Goal: Task Accomplishment & Management: Complete application form

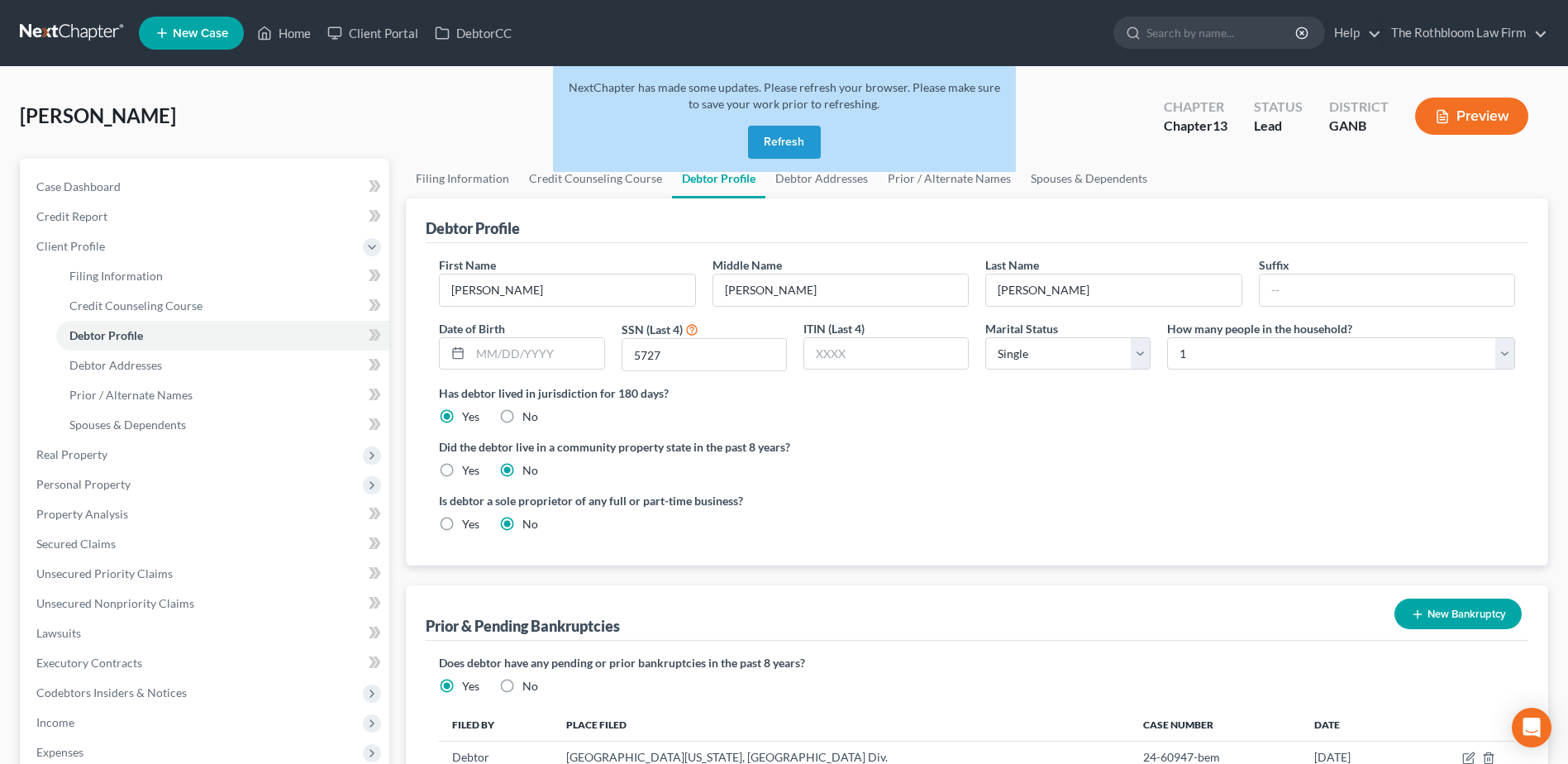
select select "0"
click at [780, 150] on button "Refresh" at bounding box center [784, 142] width 73 height 33
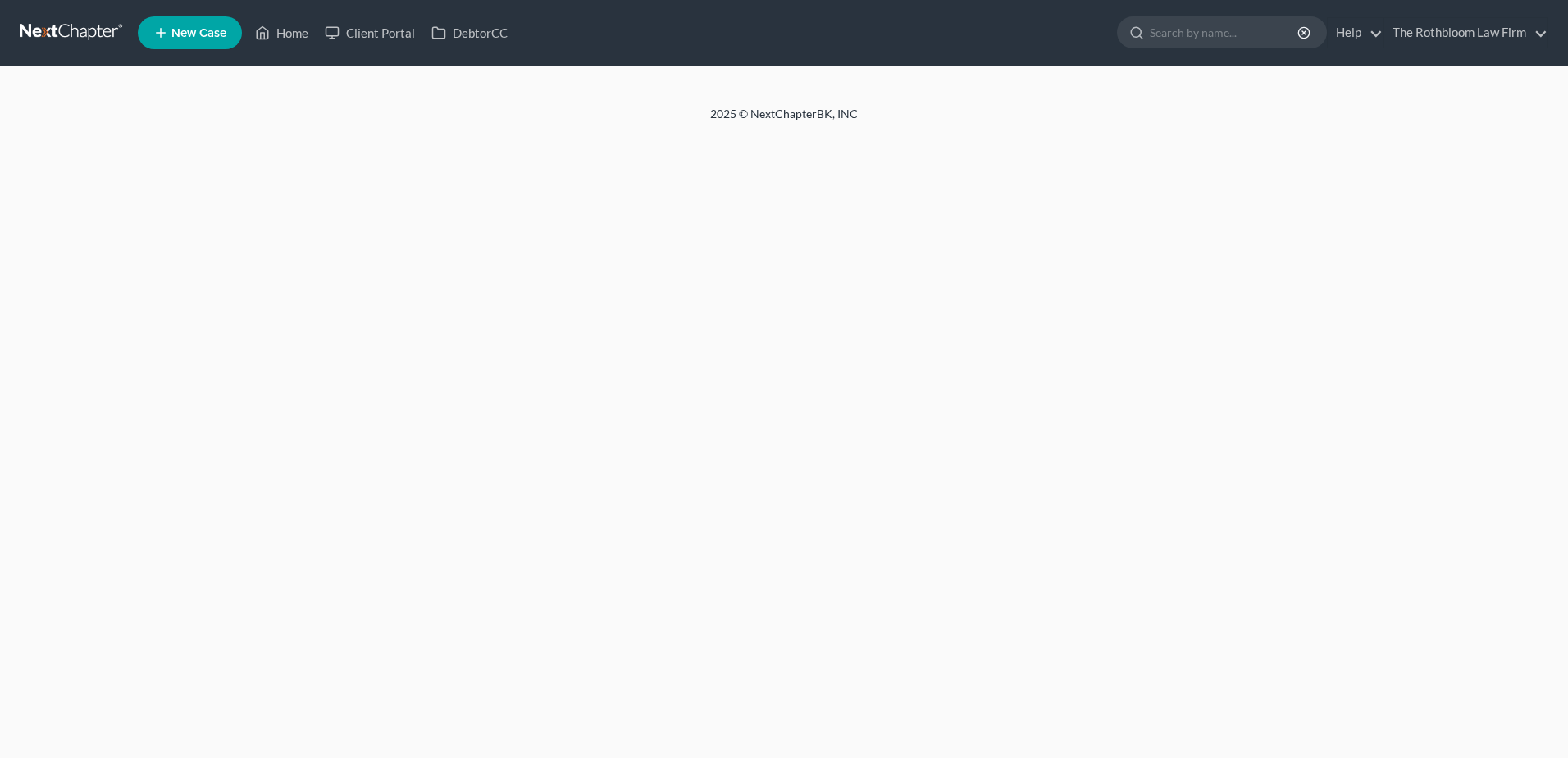
select select "0"
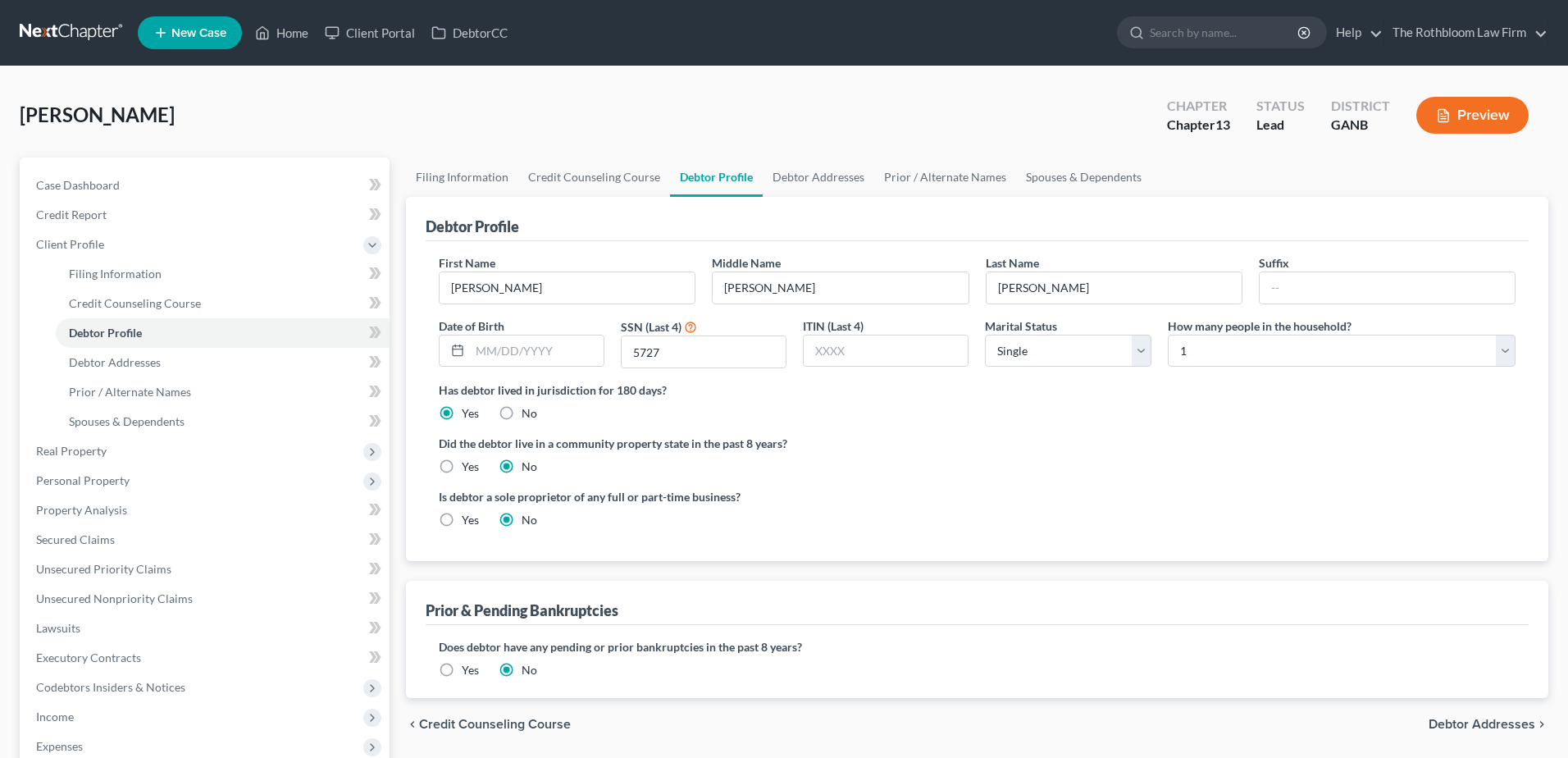
radio input "true"
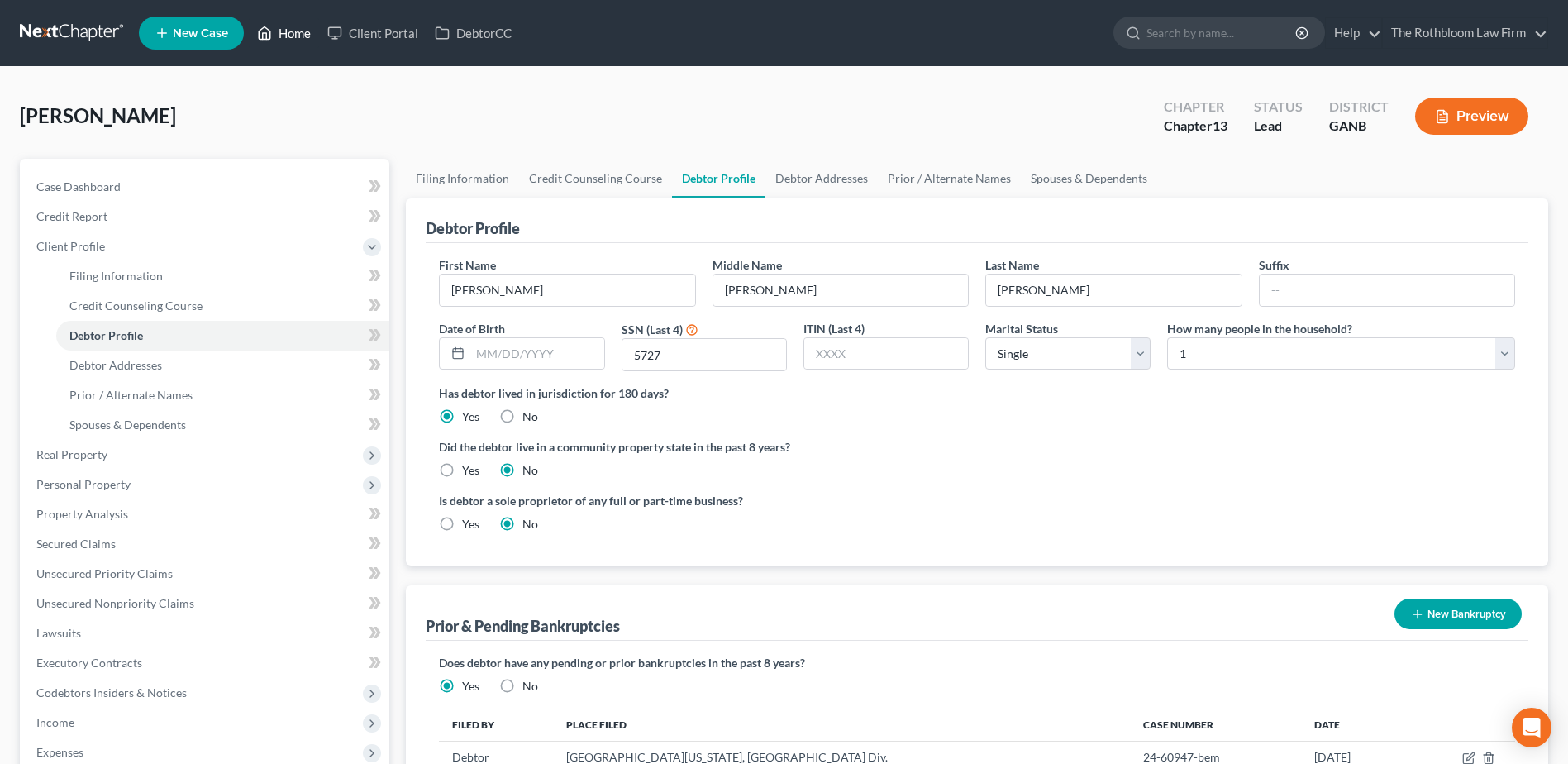
click at [302, 31] on link "Home" at bounding box center [284, 32] width 70 height 30
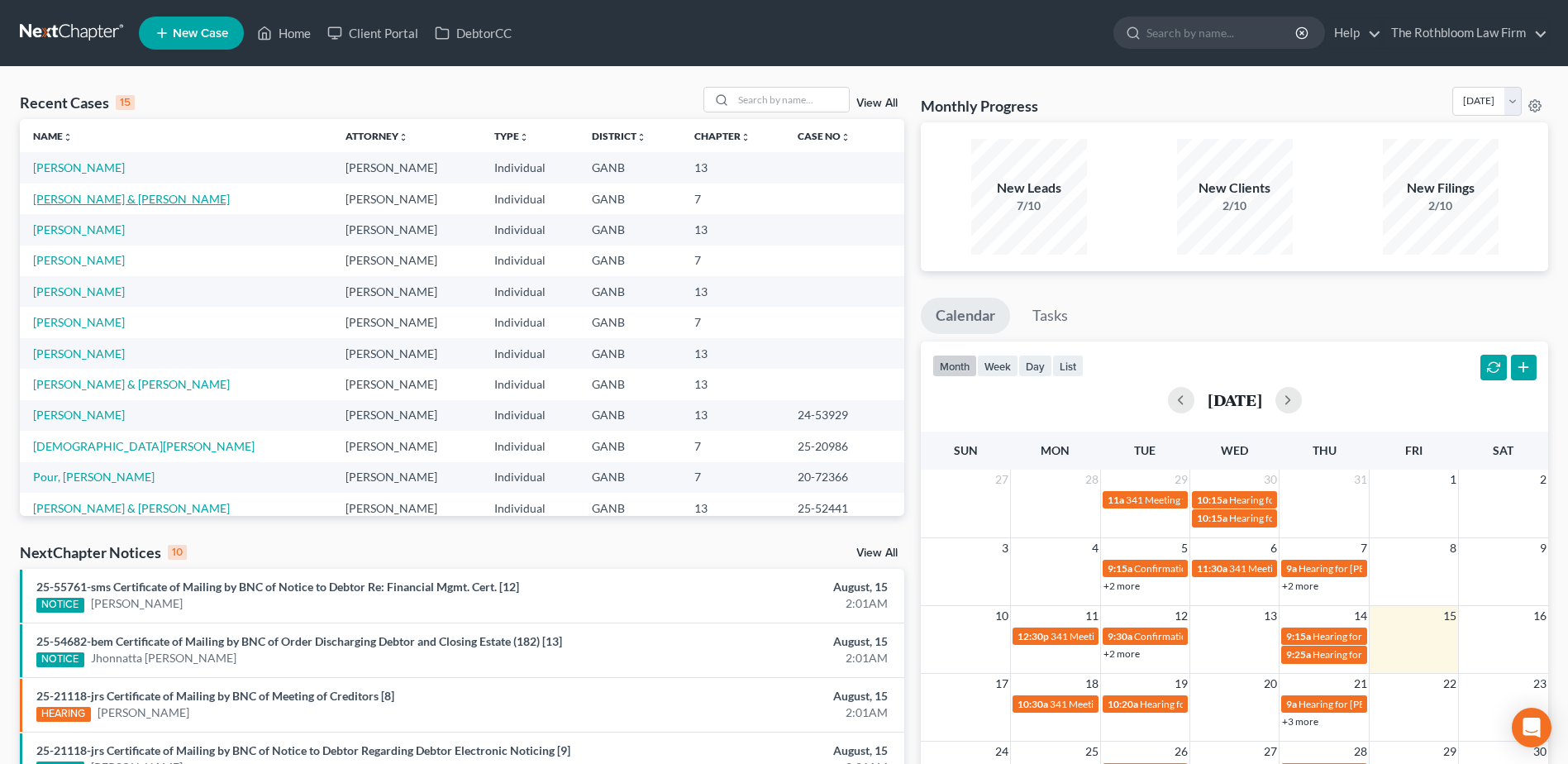
click at [103, 198] on link "[PERSON_NAME] & [PERSON_NAME]" at bounding box center [131, 199] width 197 height 14
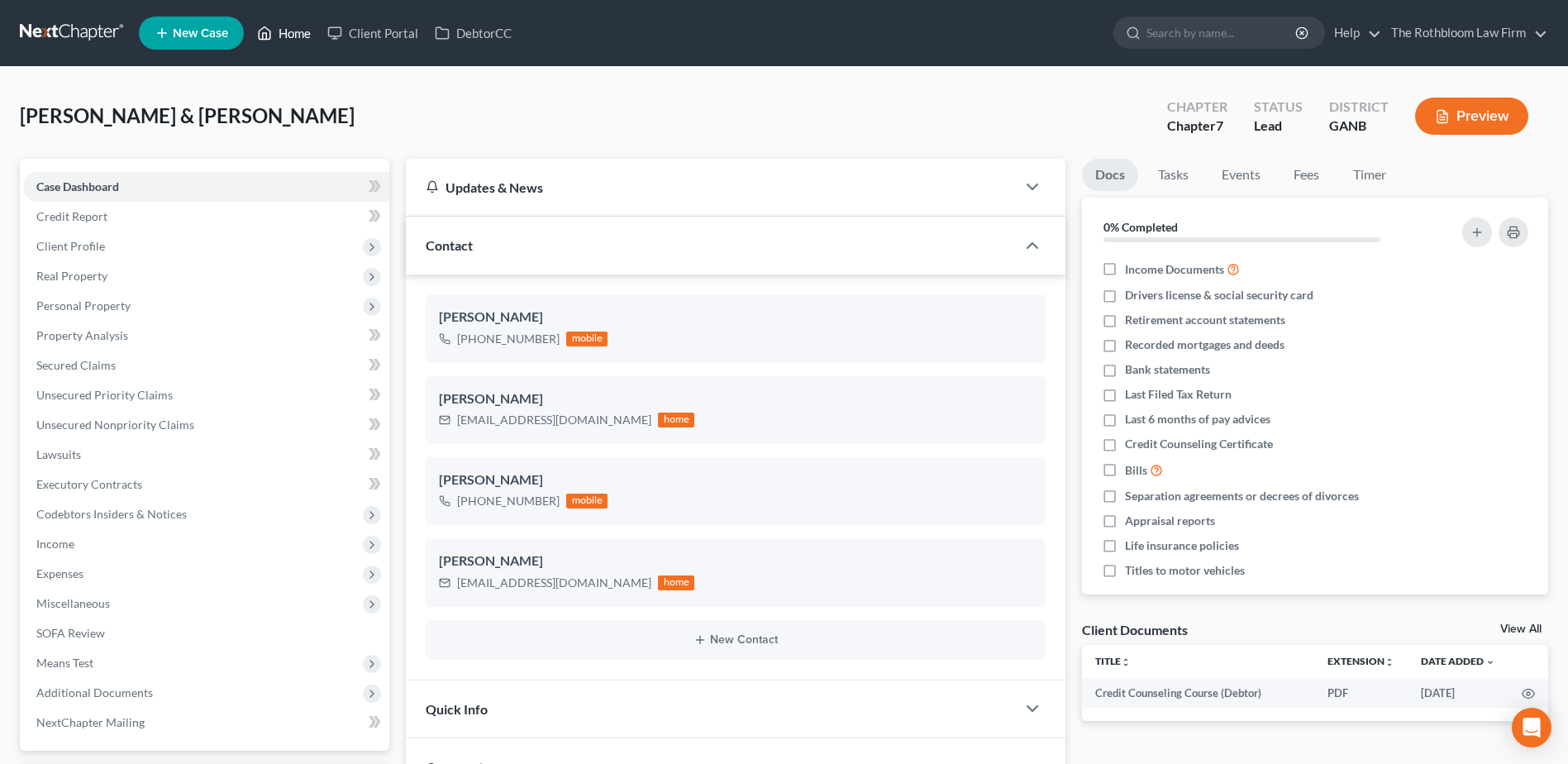
click at [301, 33] on link "Home" at bounding box center [284, 32] width 70 height 30
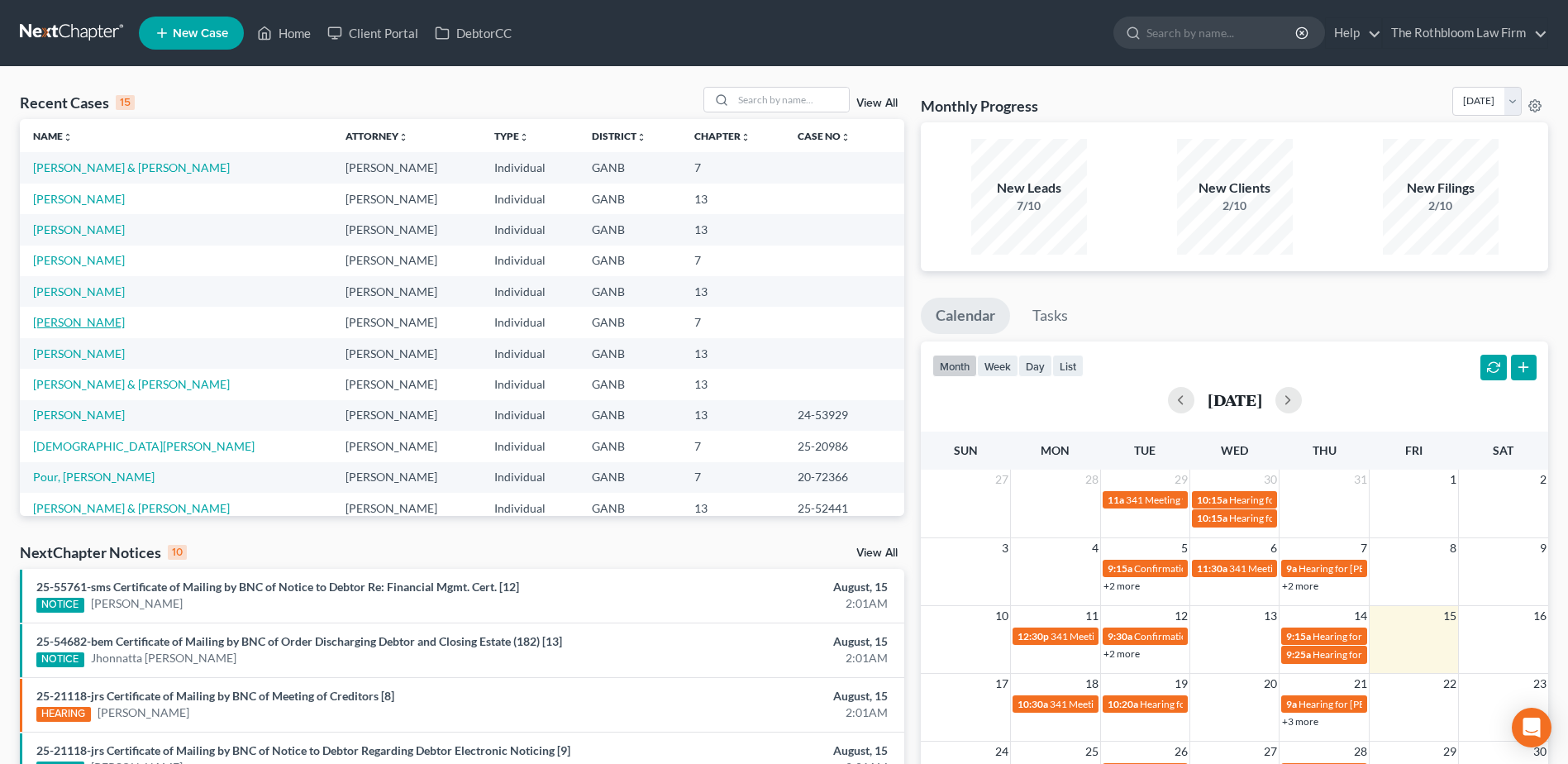
click at [79, 323] on link "Kohler, Kenneth" at bounding box center [79, 322] width 92 height 14
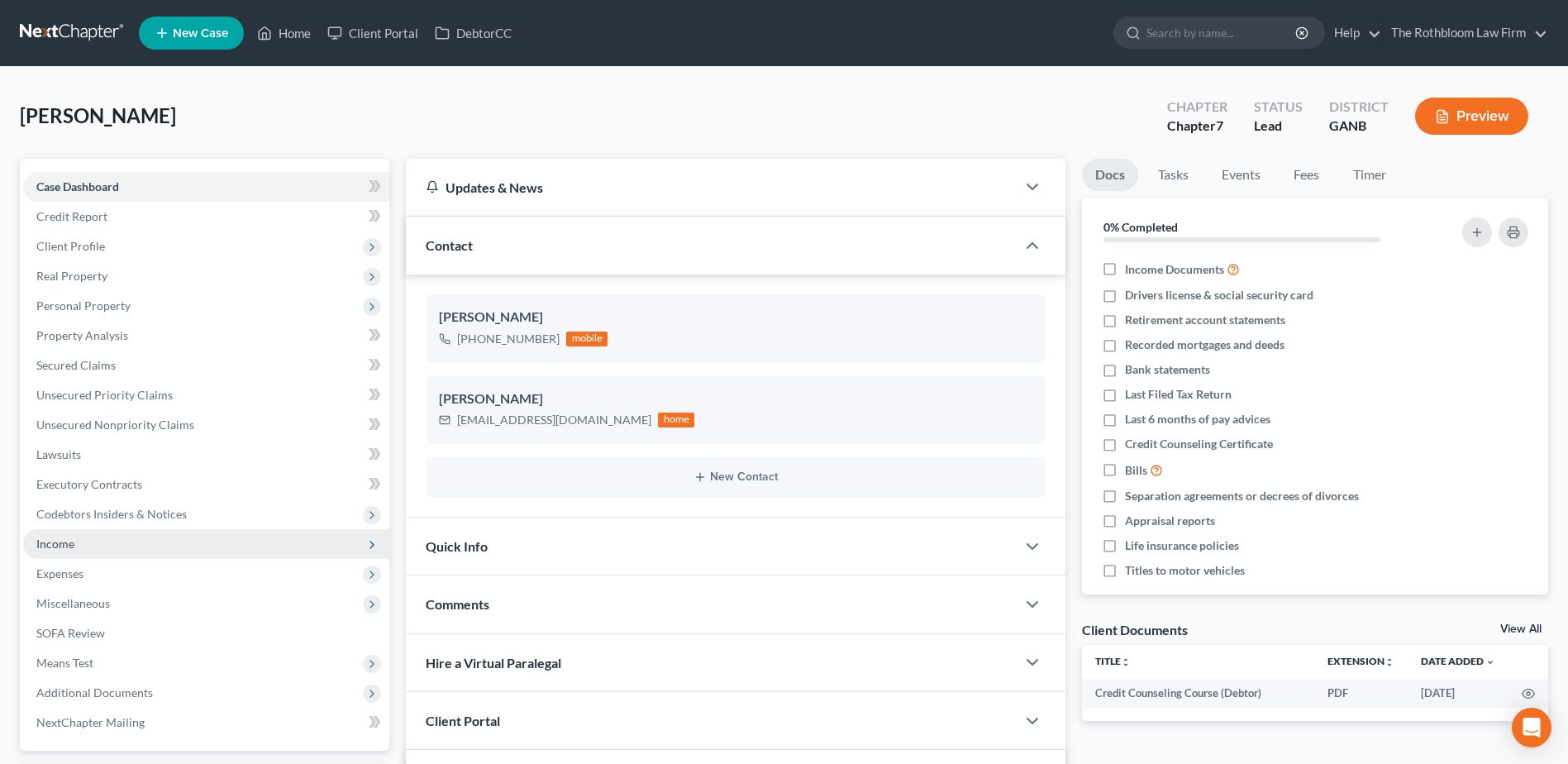
click at [61, 548] on span "Income" at bounding box center [56, 544] width 38 height 14
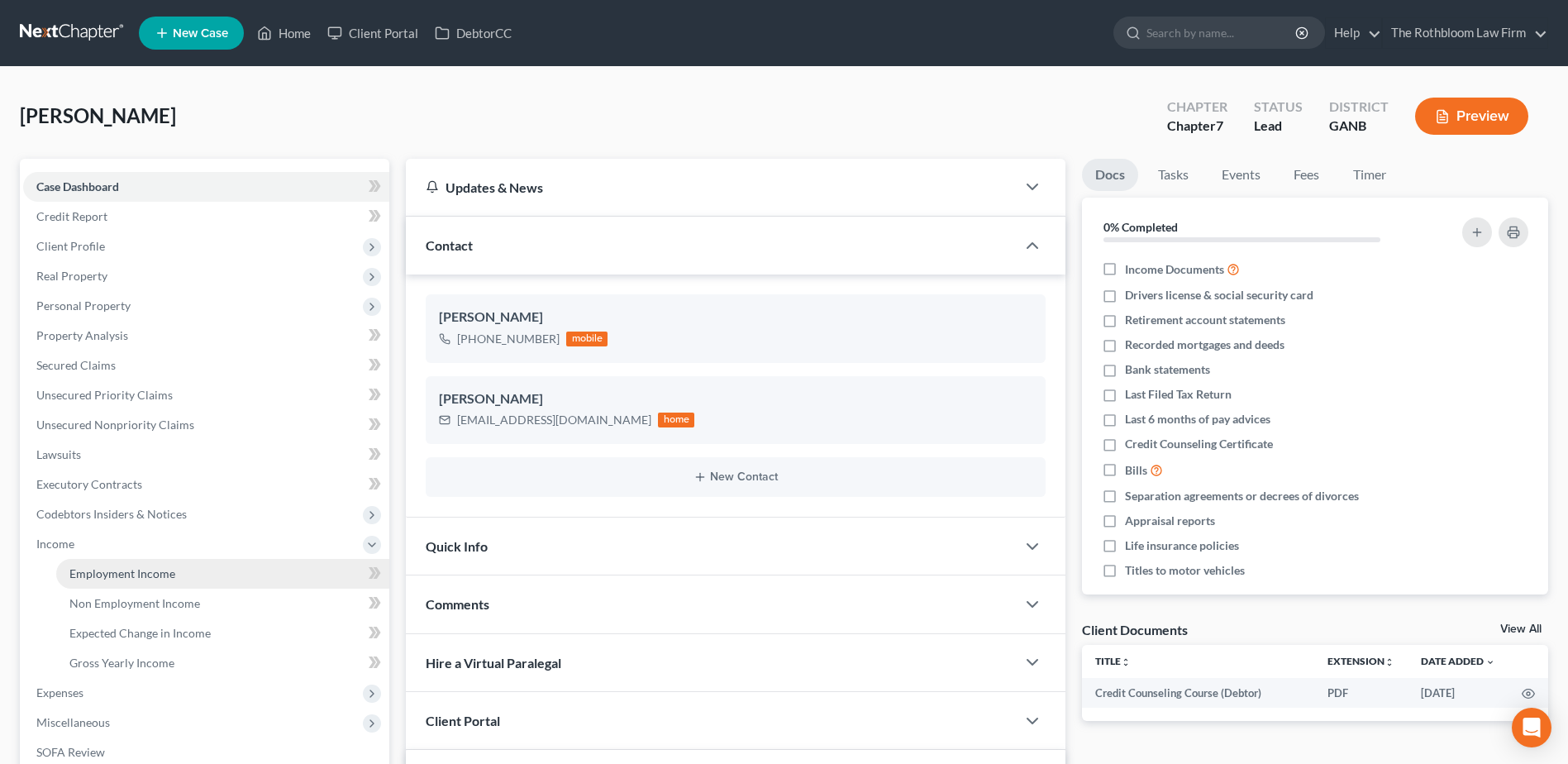
click at [89, 575] on span "Employment Income" at bounding box center [122, 574] width 106 height 14
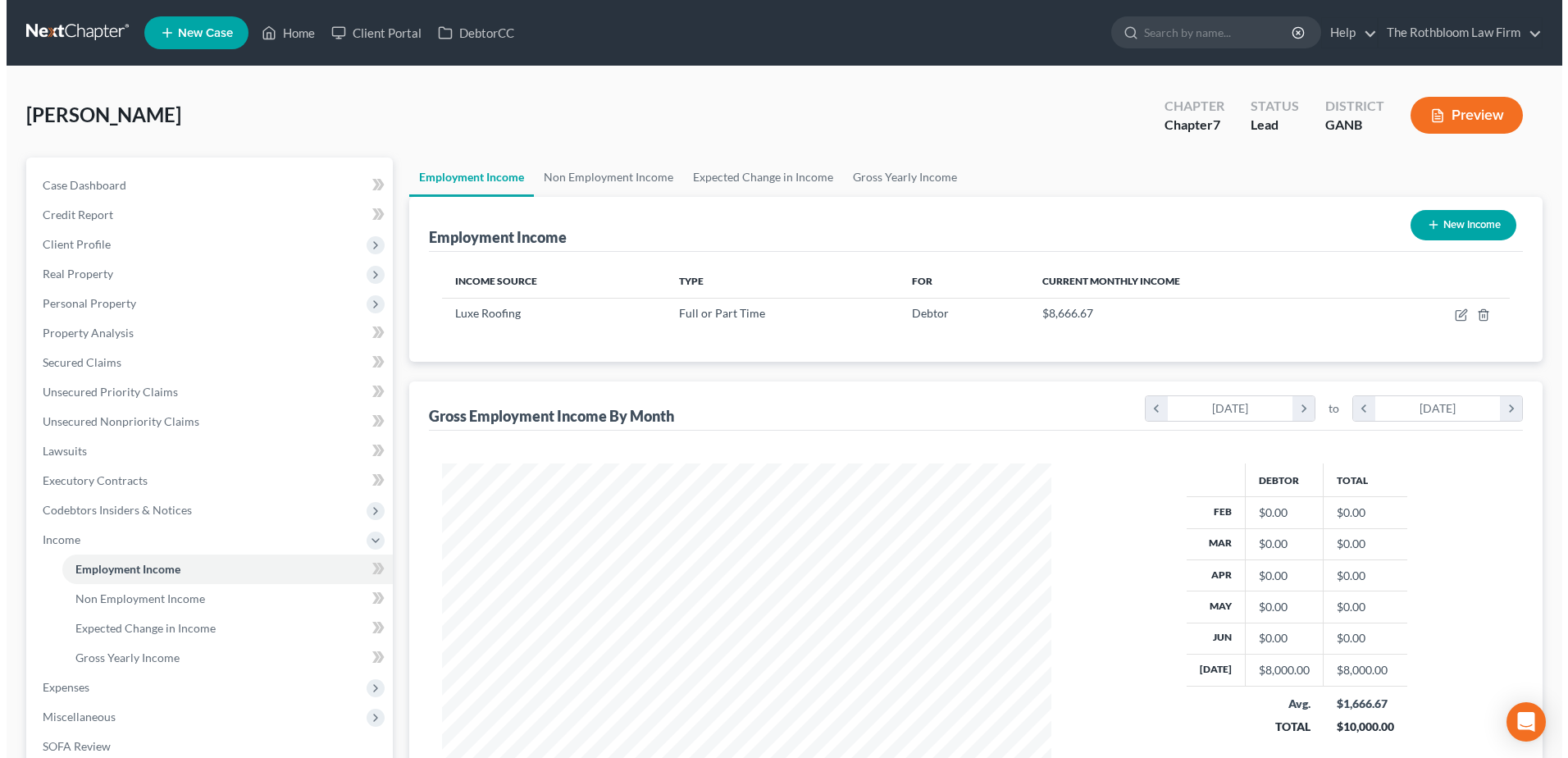
scroll to position [305, 641]
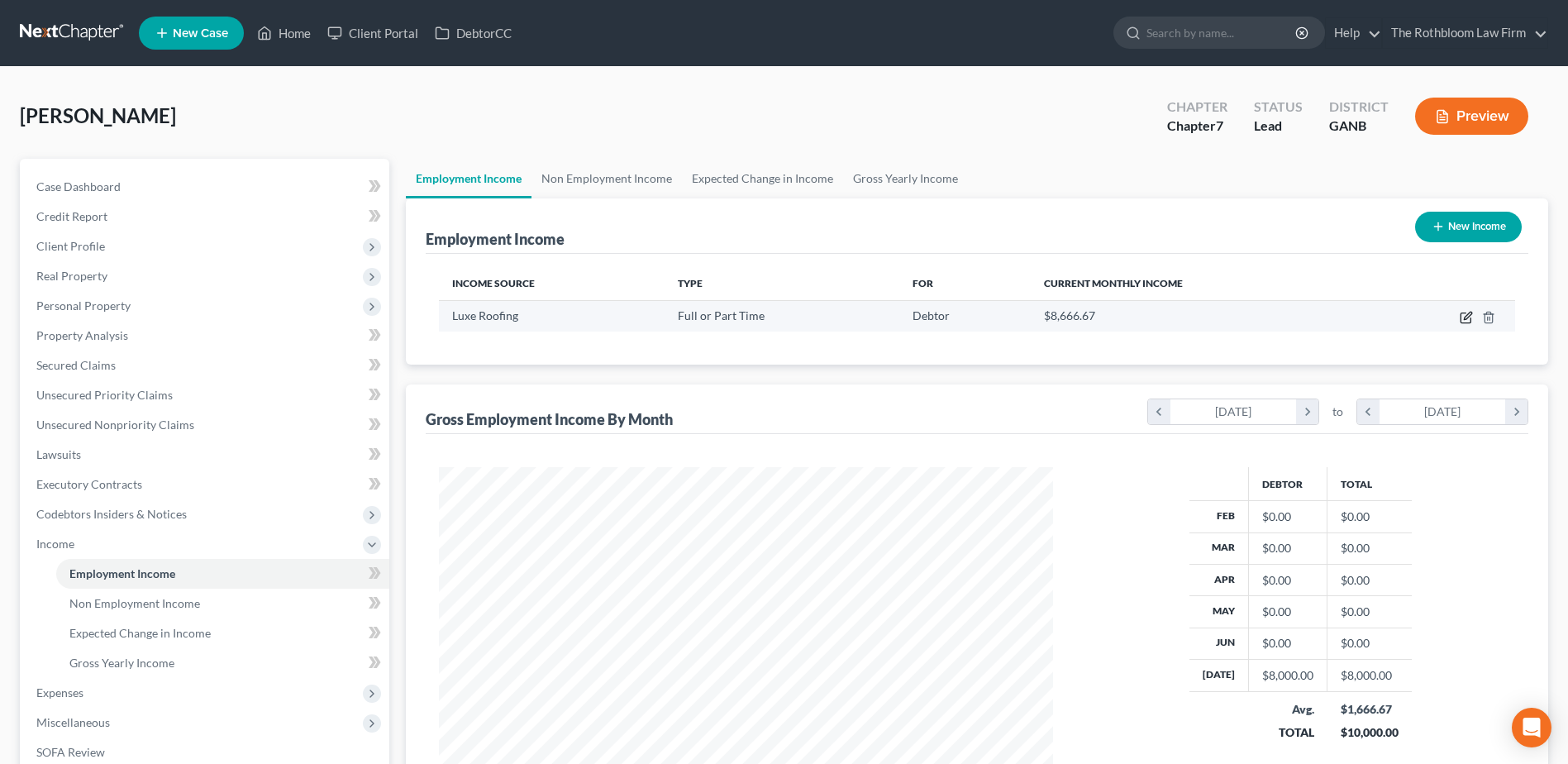
click at [1462, 320] on icon "button" at bounding box center [1466, 318] width 10 height 10
select select "0"
select select "10"
select select "3"
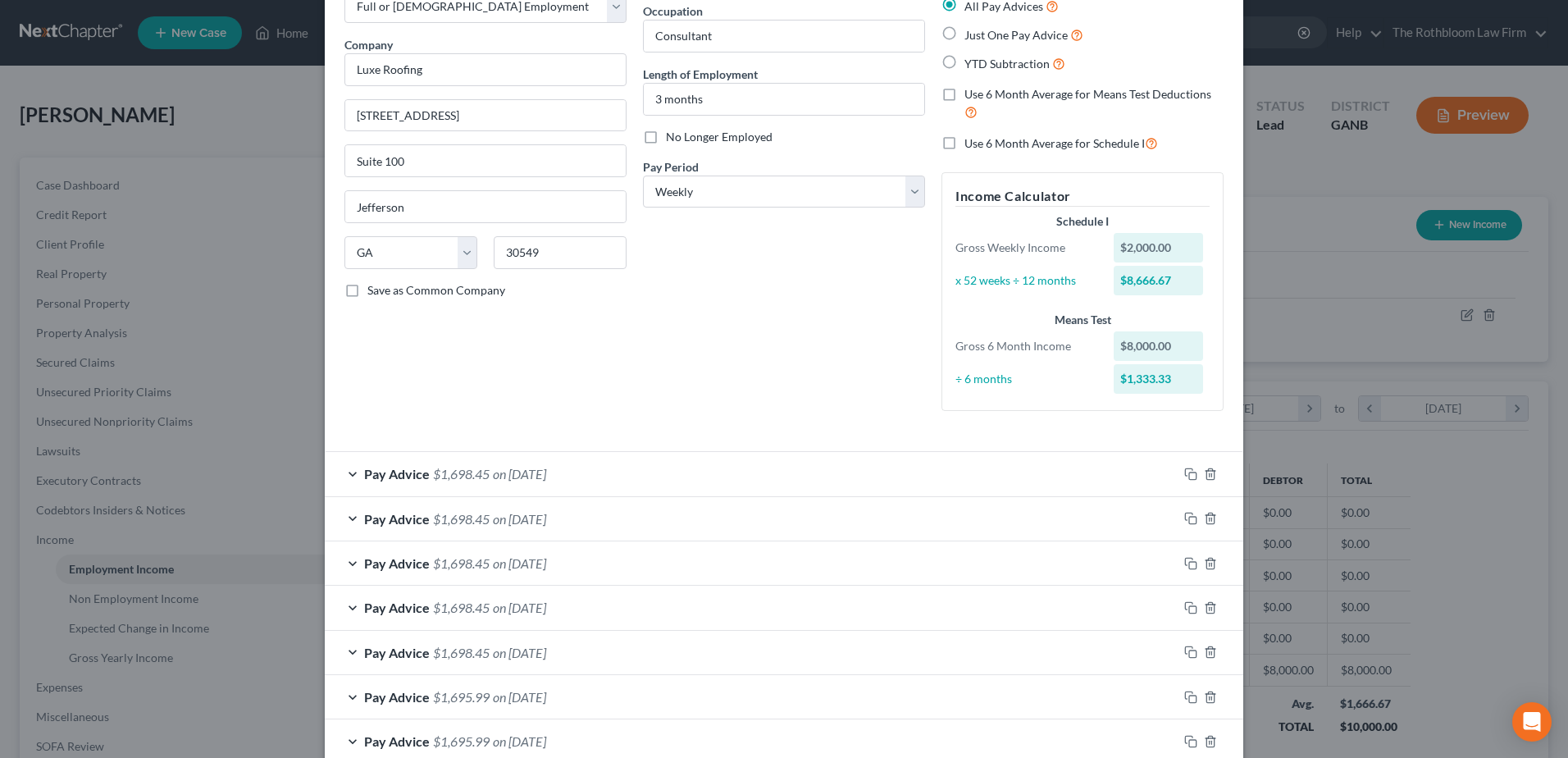
scroll to position [199, 0]
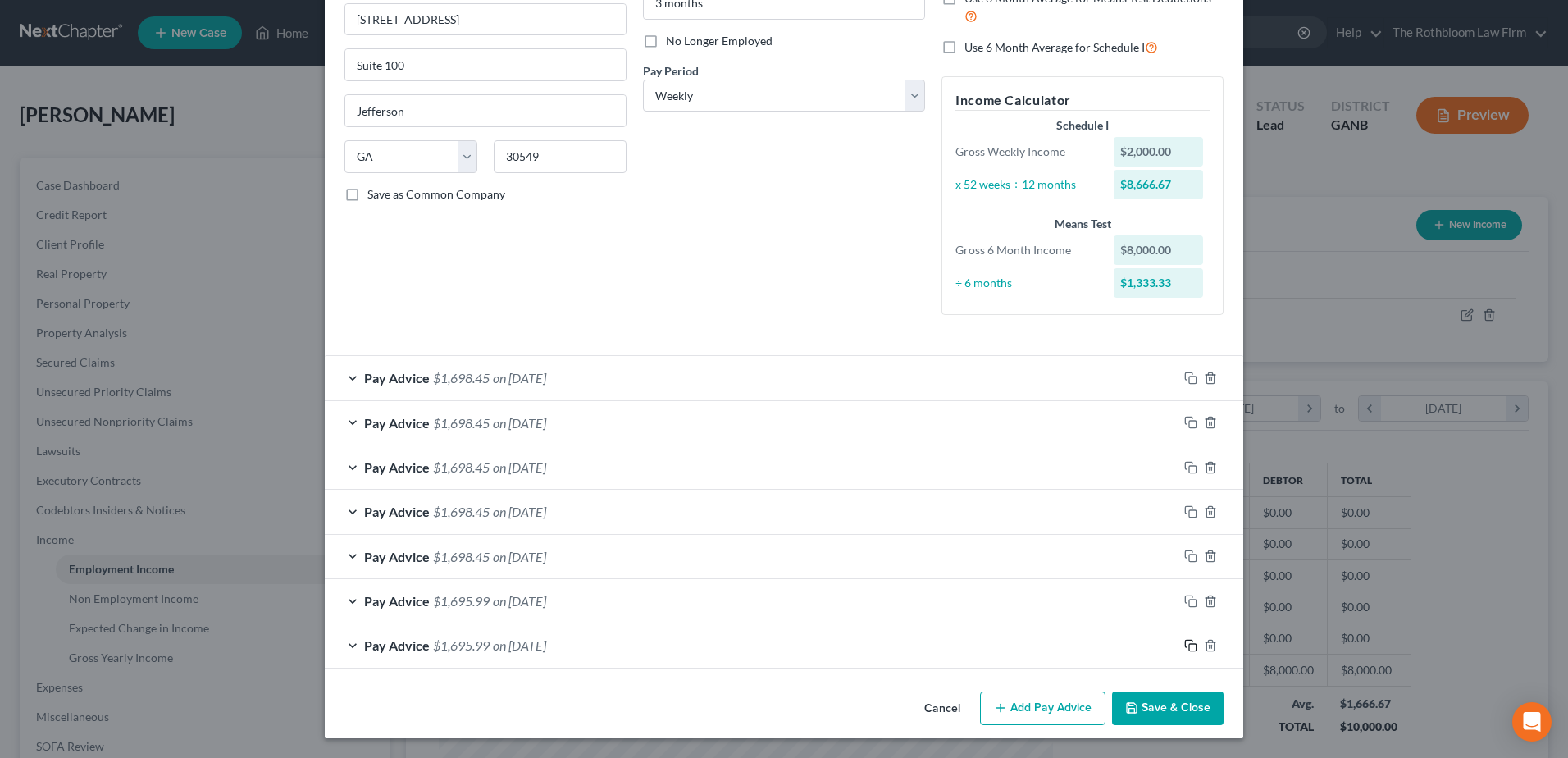
click at [1184, 643] on icon "button" at bounding box center [1190, 646] width 13 height 13
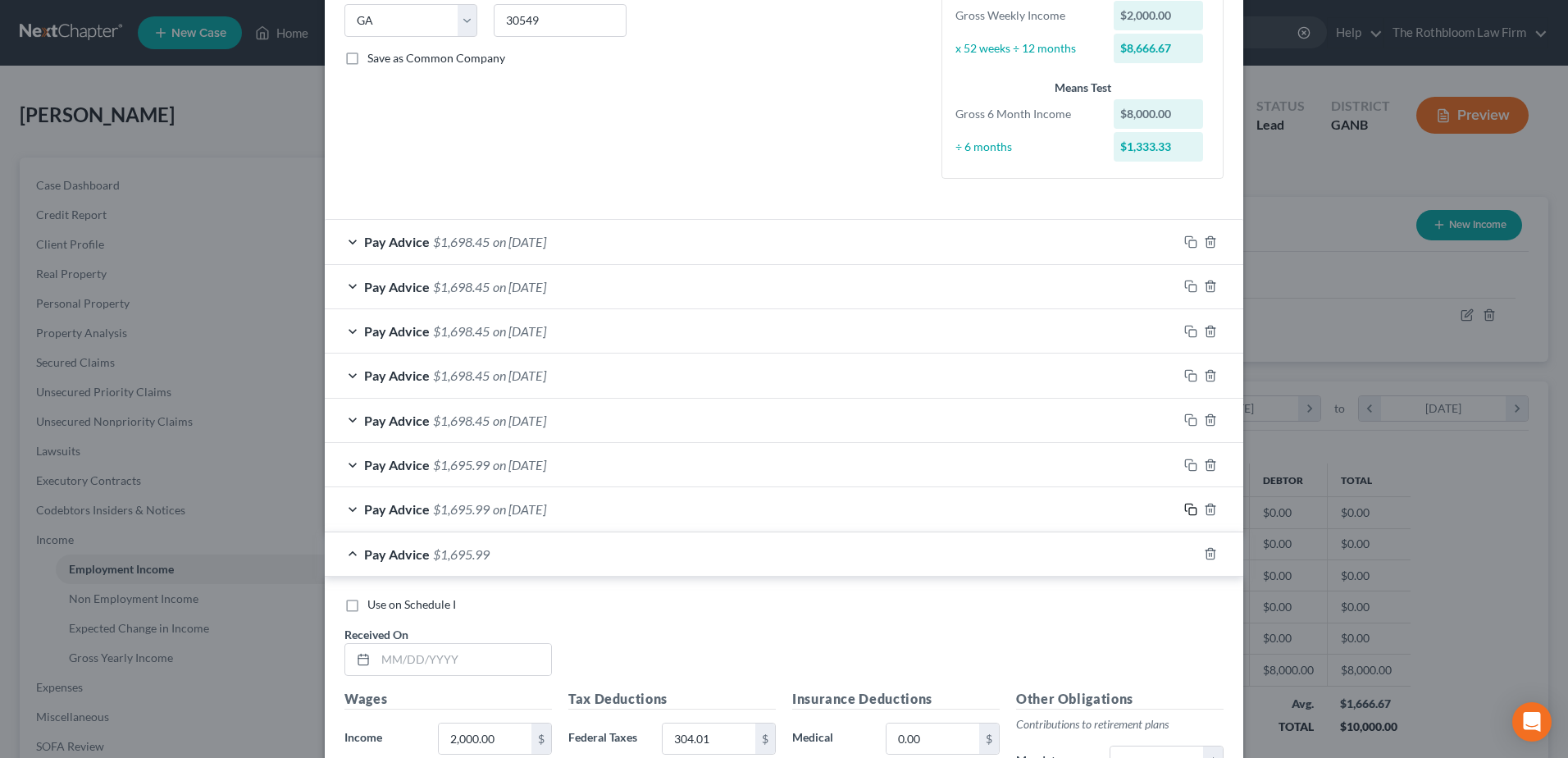
scroll to position [526, 0]
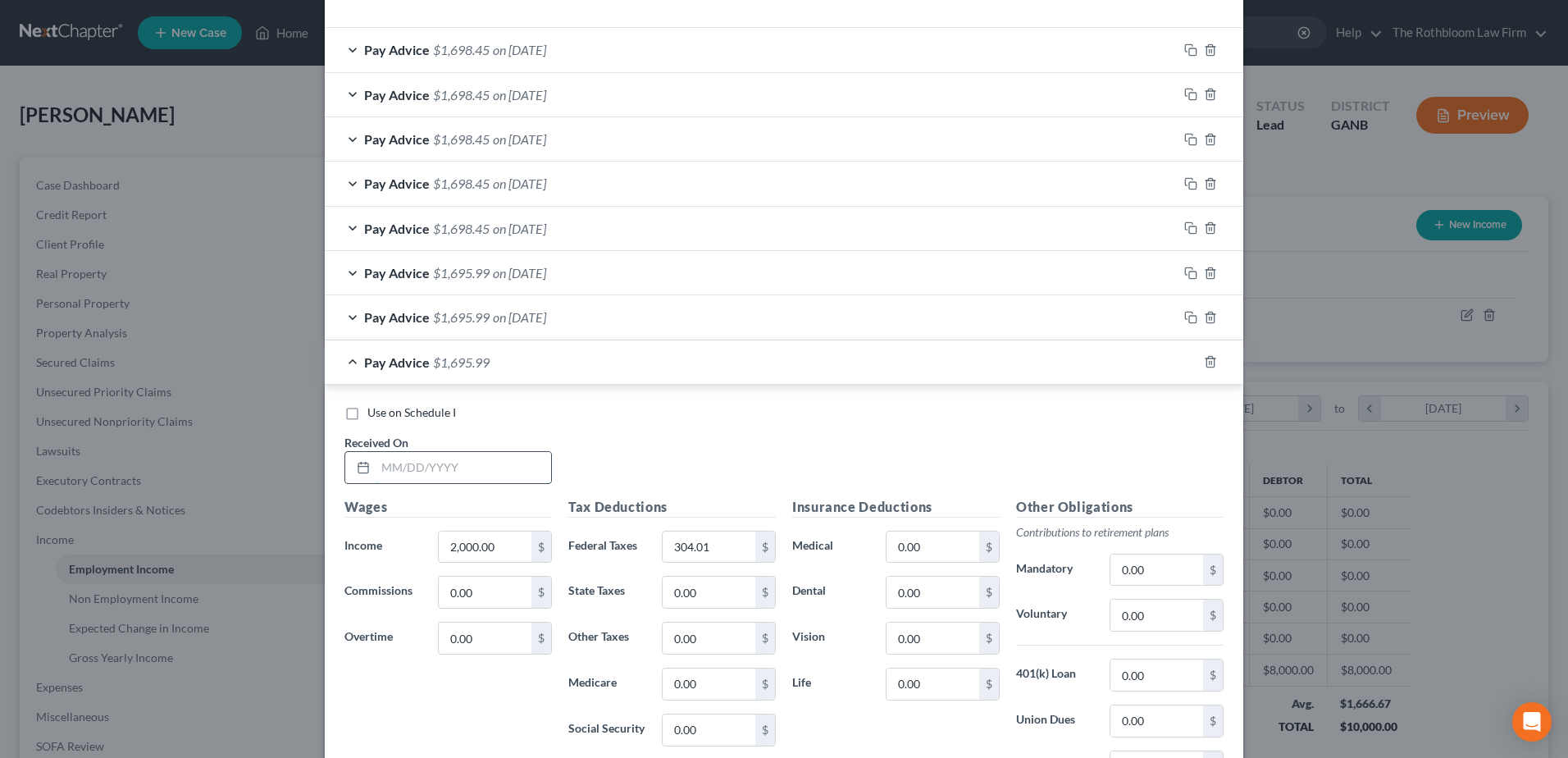
click at [419, 482] on input "text" at bounding box center [463, 468] width 175 height 31
type input "05/16/2025"
click at [1185, 363] on icon "button" at bounding box center [1190, 362] width 13 height 13
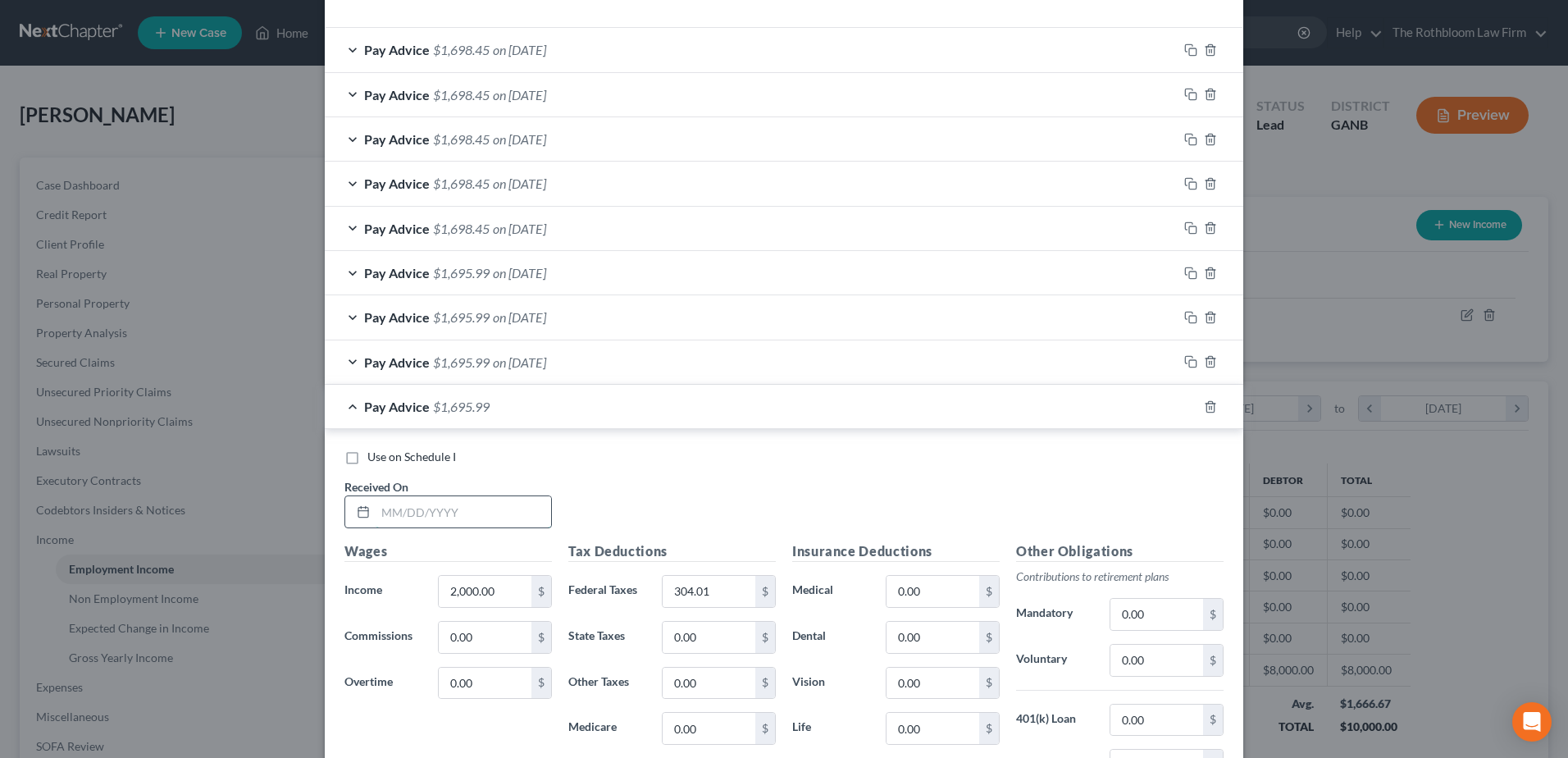
click at [418, 510] on input "text" at bounding box center [463, 511] width 175 height 31
type input "05/23/2025"
click at [1190, 411] on rect "button" at bounding box center [1193, 409] width 7 height 7
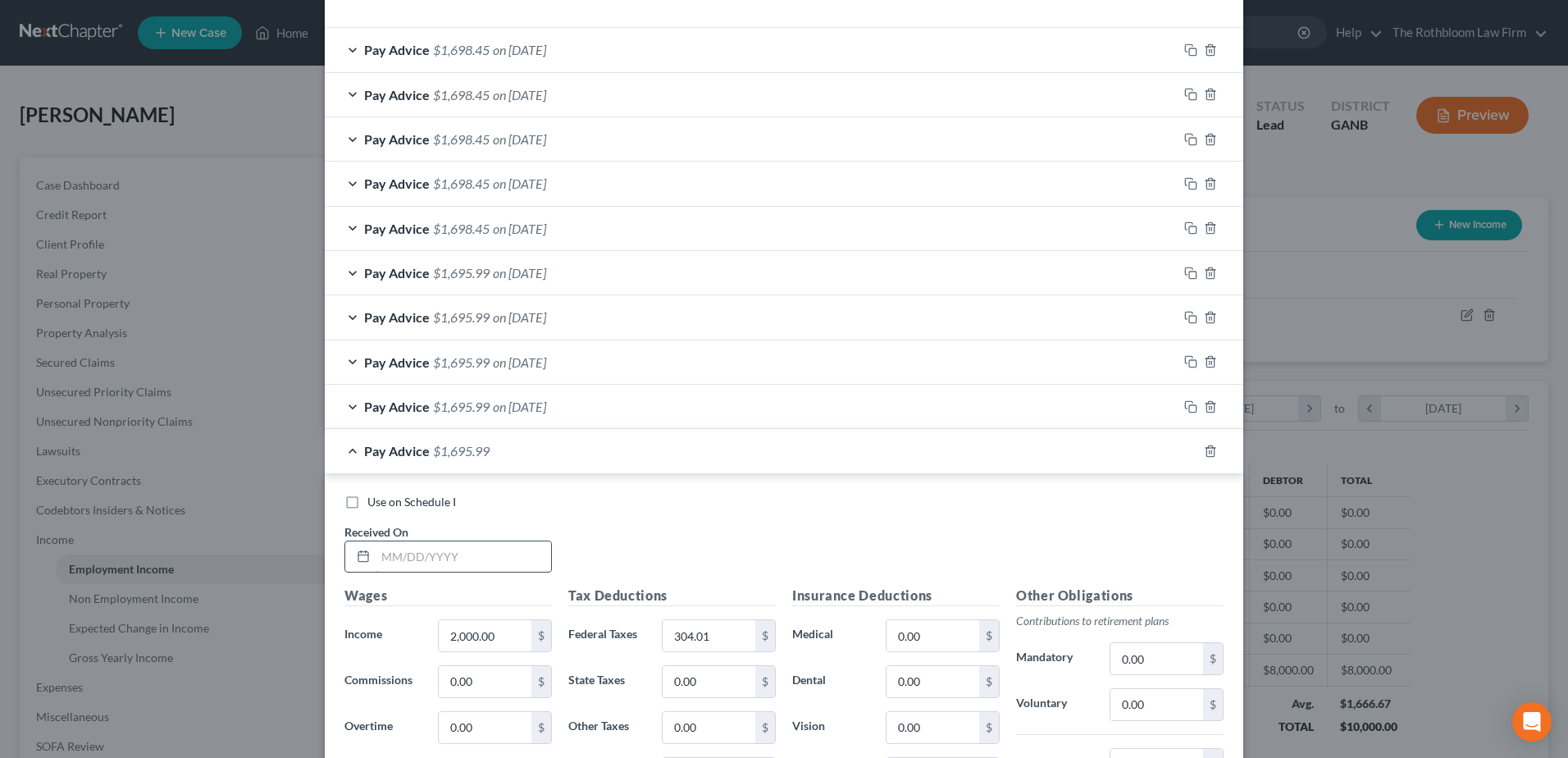
click at [483, 565] on input "text" at bounding box center [463, 557] width 175 height 31
type input "05/30/2025"
click at [1190, 451] on rect "button" at bounding box center [1193, 453] width 7 height 7
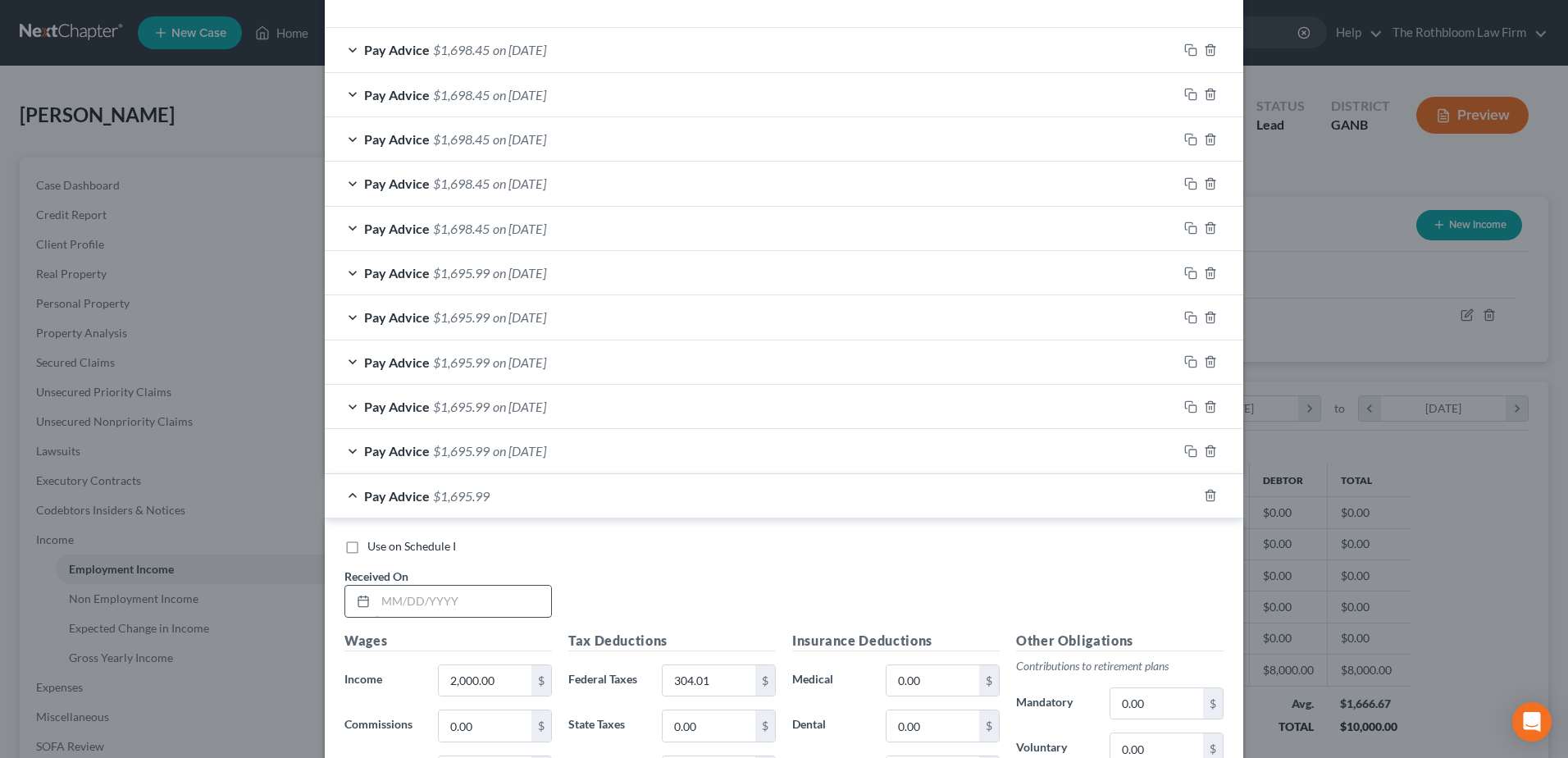
click at [477, 604] on input "text" at bounding box center [463, 601] width 175 height 31
type input "06/06/2025"
click at [1190, 496] on rect "button" at bounding box center [1193, 498] width 7 height 7
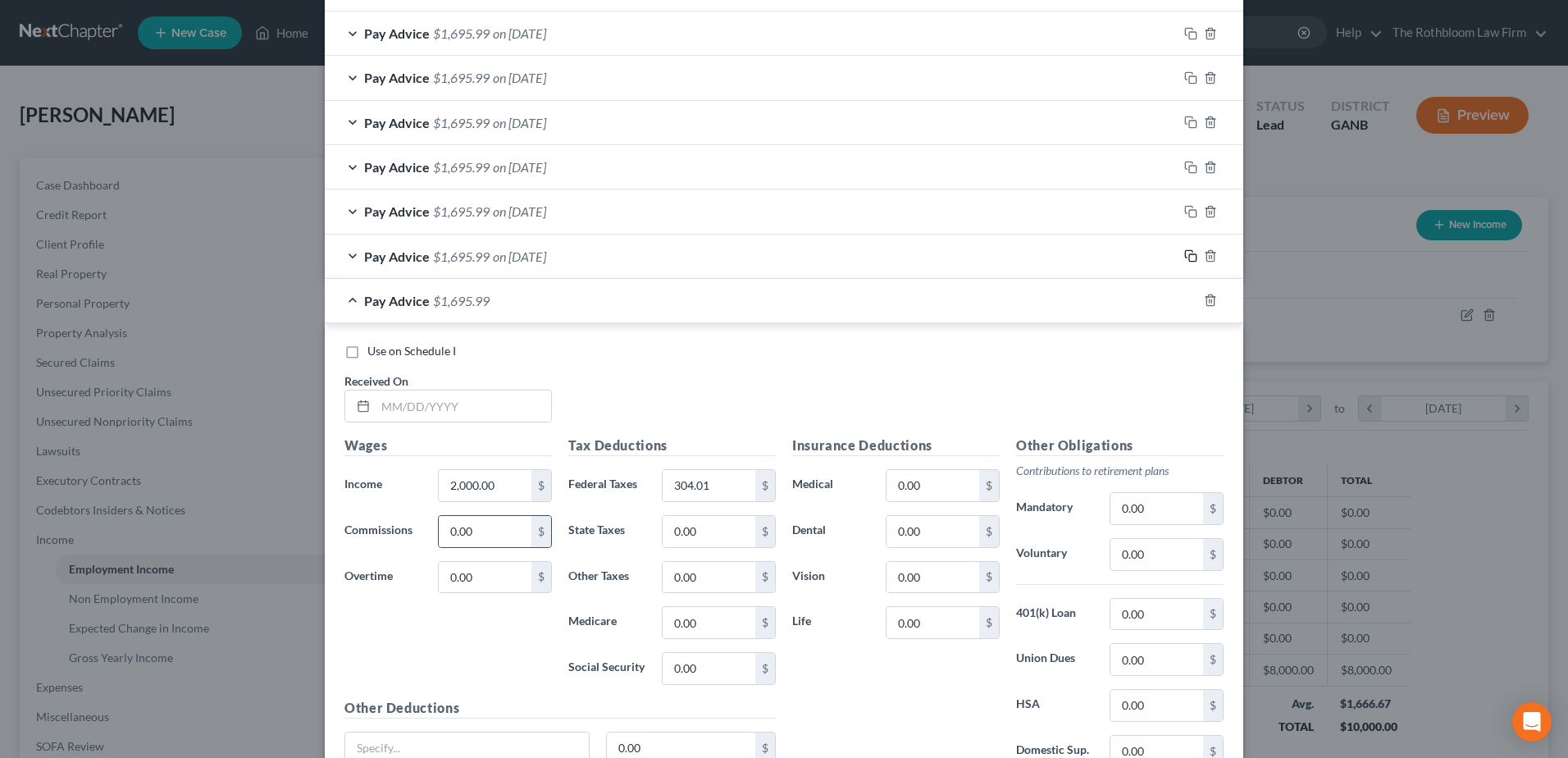
scroll to position [773, 0]
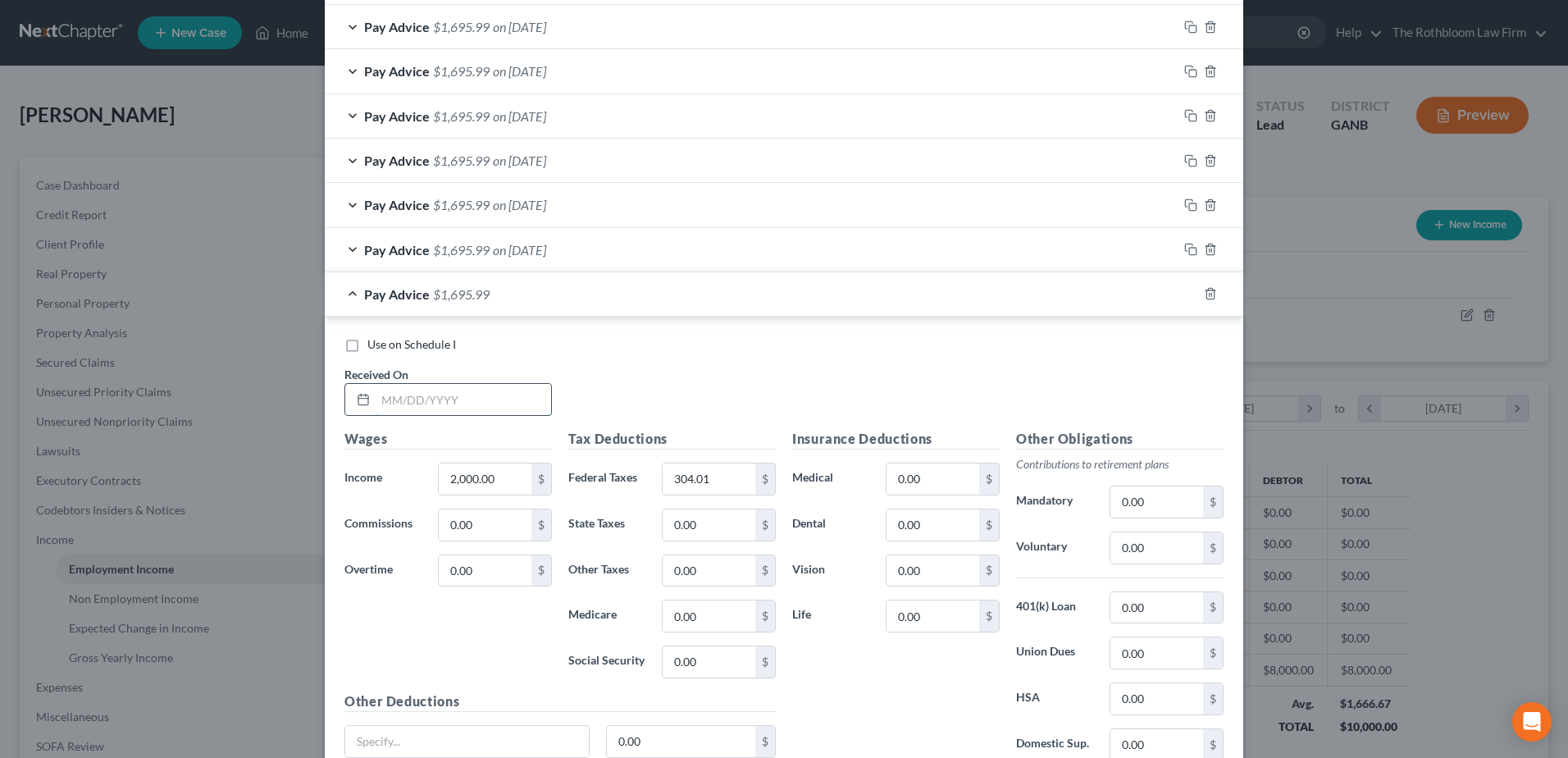
click at [463, 403] on input "text" at bounding box center [463, 399] width 175 height 31
type input "06/13/2025"
click at [1184, 289] on icon "button" at bounding box center [1190, 293] width 13 height 13
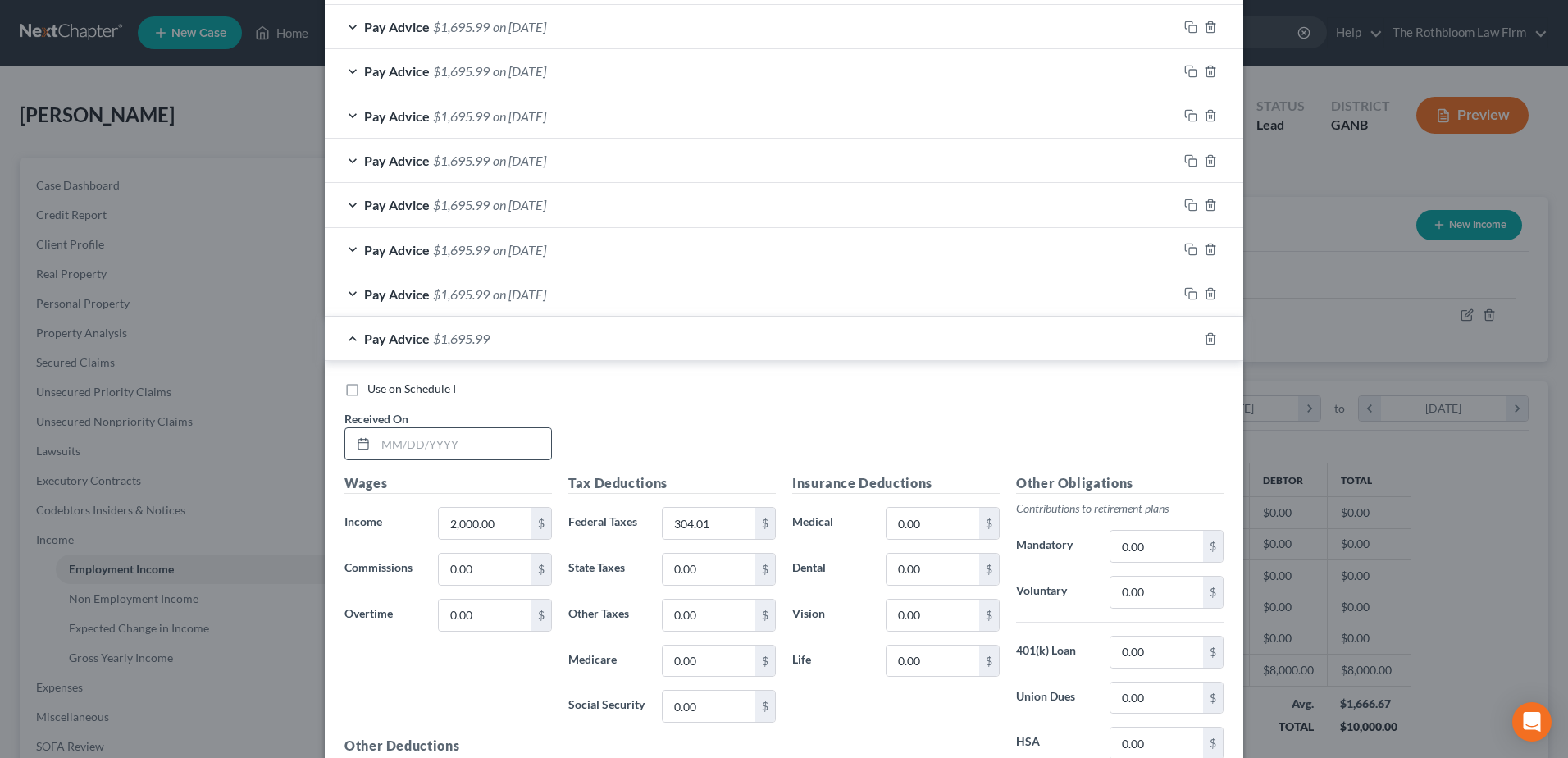
click at [442, 440] on input "text" at bounding box center [463, 444] width 175 height 31
type input "06/20/2025"
click at [1184, 339] on icon "button" at bounding box center [1190, 338] width 13 height 13
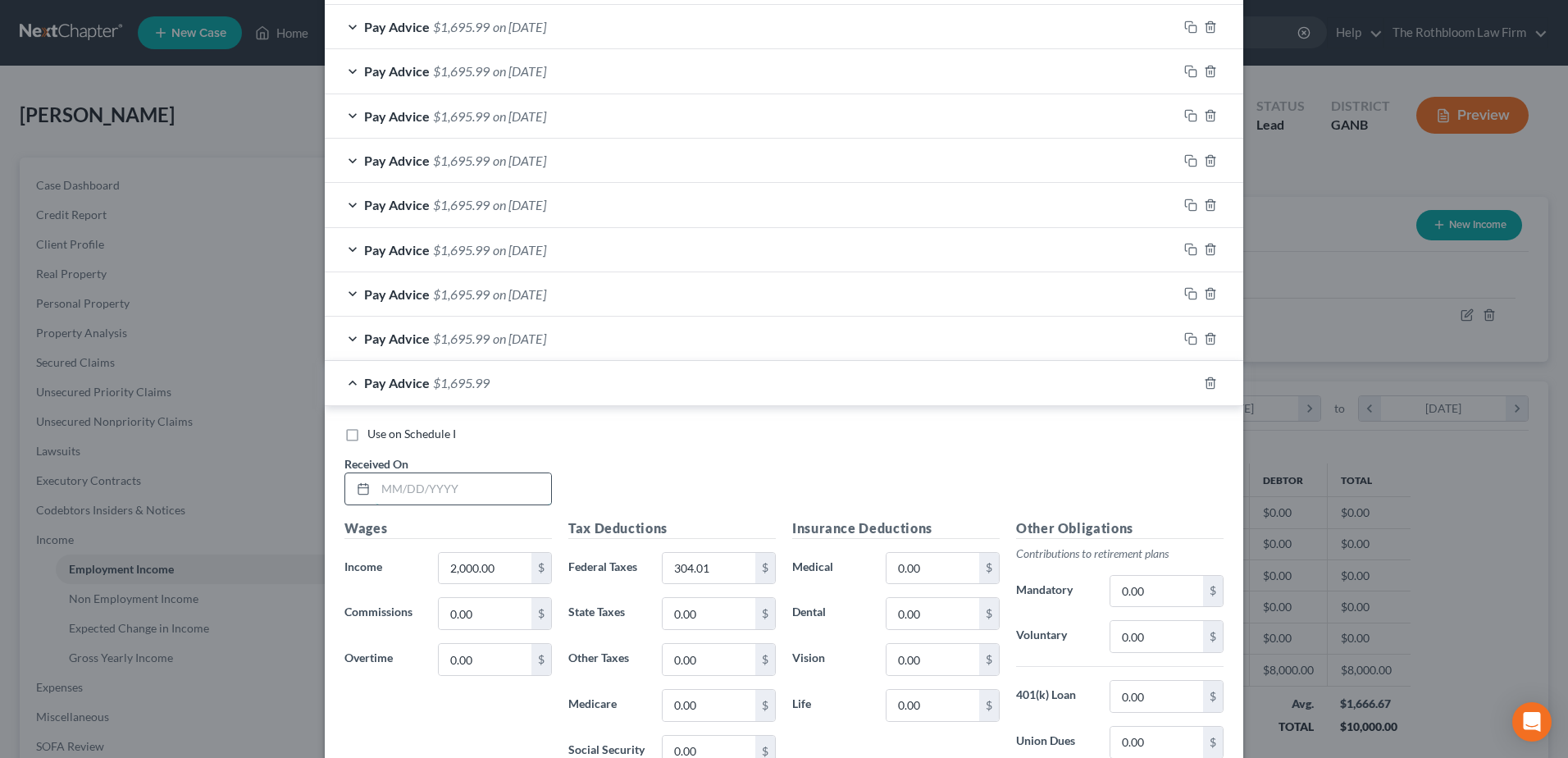
click at [441, 492] on input "text" at bounding box center [463, 488] width 175 height 31
type input "06/27/2025"
click at [1190, 389] on rect "button" at bounding box center [1193, 385] width 7 height 7
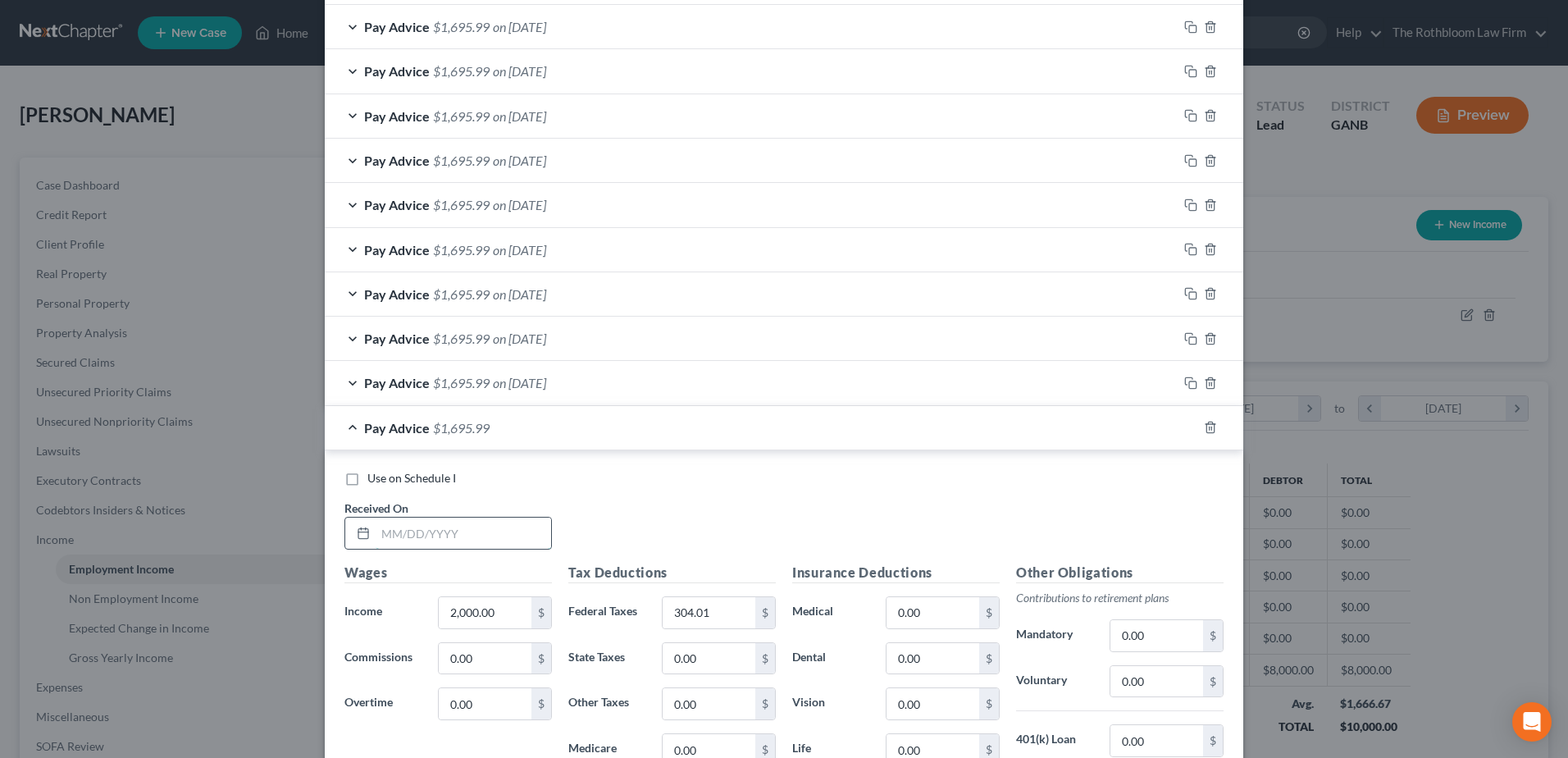
click at [410, 536] on input "text" at bounding box center [463, 533] width 175 height 31
type input "07/04/2025"
click at [1188, 429] on icon "button" at bounding box center [1190, 428] width 13 height 13
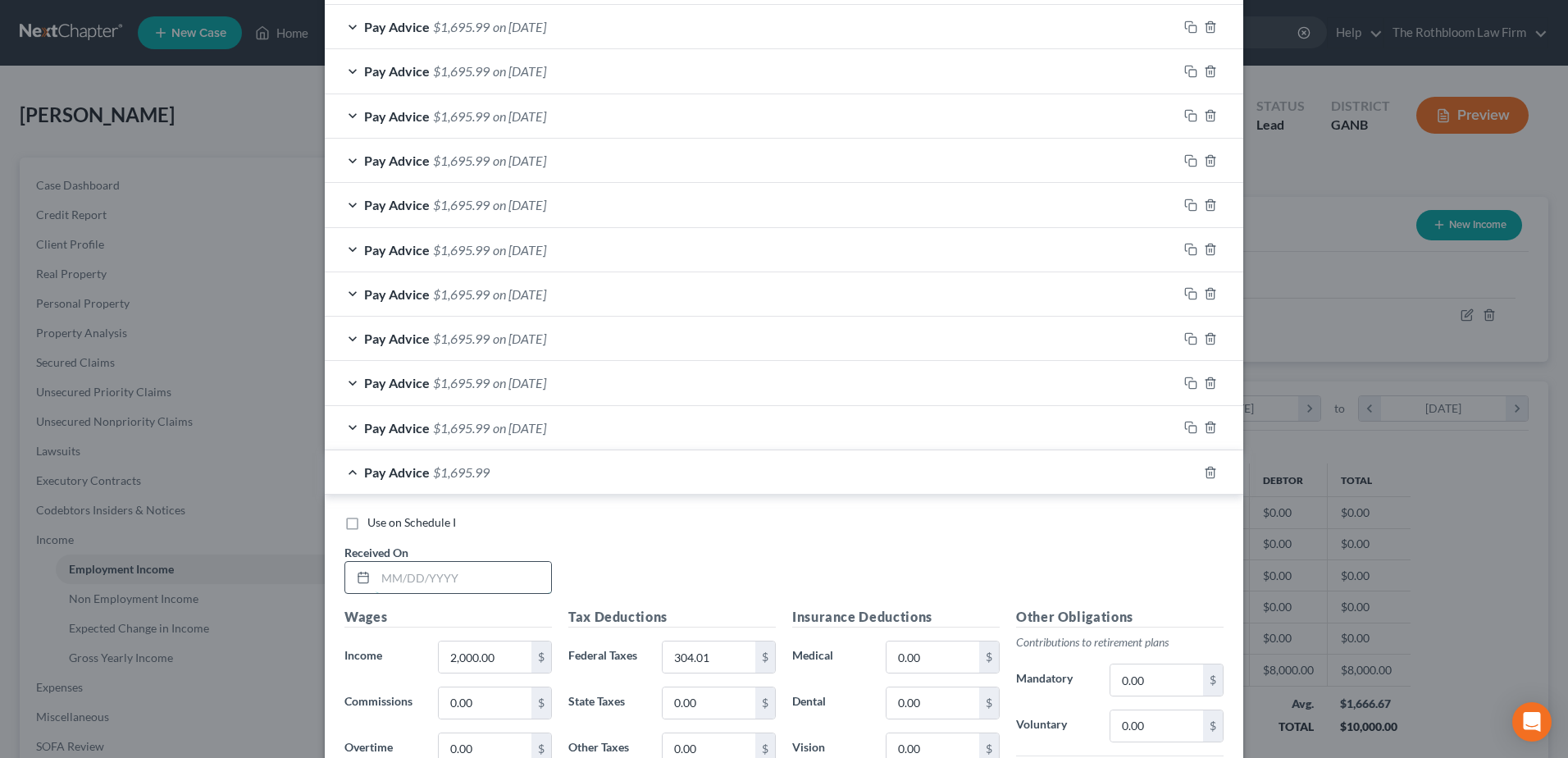
click at [435, 576] on input "text" at bounding box center [463, 577] width 175 height 31
type input "07/11/2025"
click at [1185, 474] on icon "button" at bounding box center [1189, 470] width 7 height 7
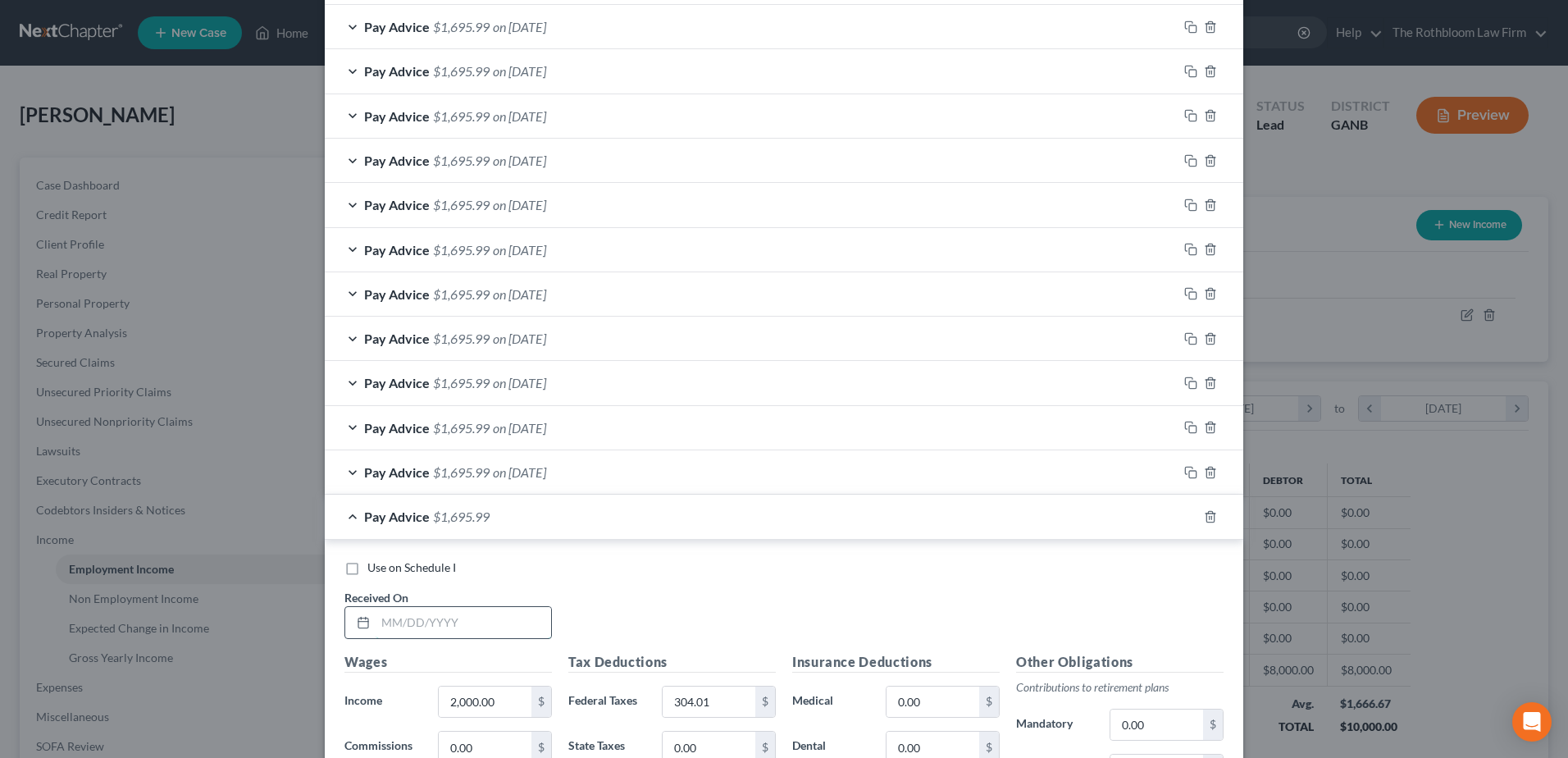
click at [459, 619] on input "text" at bounding box center [463, 623] width 175 height 31
click at [1204, 515] on icon "button" at bounding box center [1210, 517] width 13 height 13
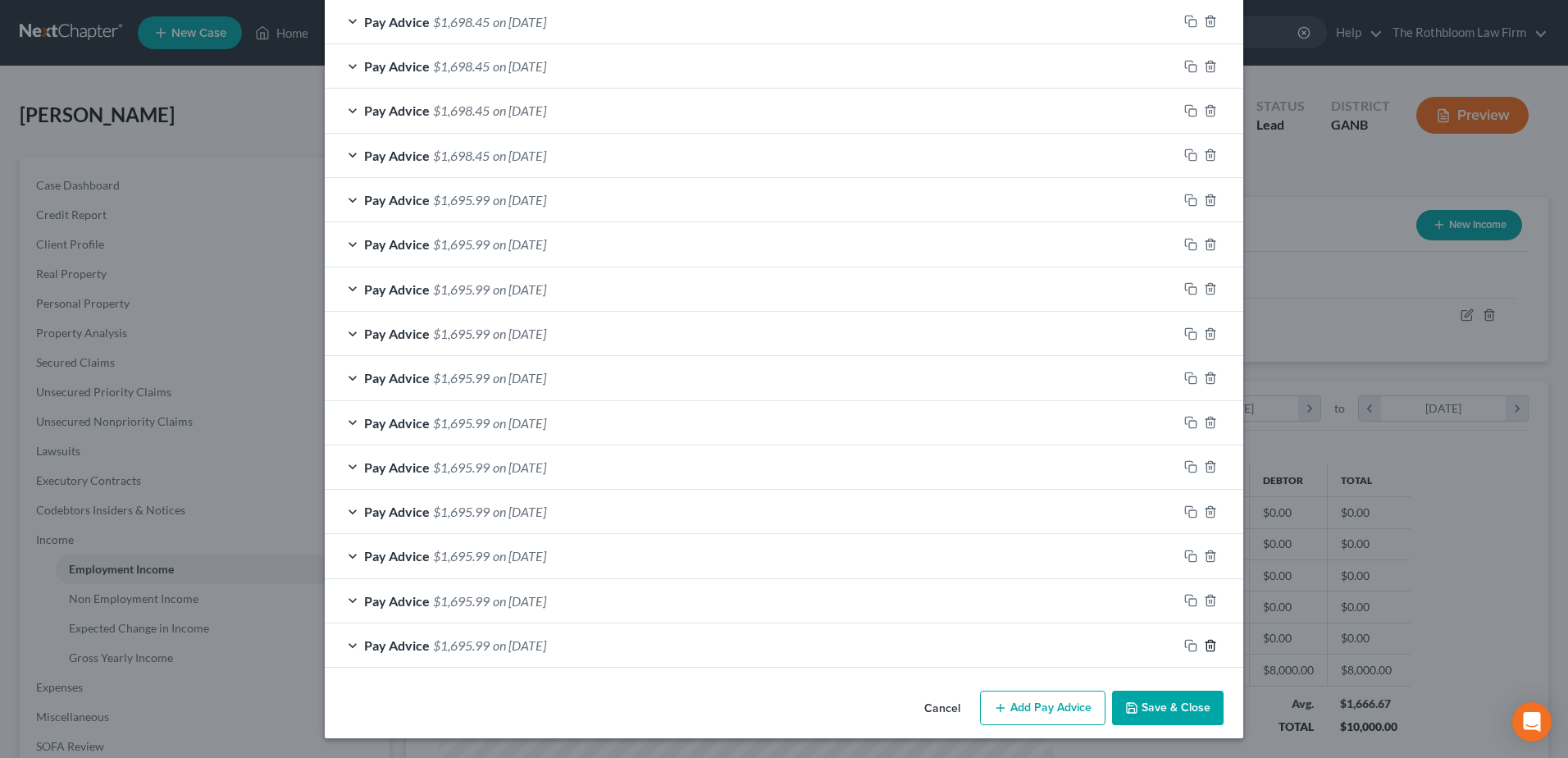
click at [1205, 643] on icon "button" at bounding box center [1210, 646] width 13 height 13
click at [1205, 643] on icon "button" at bounding box center [1210, 645] width 13 height 13
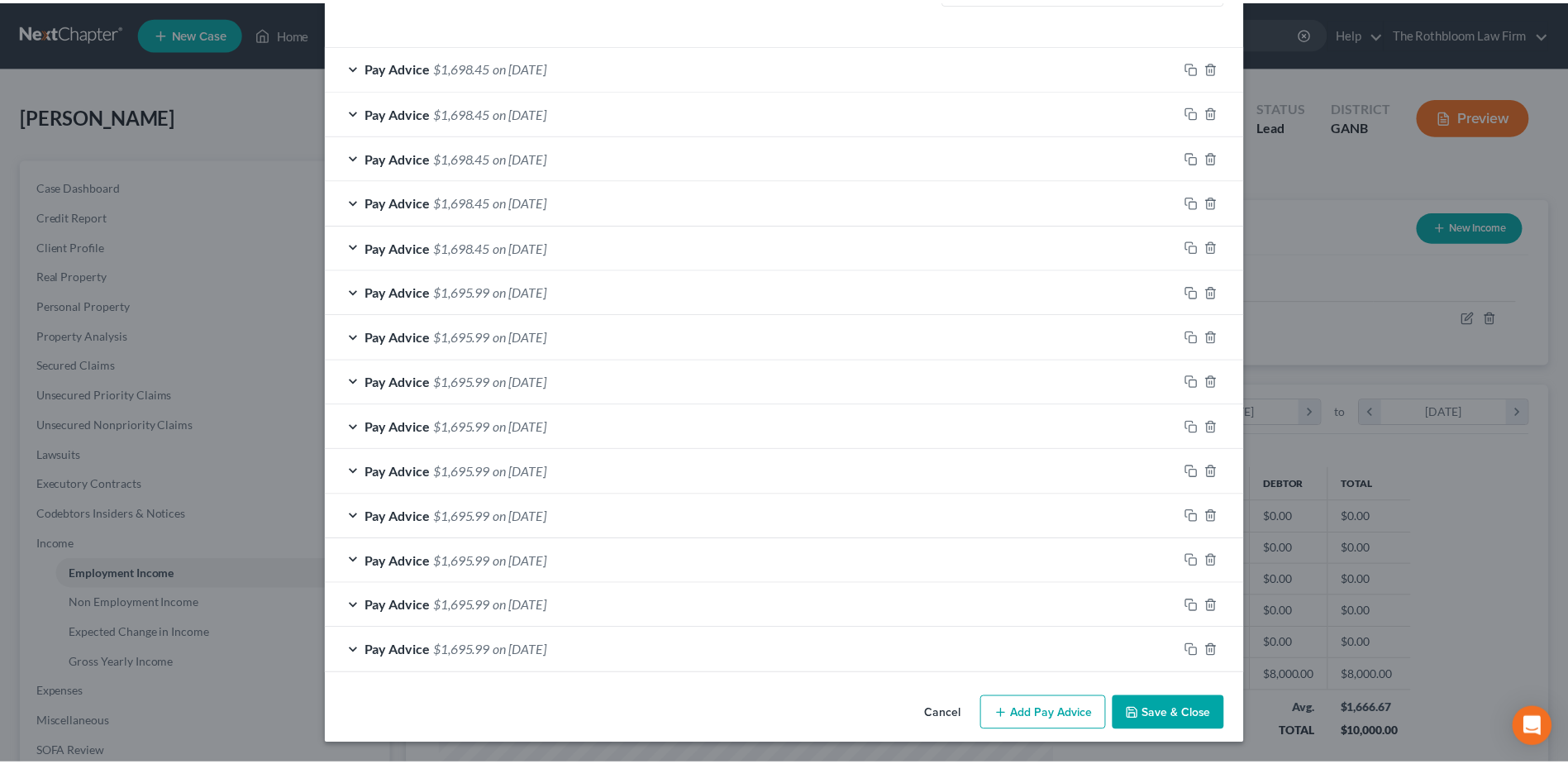
scroll to position [514, 0]
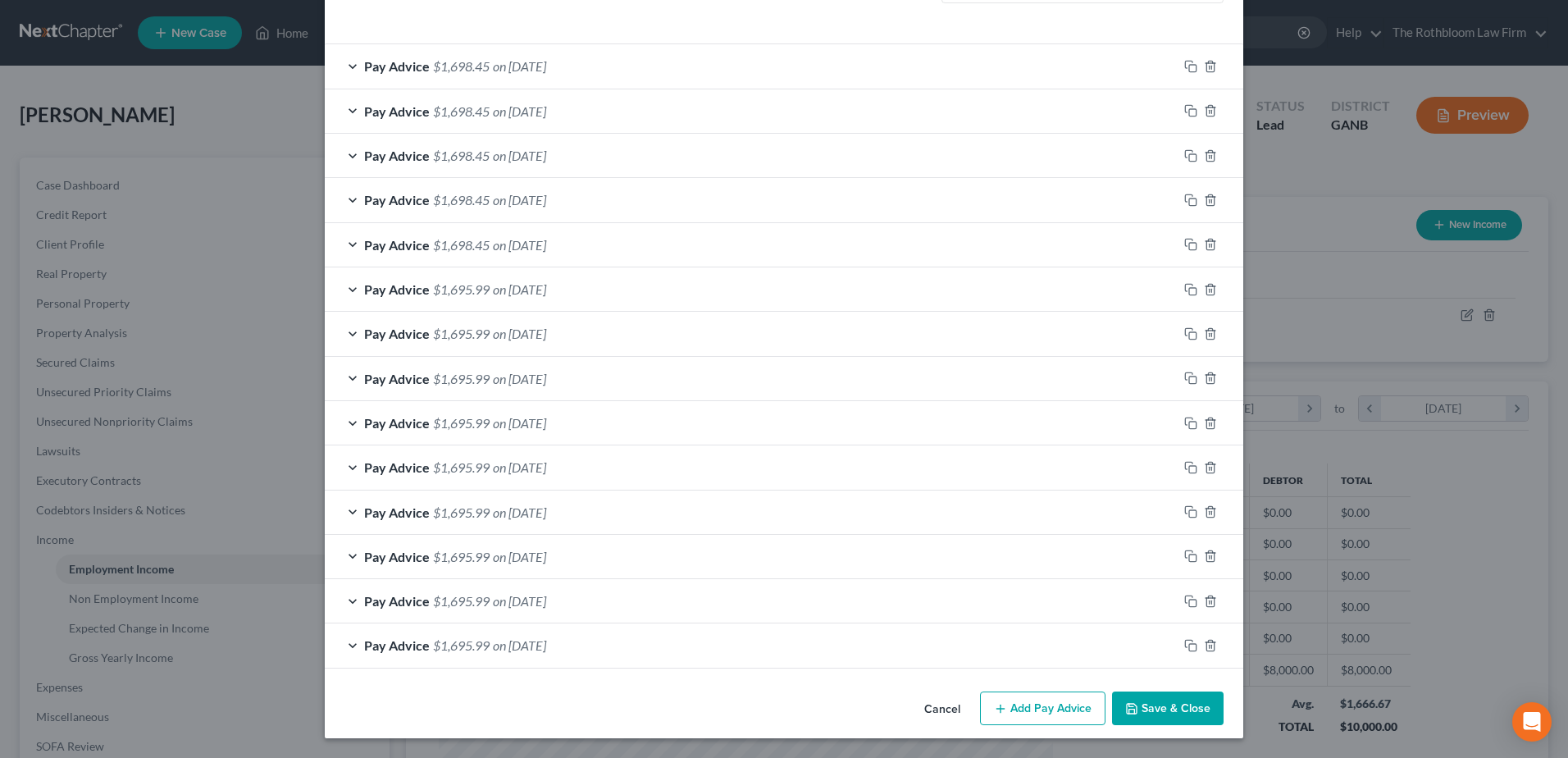
click at [1166, 712] on button "Save & Close" at bounding box center [1167, 709] width 111 height 35
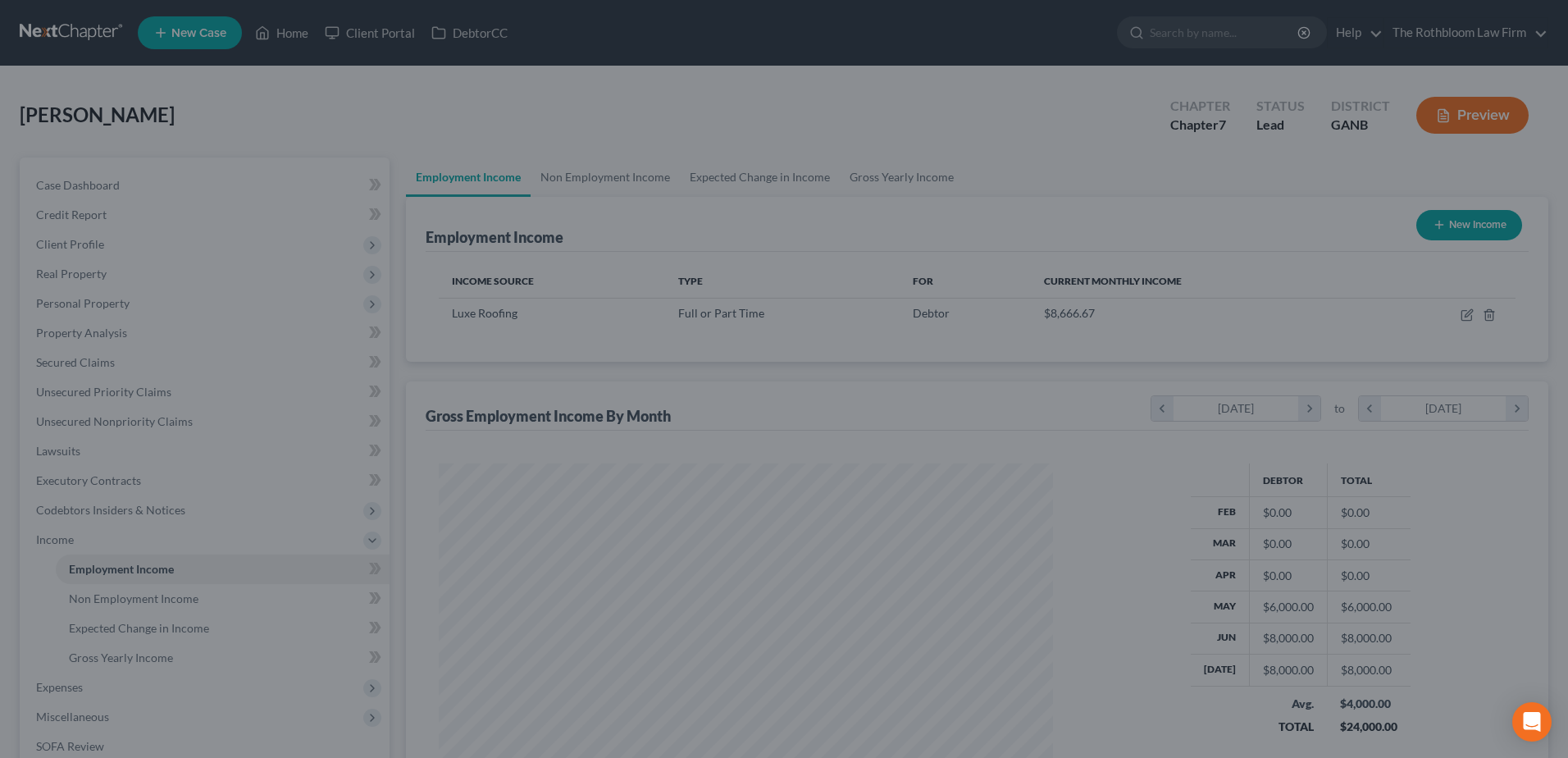
scroll to position [820169, 819542]
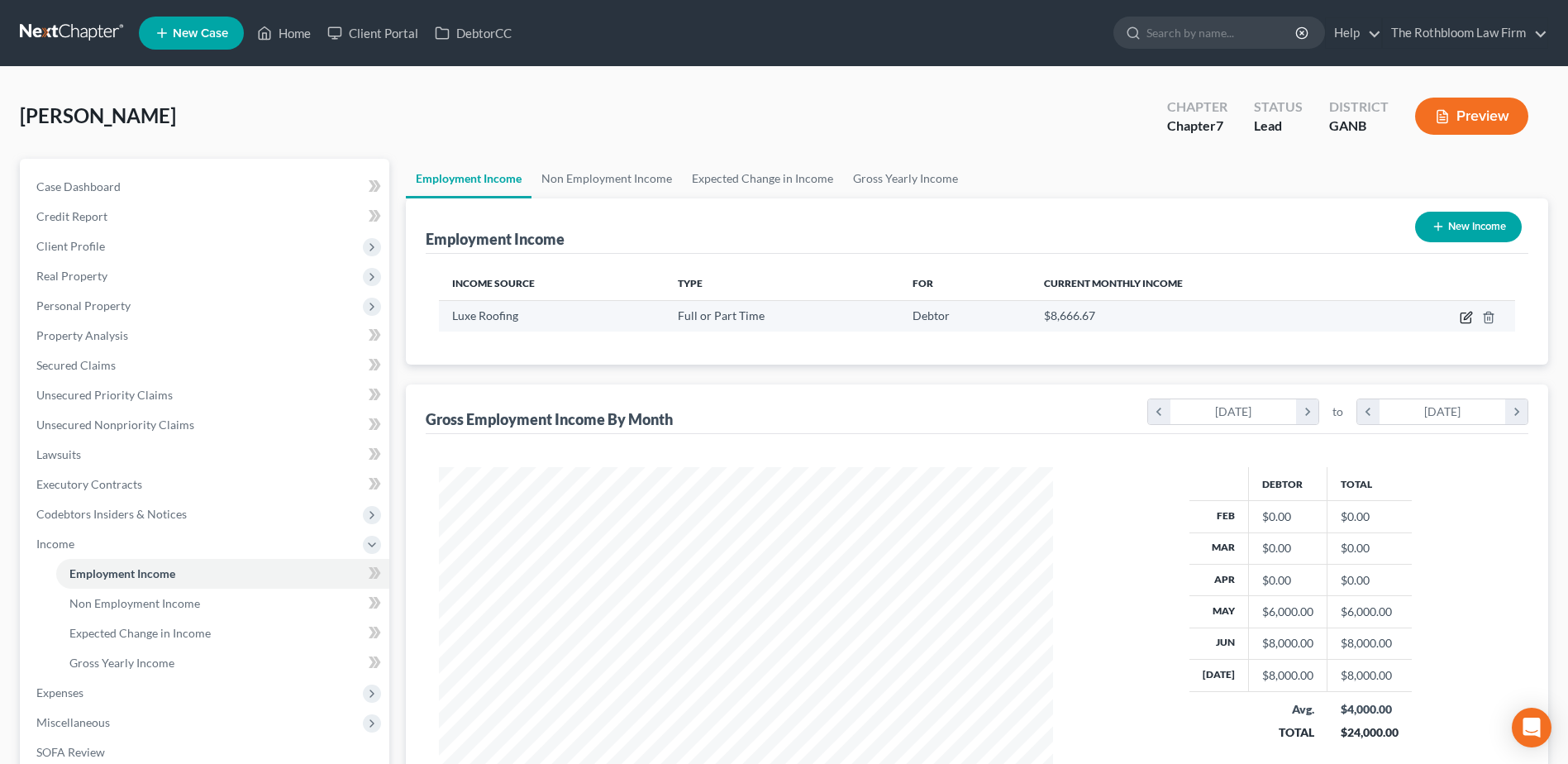
click at [1462, 319] on icon "button" at bounding box center [1466, 318] width 10 height 10
select select "0"
select select "10"
select select "3"
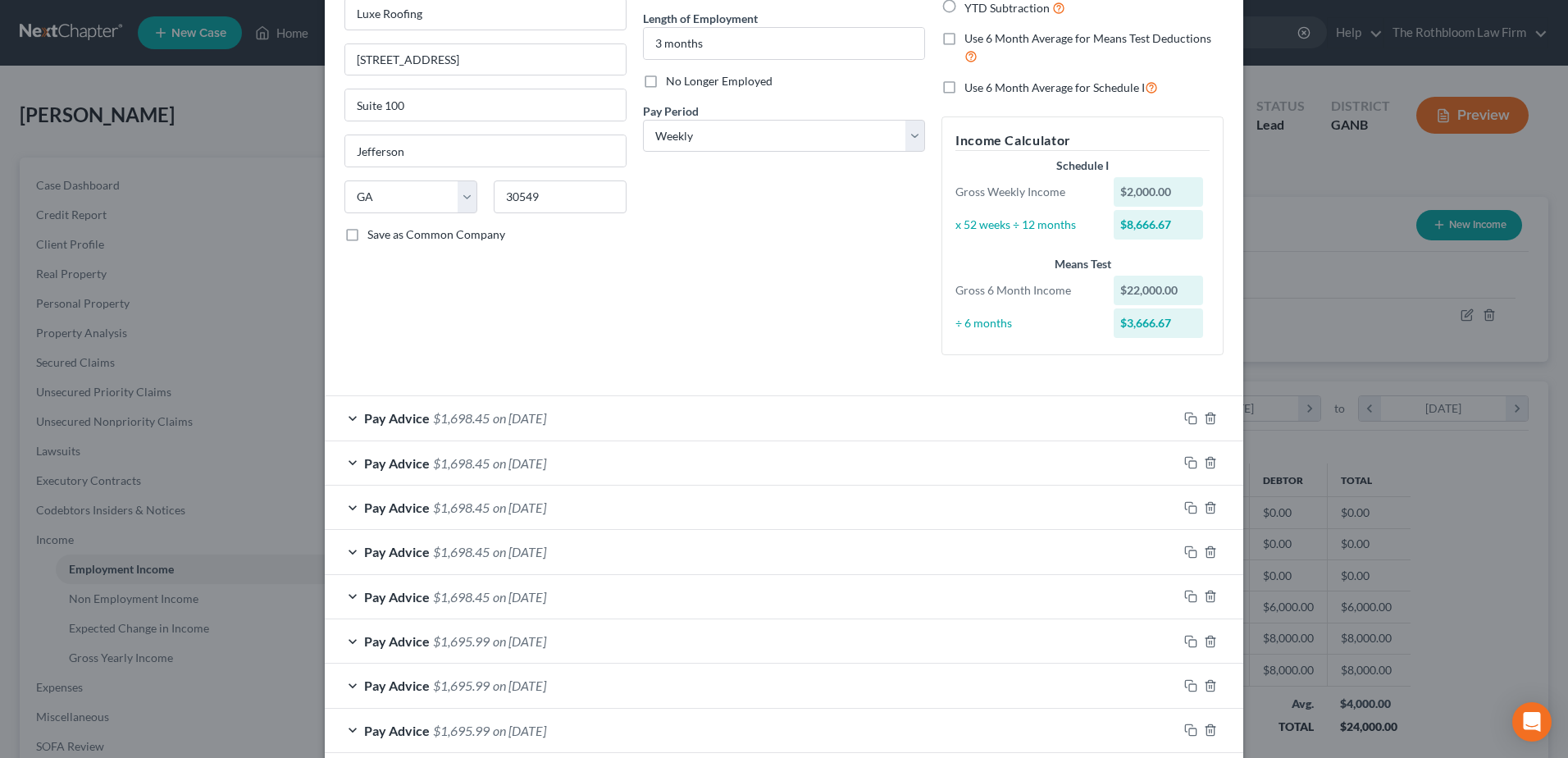
scroll to position [0, 0]
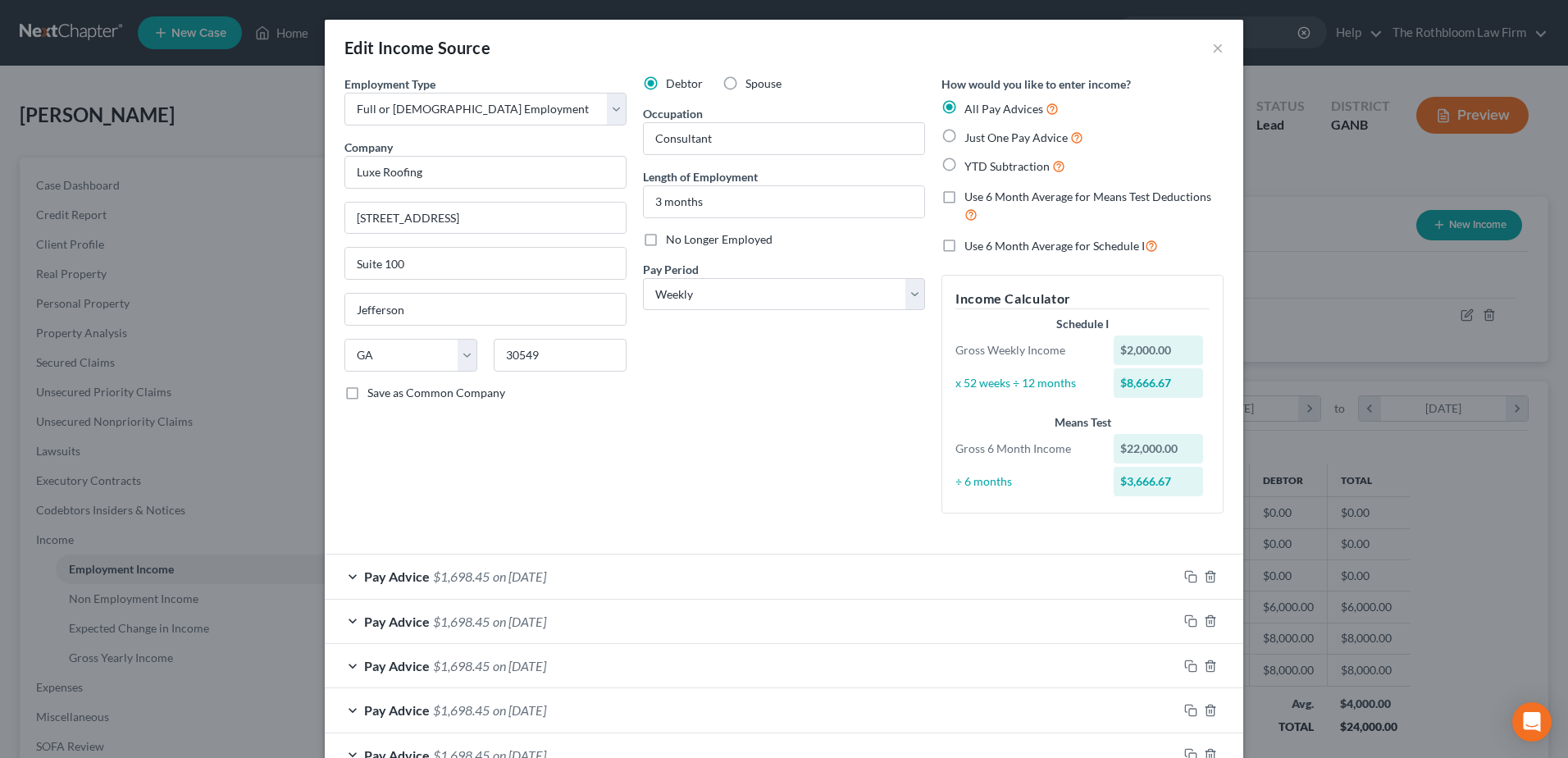
click at [964, 198] on label "Use 6 Month Average for Means Test Deductions" at bounding box center [1093, 207] width 259 height 36
click at [971, 198] on input "Use 6 Month Average for Means Test Deductions" at bounding box center [977, 194] width 11 height 11
checkbox input "true"
click at [514, 571] on span "on 08/15/2025" at bounding box center [520, 576] width 53 height 16
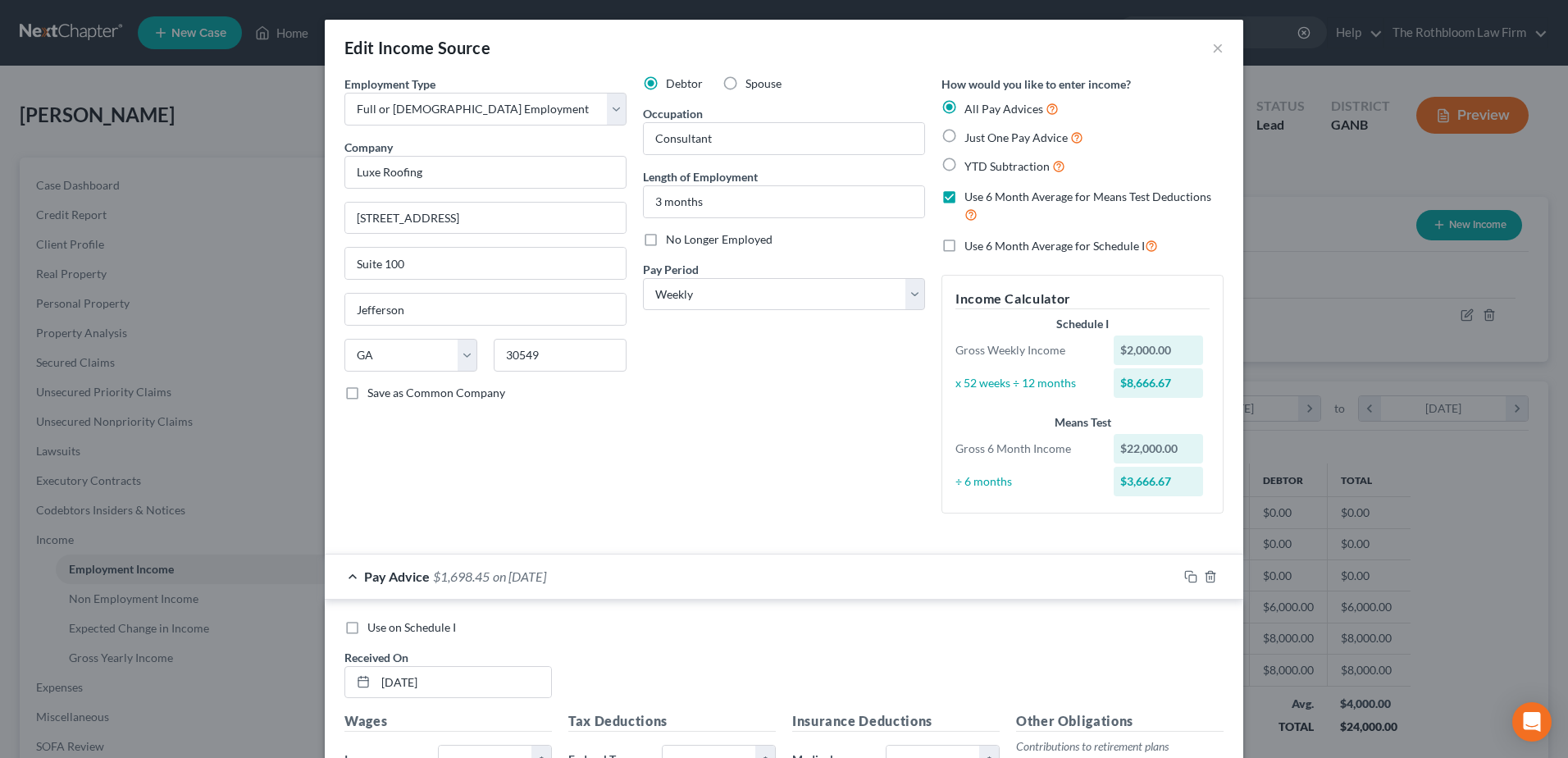
click at [368, 627] on label "Use on Schedule I" at bounding box center [411, 627] width 88 height 16
click at [374, 627] on input "Use on Schedule I" at bounding box center [379, 624] width 11 height 11
checkbox input "true"
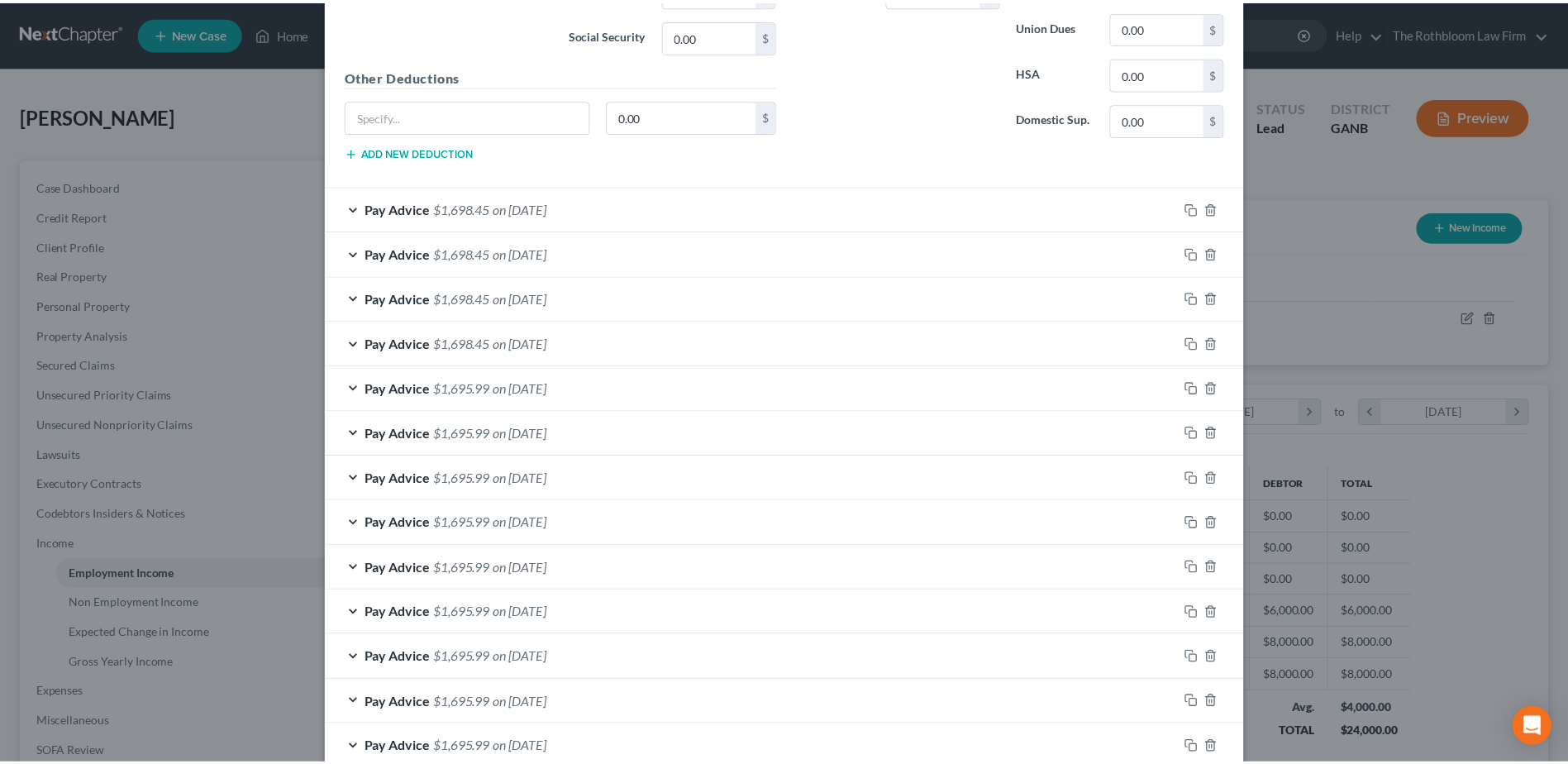
scroll to position [1013, 0]
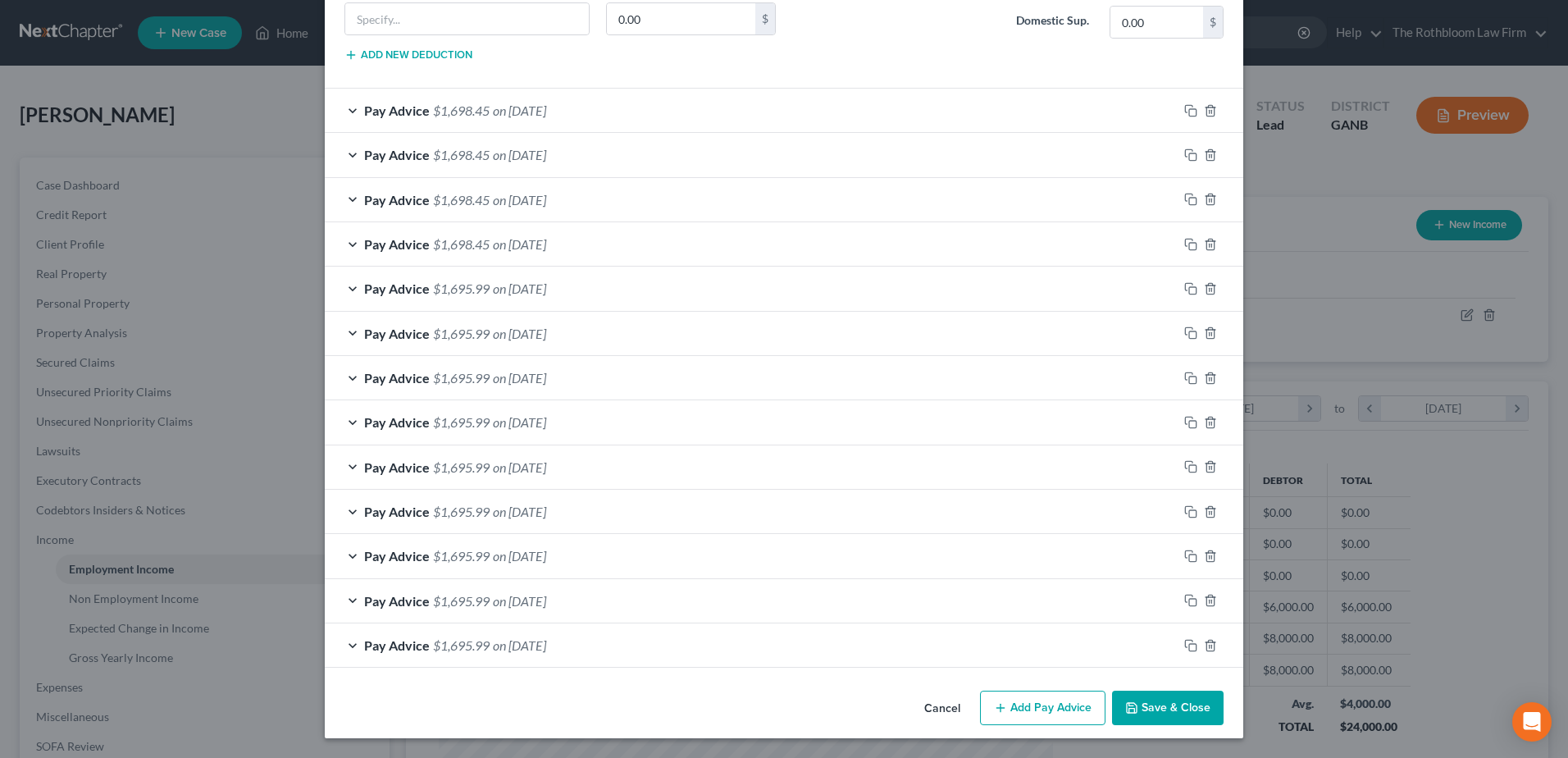
click at [1181, 704] on button "Save & Close" at bounding box center [1167, 708] width 111 height 35
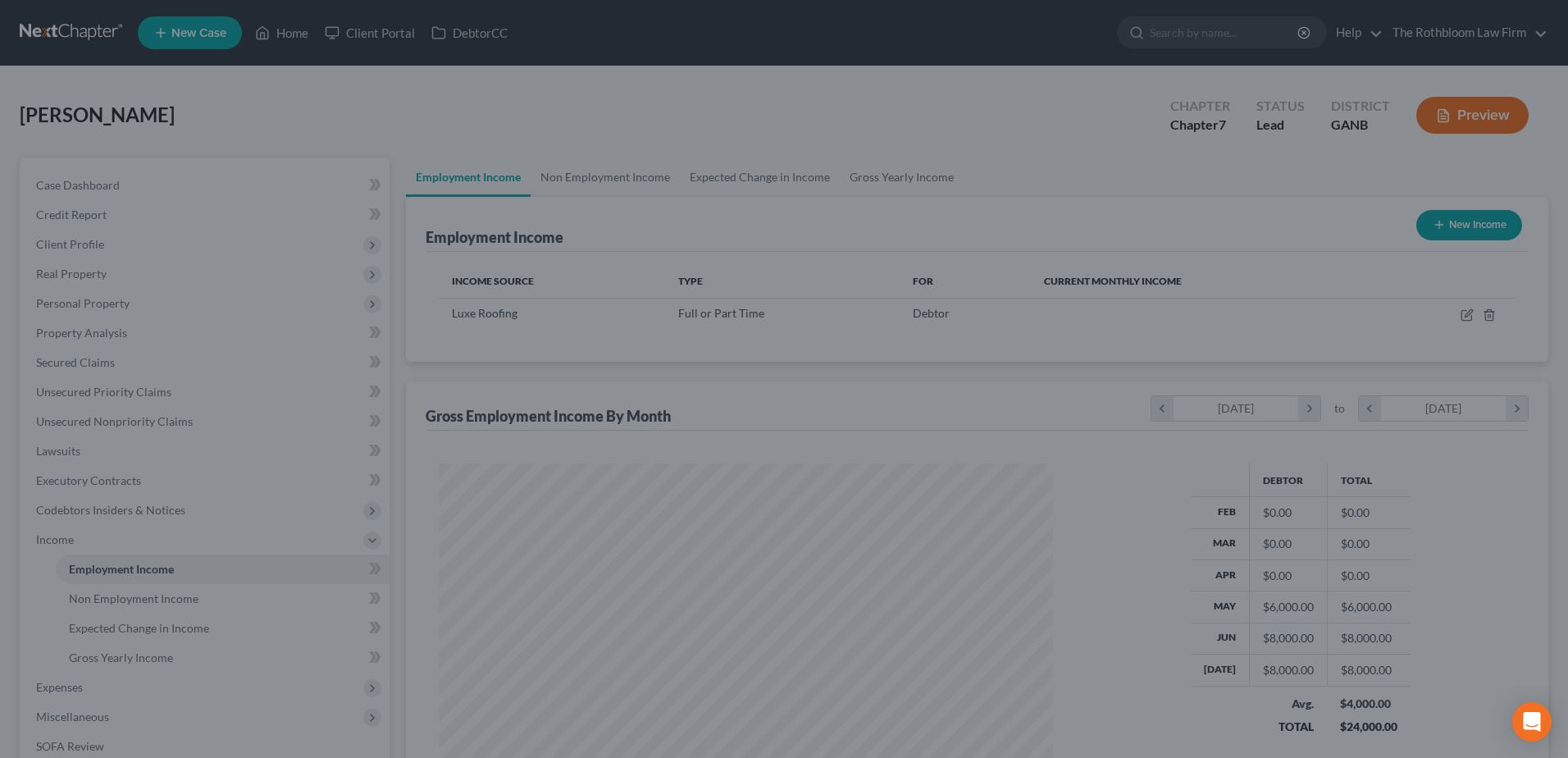
scroll to position [820169, 819542]
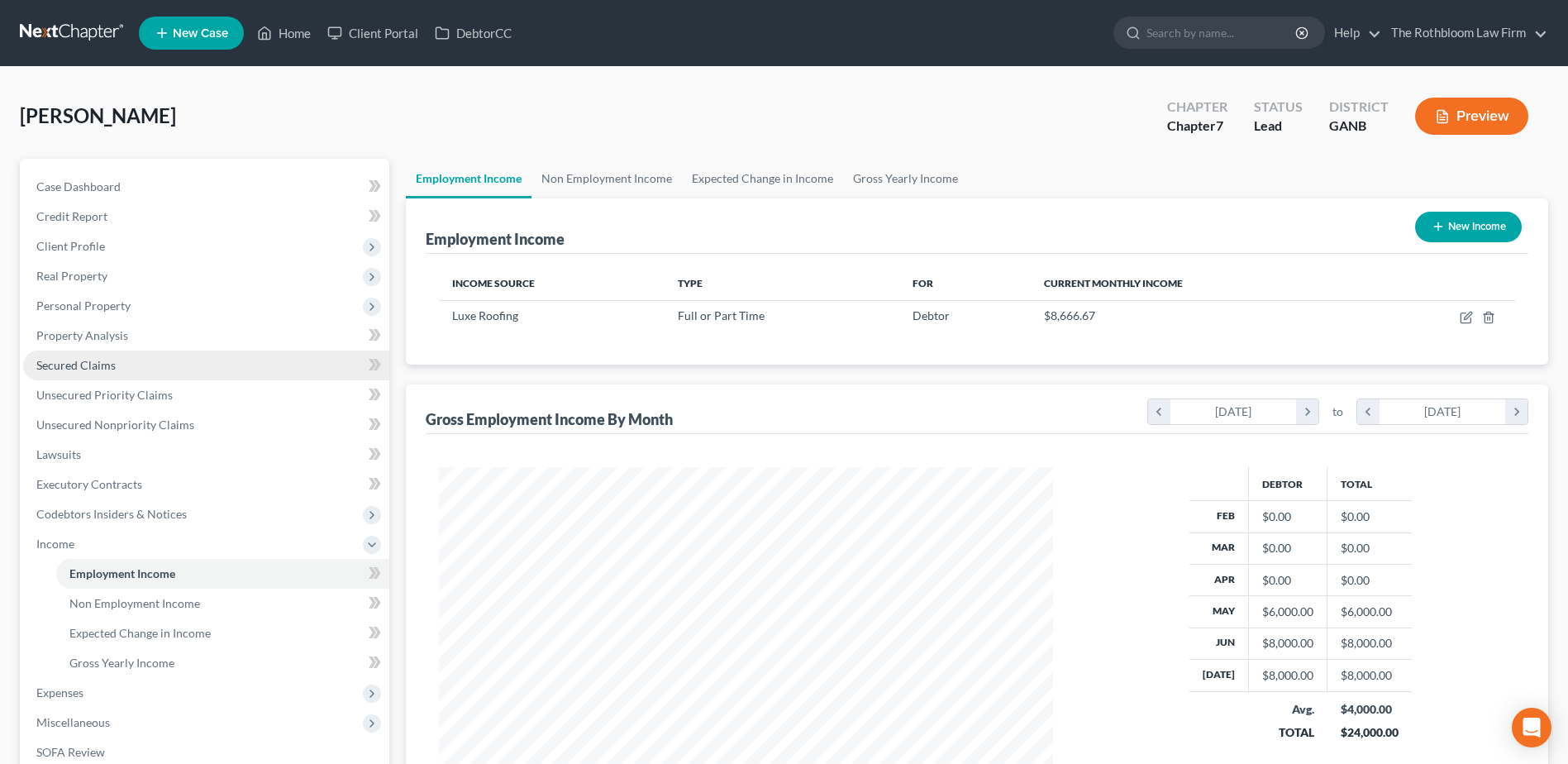
click at [77, 370] on span "Secured Claims" at bounding box center [76, 365] width 79 height 14
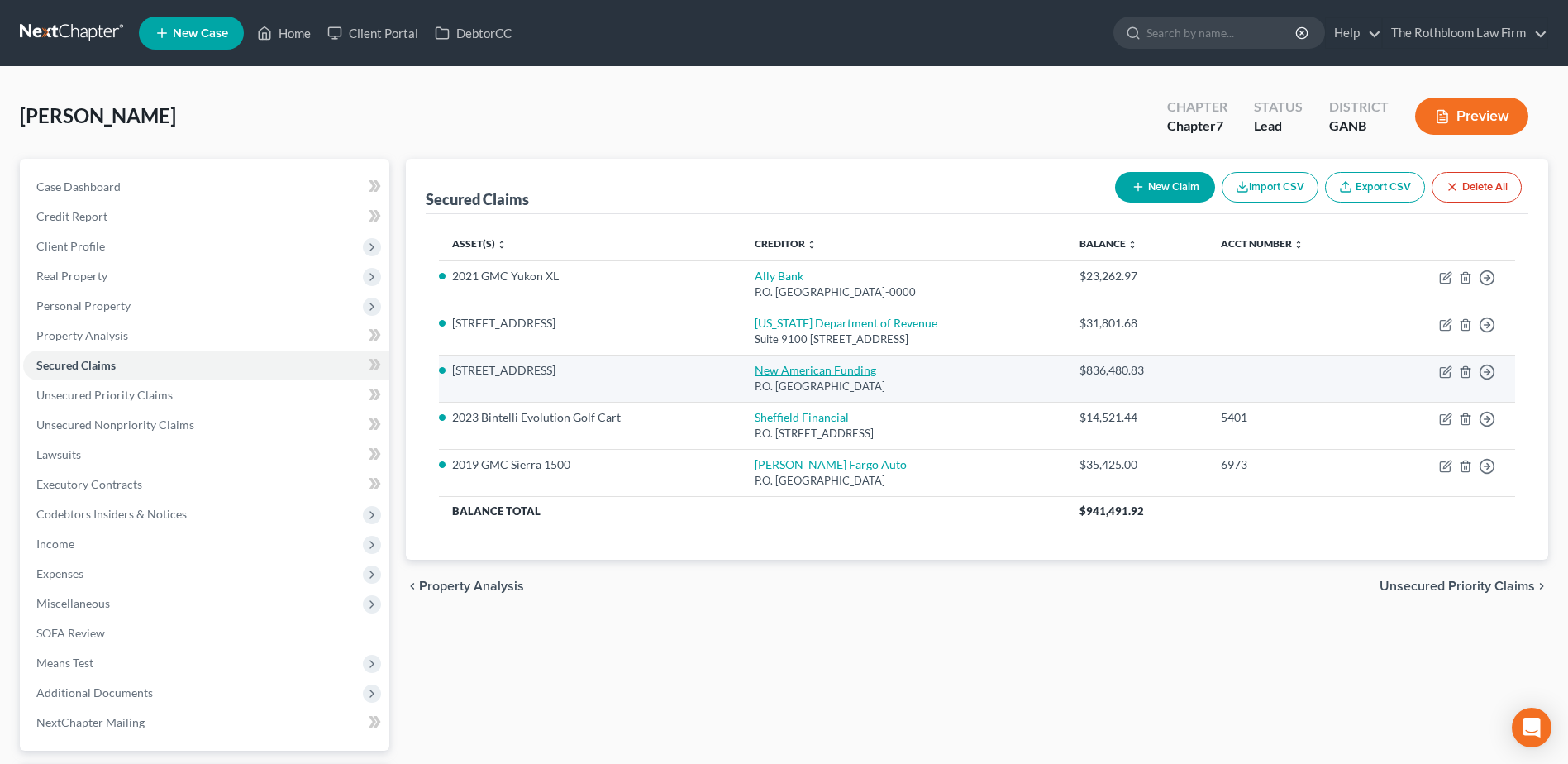
click at [755, 368] on link "New American Funding" at bounding box center [815, 370] width 121 height 14
select select "45"
select select "3"
select select "2"
select select "0"
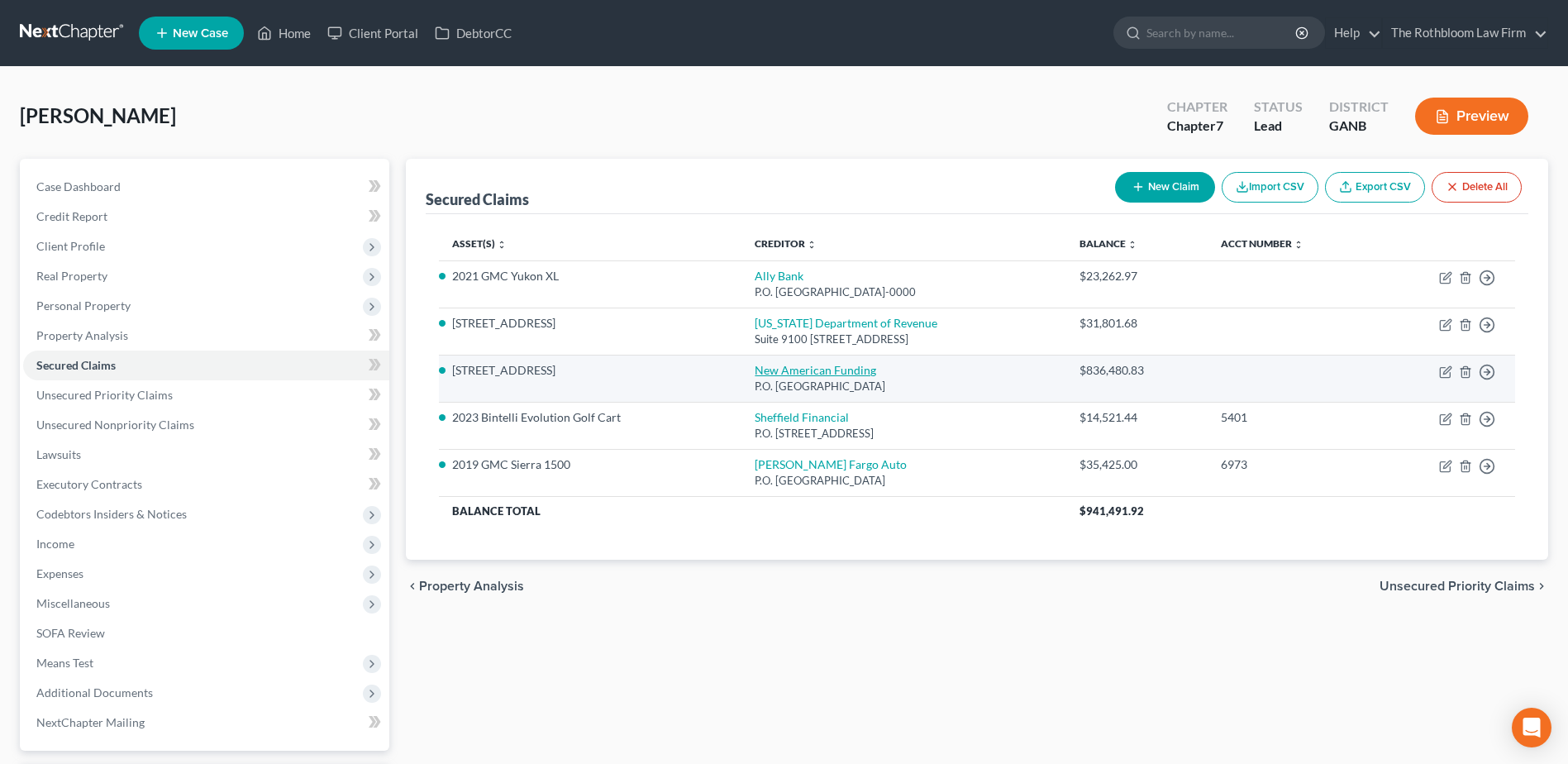
select select "0"
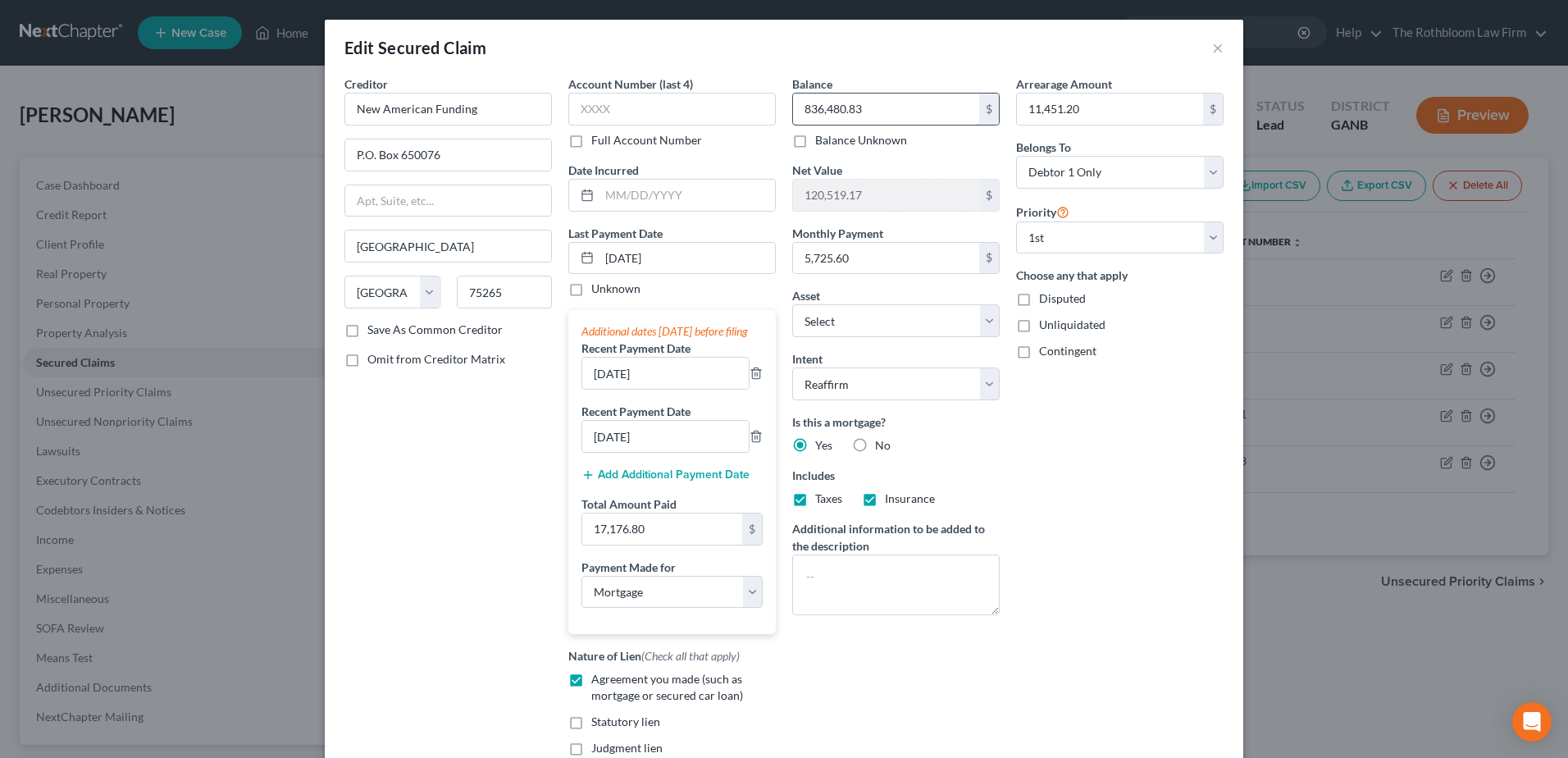
click at [875, 104] on input "836,480.83" at bounding box center [886, 109] width 186 height 31
type input "885,712.69"
click at [1084, 509] on div "Arrearage Amount 11,451.20 $ Belongs To * Select Debtor 1 Only Debtor 2 Only De…" at bounding box center [1119, 436] width 223 height 721
click at [852, 262] on input "5,725.60" at bounding box center [886, 258] width 186 height 31
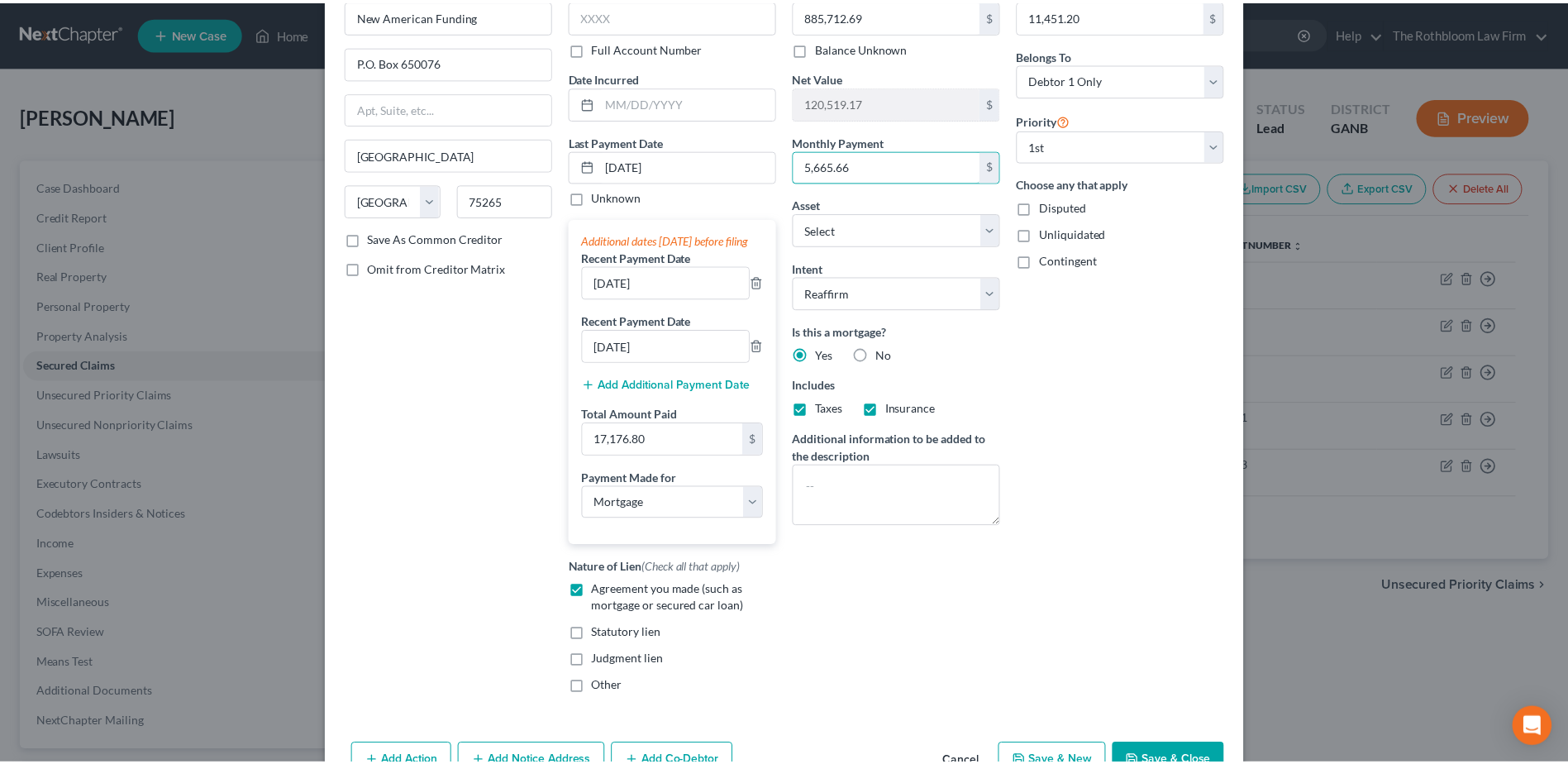
scroll to position [206, 0]
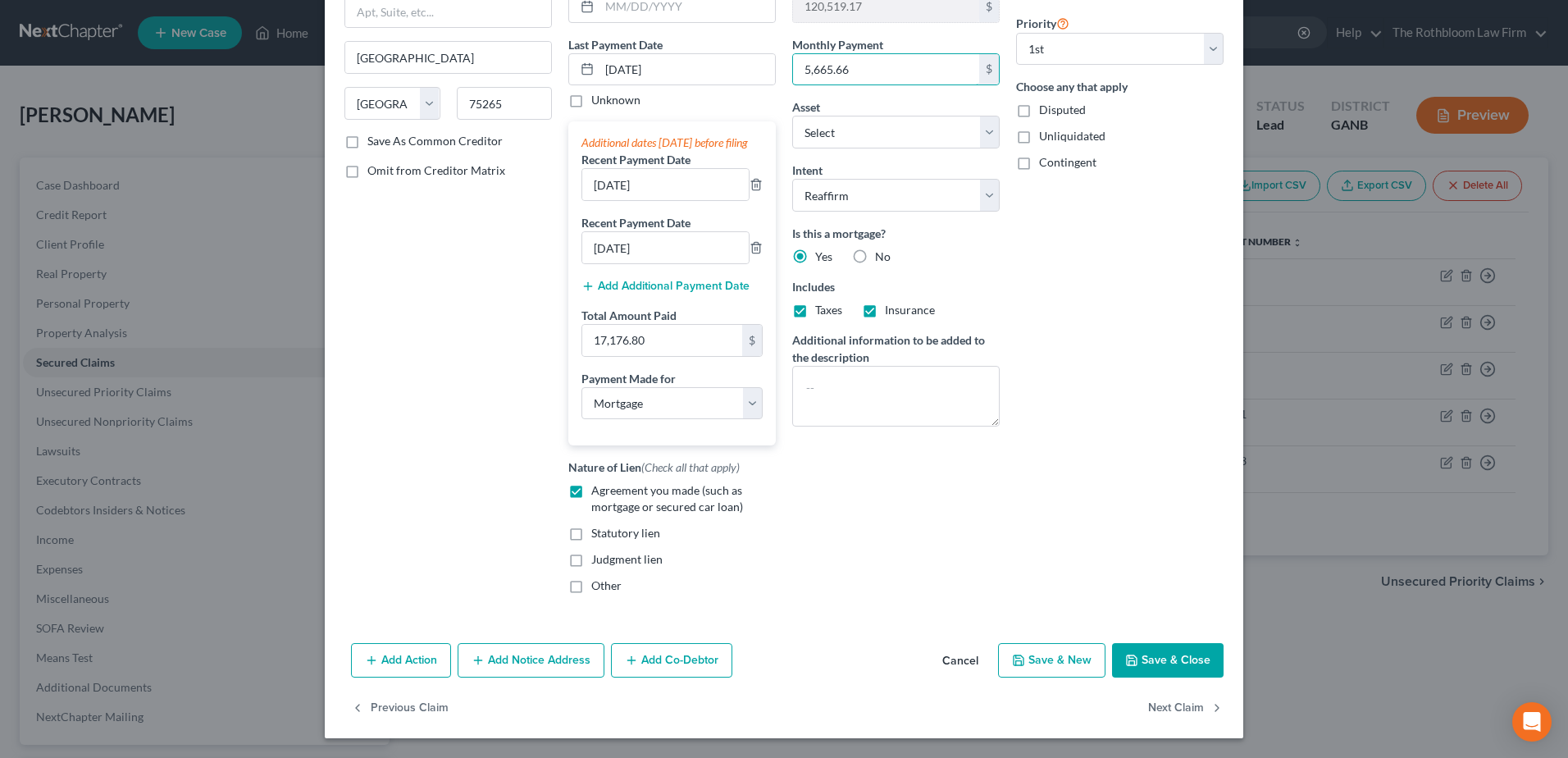
type input "5,665.66"
click at [1155, 658] on button "Save & Close" at bounding box center [1167, 660] width 111 height 35
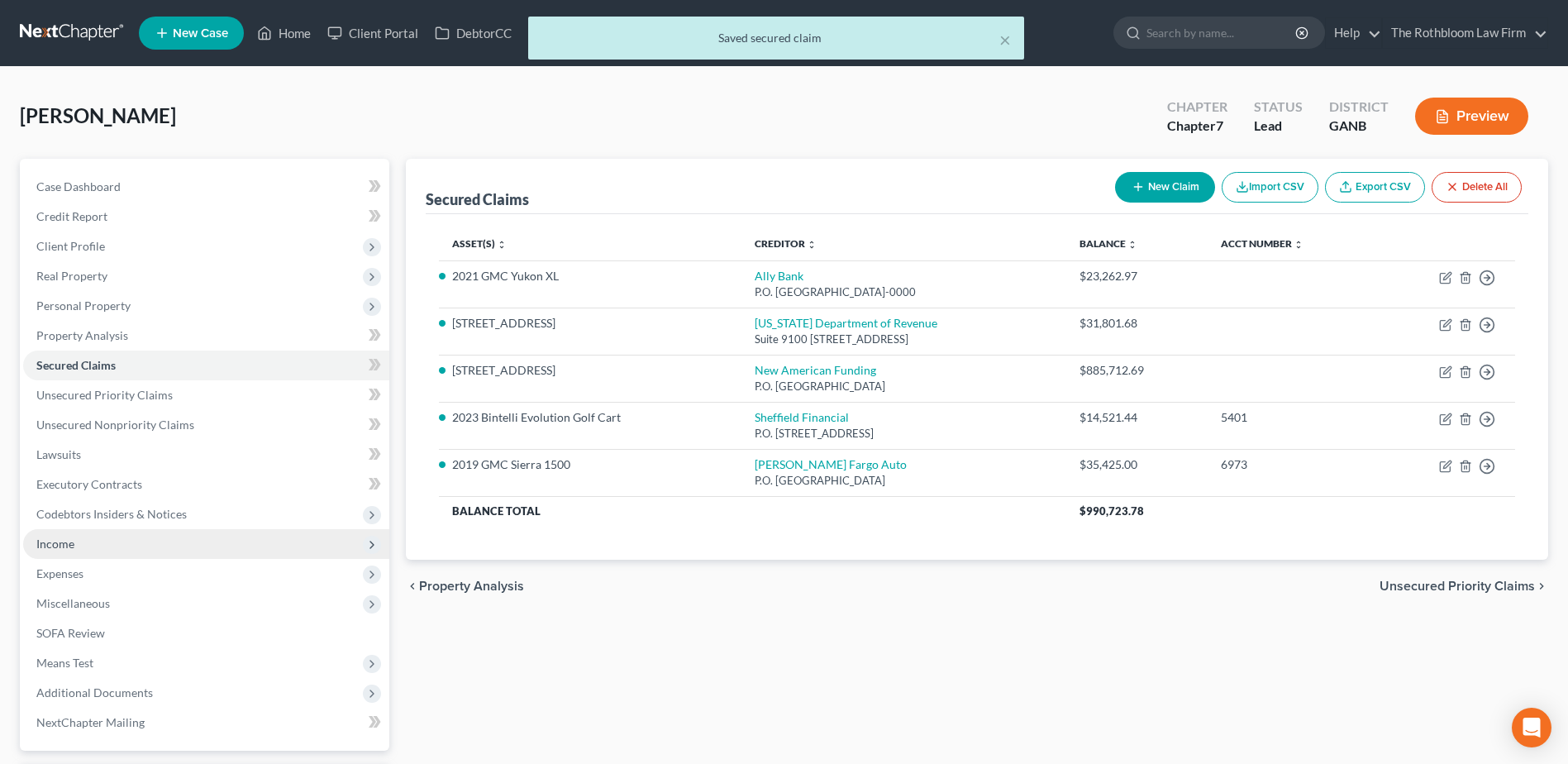
click at [80, 537] on span "Income" at bounding box center [206, 544] width 366 height 30
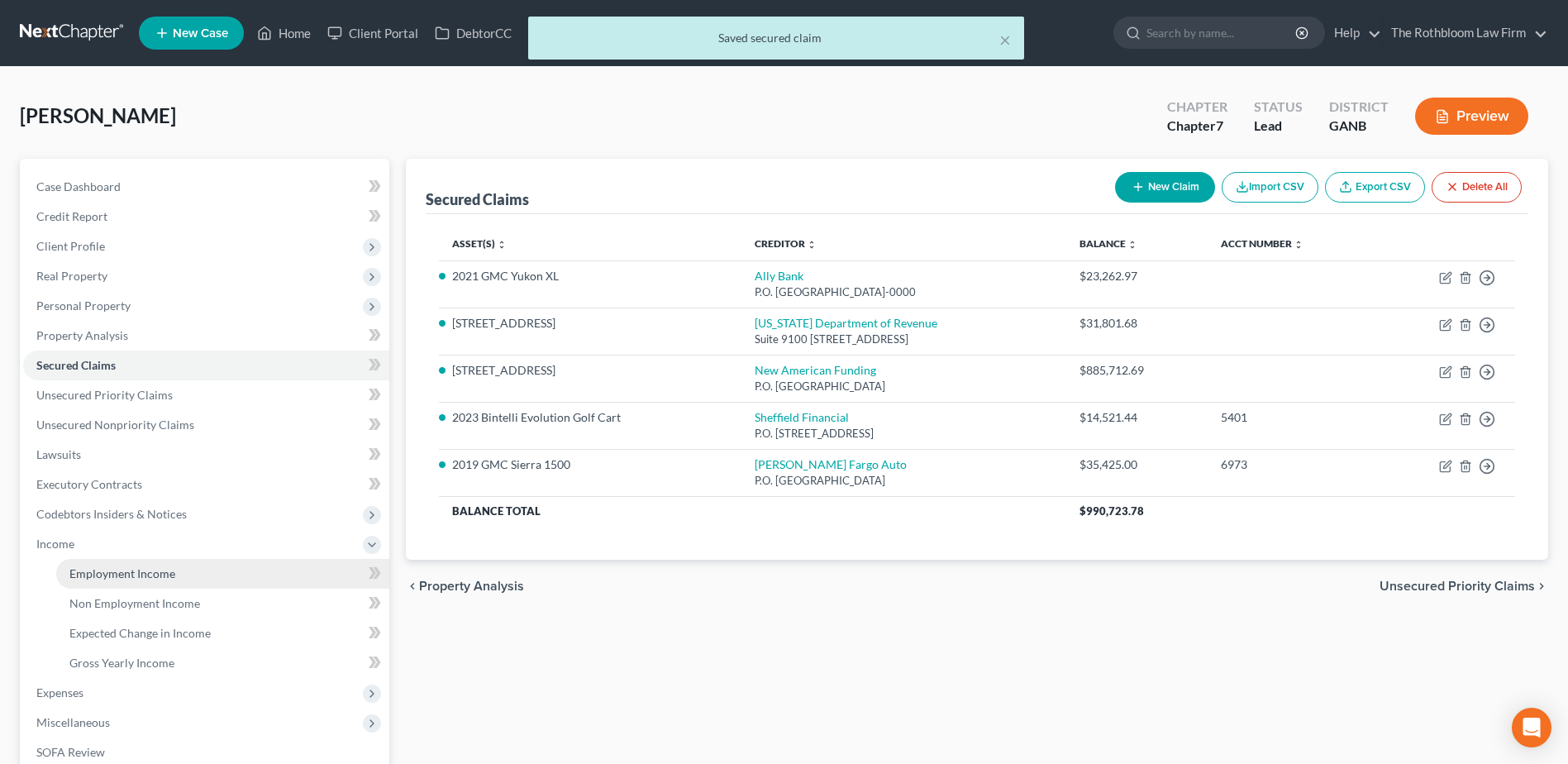
click at [118, 575] on span "Employment Income" at bounding box center [122, 574] width 106 height 14
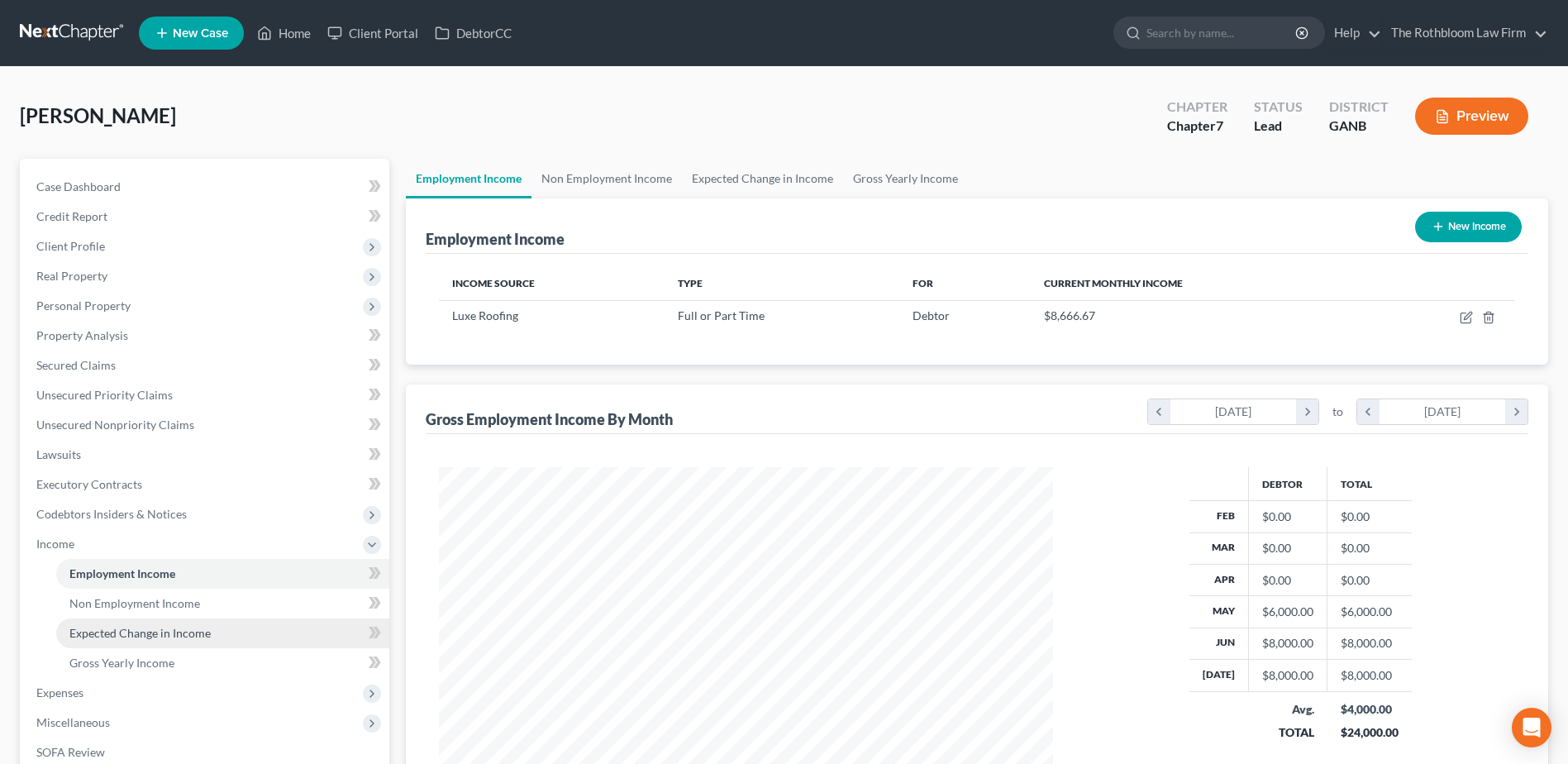
scroll to position [248, 0]
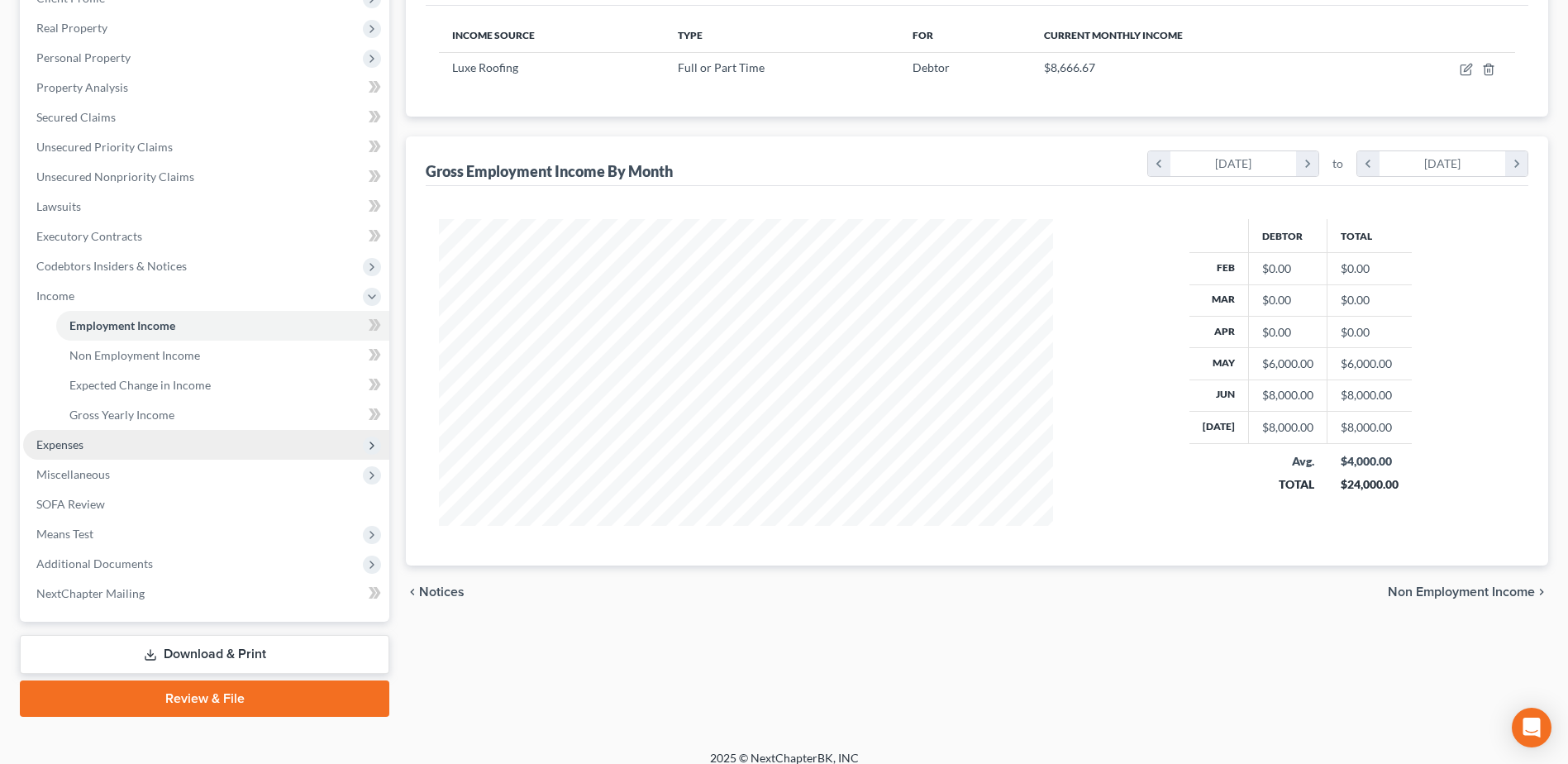
click at [76, 448] on span "Expenses" at bounding box center [60, 444] width 48 height 14
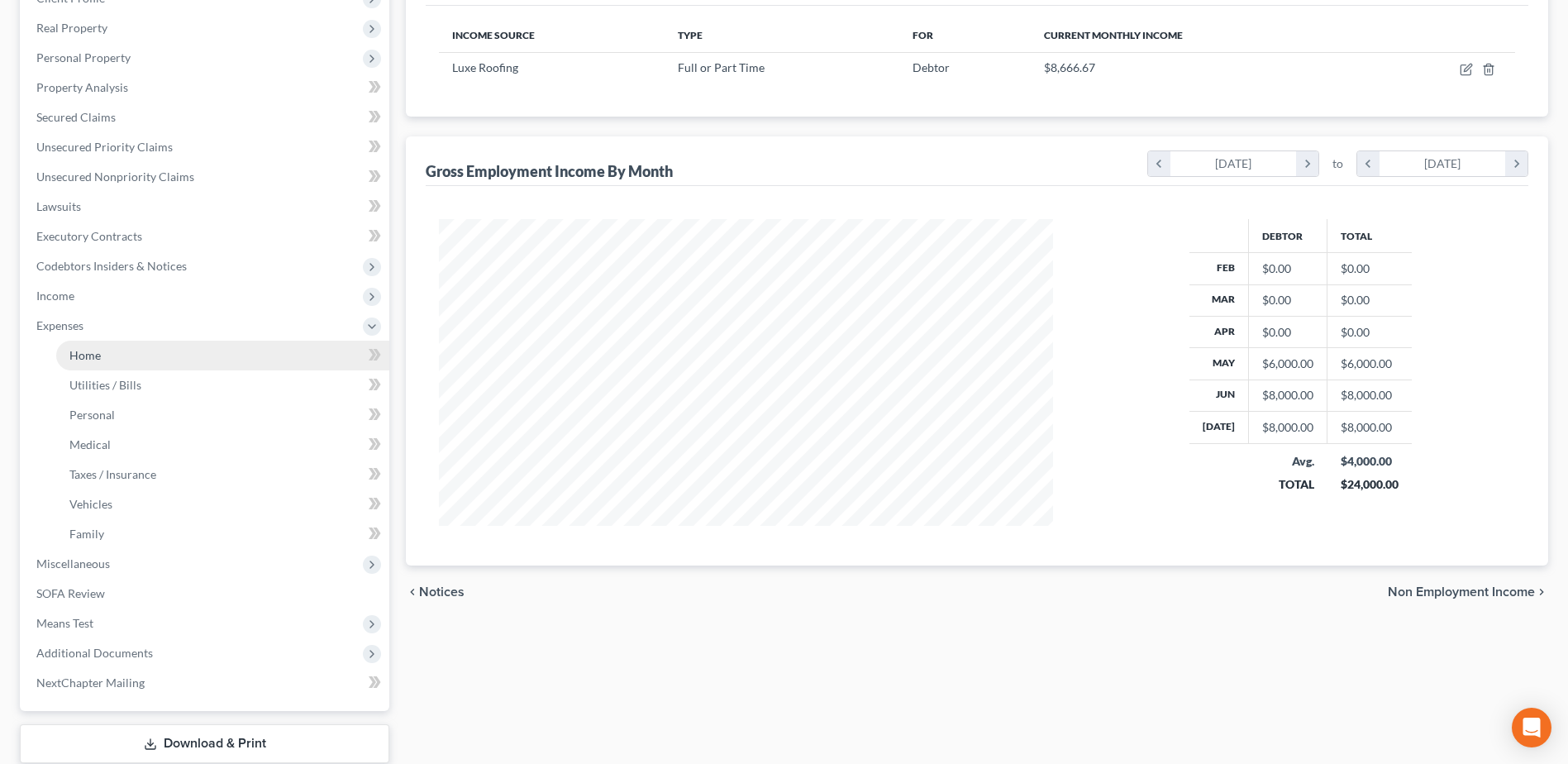
click at [75, 357] on span "Home" at bounding box center [84, 356] width 31 height 14
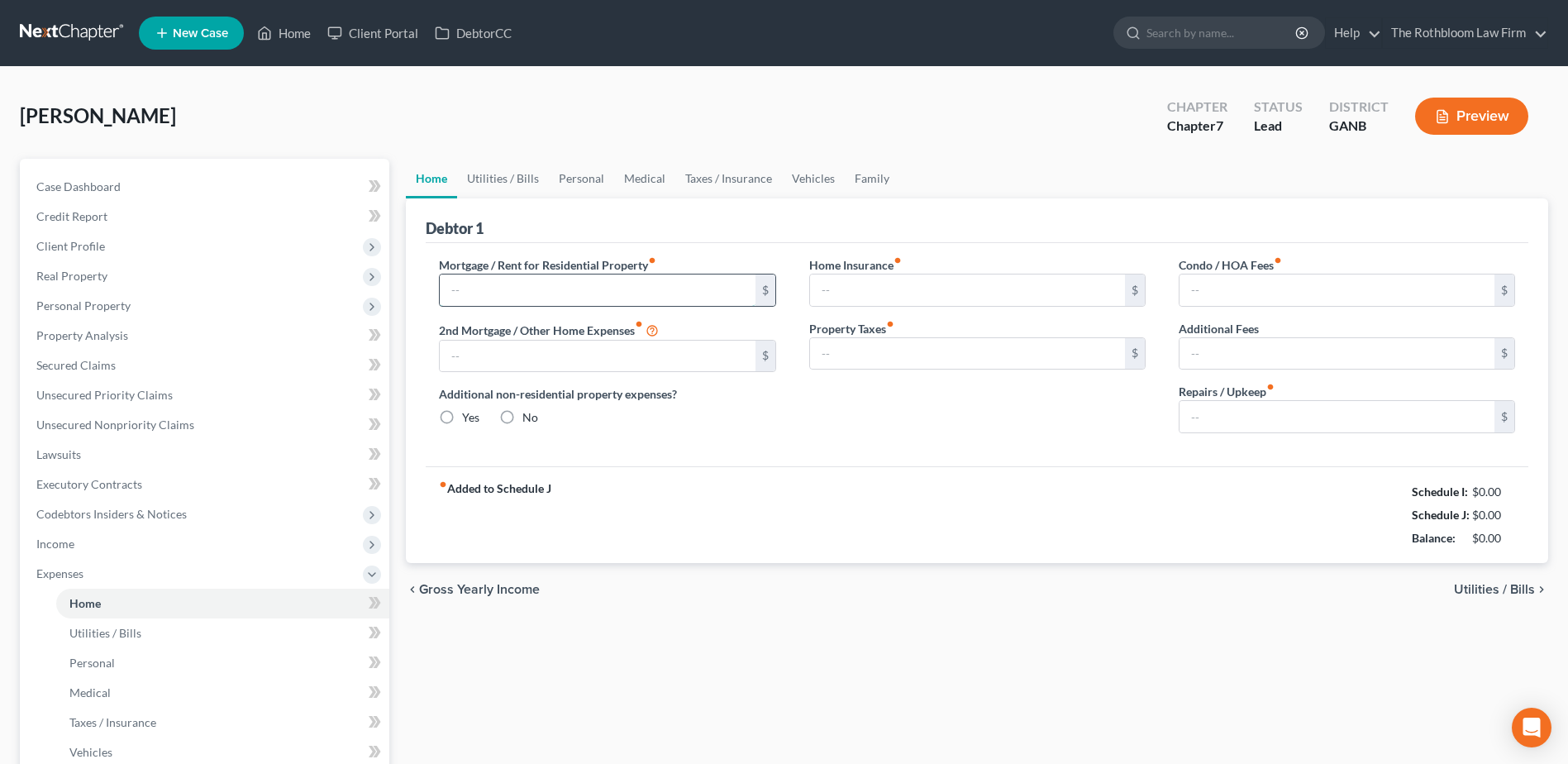
type input "5,200.00"
type input "0.00"
radio input "true"
type input "0.00"
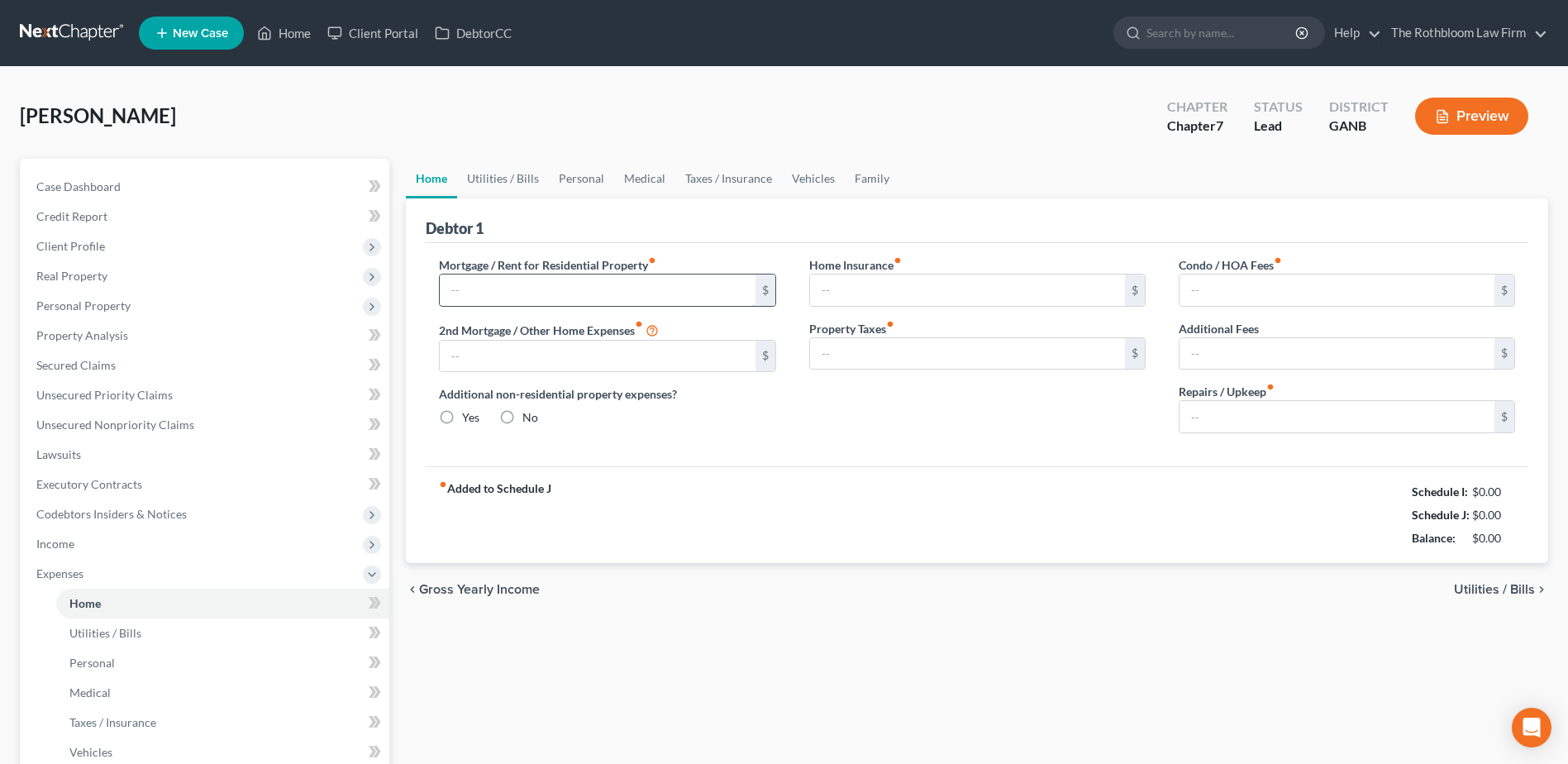
type input "0.00"
type input "75.00"
click at [483, 295] on input "5,200.00" at bounding box center [597, 290] width 315 height 31
click at [510, 282] on input "5,200.00" at bounding box center [597, 290] width 315 height 31
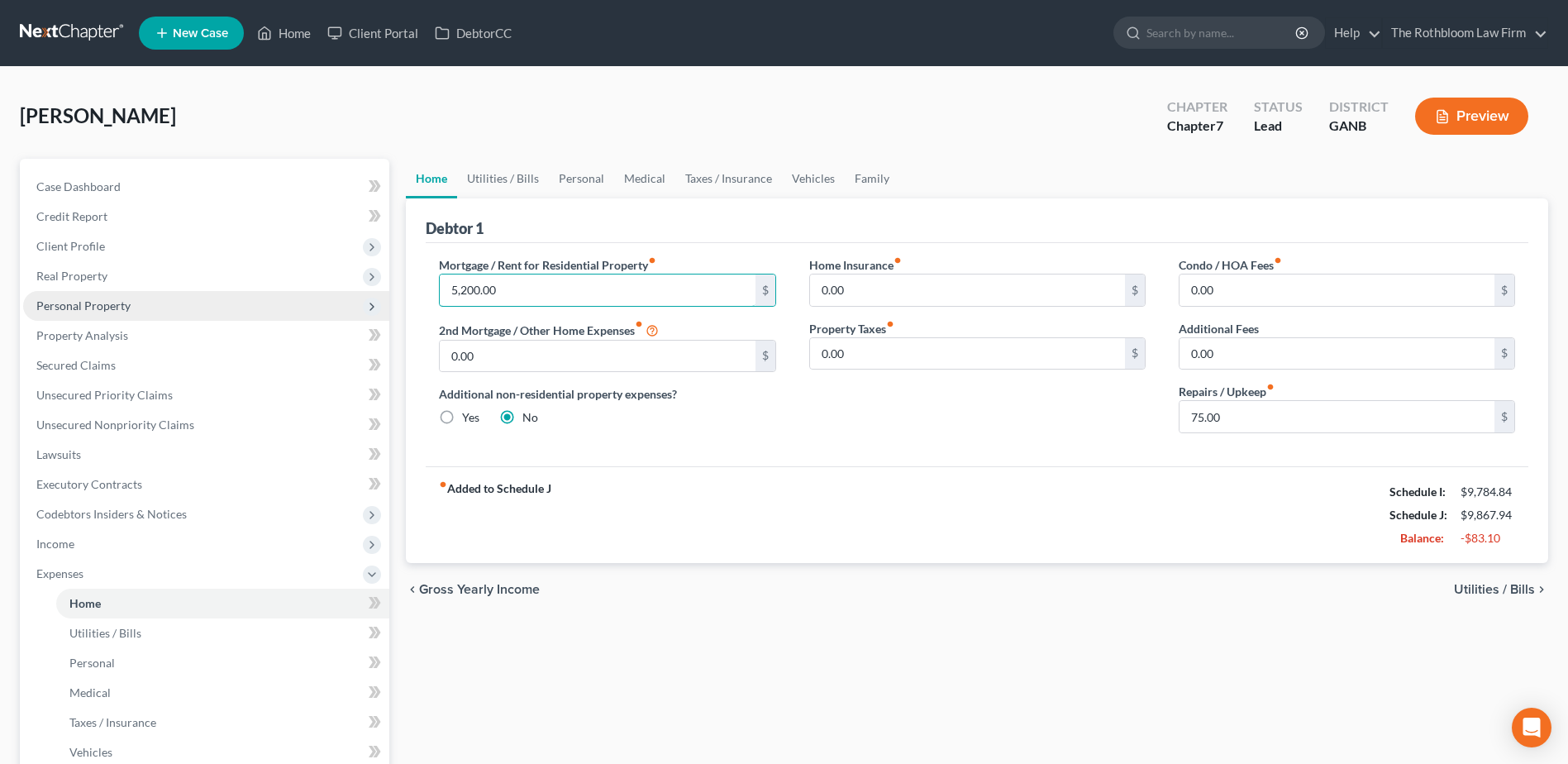
drag, startPoint x: 510, startPoint y: 282, endPoint x: 367, endPoint y: 295, distance: 143.6
click at [367, 295] on div "Petition Navigation Case Dashboard Payments Invoices Payments Payments Credit R…" at bounding box center [784, 607] width 1546 height 896
type input "6"
type input "5,665.66"
click at [677, 638] on div "Home Utilities / Bills Personal Medical Taxes / Insurance Vehicles Family Debto…" at bounding box center [977, 607] width 1159 height 896
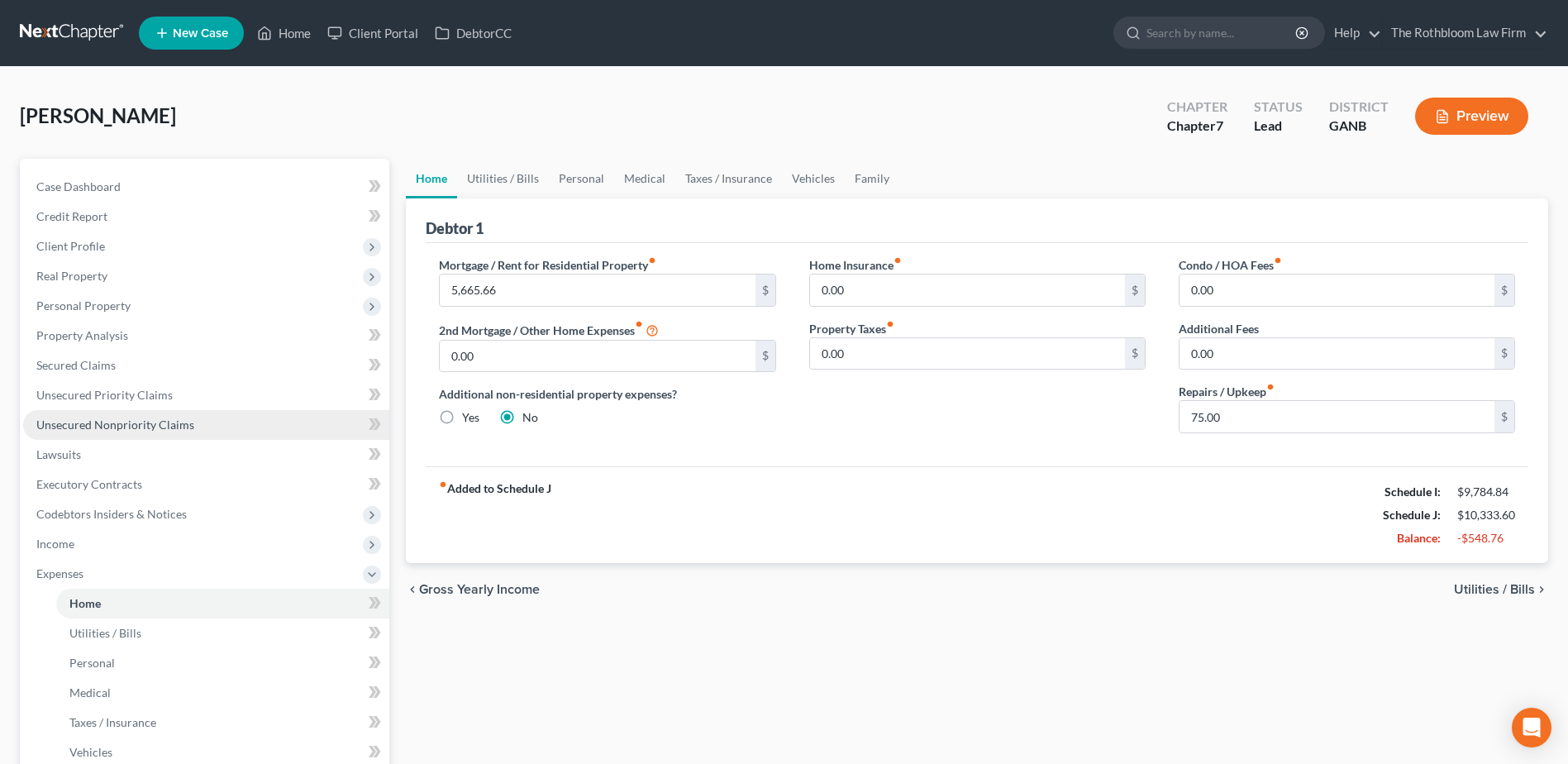
click at [119, 432] on link "Unsecured Nonpriority Claims" at bounding box center [206, 425] width 366 height 30
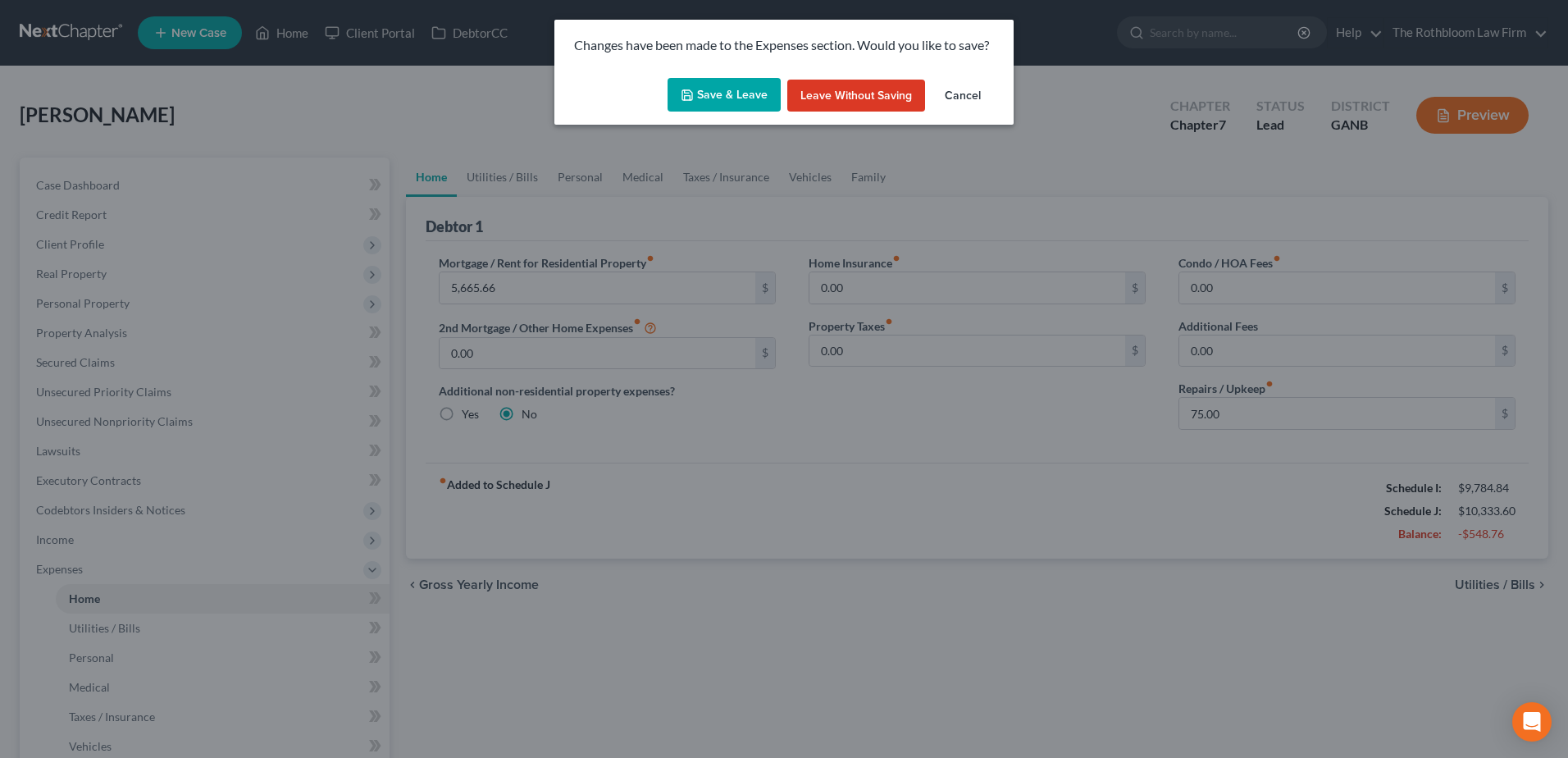
click at [746, 108] on button "Save & Leave" at bounding box center [724, 95] width 113 height 35
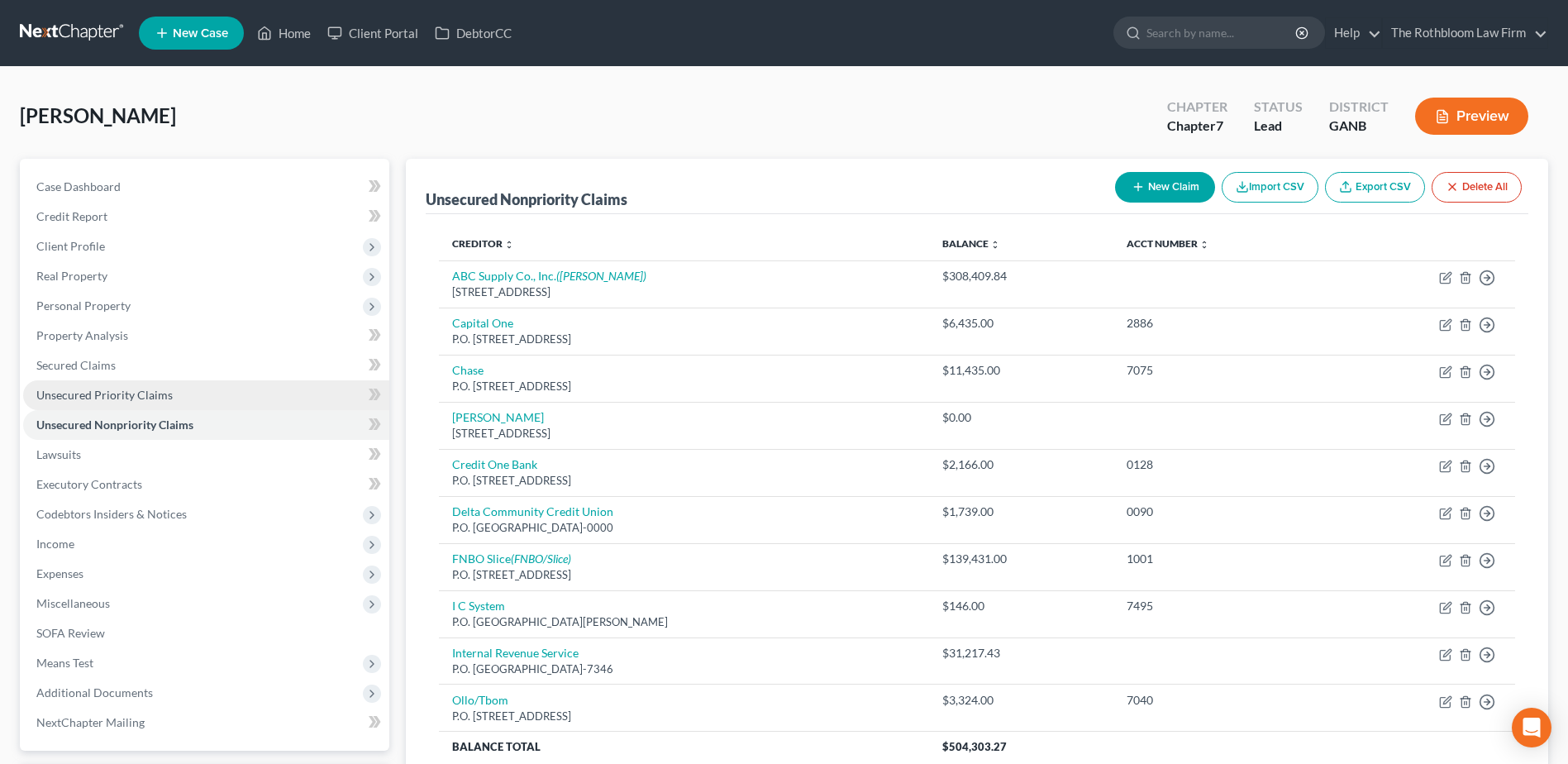
click at [102, 394] on span "Unsecured Priority Claims" at bounding box center [105, 395] width 136 height 14
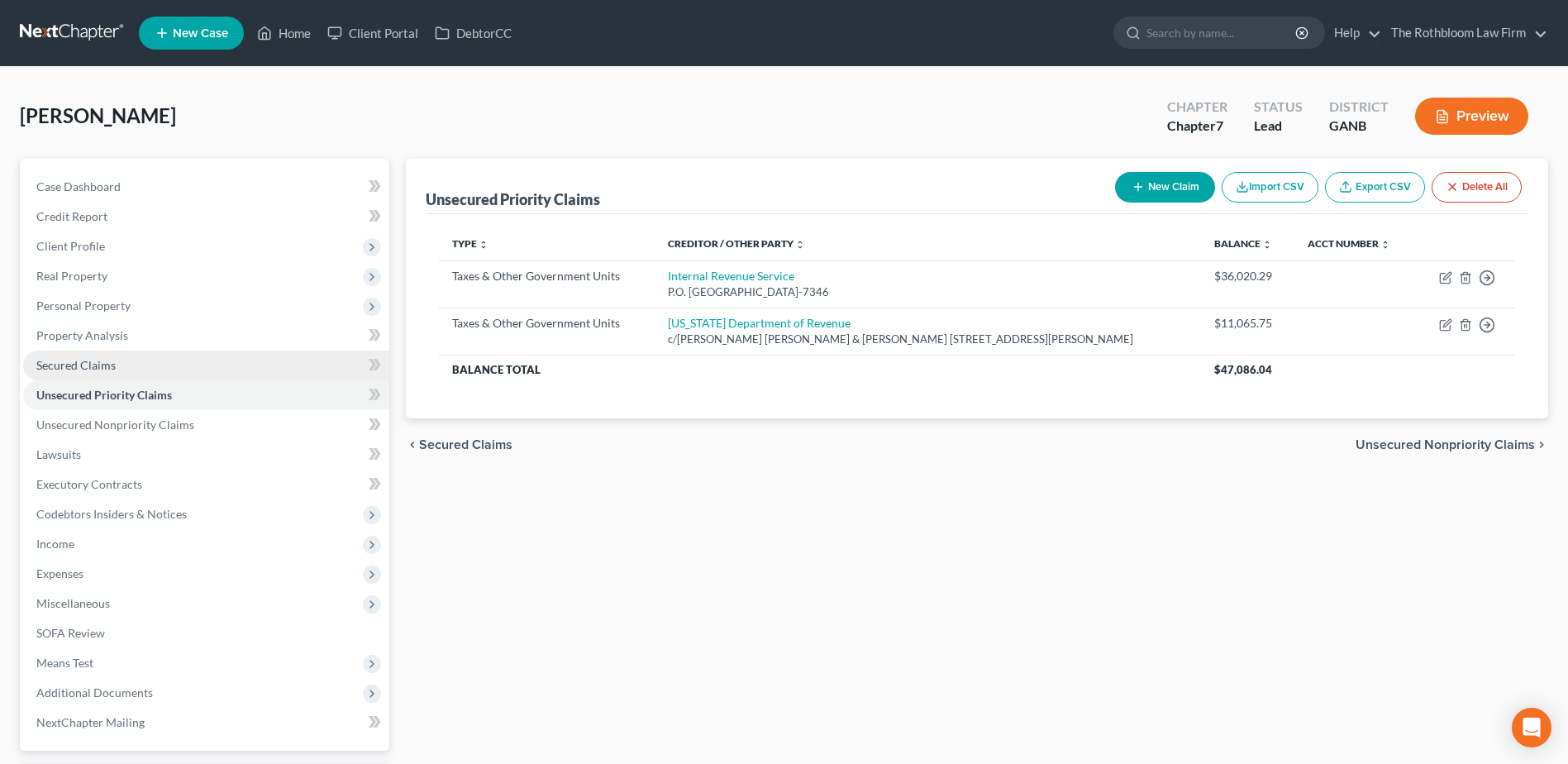
click at [98, 374] on link "Secured Claims" at bounding box center [206, 365] width 366 height 30
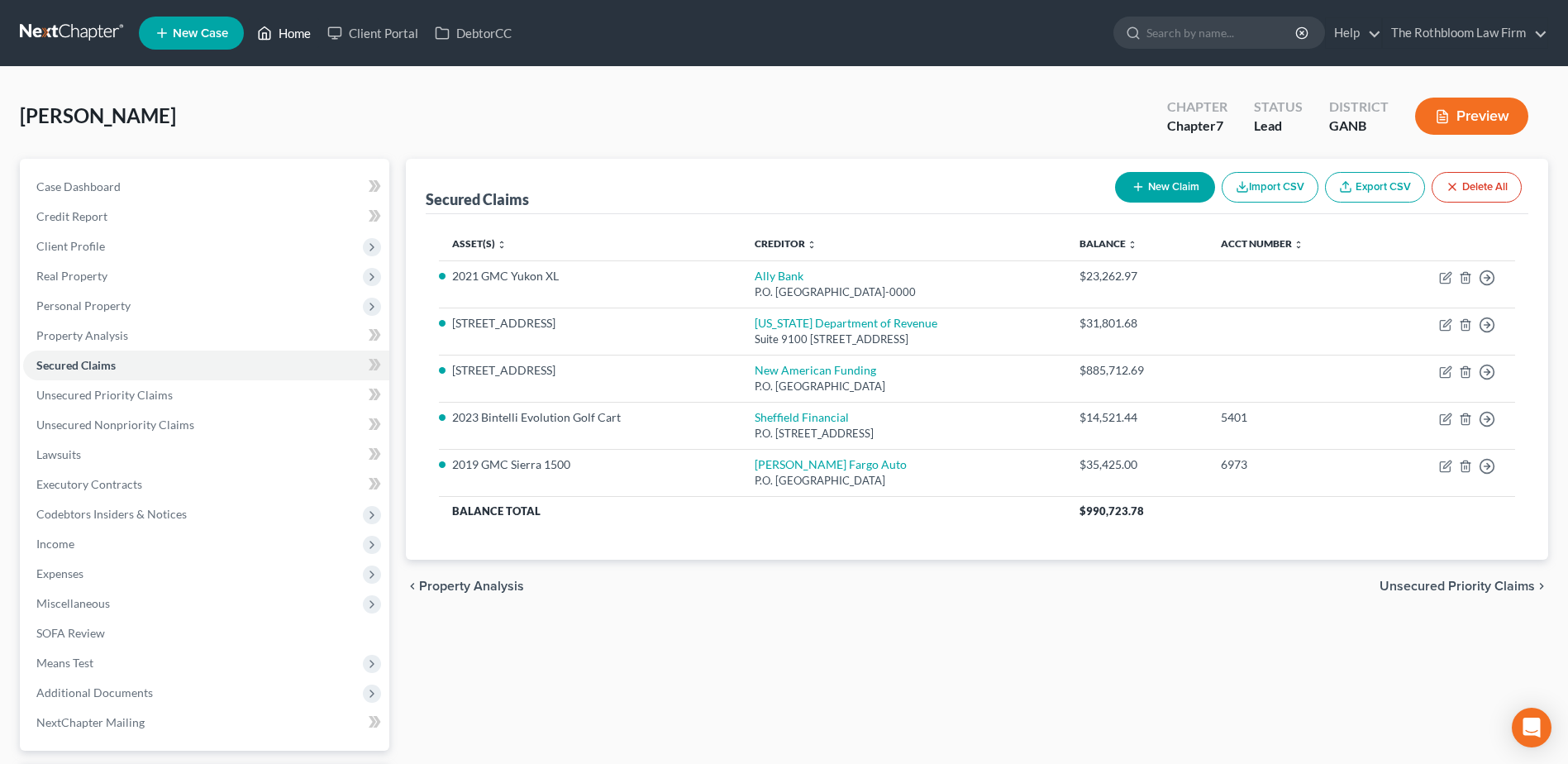
click at [296, 37] on link "Home" at bounding box center [284, 32] width 70 height 30
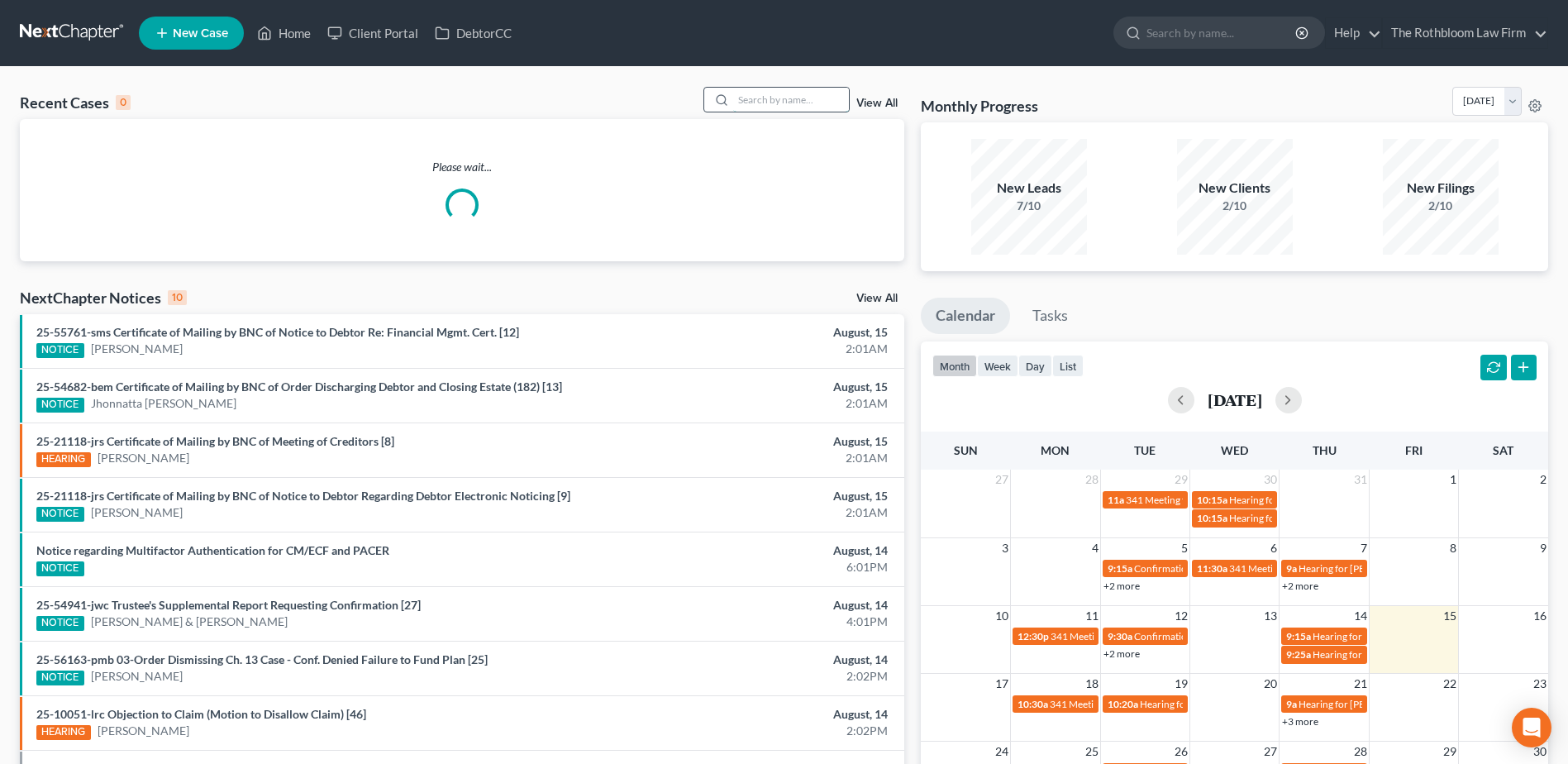
click at [772, 104] on input "search" at bounding box center [791, 100] width 116 height 24
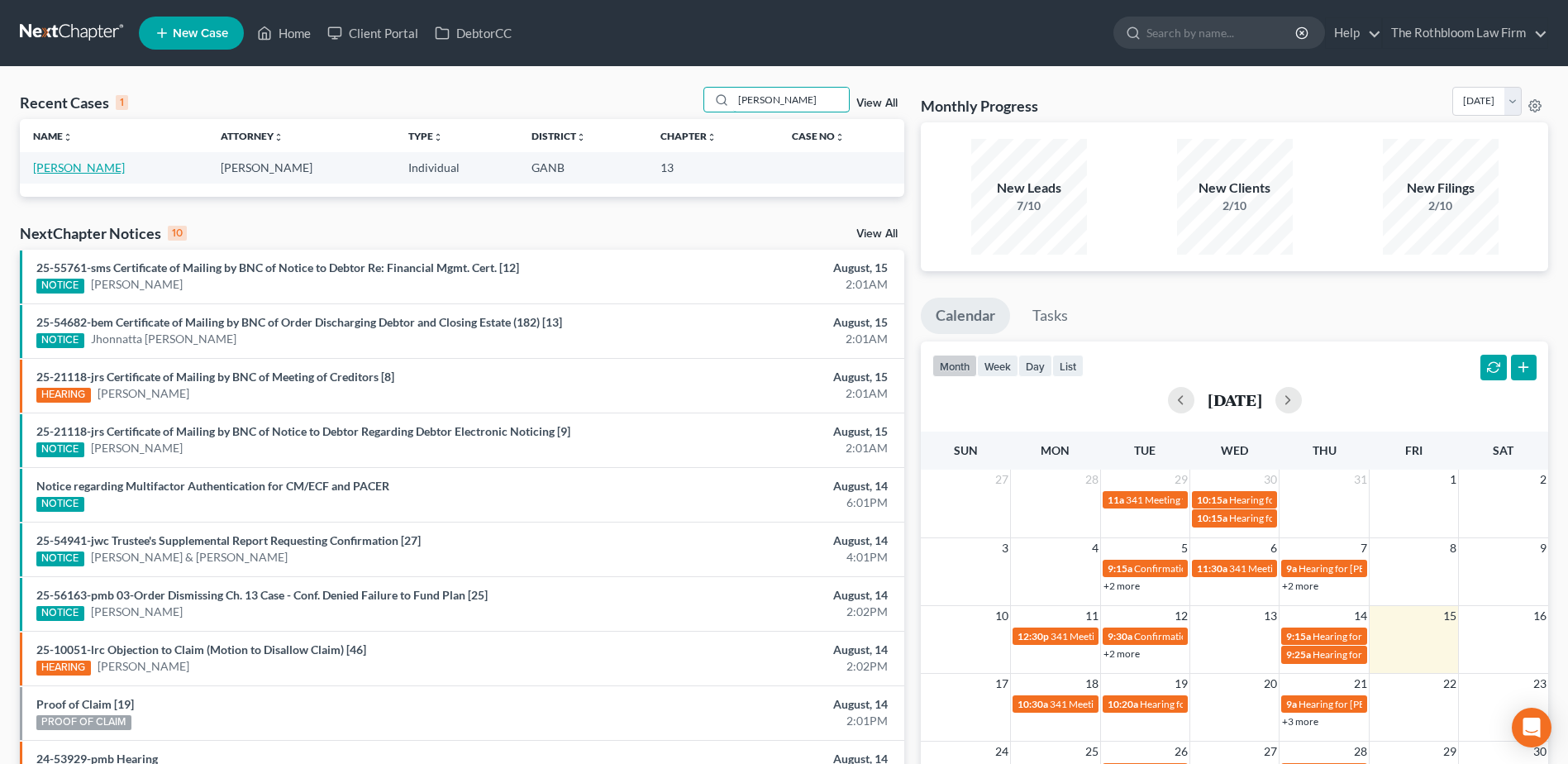
type input "reese"
click at [90, 172] on link "[PERSON_NAME]" at bounding box center [79, 168] width 92 height 14
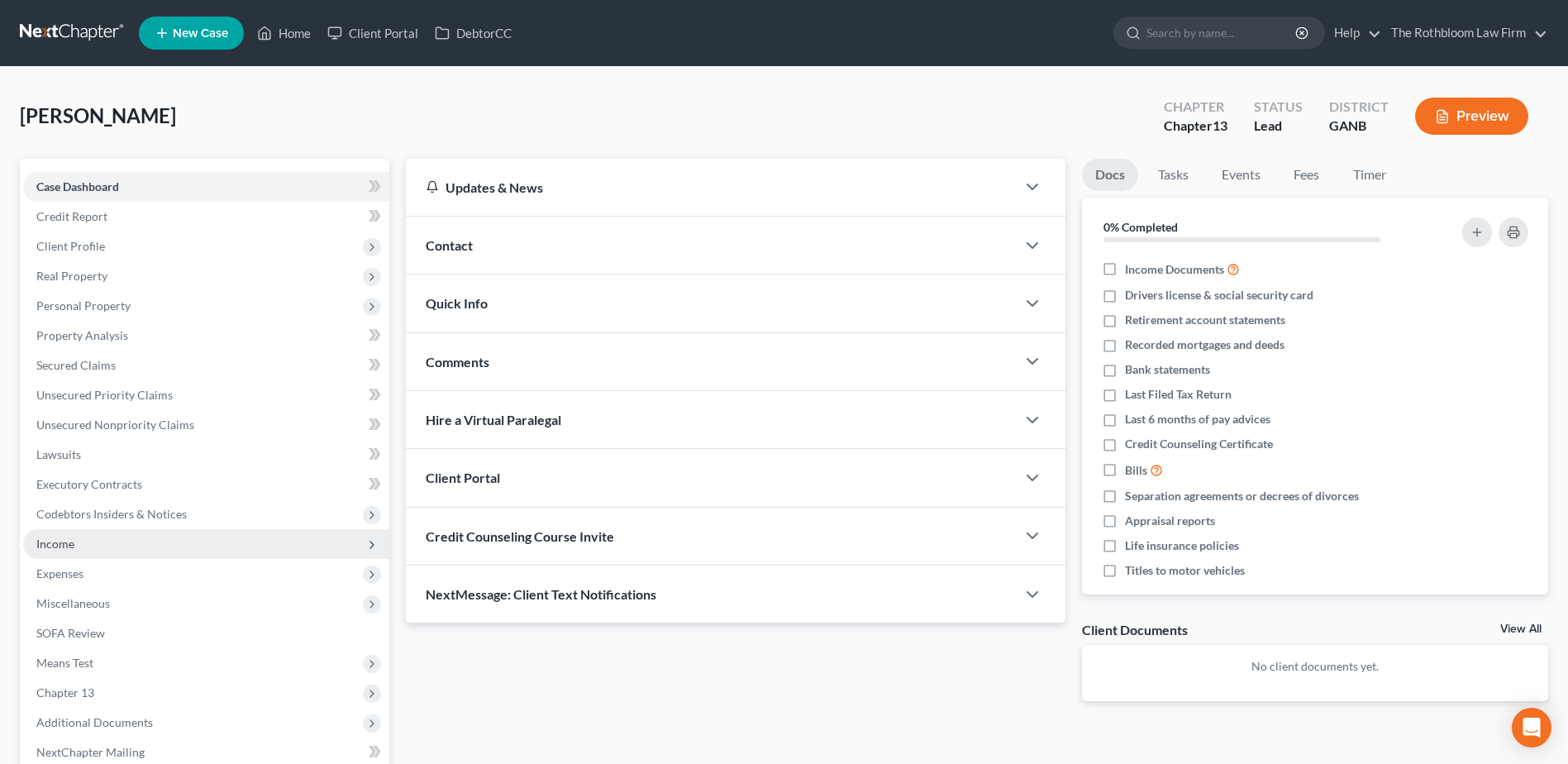
click at [39, 544] on span "Income" at bounding box center [56, 544] width 38 height 14
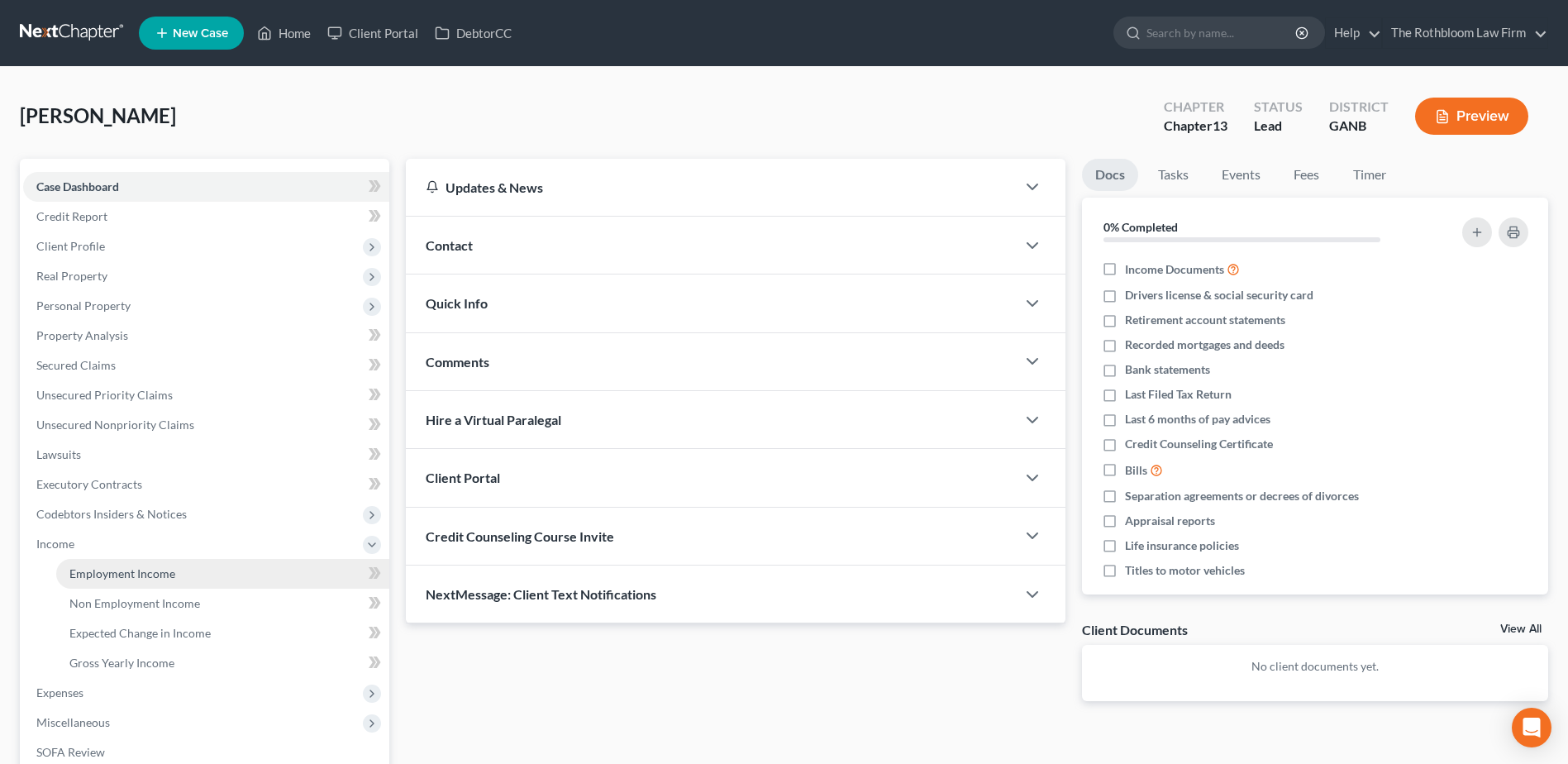
click at [150, 568] on span "Employment Income" at bounding box center [122, 574] width 106 height 14
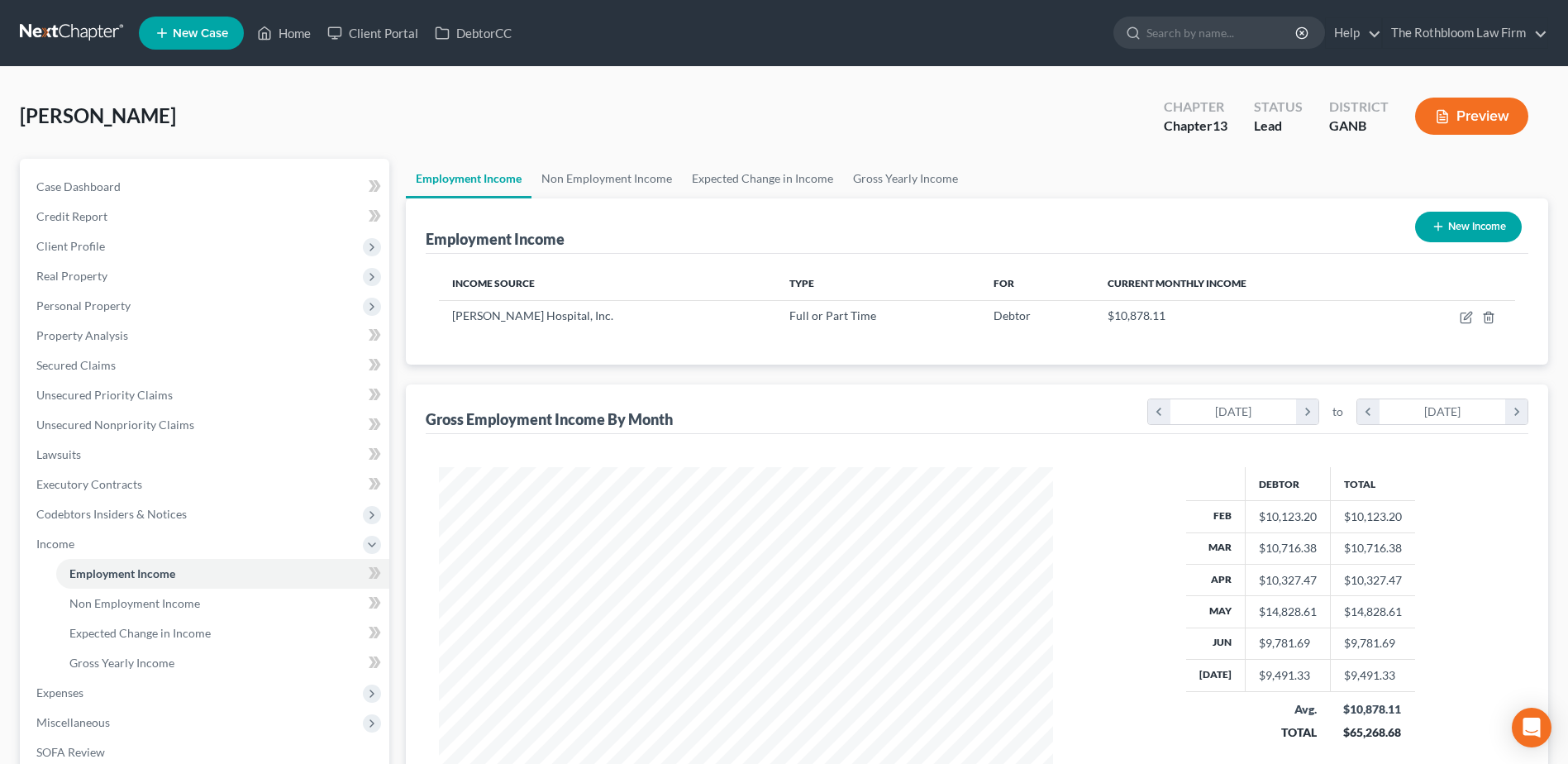
scroll to position [307, 646]
click at [131, 382] on link "Unsecured Priority Claims" at bounding box center [206, 395] width 366 height 30
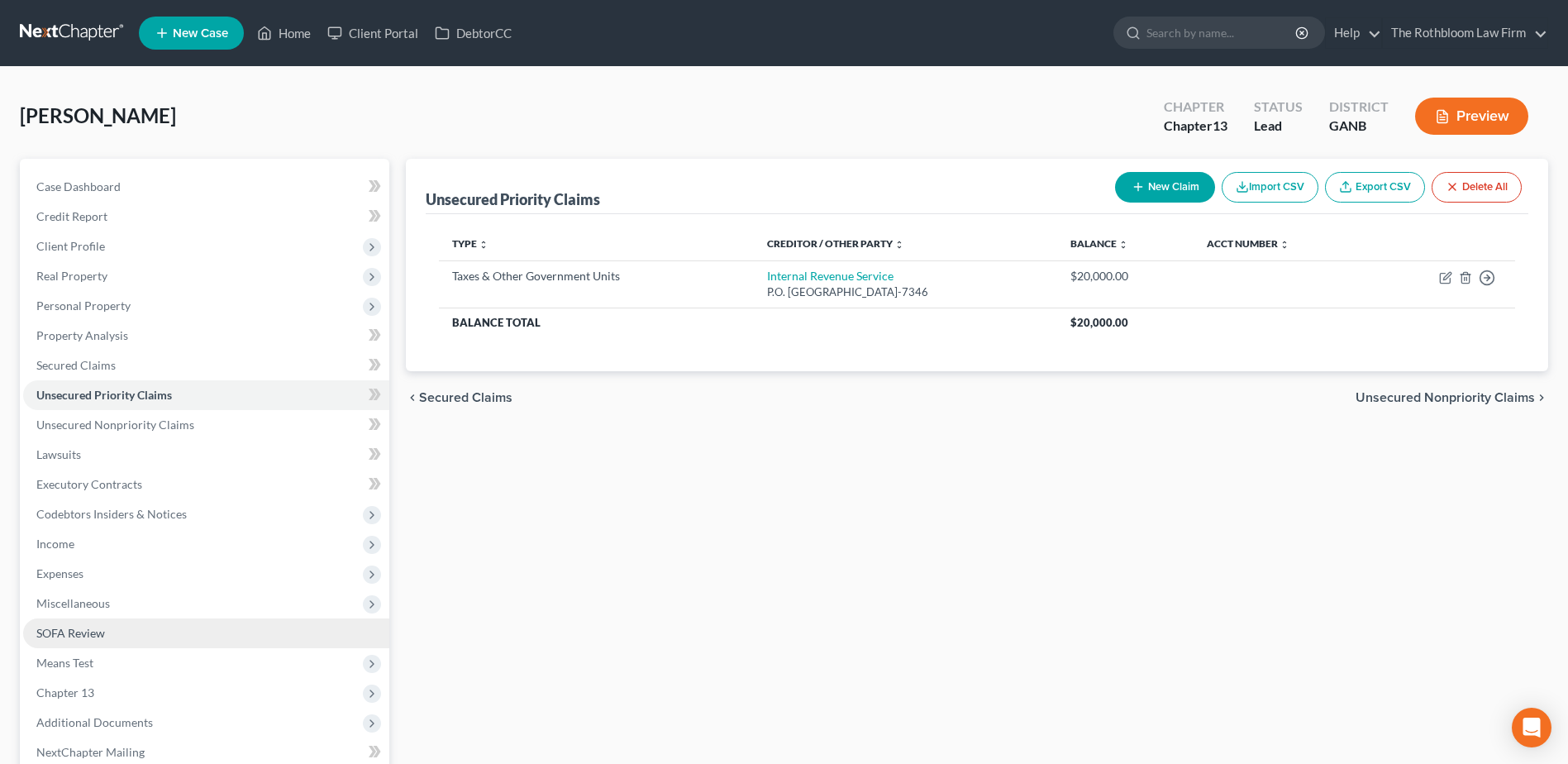
click at [78, 633] on span "SOFA Review" at bounding box center [71, 633] width 68 height 14
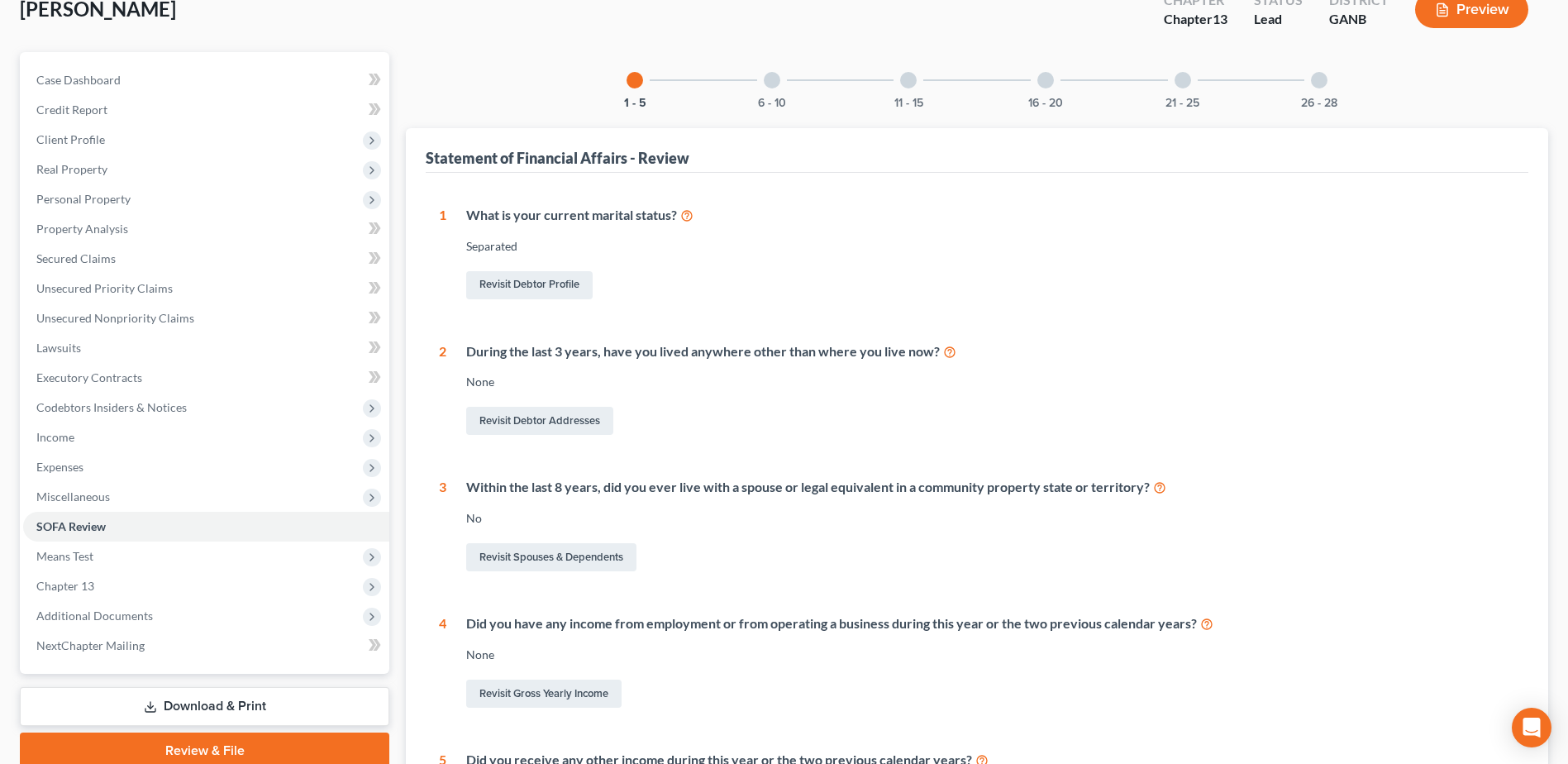
scroll to position [248, 0]
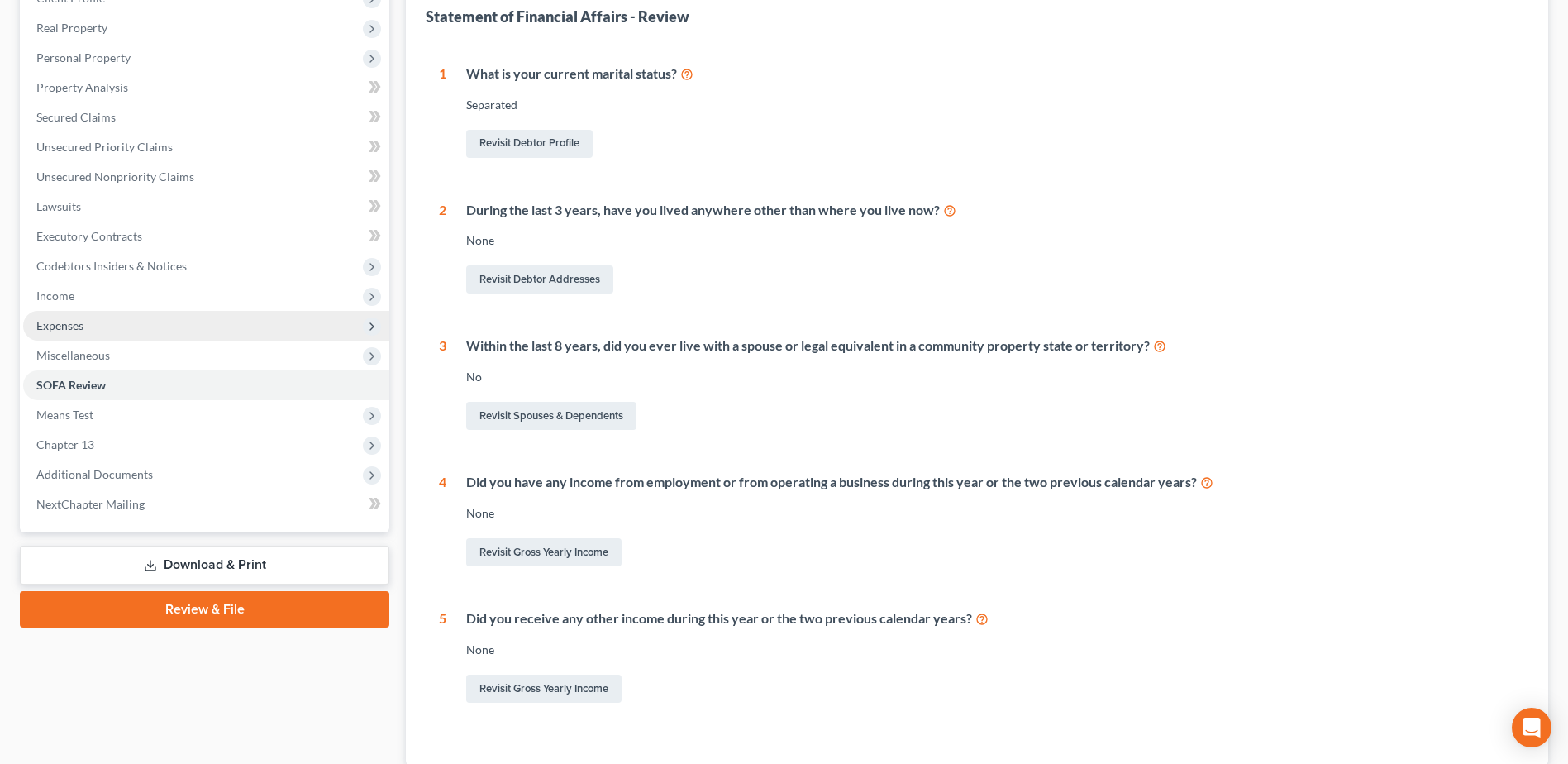
click at [58, 334] on span "Expenses" at bounding box center [206, 325] width 366 height 30
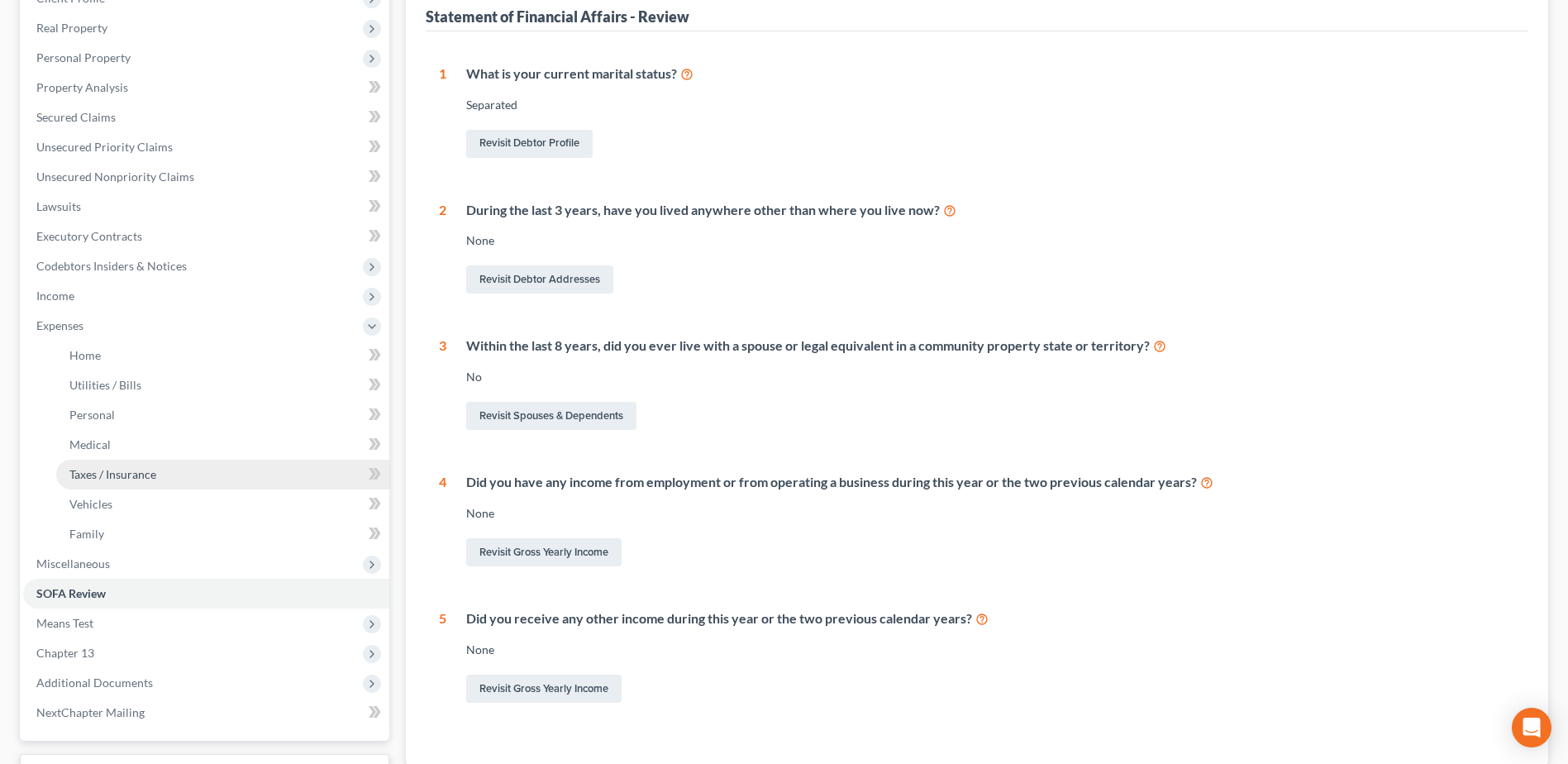
click at [93, 478] on span "Taxes / Insurance" at bounding box center [112, 474] width 87 height 14
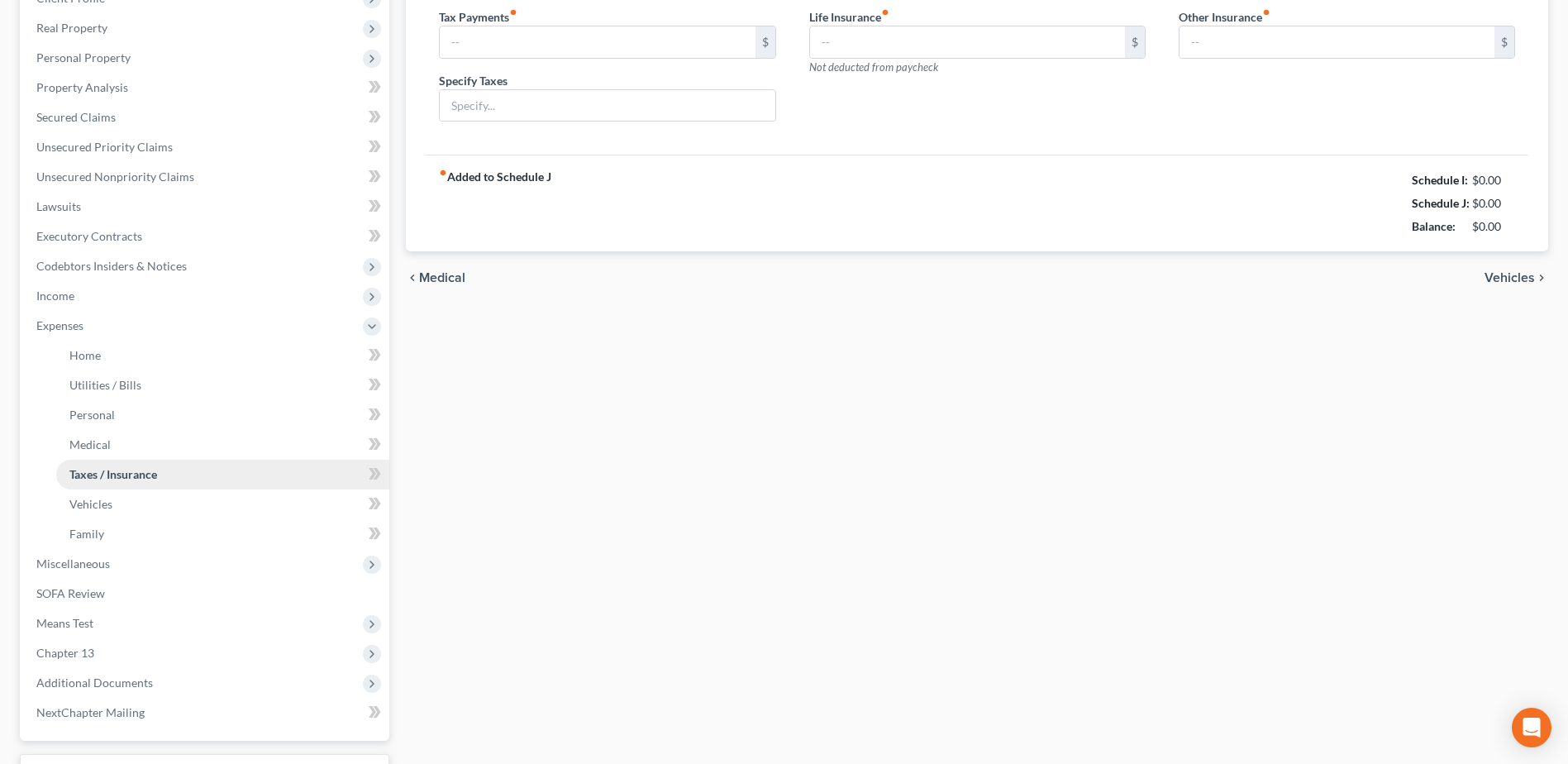
scroll to position [91, 0]
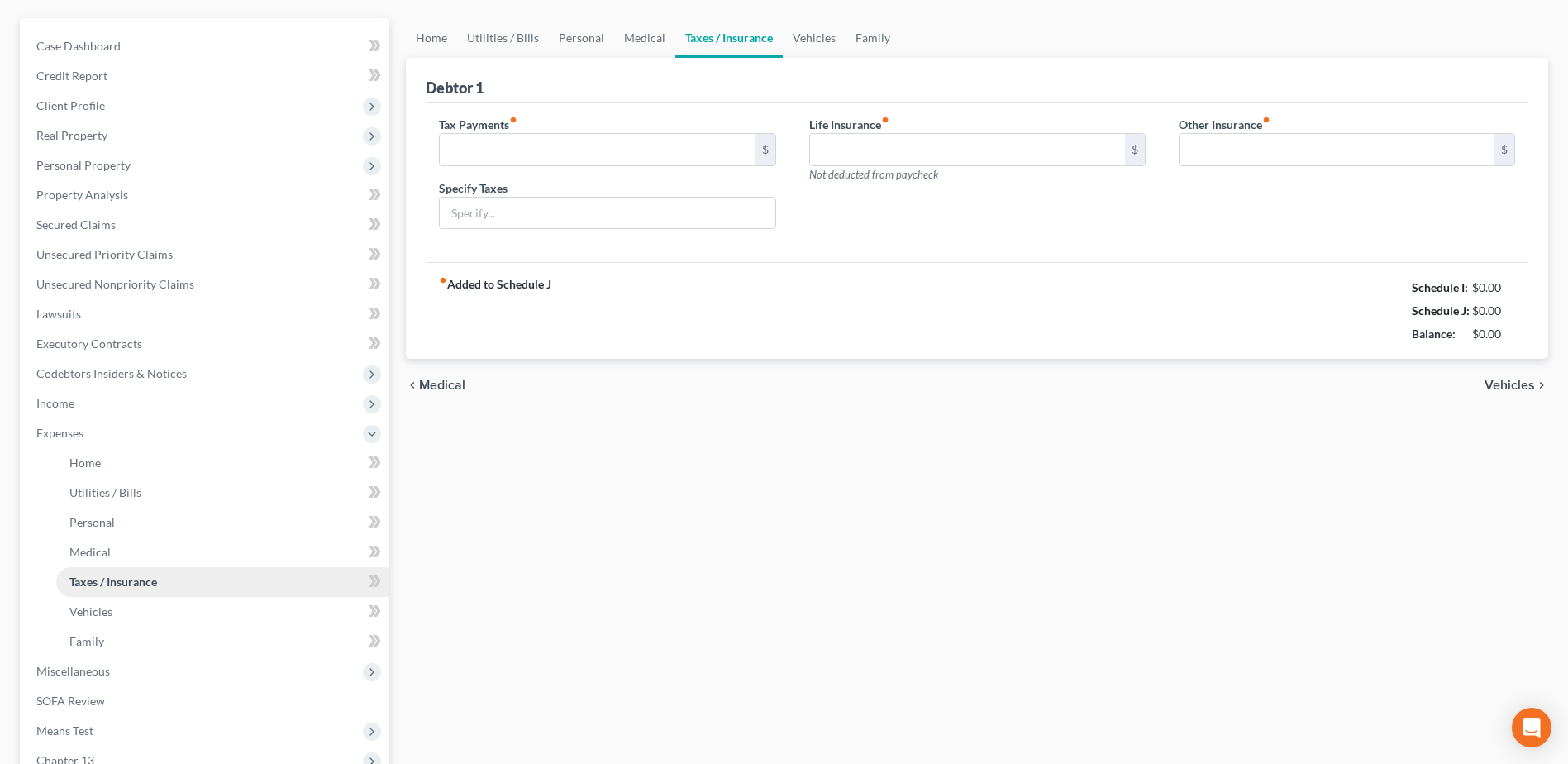
type input "0.00"
type input "500.00"
type input "0.00"
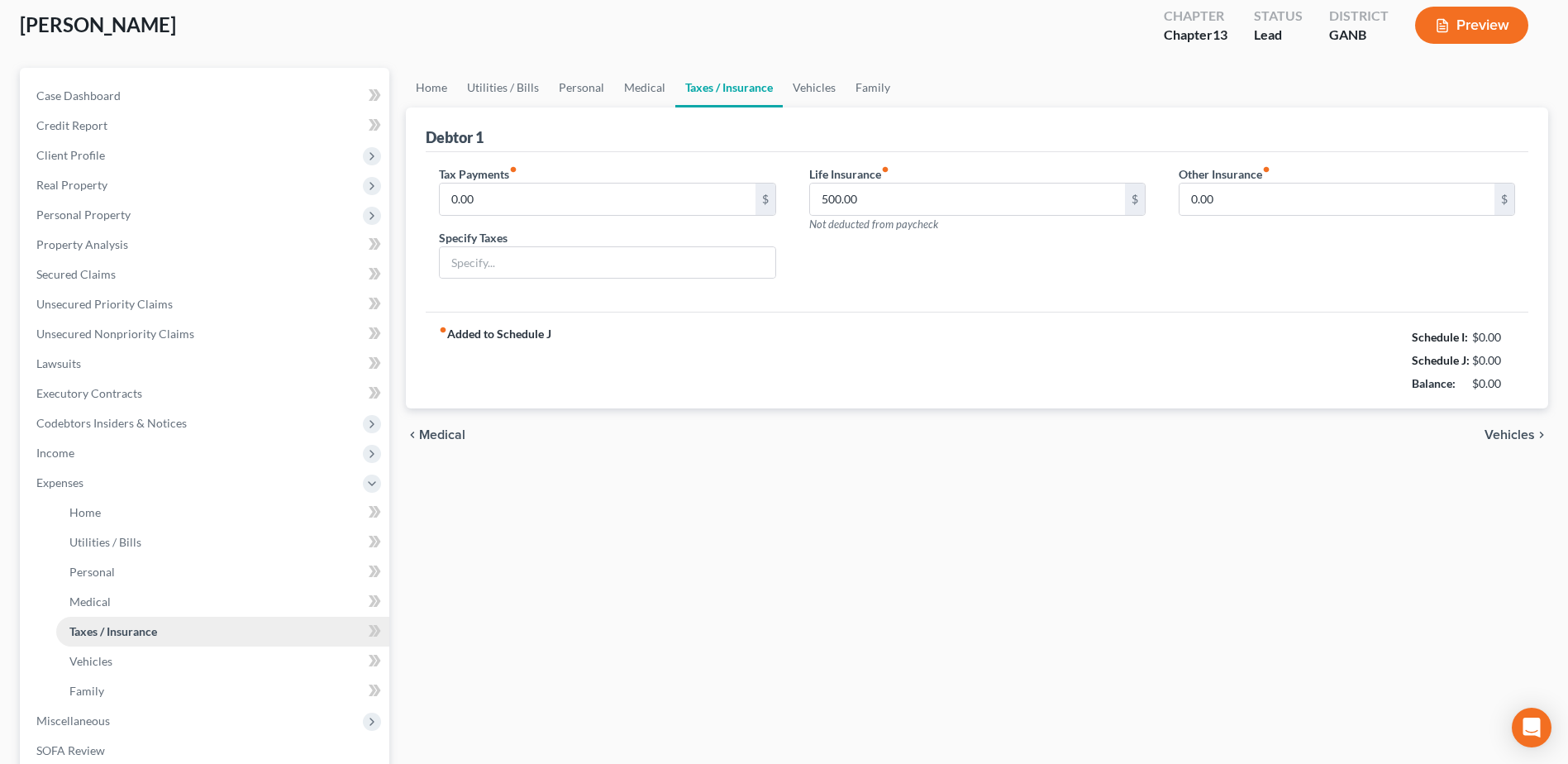
scroll to position [0, 0]
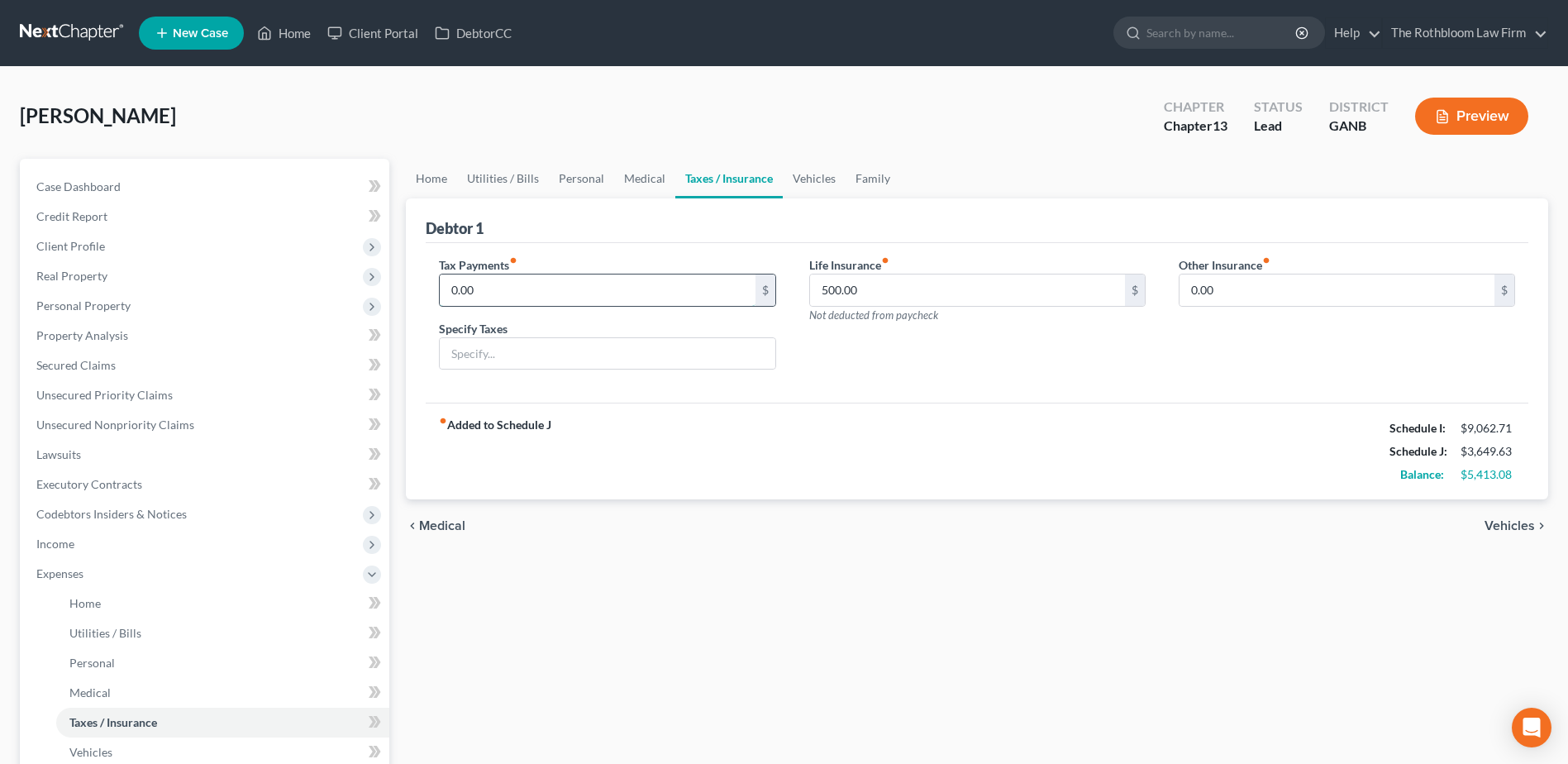
click at [486, 290] on input "0.00" at bounding box center [597, 290] width 315 height 31
type input "1,000"
type input "tax"
click at [737, 540] on div "chevron_left Medical Vehicles chevron_right" at bounding box center [977, 525] width 1143 height 53
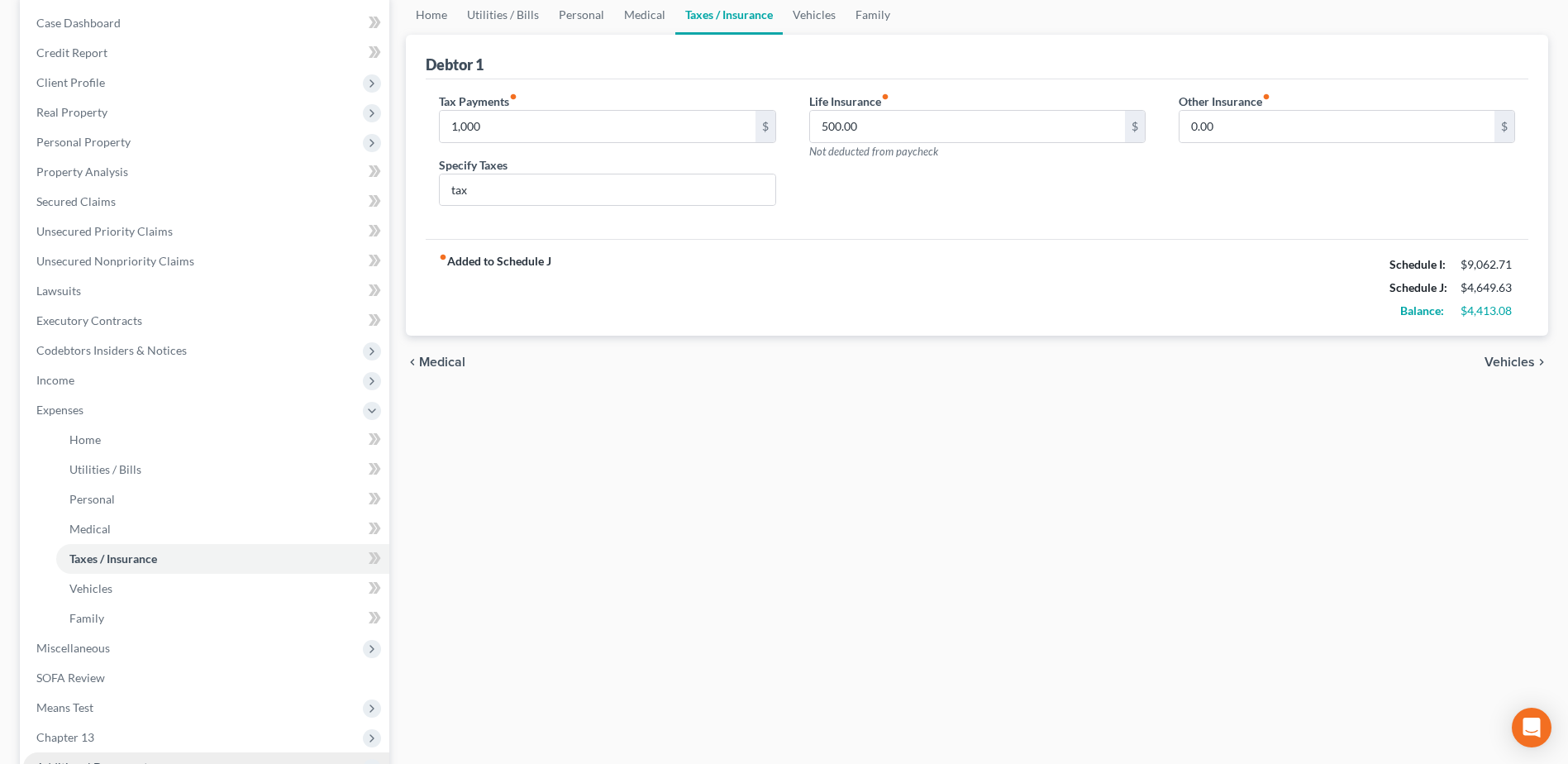
scroll to position [330, 0]
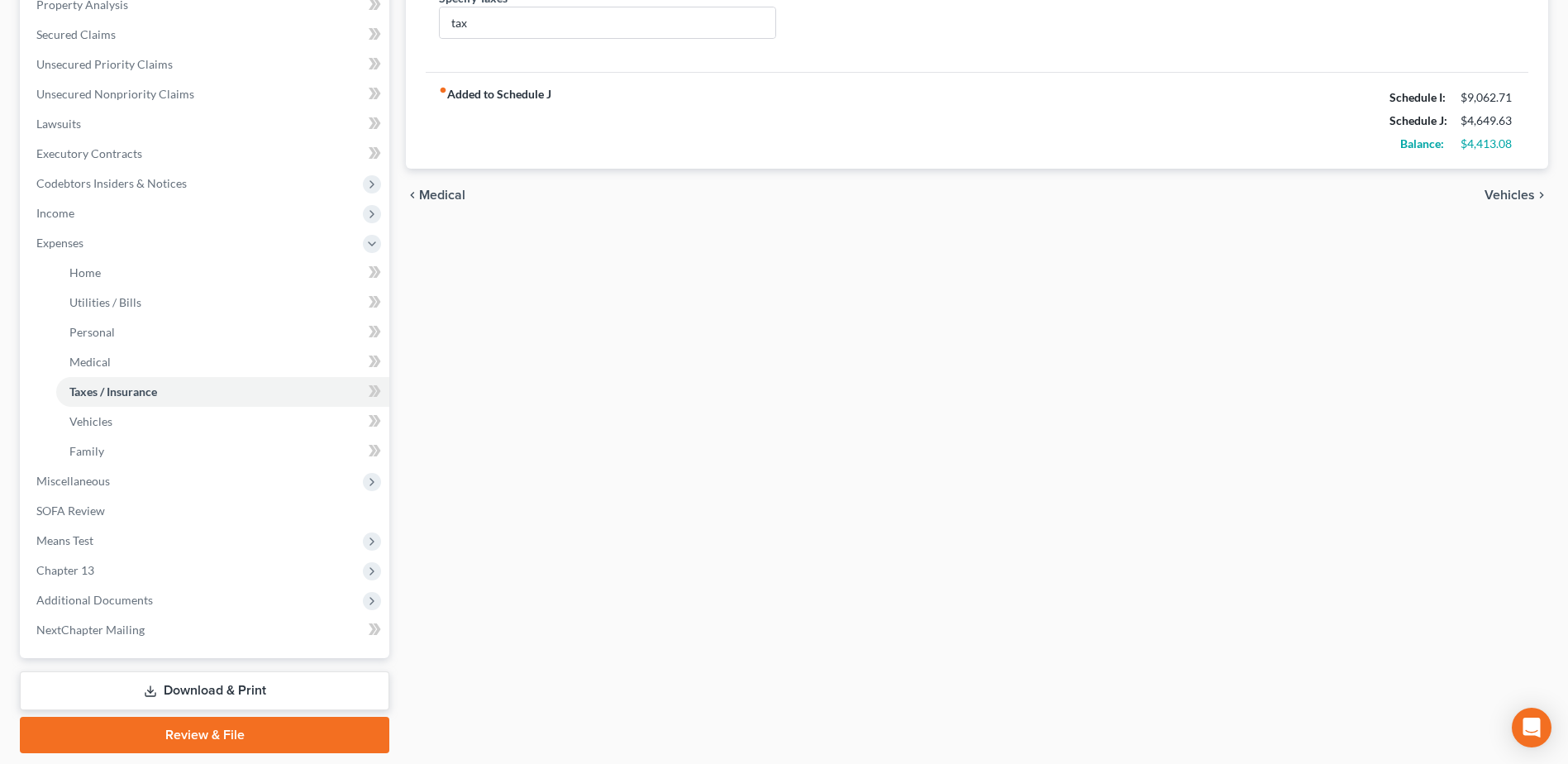
click at [854, 477] on div "Home Utilities / Bills Personal Medical Taxes / Insurance Vehicles Family Debto…" at bounding box center [977, 290] width 1159 height 926
click at [66, 539] on span "Means Test" at bounding box center [66, 540] width 57 height 14
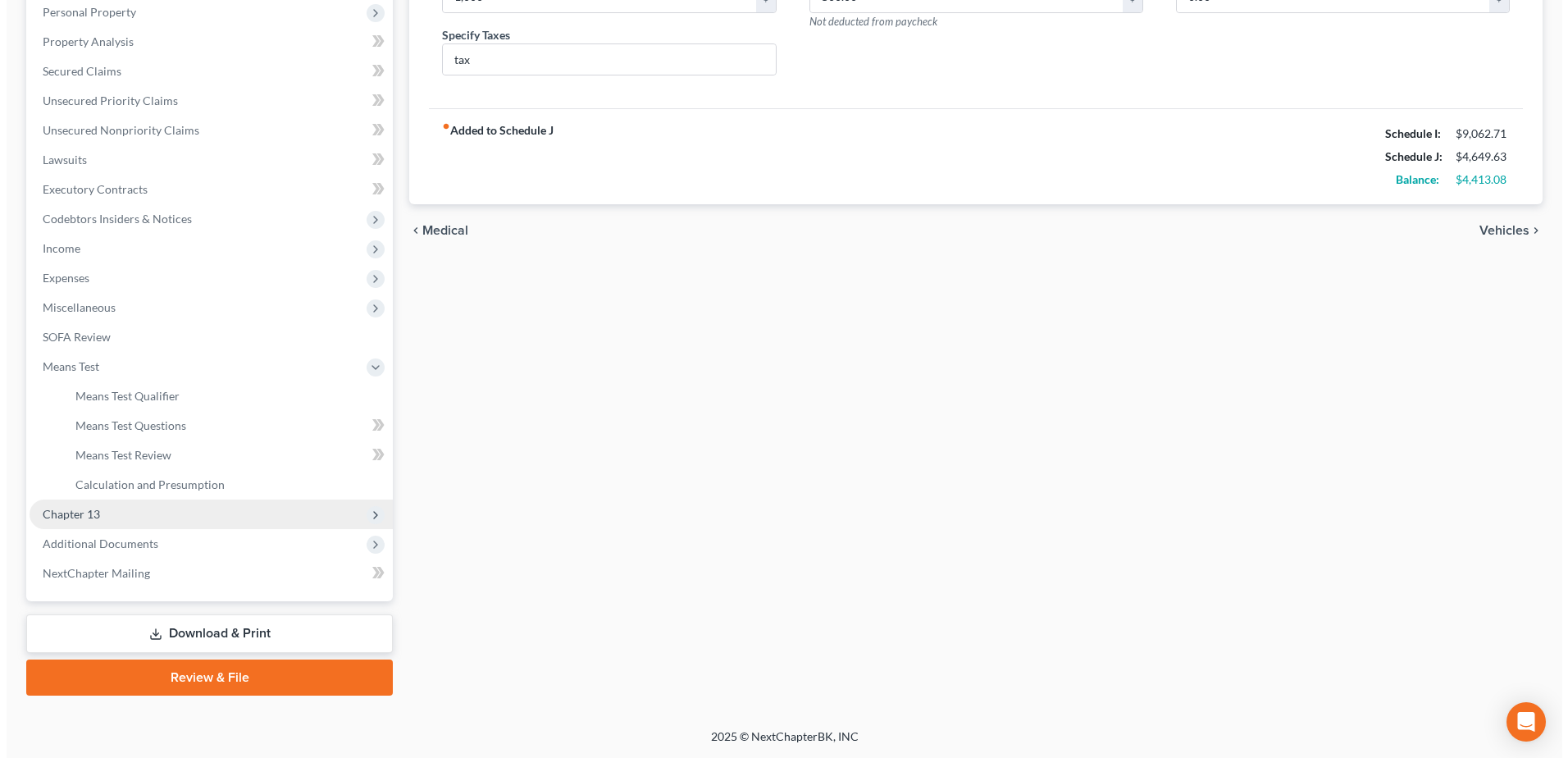
scroll to position [291, 0]
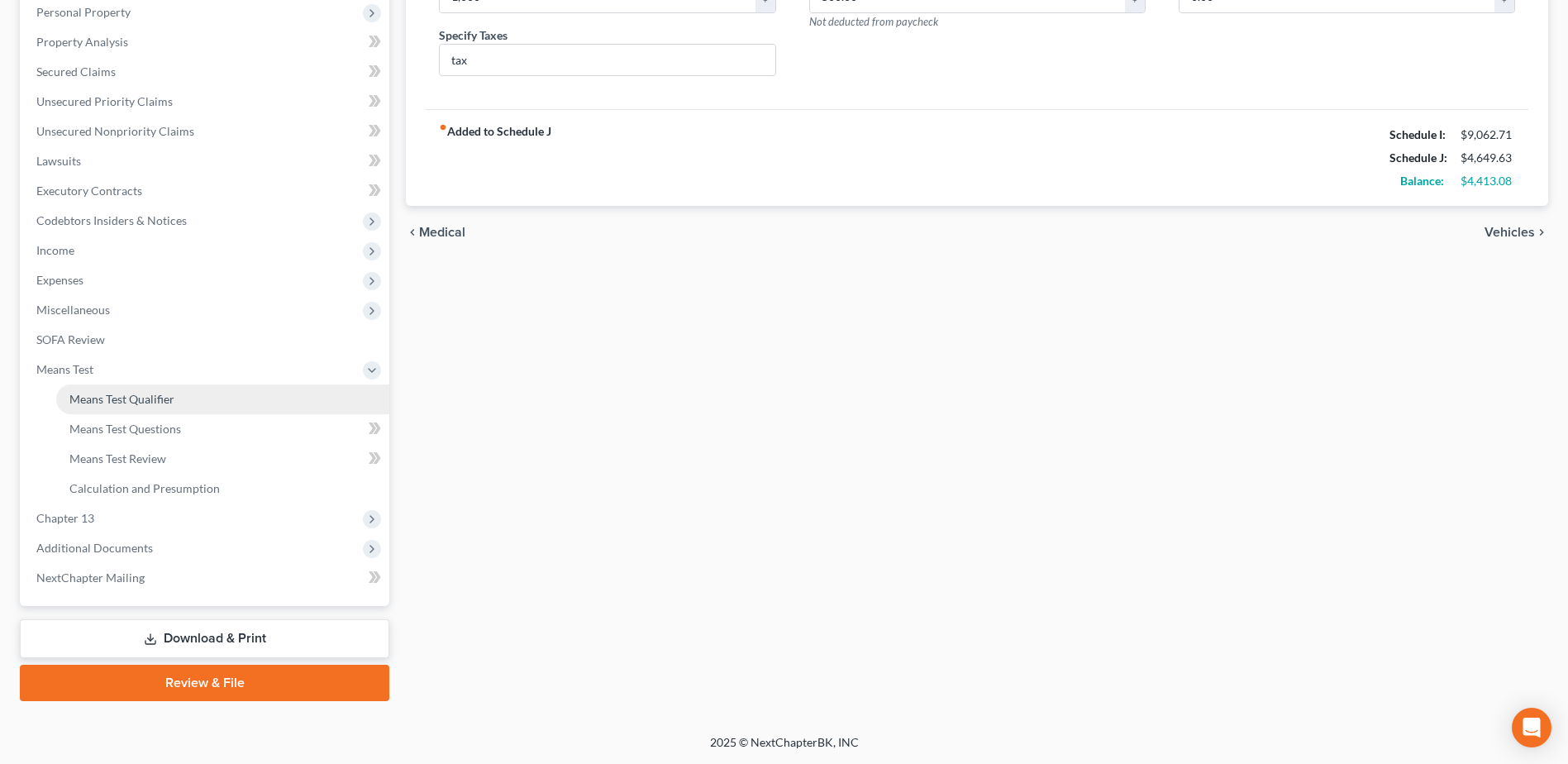
click at [120, 400] on span "Means Test Qualifier" at bounding box center [121, 400] width 105 height 14
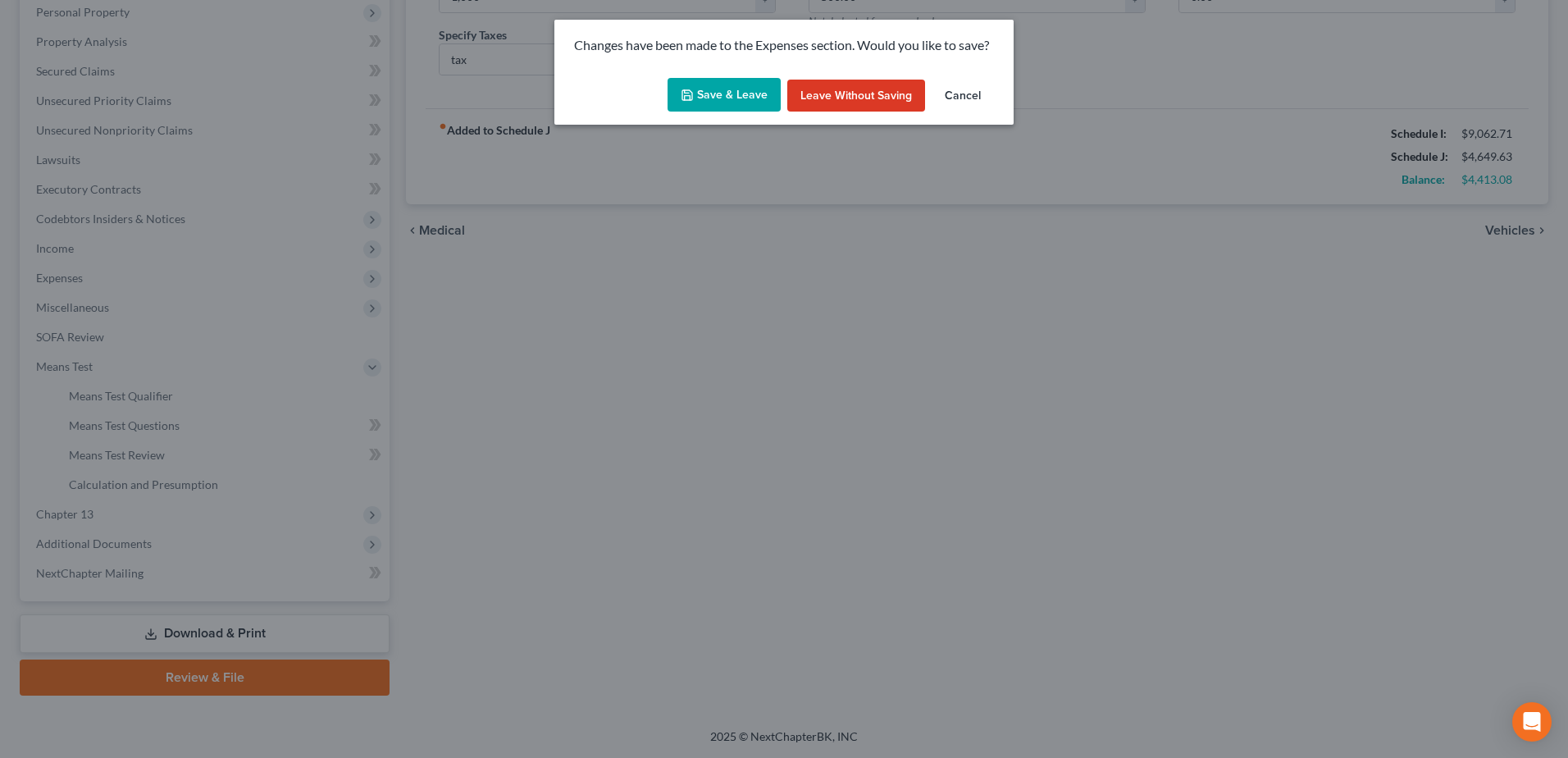
click at [730, 92] on button "Save & Leave" at bounding box center [724, 95] width 113 height 35
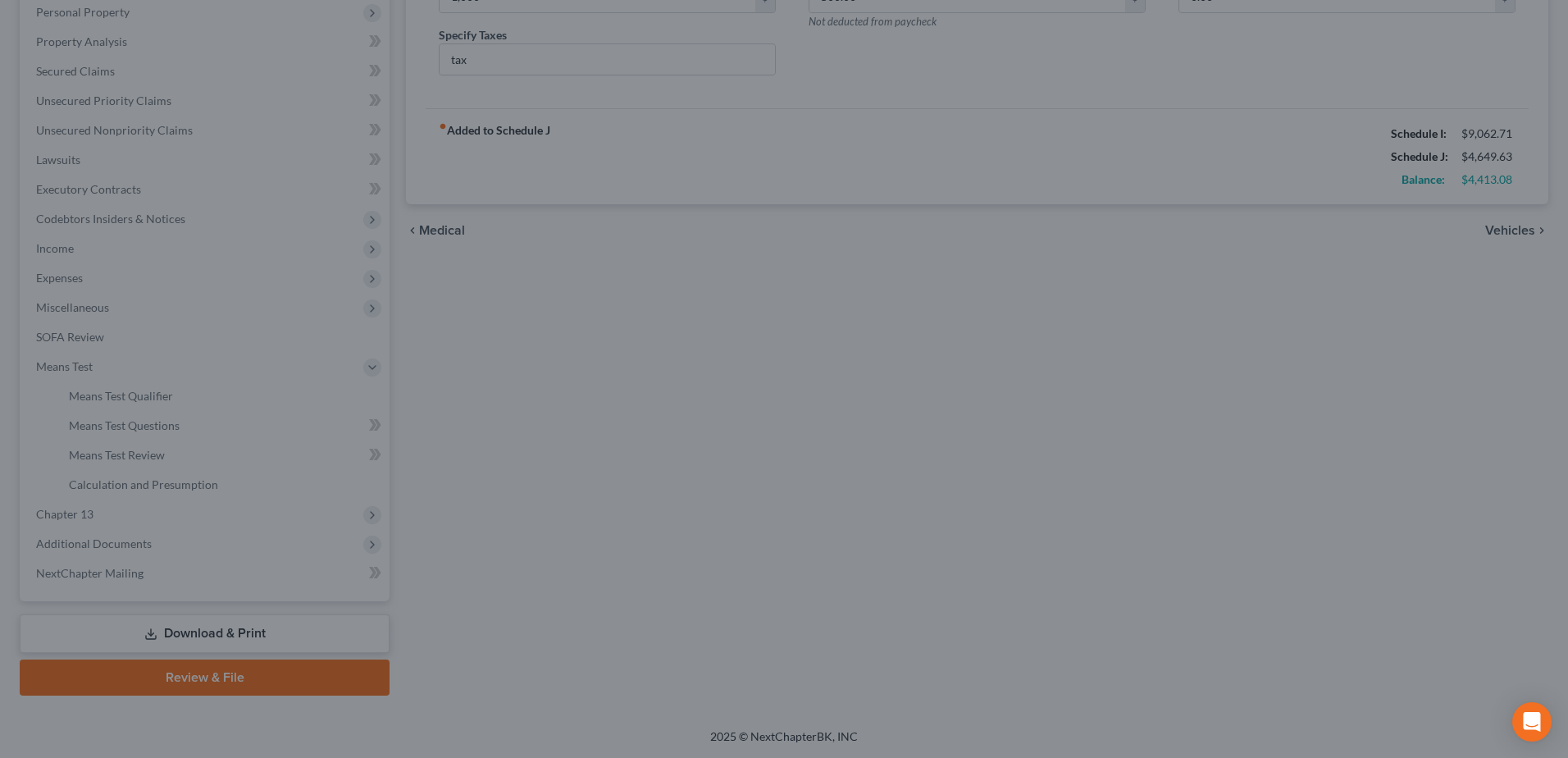
type input "1,000.00"
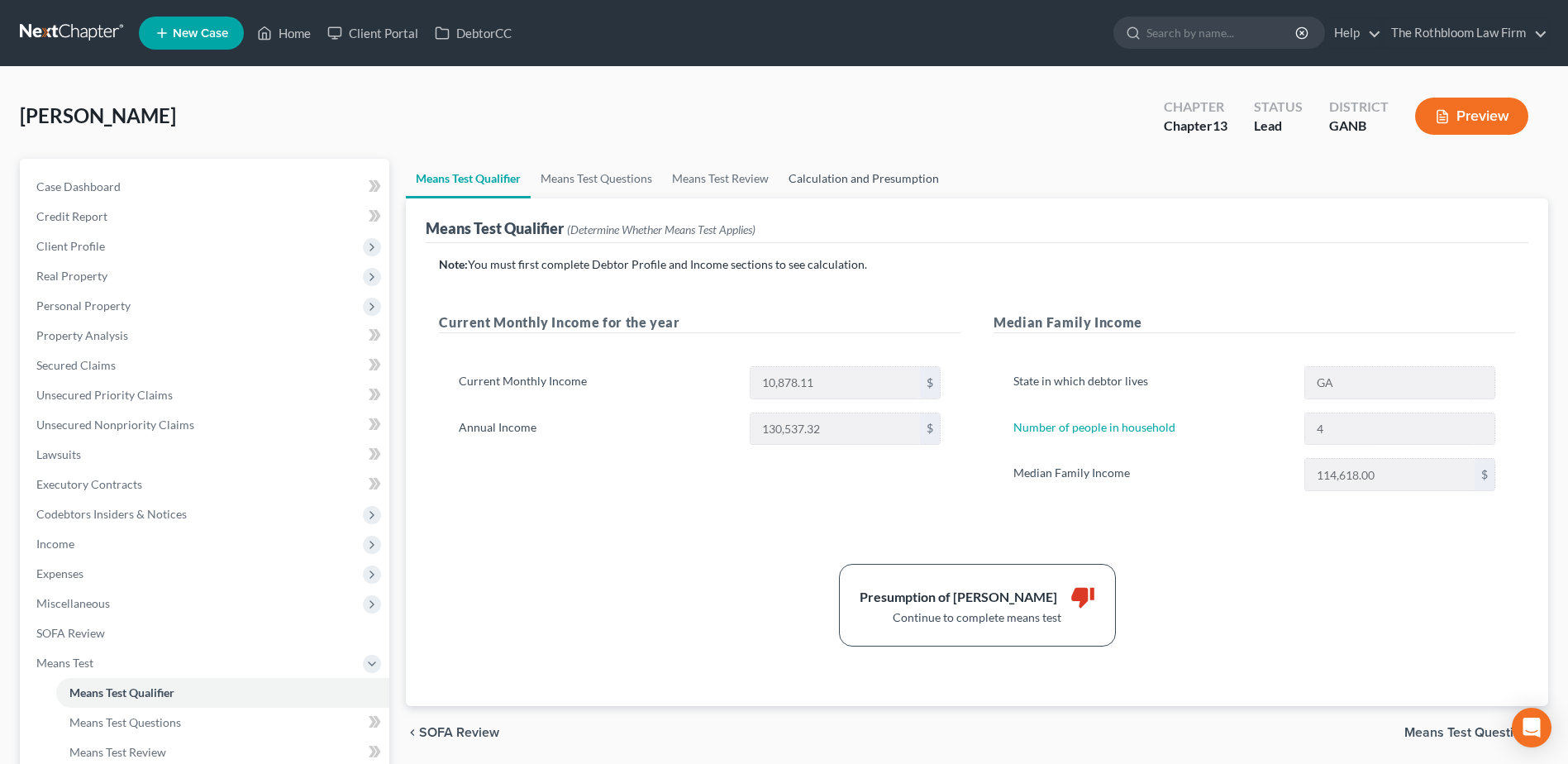
click at [819, 172] on link "Calculation and Presumption" at bounding box center [864, 179] width 171 height 40
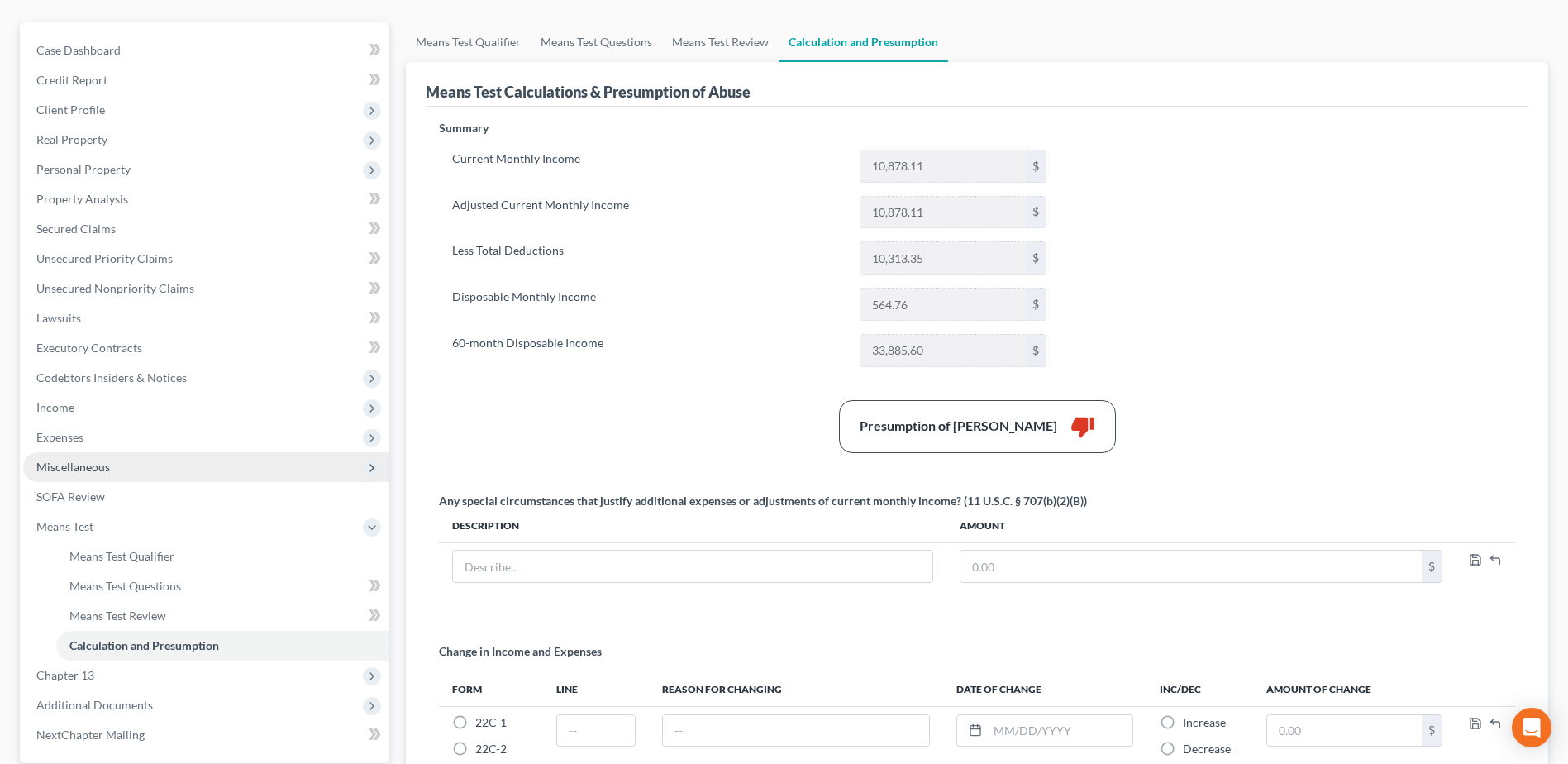
scroll to position [305, 0]
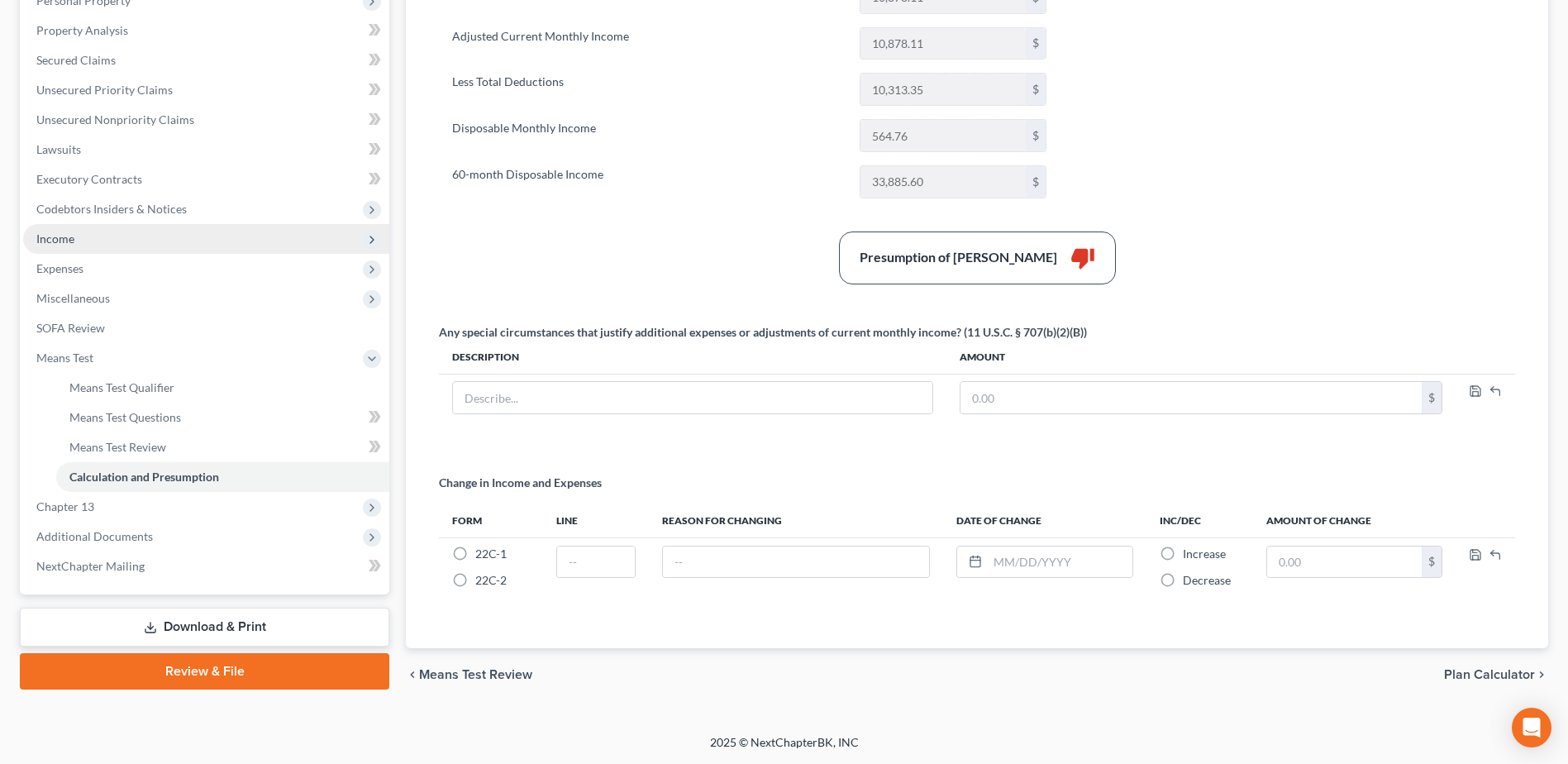
click at [72, 236] on span "Income" at bounding box center [56, 239] width 38 height 14
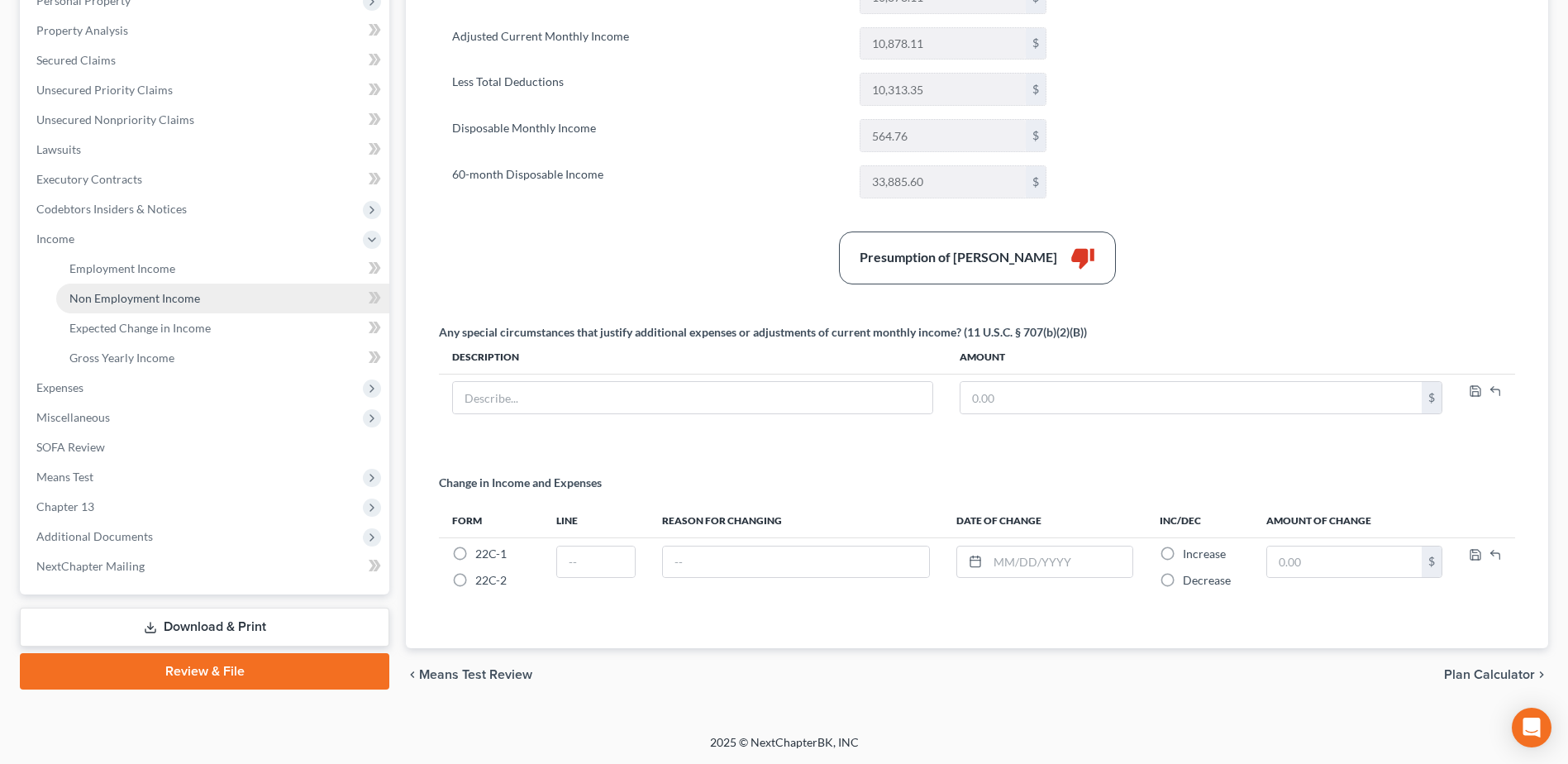
click at [129, 295] on span "Non Employment Income" at bounding box center [135, 298] width 131 height 14
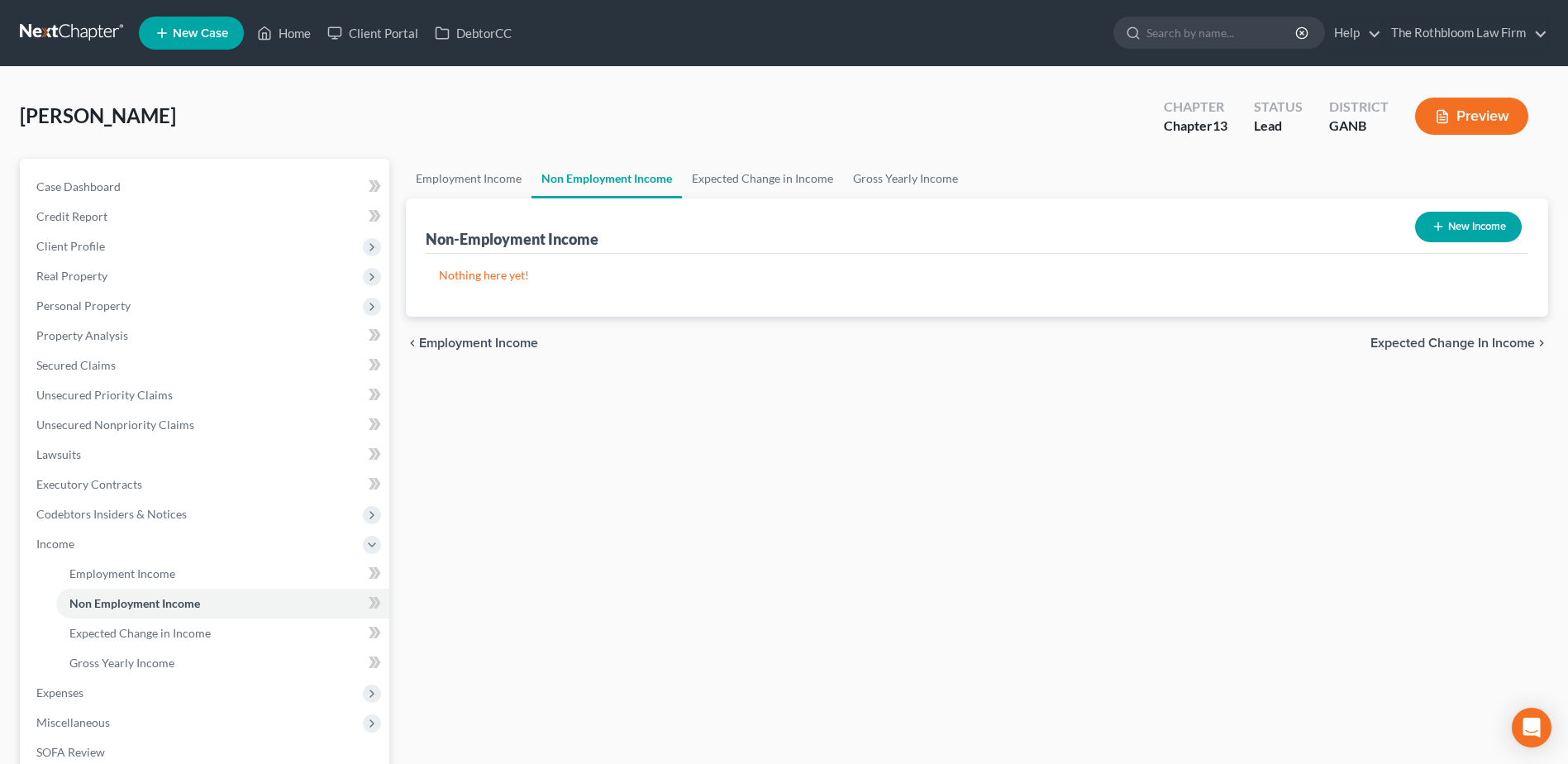
click at [1461, 227] on button "New Income" at bounding box center [1468, 227] width 107 height 31
select select "0"
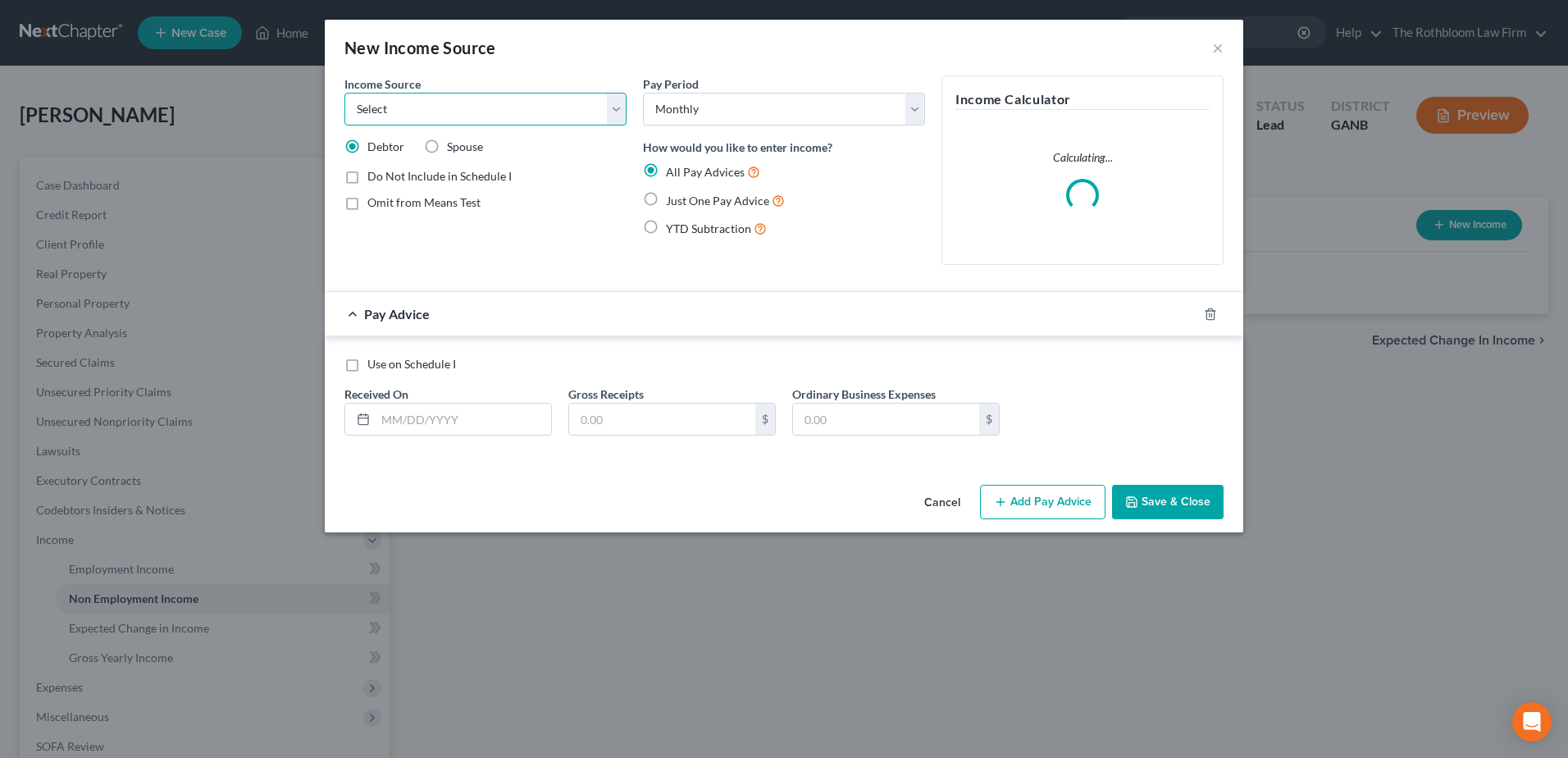
click at [429, 110] on select "Select Unemployment Disability (from employer) Pension Retirement Social Securi…" at bounding box center [485, 109] width 282 height 33
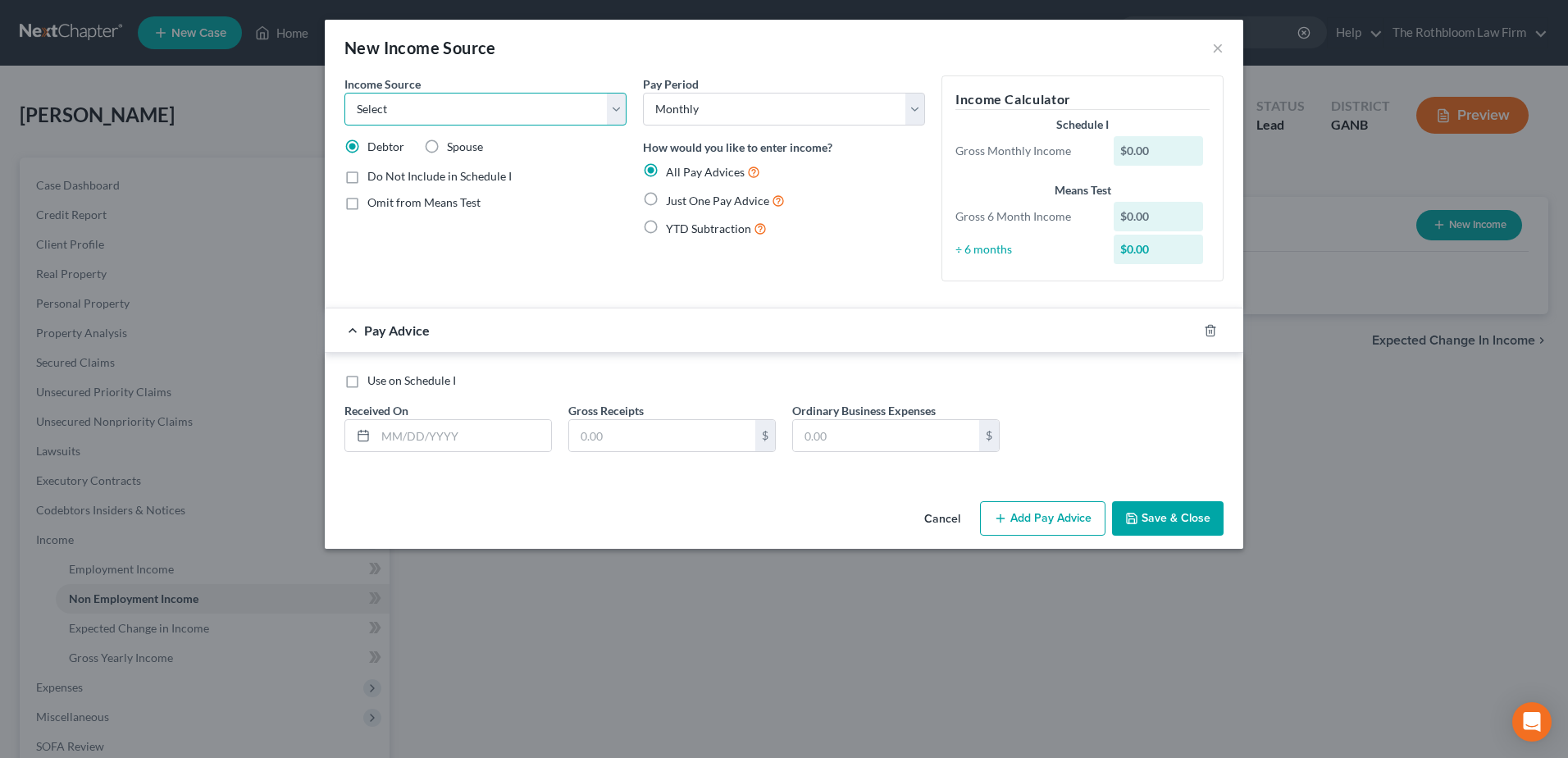
select select "7"
click at [345, 93] on select "Select Unemployment Disability (from employer) Pension Retirement Social Securi…" at bounding box center [485, 109] width 282 height 33
click at [666, 195] on label "Just One Pay Advice" at bounding box center [726, 200] width 119 height 19
click at [672, 195] on input "Just One Pay Advice" at bounding box center [678, 197] width 11 height 11
radio input "true"
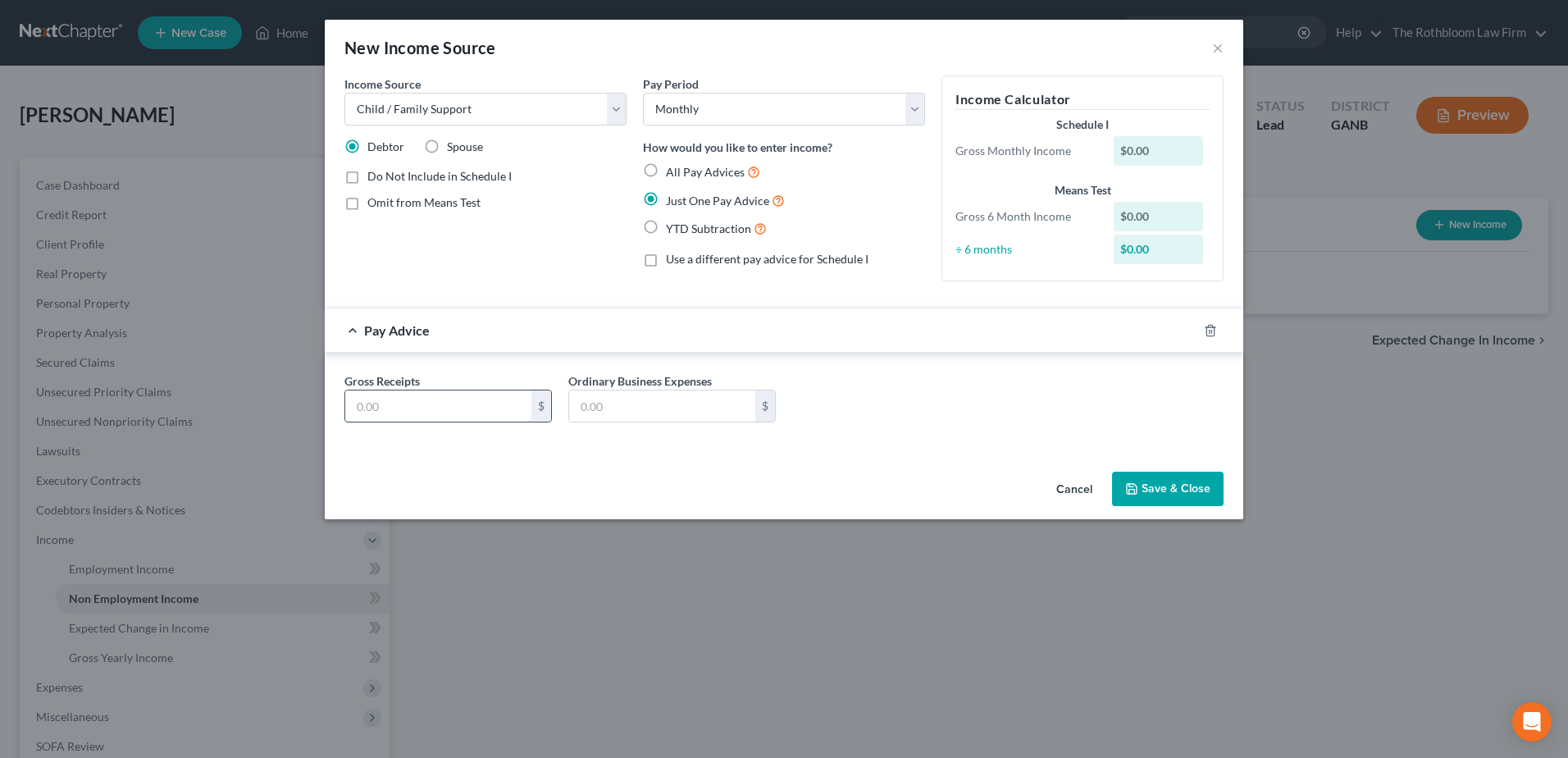
click at [401, 412] on input "text" at bounding box center [438, 405] width 186 height 31
type input "1,000"
click at [1163, 497] on button "Save & Close" at bounding box center [1167, 489] width 111 height 35
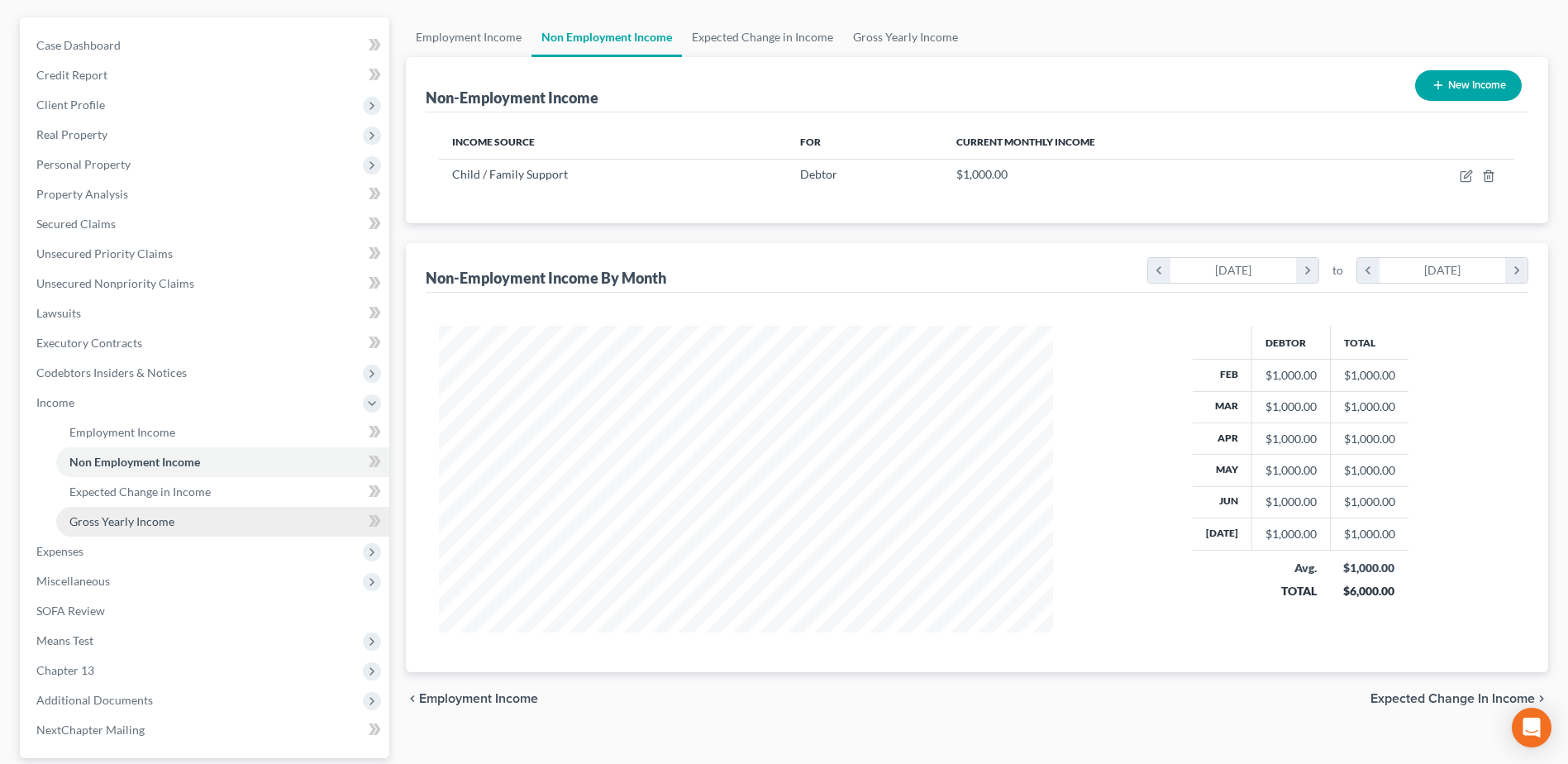
scroll to position [294, 0]
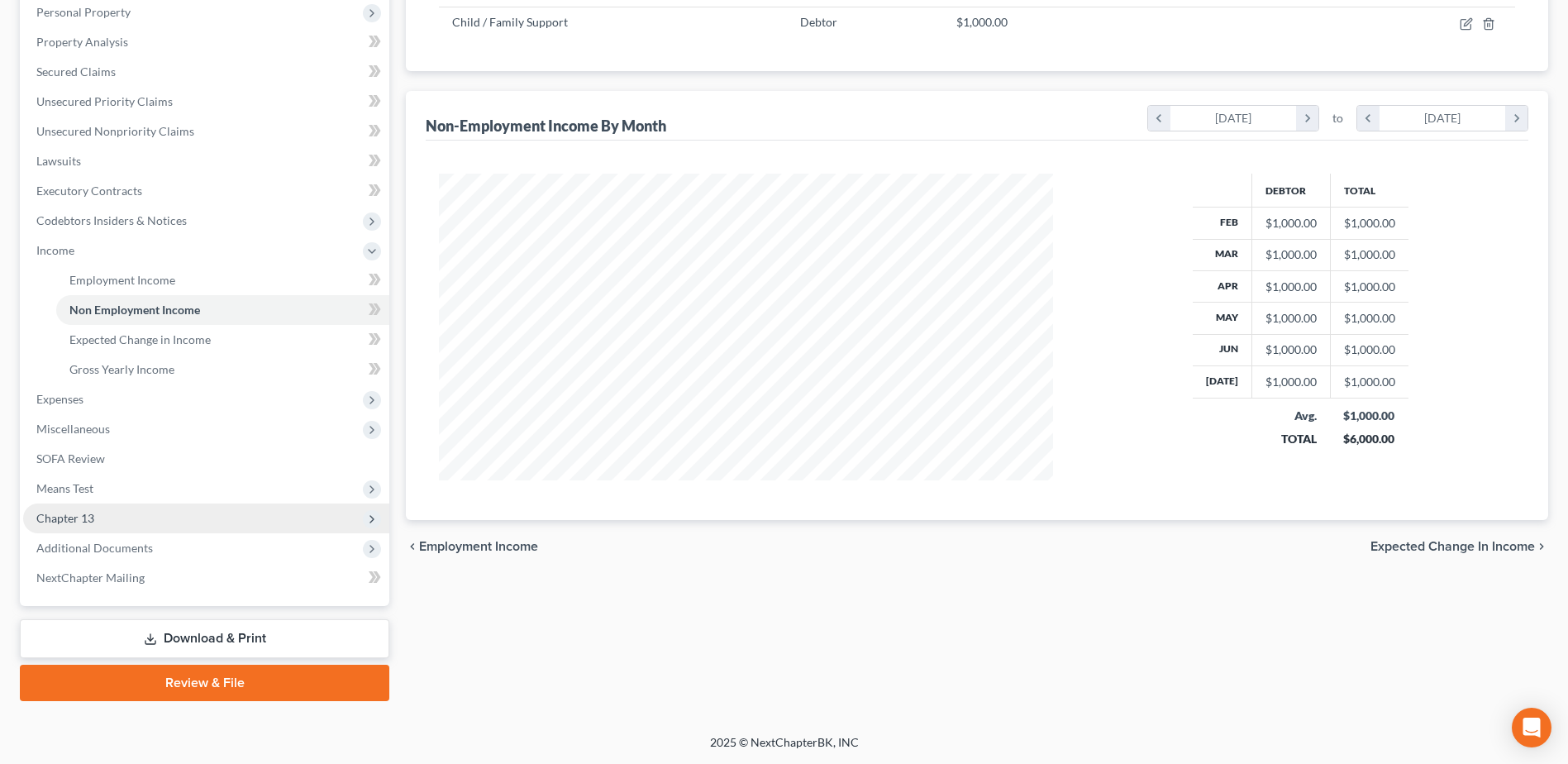
click at [92, 516] on span "Chapter 13" at bounding box center [66, 518] width 57 height 14
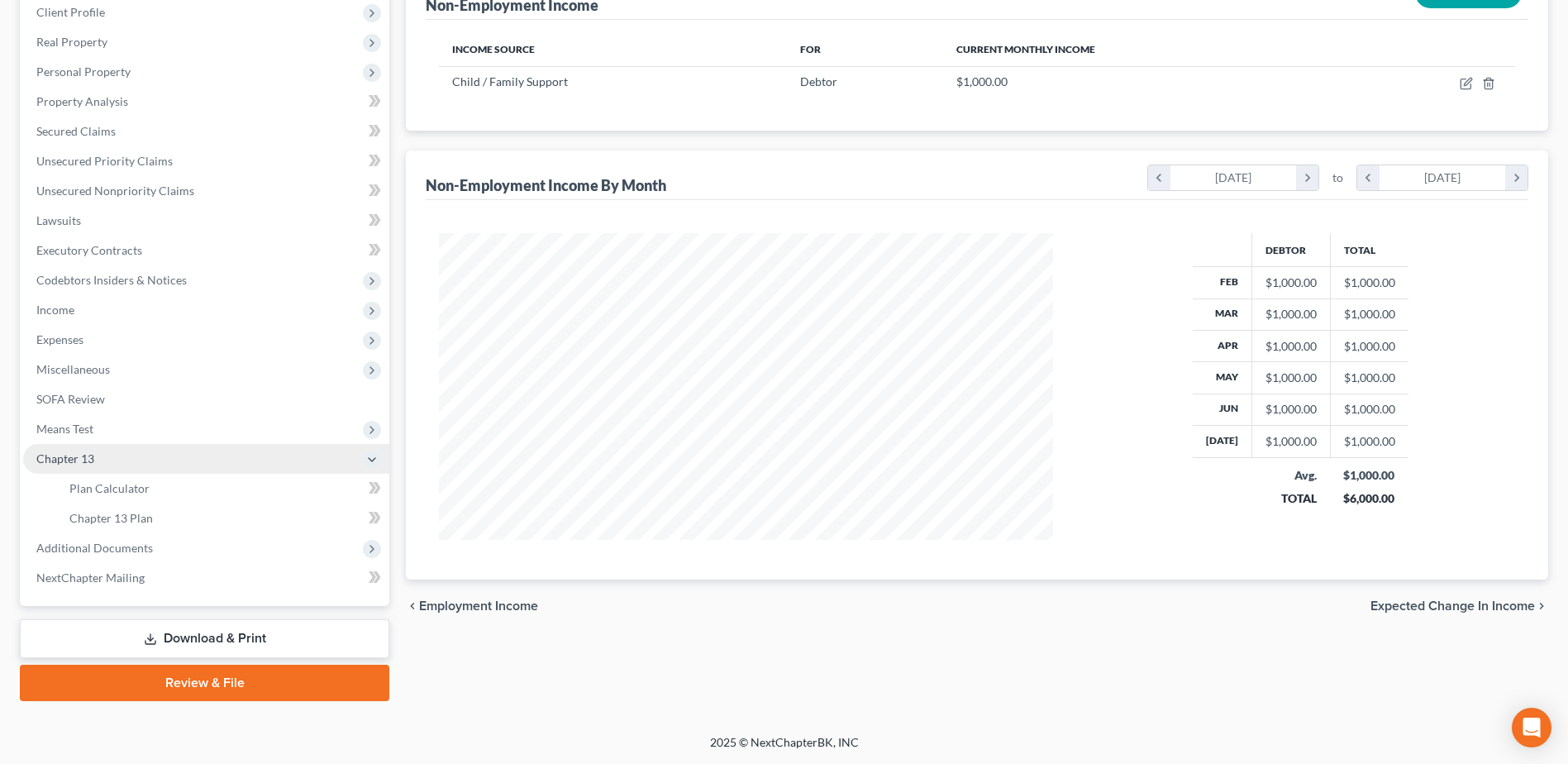
scroll to position [234, 0]
click at [90, 431] on span "Means Test" at bounding box center [66, 429] width 57 height 14
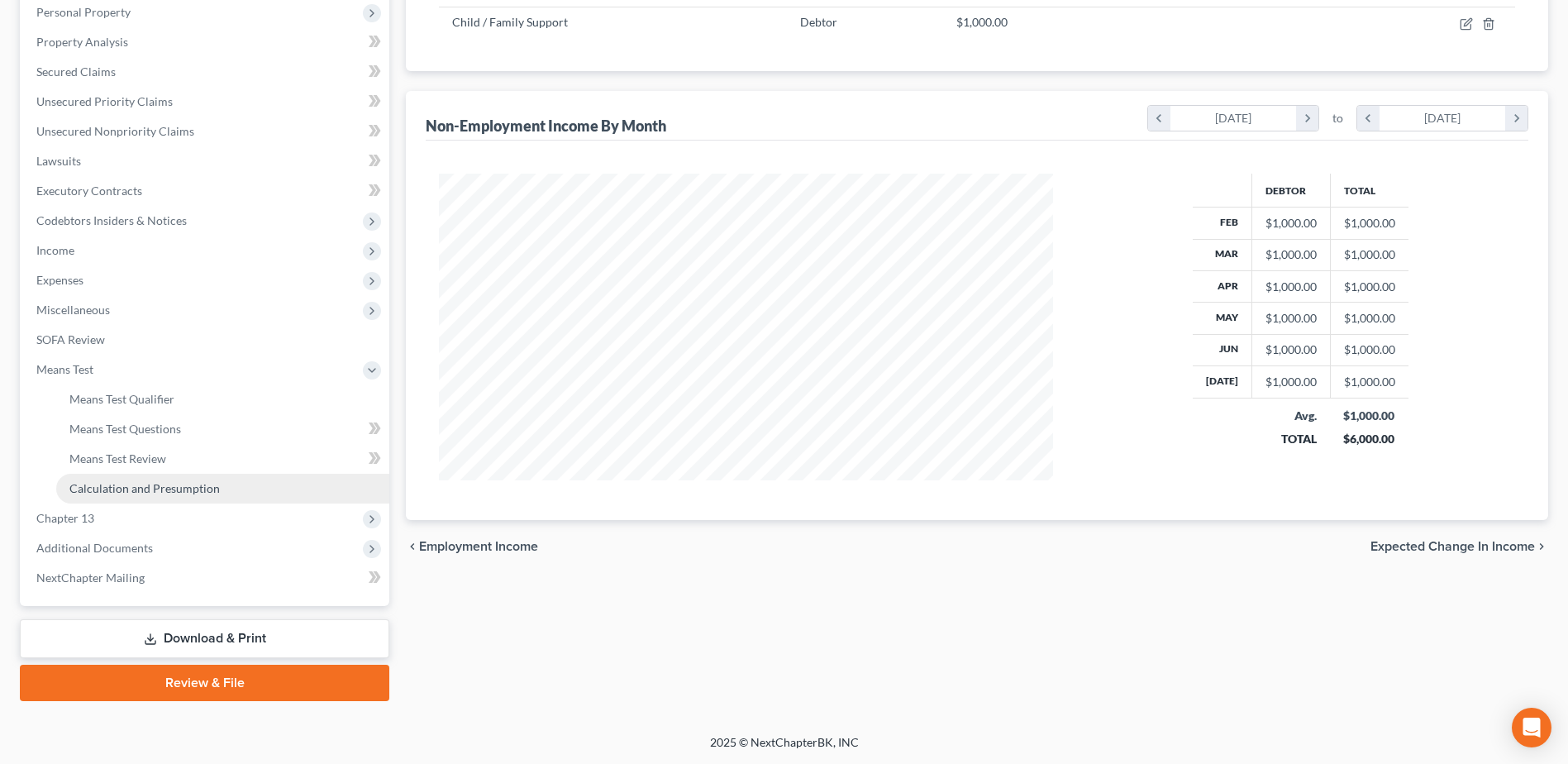
click at [146, 488] on span "Calculation and Presumption" at bounding box center [145, 488] width 151 height 14
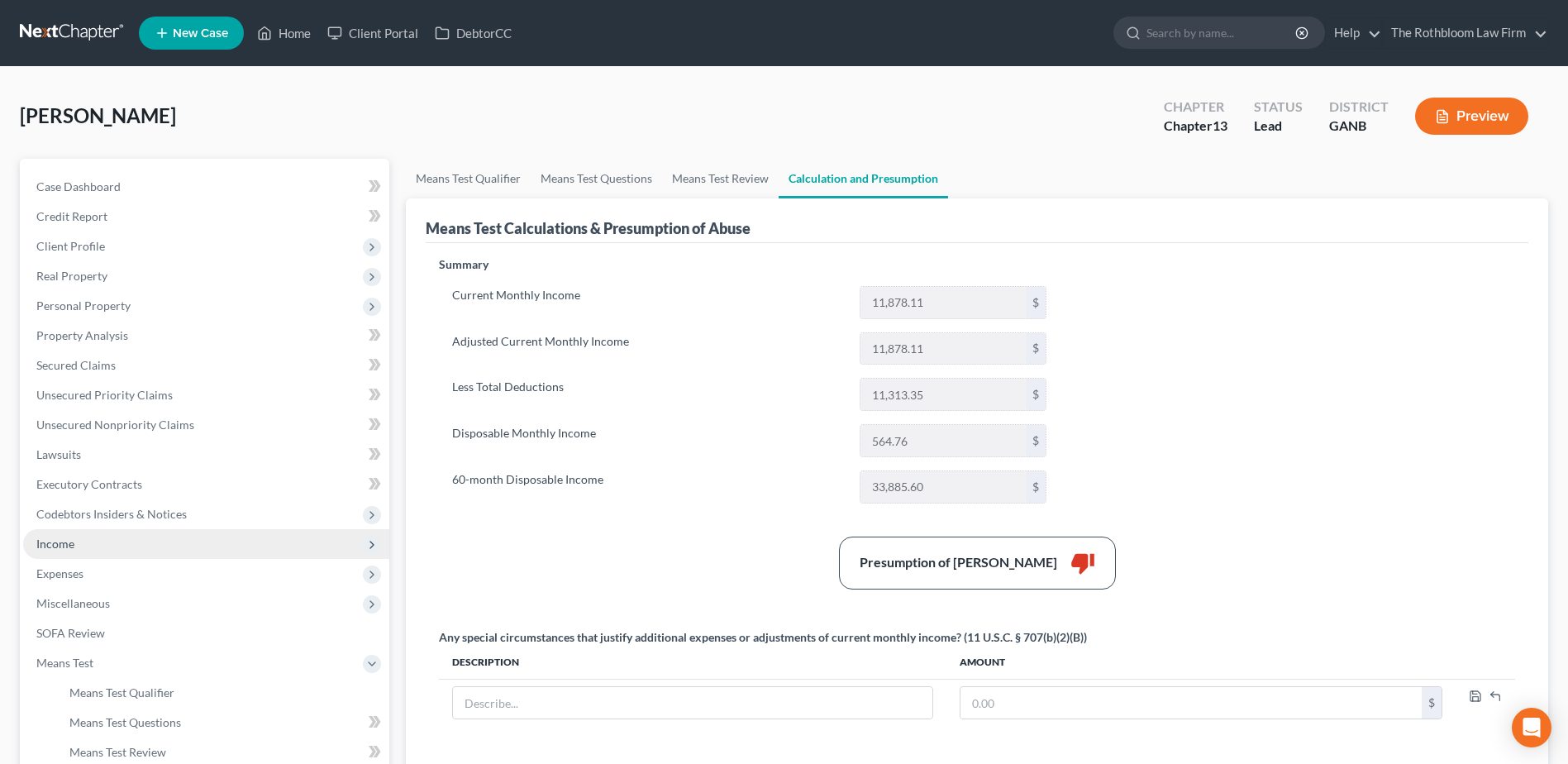
click at [62, 547] on span "Income" at bounding box center [56, 544] width 38 height 14
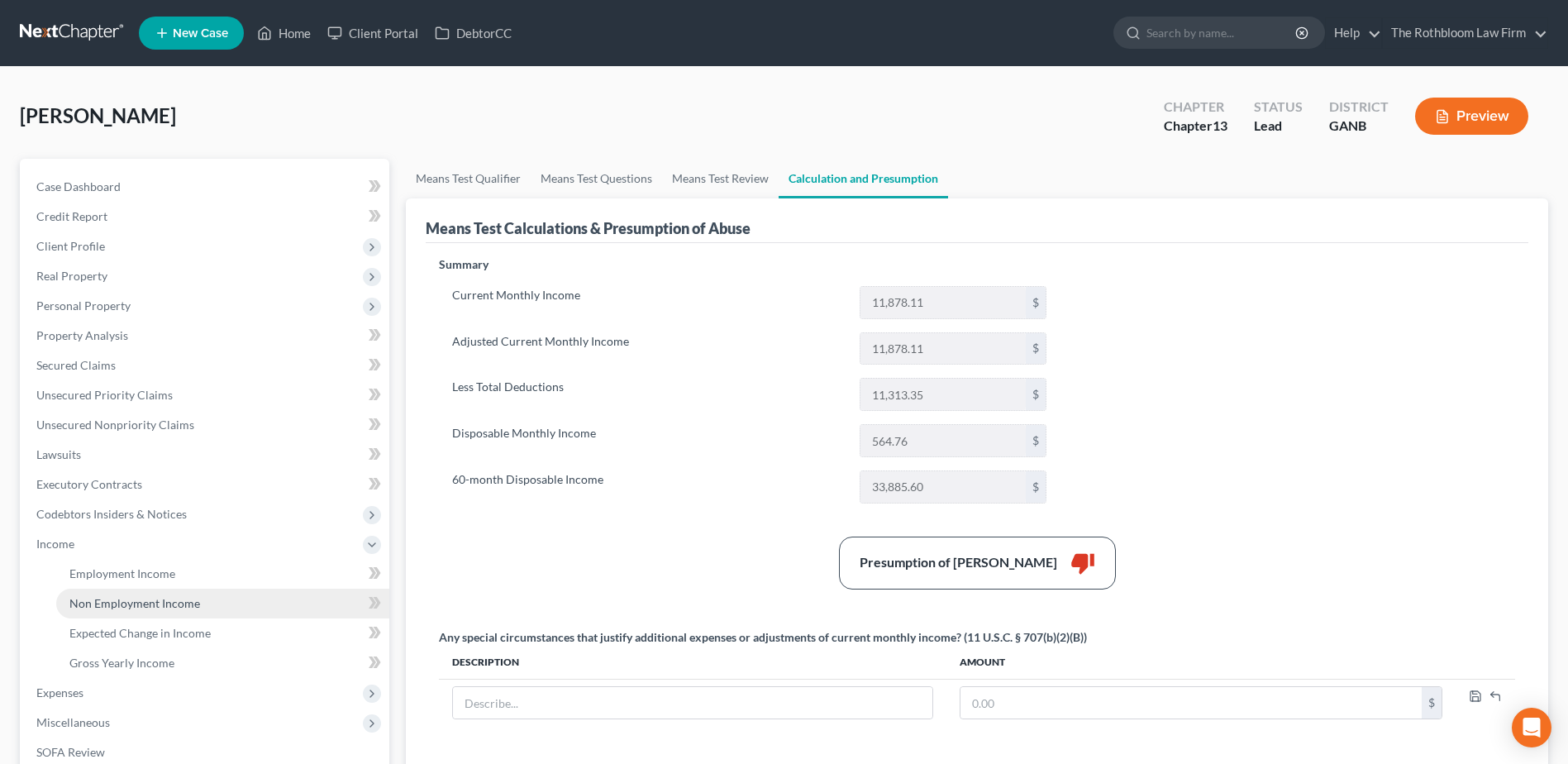
click at [112, 610] on span "Non Employment Income" at bounding box center [135, 603] width 131 height 14
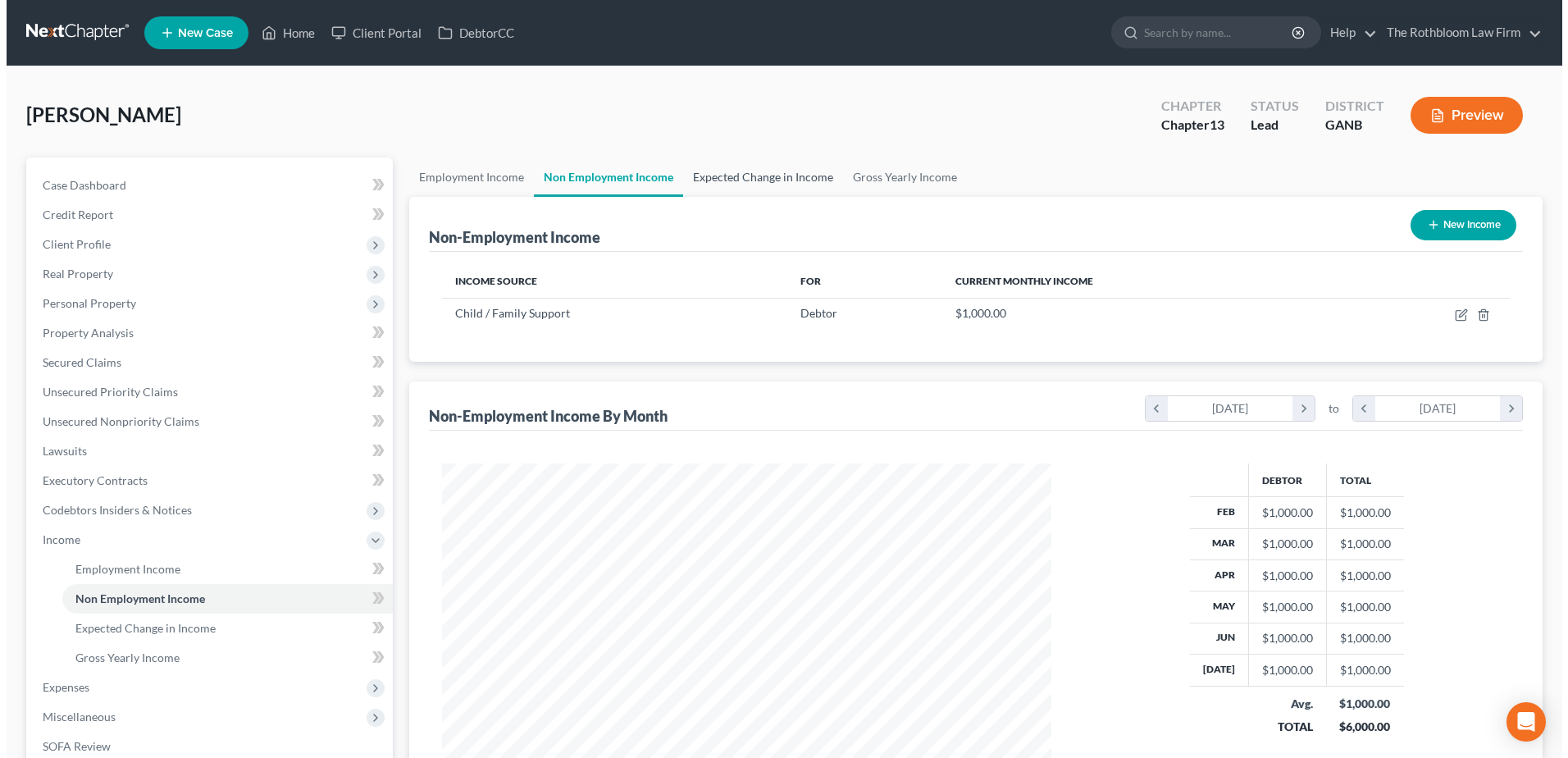
scroll to position [305, 641]
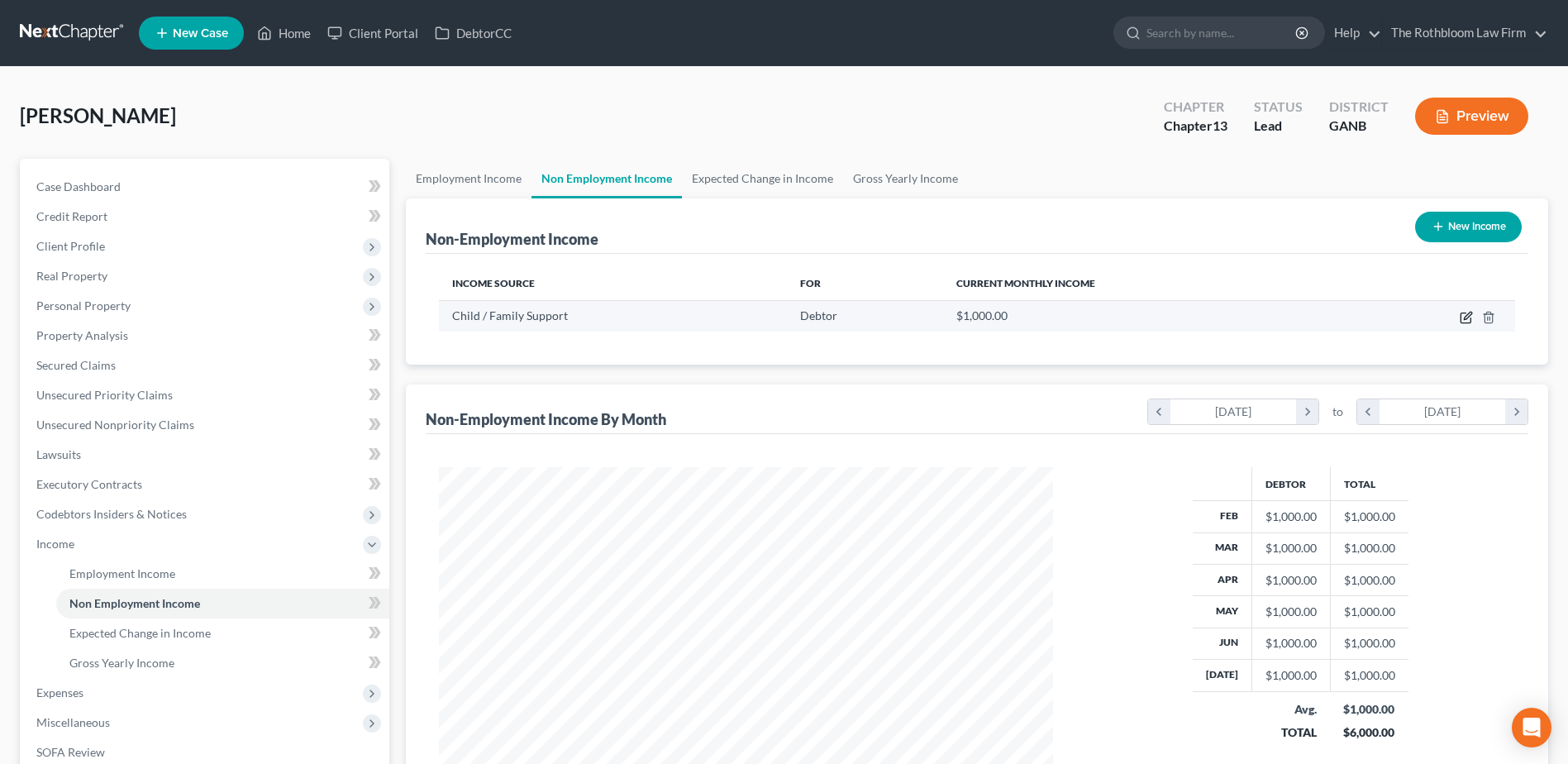
click at [1469, 320] on icon "button" at bounding box center [1467, 317] width 13 height 13
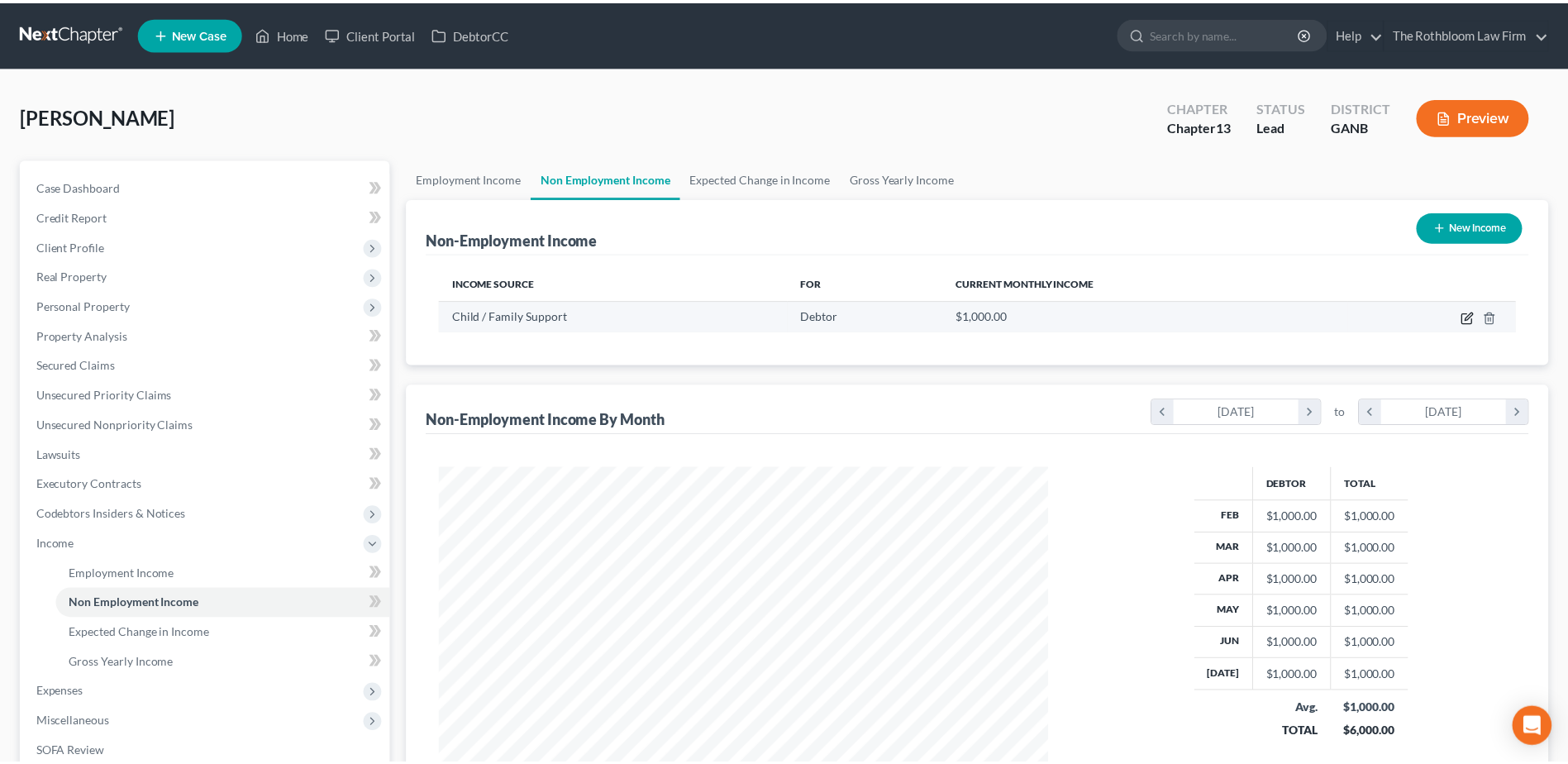
scroll to position [310, 653]
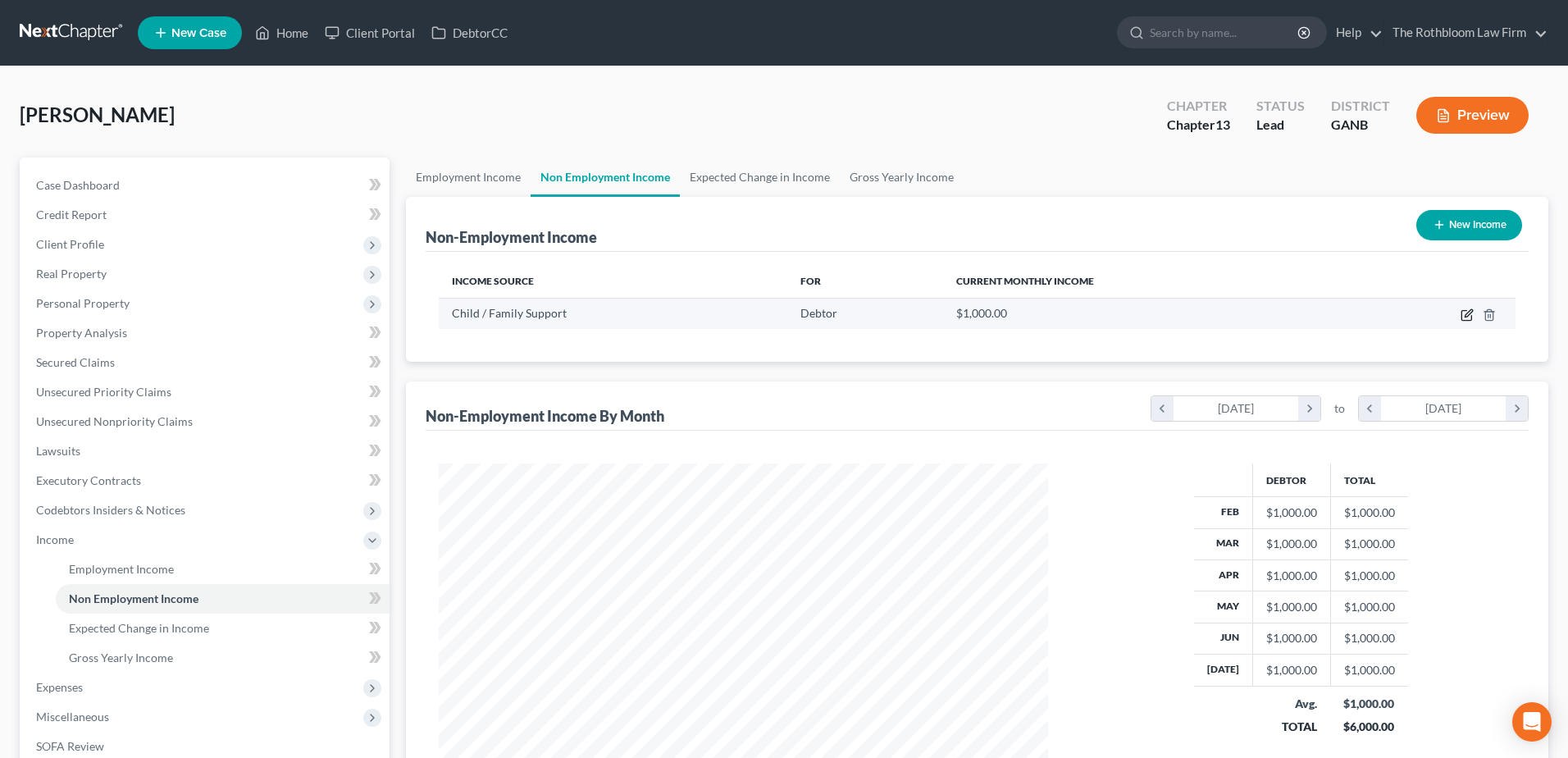
select select "7"
select select "0"
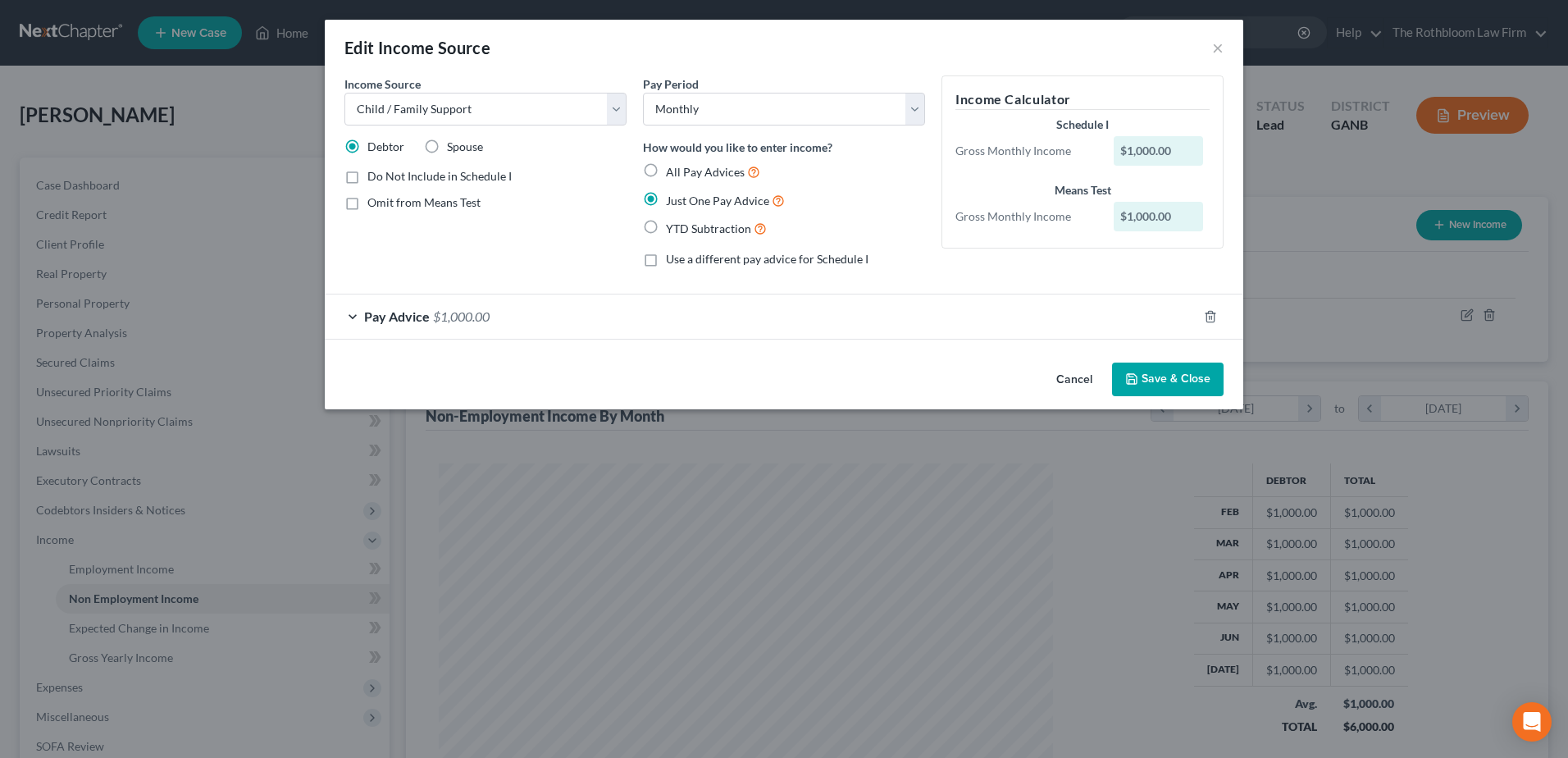
click at [1170, 381] on button "Save & Close" at bounding box center [1167, 379] width 111 height 35
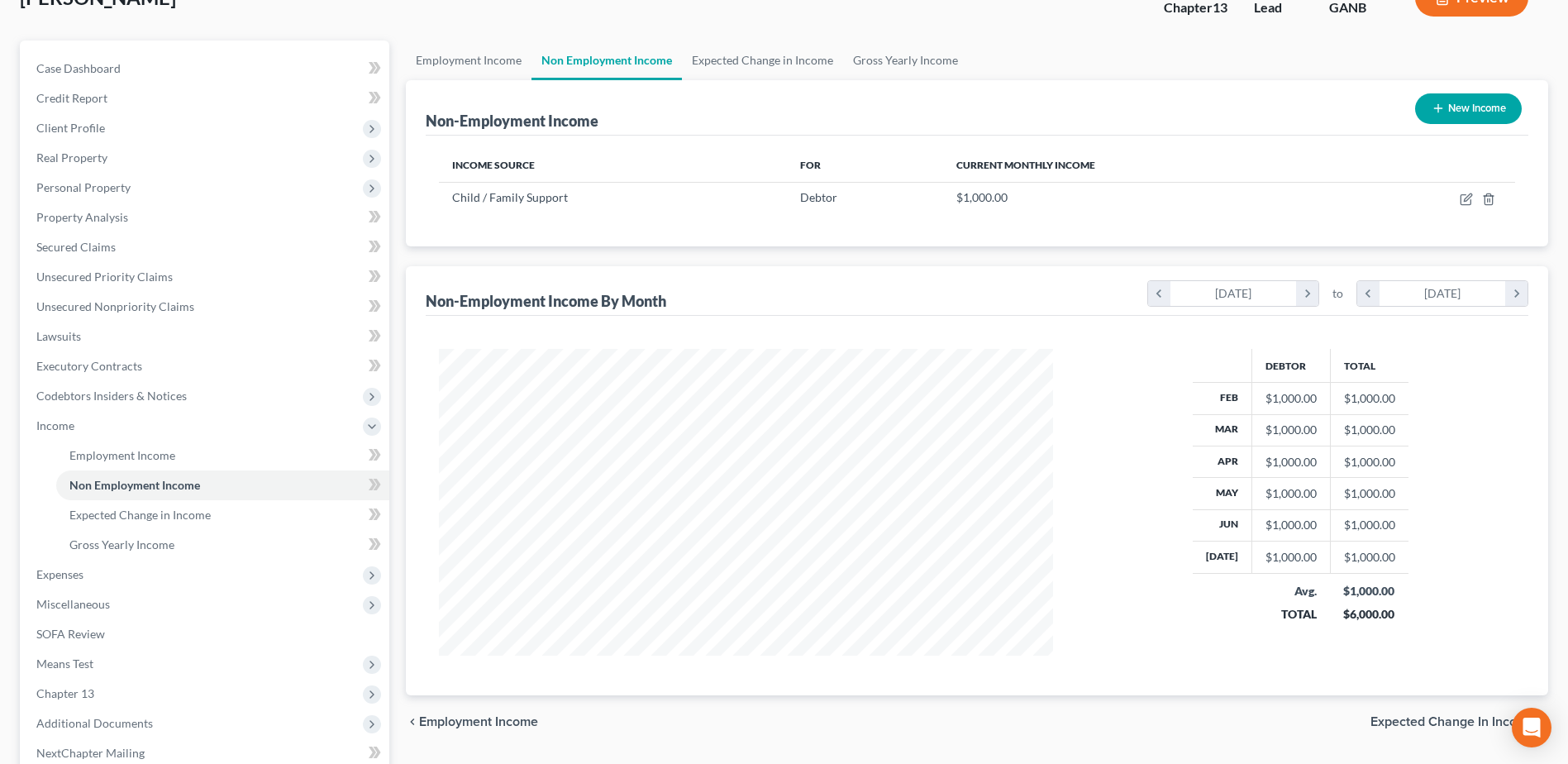
scroll to position [0, 0]
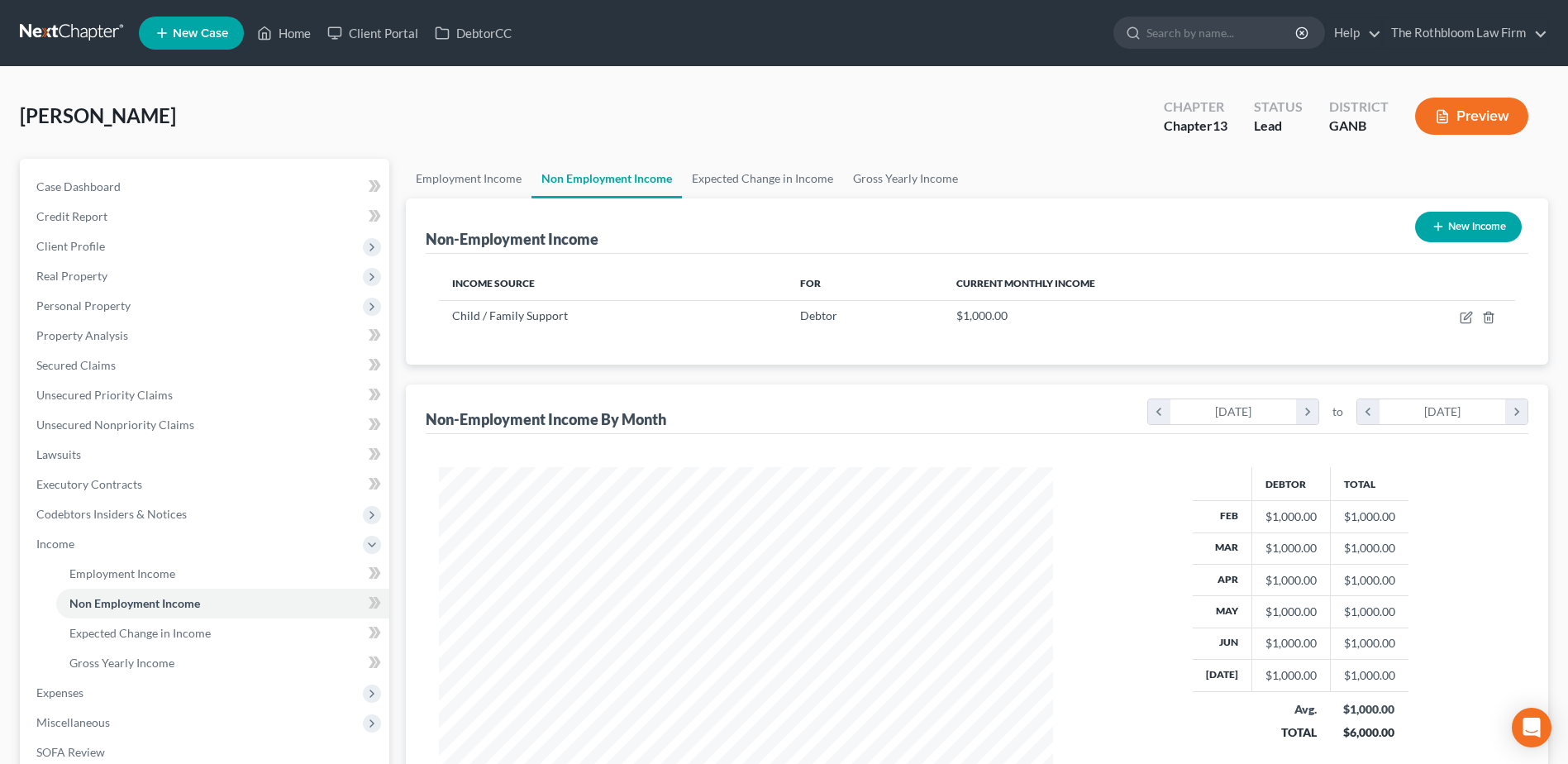
scroll to position [294, 0]
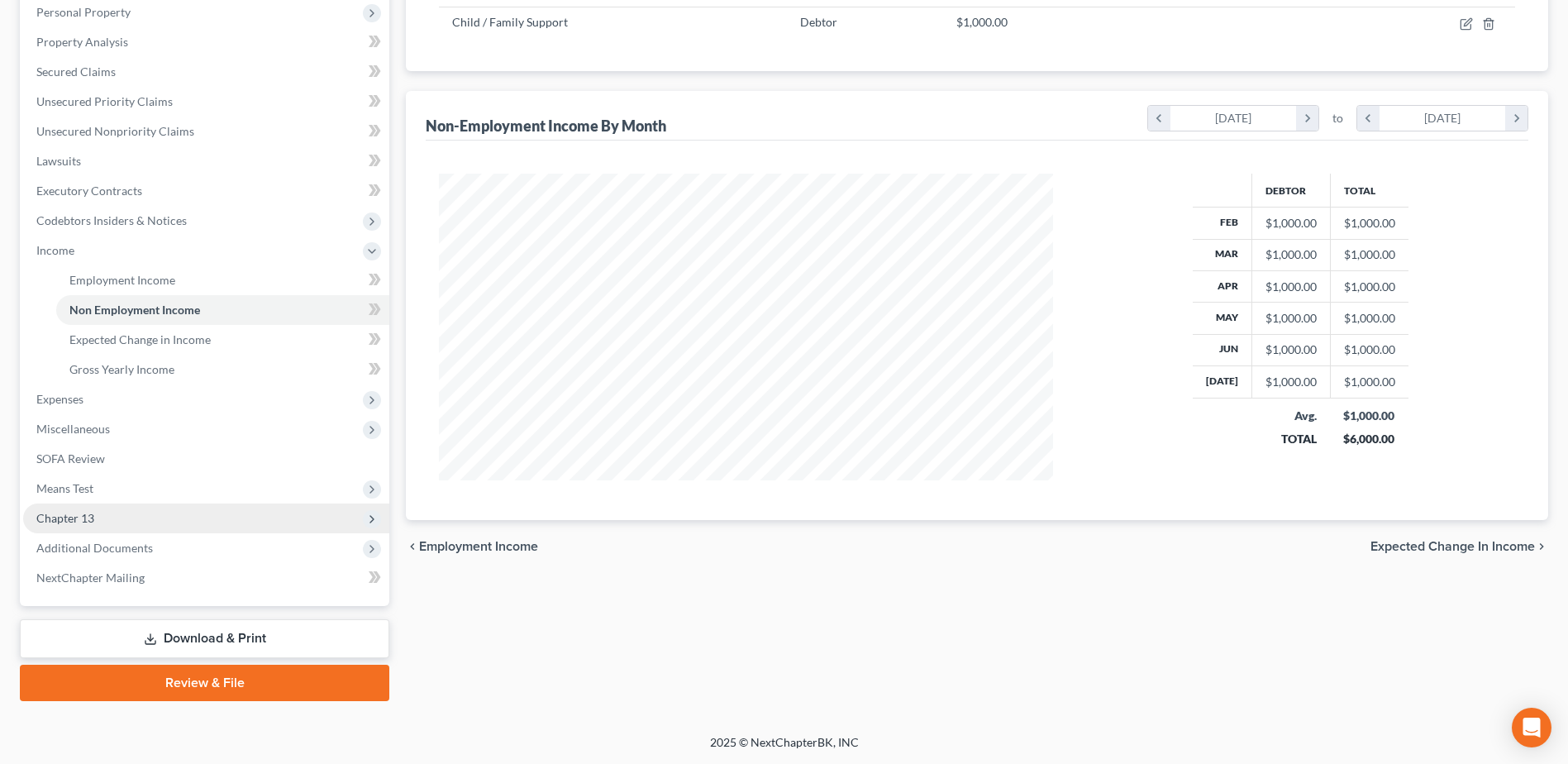
click at [56, 515] on span "Chapter 13" at bounding box center [66, 518] width 57 height 14
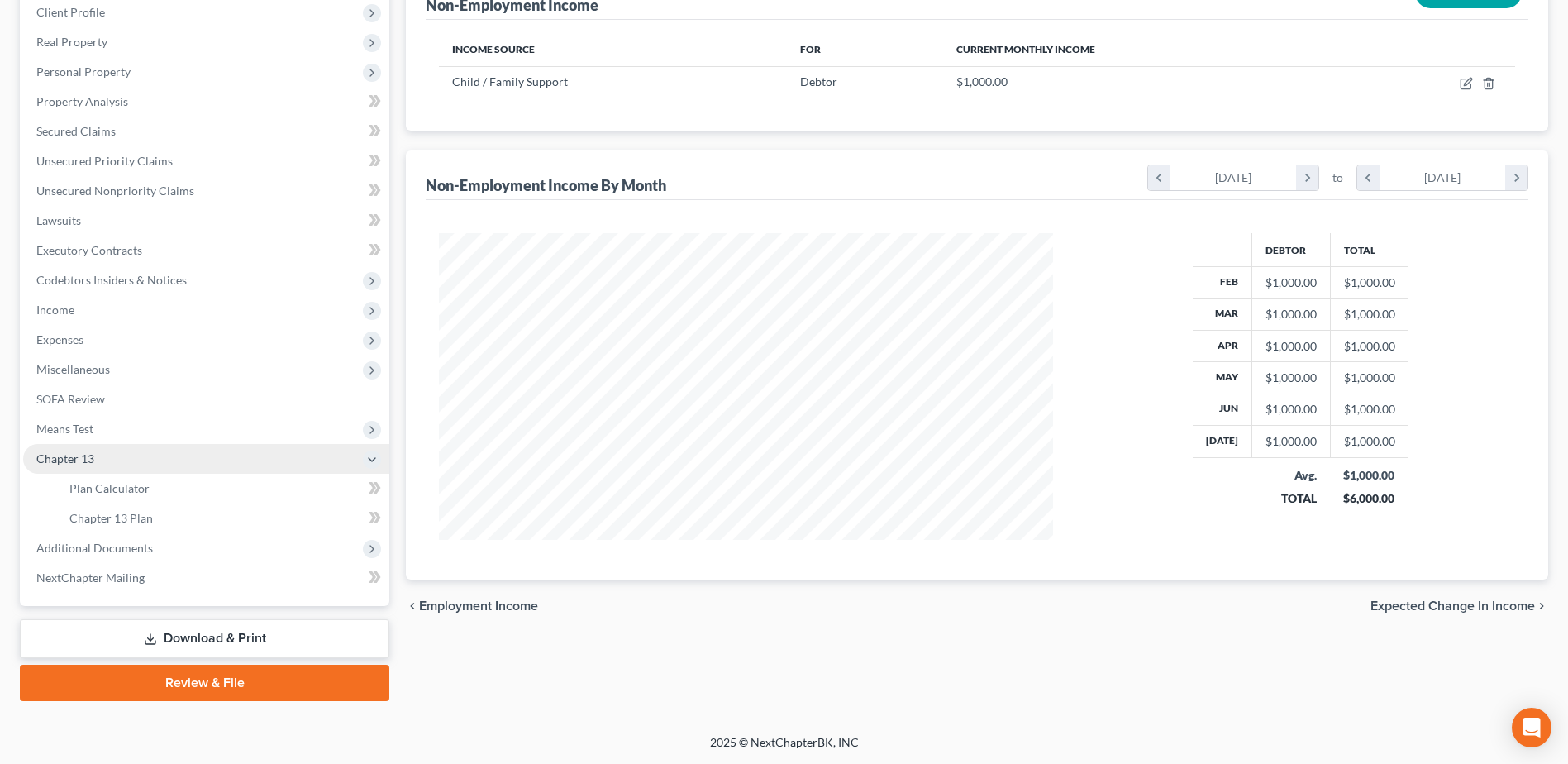
scroll to position [234, 0]
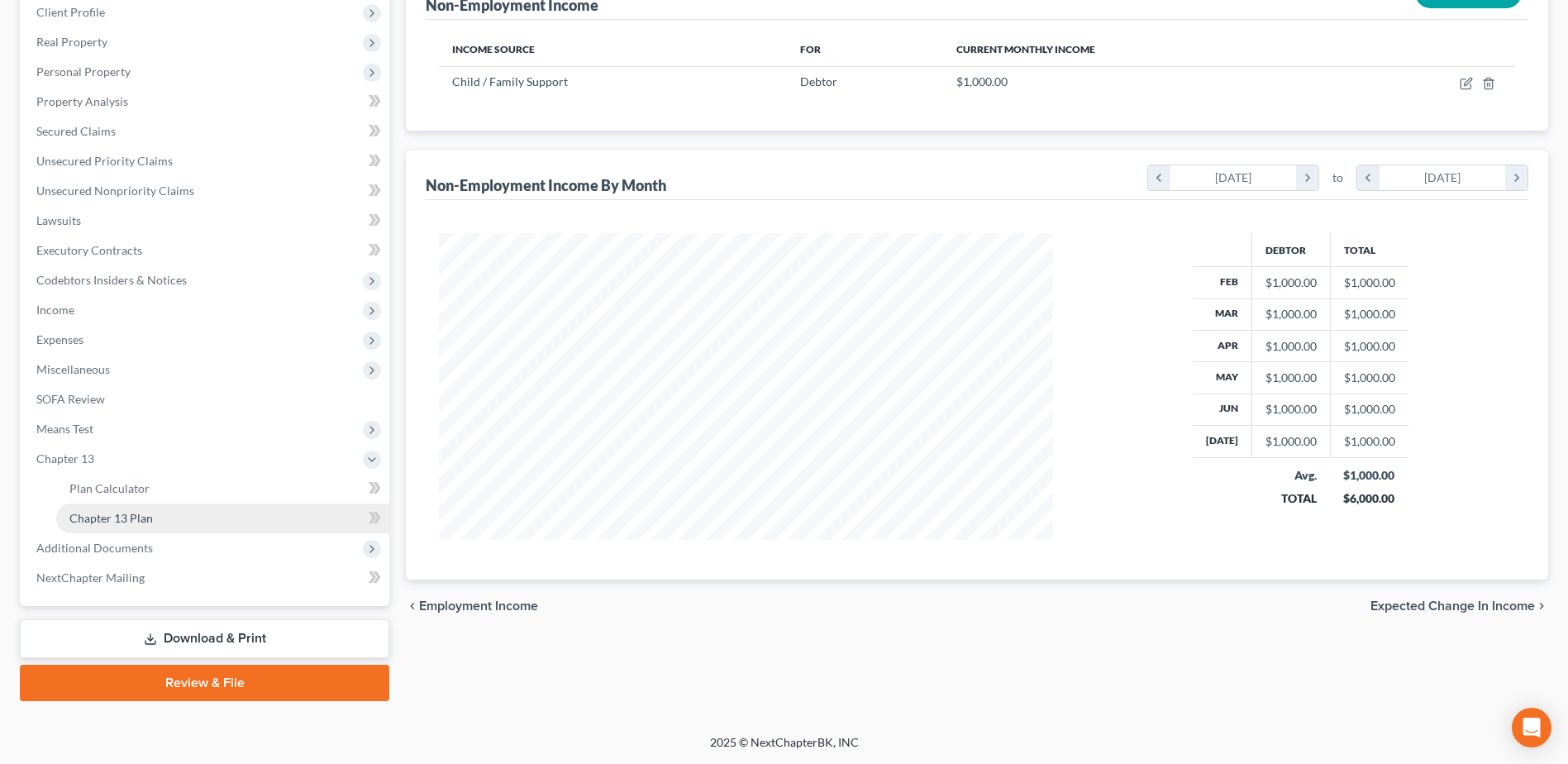
click at [138, 512] on span "Chapter 13 Plan" at bounding box center [110, 518] width 83 height 14
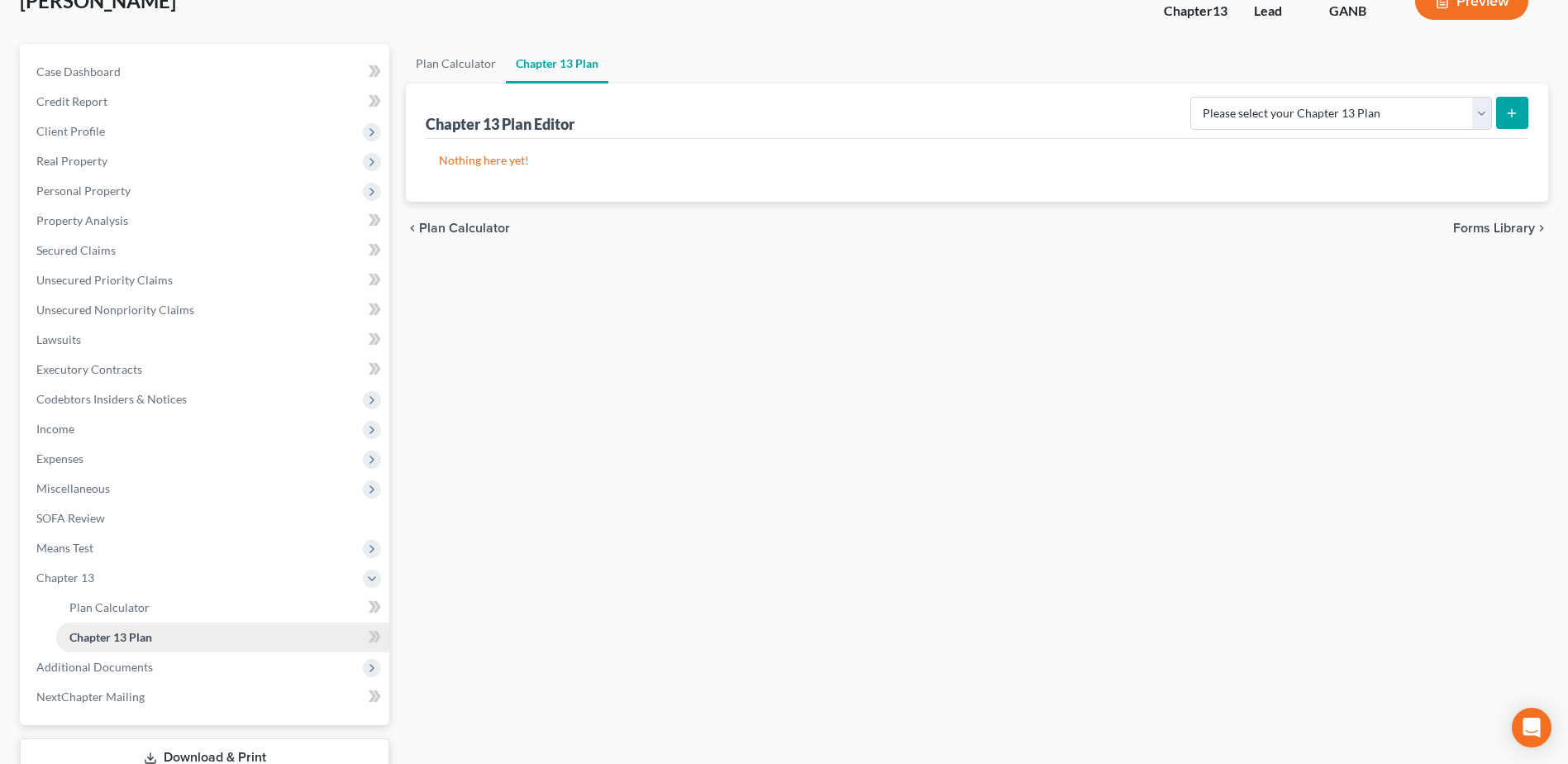
scroll to position [234, 0]
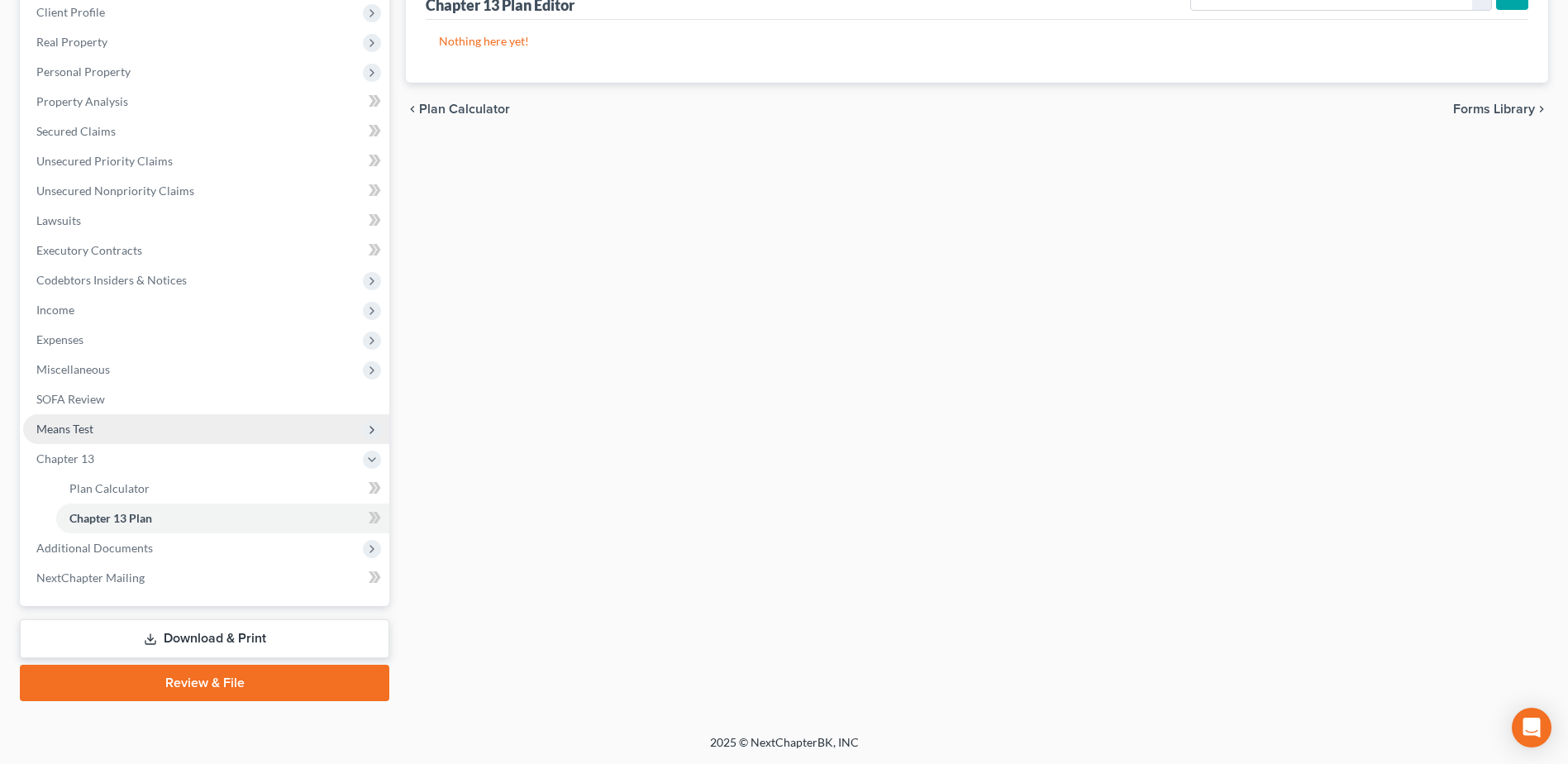
click at [71, 417] on span "Means Test" at bounding box center [206, 428] width 366 height 30
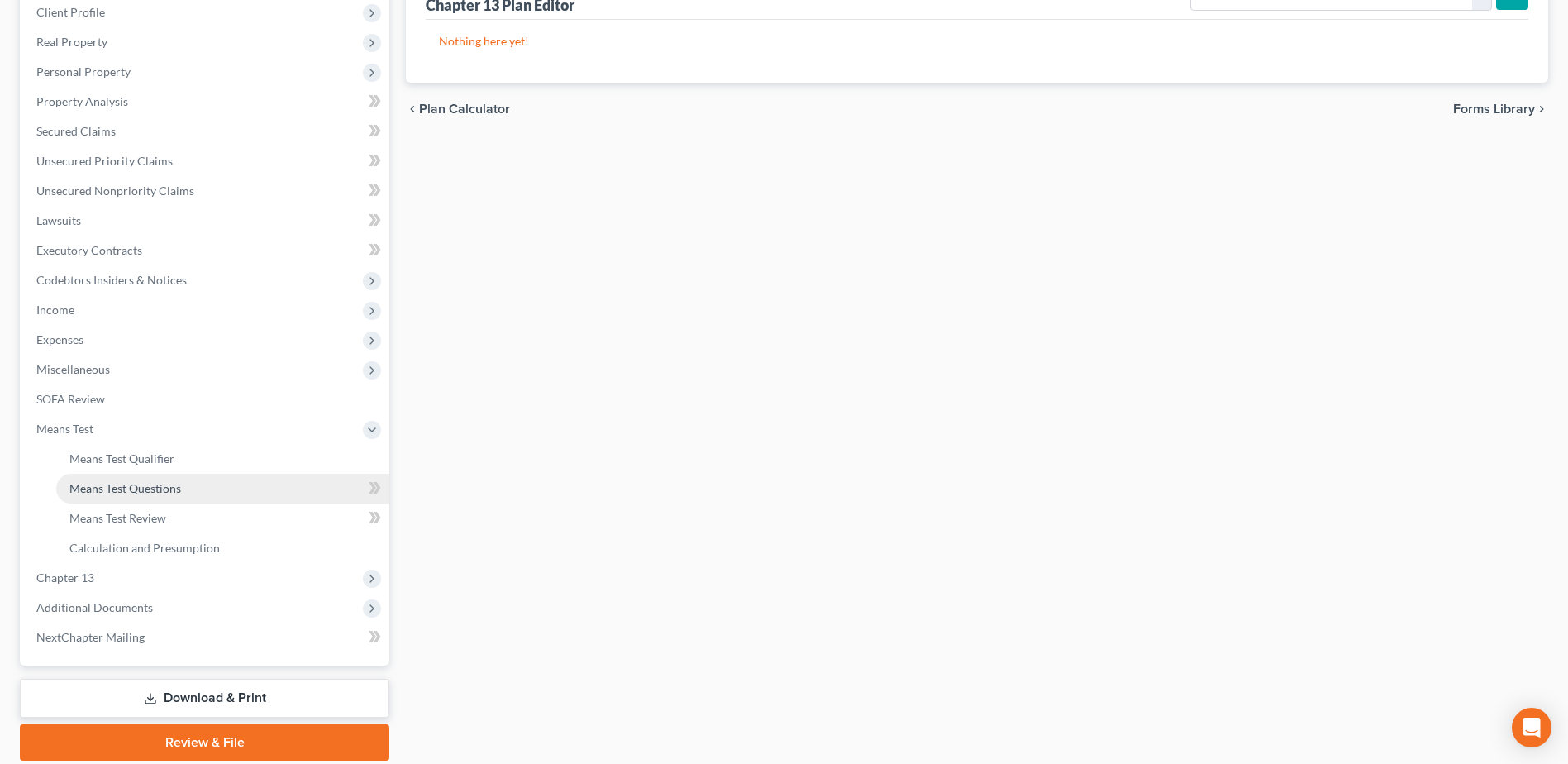
click at [117, 485] on span "Means Test Questions" at bounding box center [125, 488] width 111 height 14
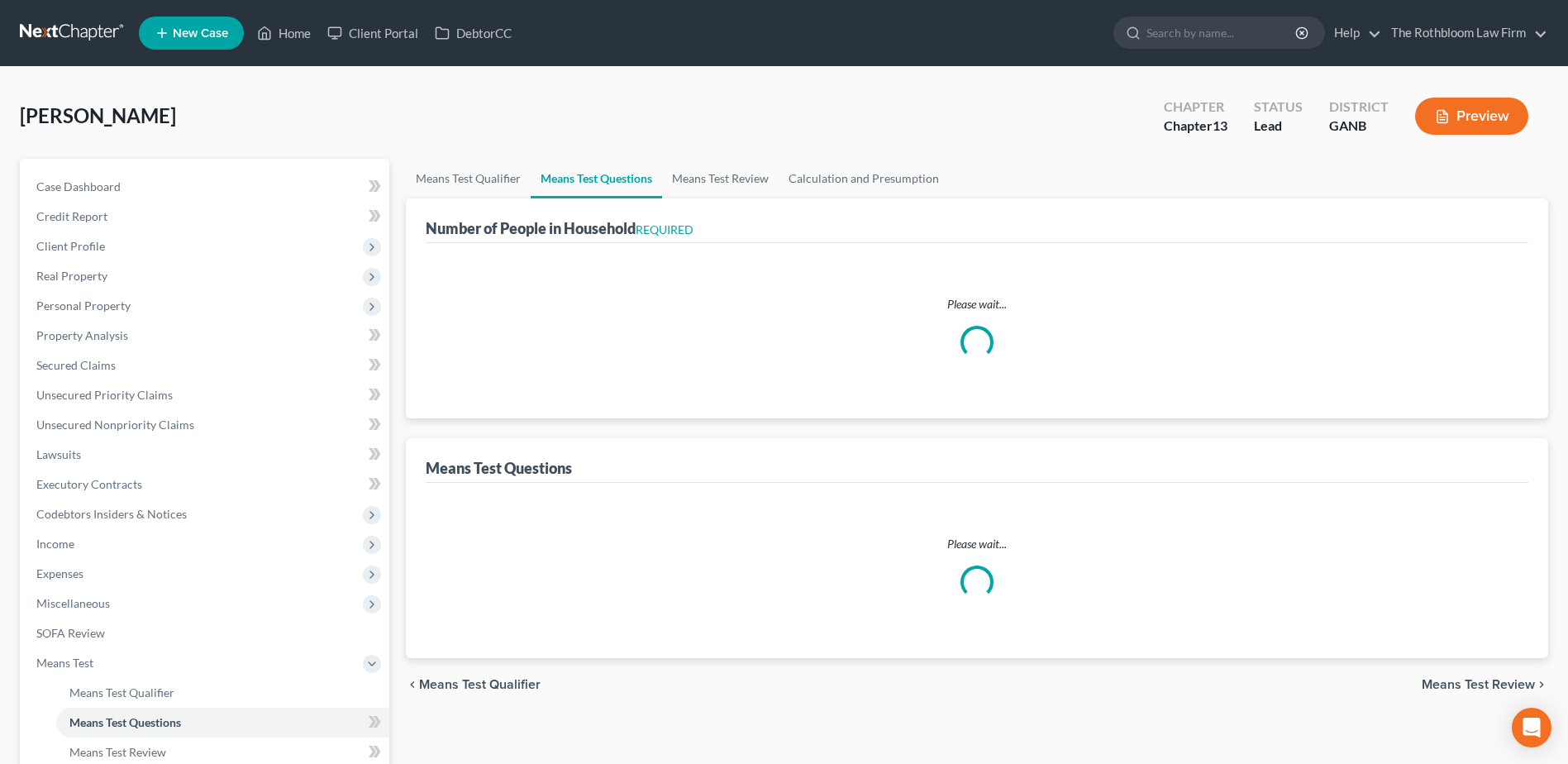
select select "1"
select select "60"
select select "2"
select select "4"
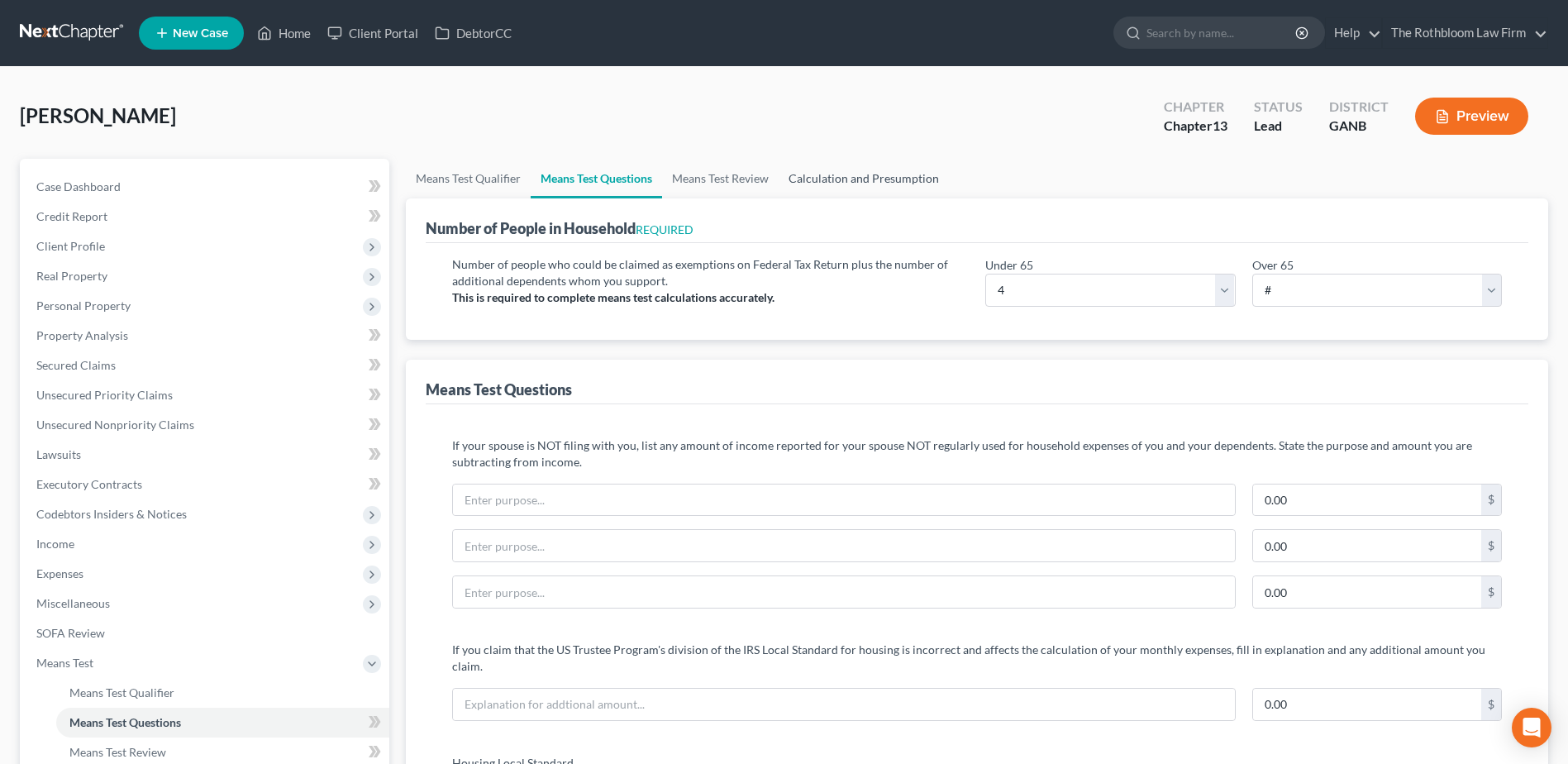
click at [869, 180] on link "Calculation and Presumption" at bounding box center [864, 179] width 171 height 40
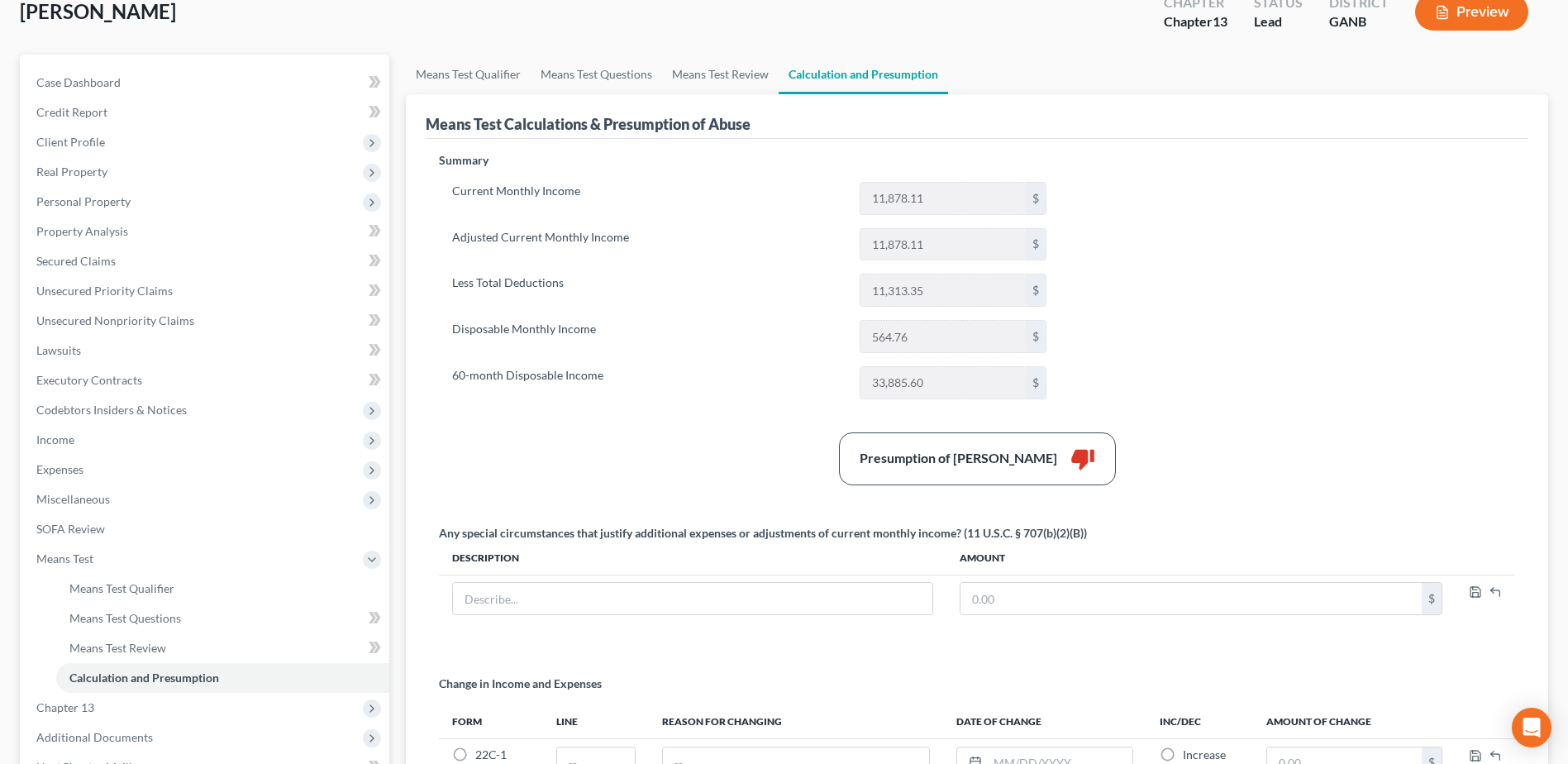
scroll to position [305, 0]
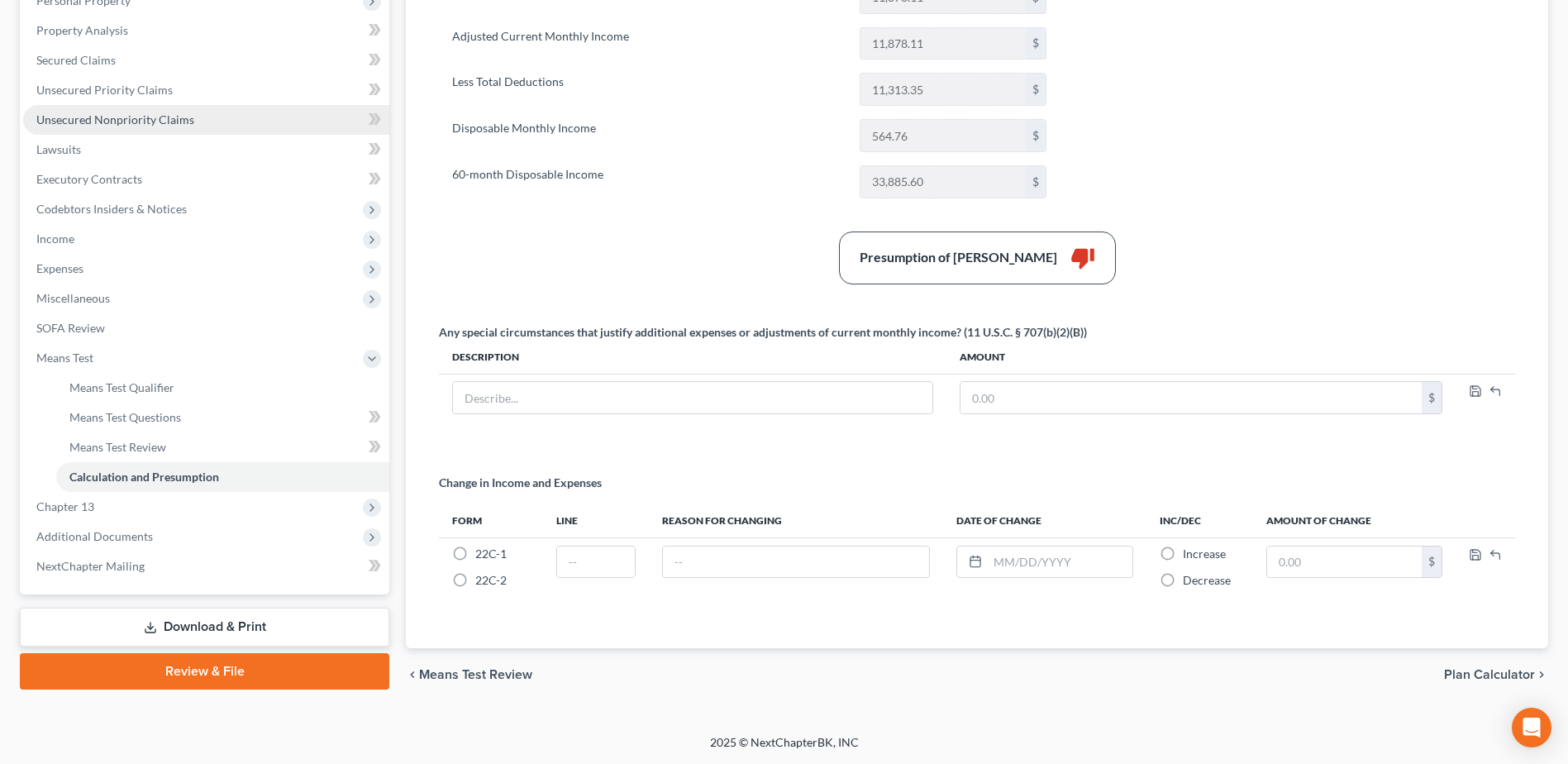
click at [115, 131] on link "Unsecured Nonpriority Claims" at bounding box center [206, 119] width 366 height 30
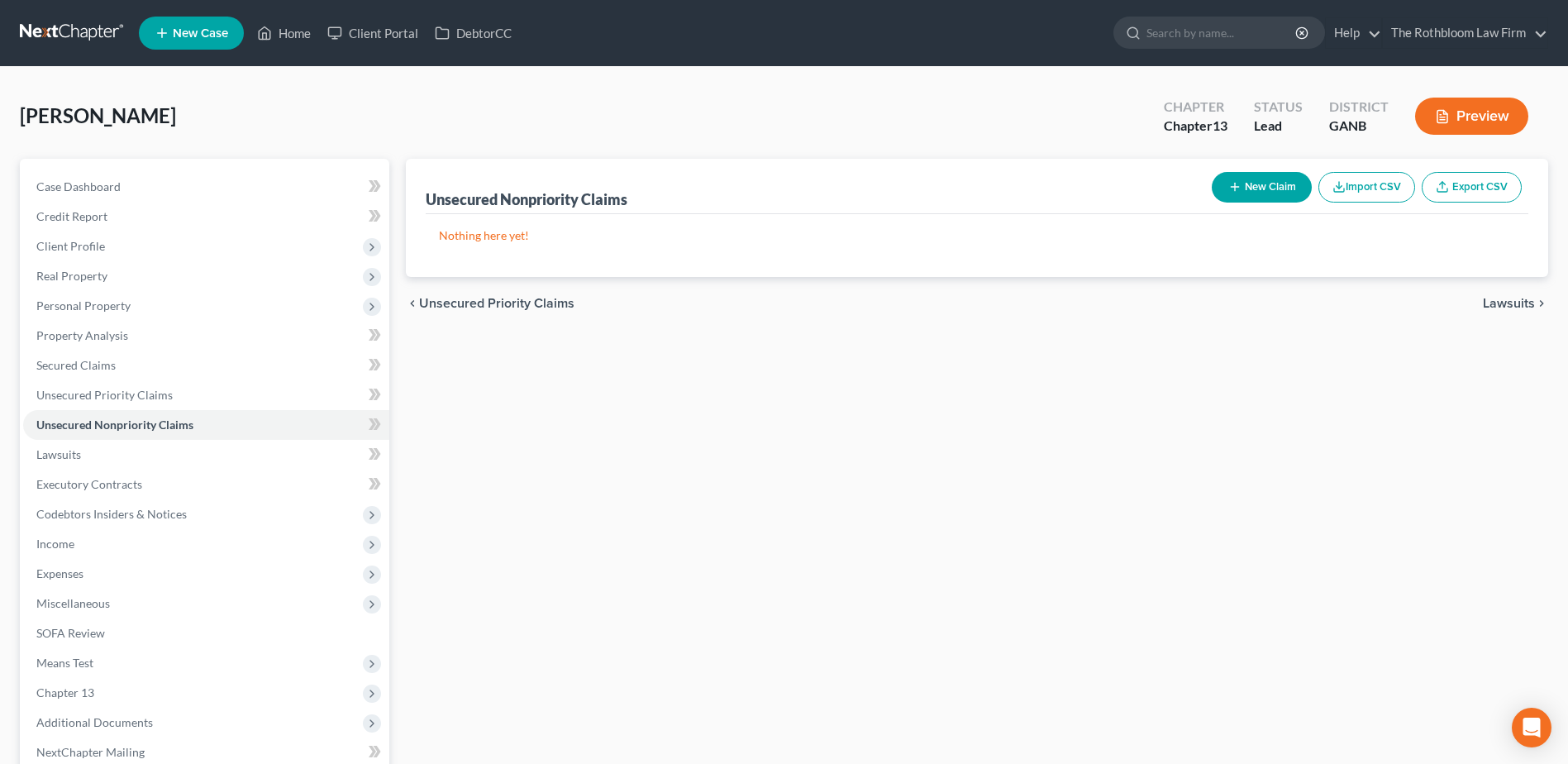
scroll to position [174, 0]
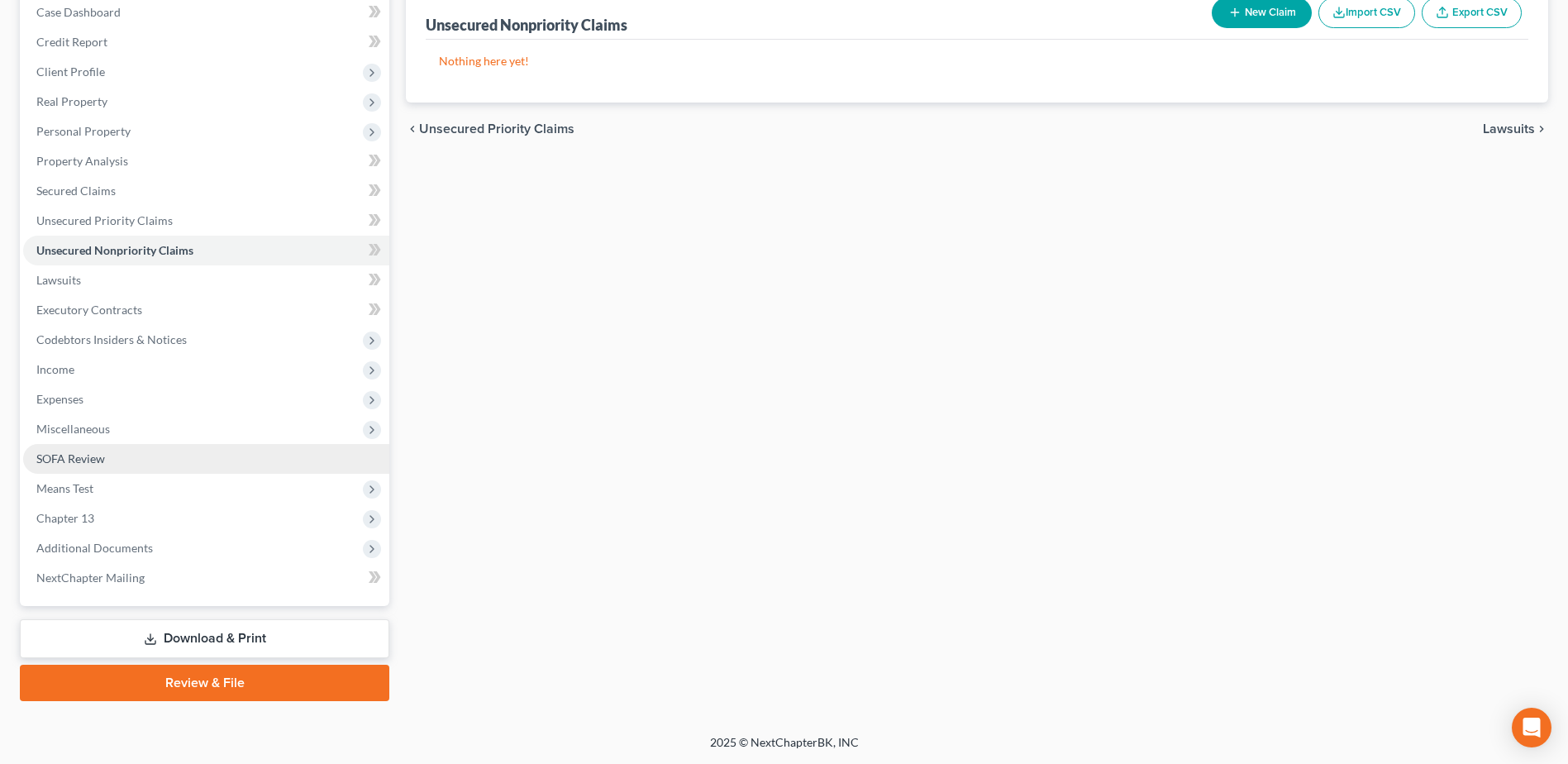
click at [57, 464] on span "SOFA Review" at bounding box center [71, 459] width 68 height 14
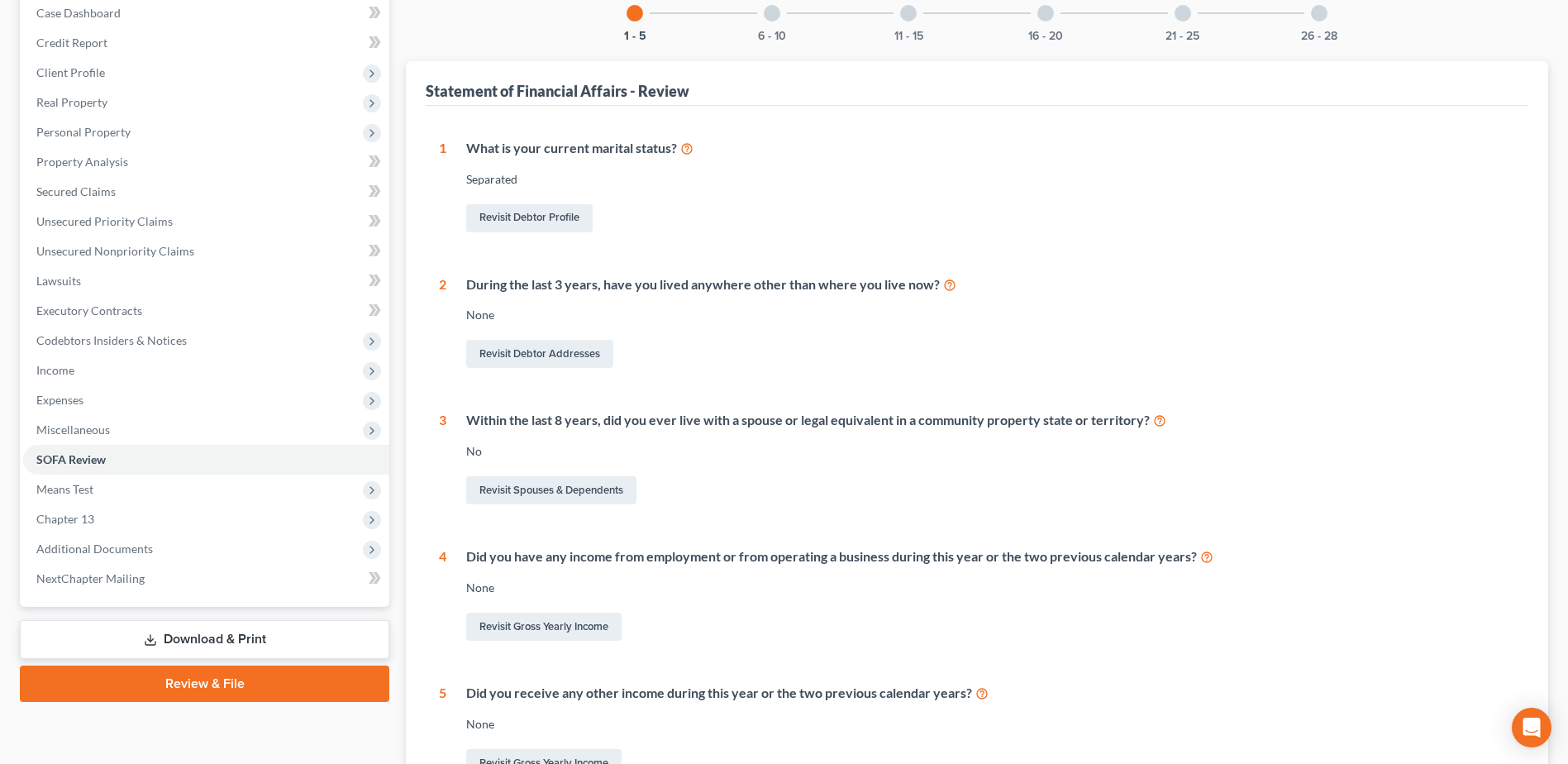
scroll to position [330, 0]
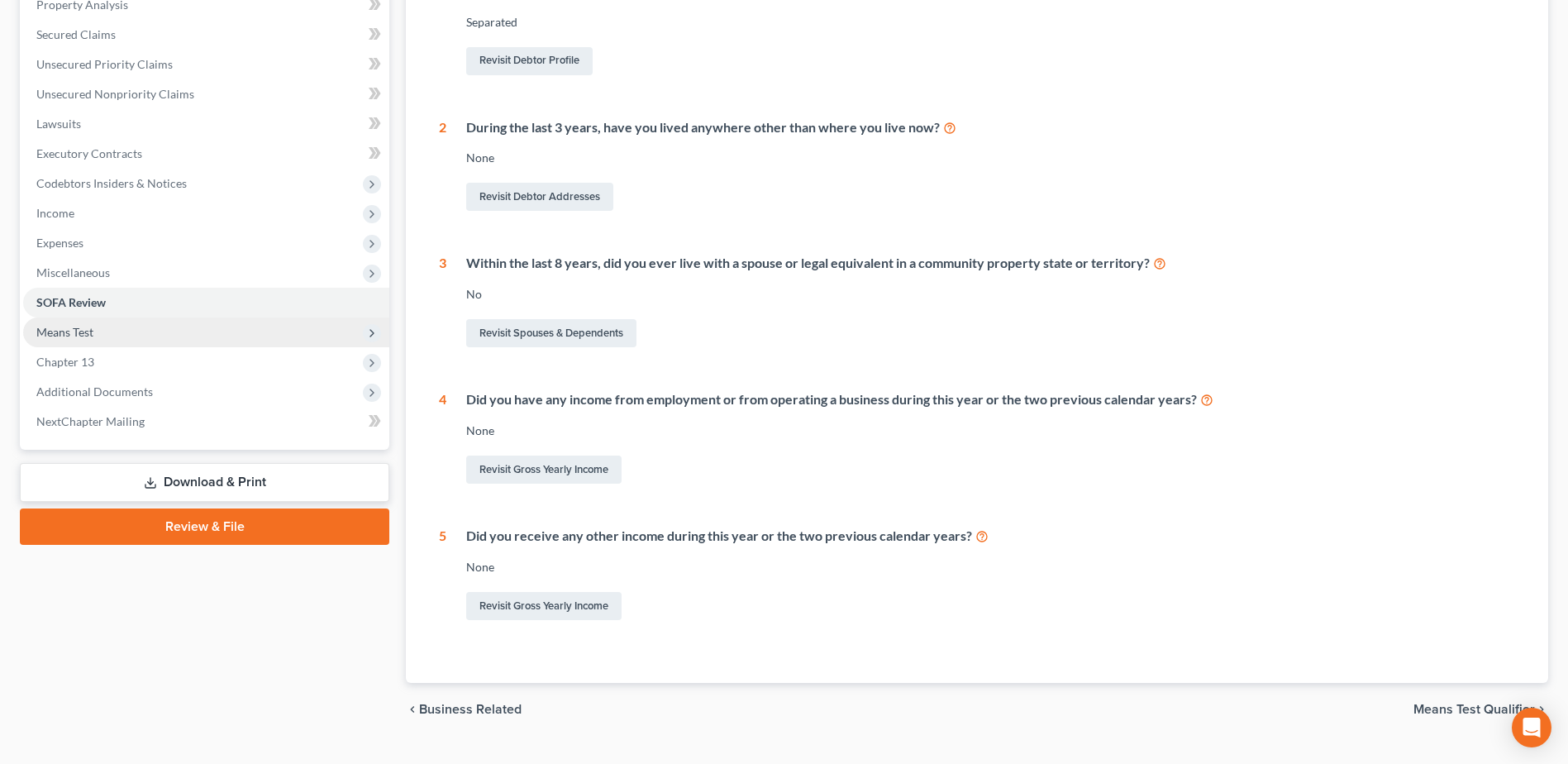
click at [66, 332] on span "Means Test" at bounding box center [66, 332] width 57 height 14
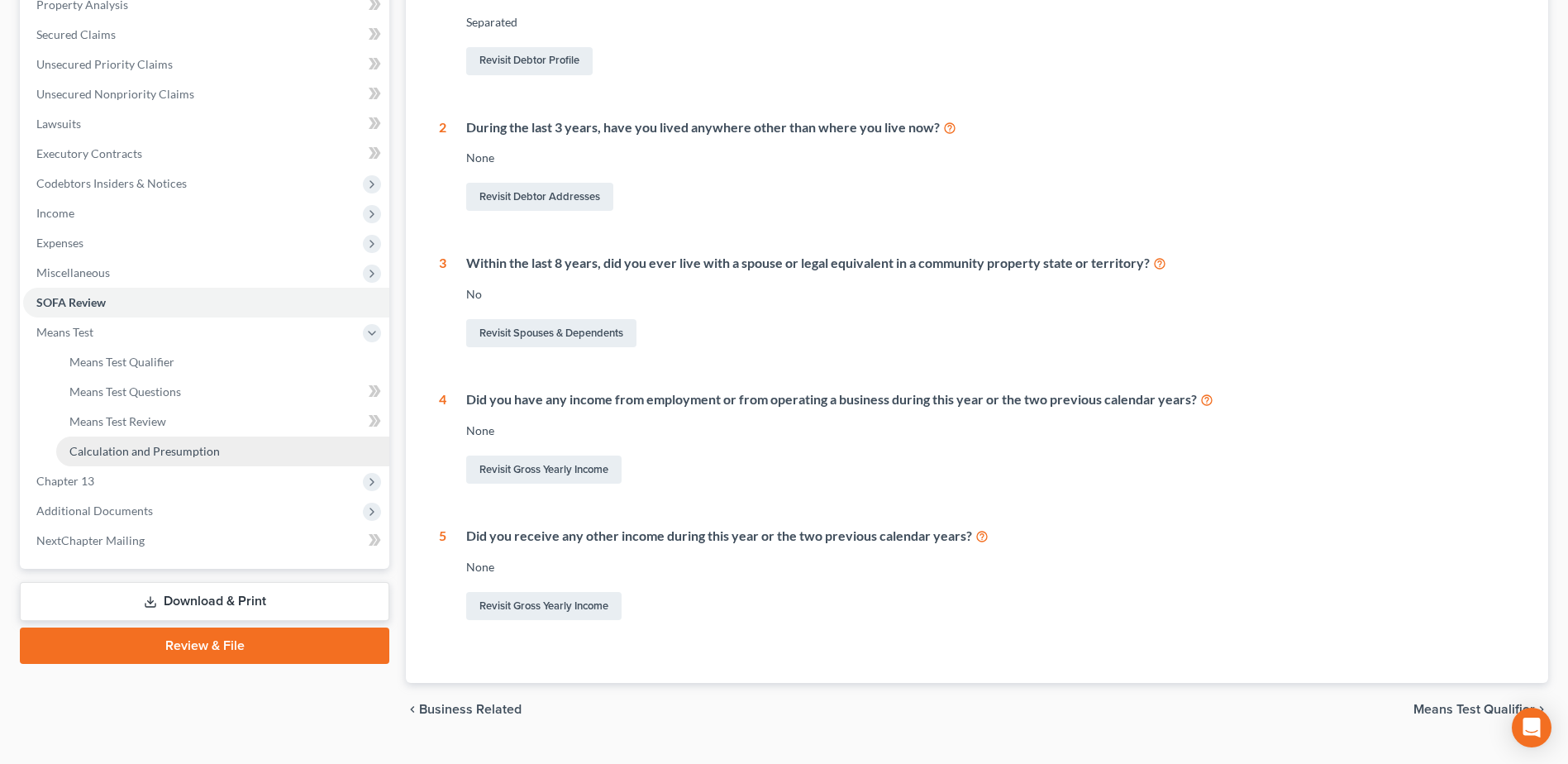
click at [157, 448] on span "Calculation and Presumption" at bounding box center [145, 452] width 151 height 14
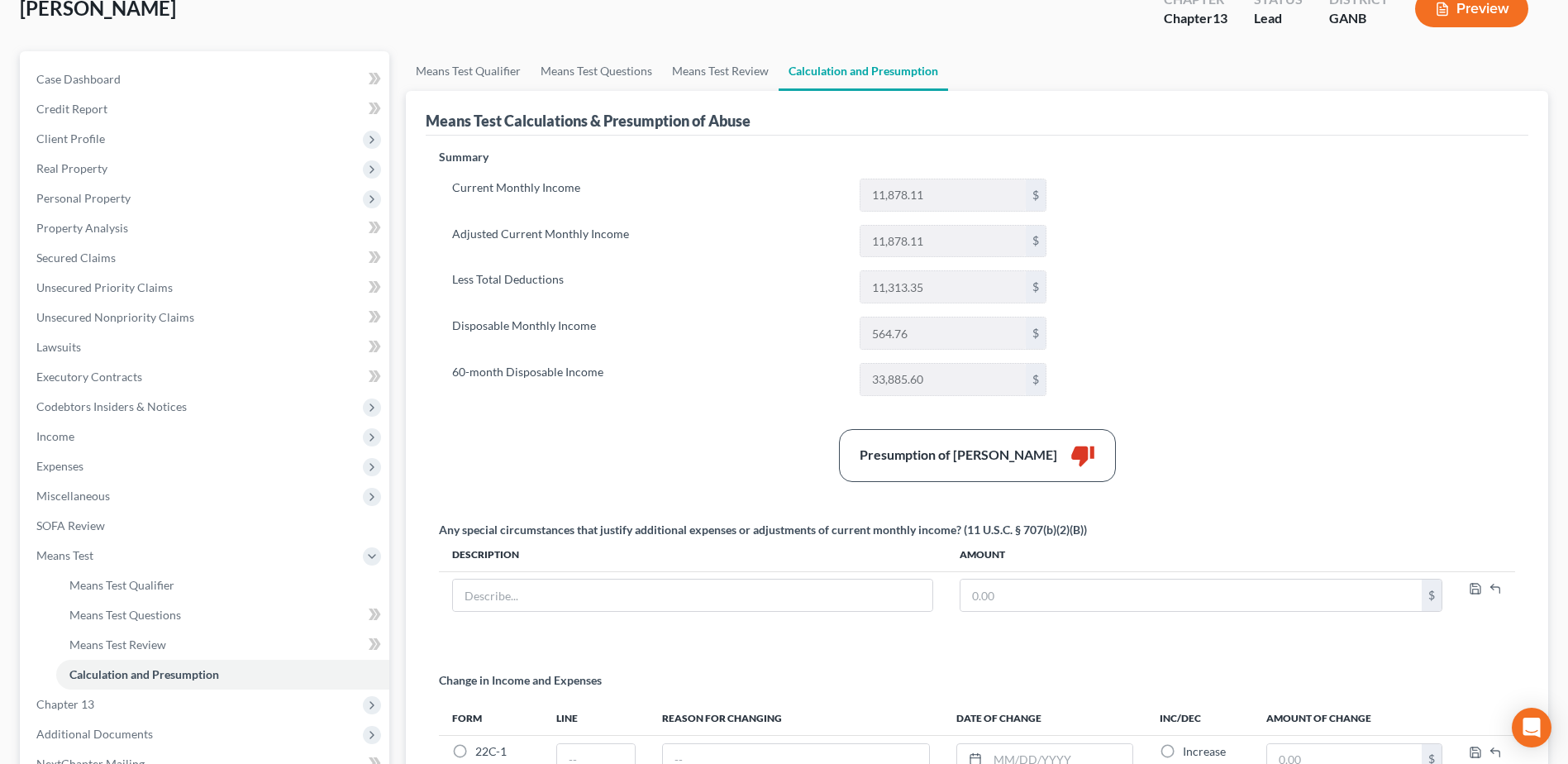
scroll to position [305, 0]
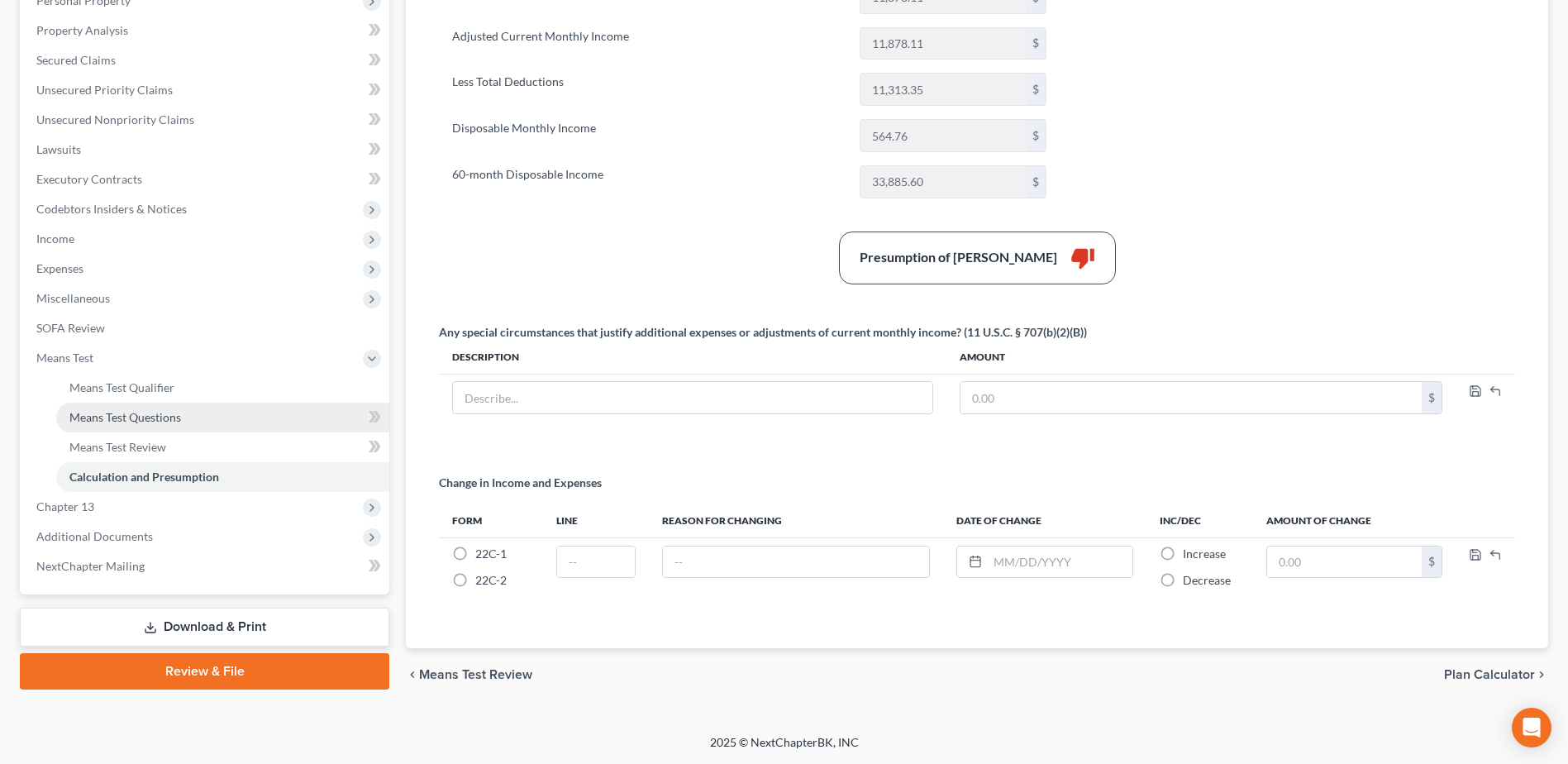
click at [127, 414] on span "Means Test Questions" at bounding box center [125, 417] width 111 height 14
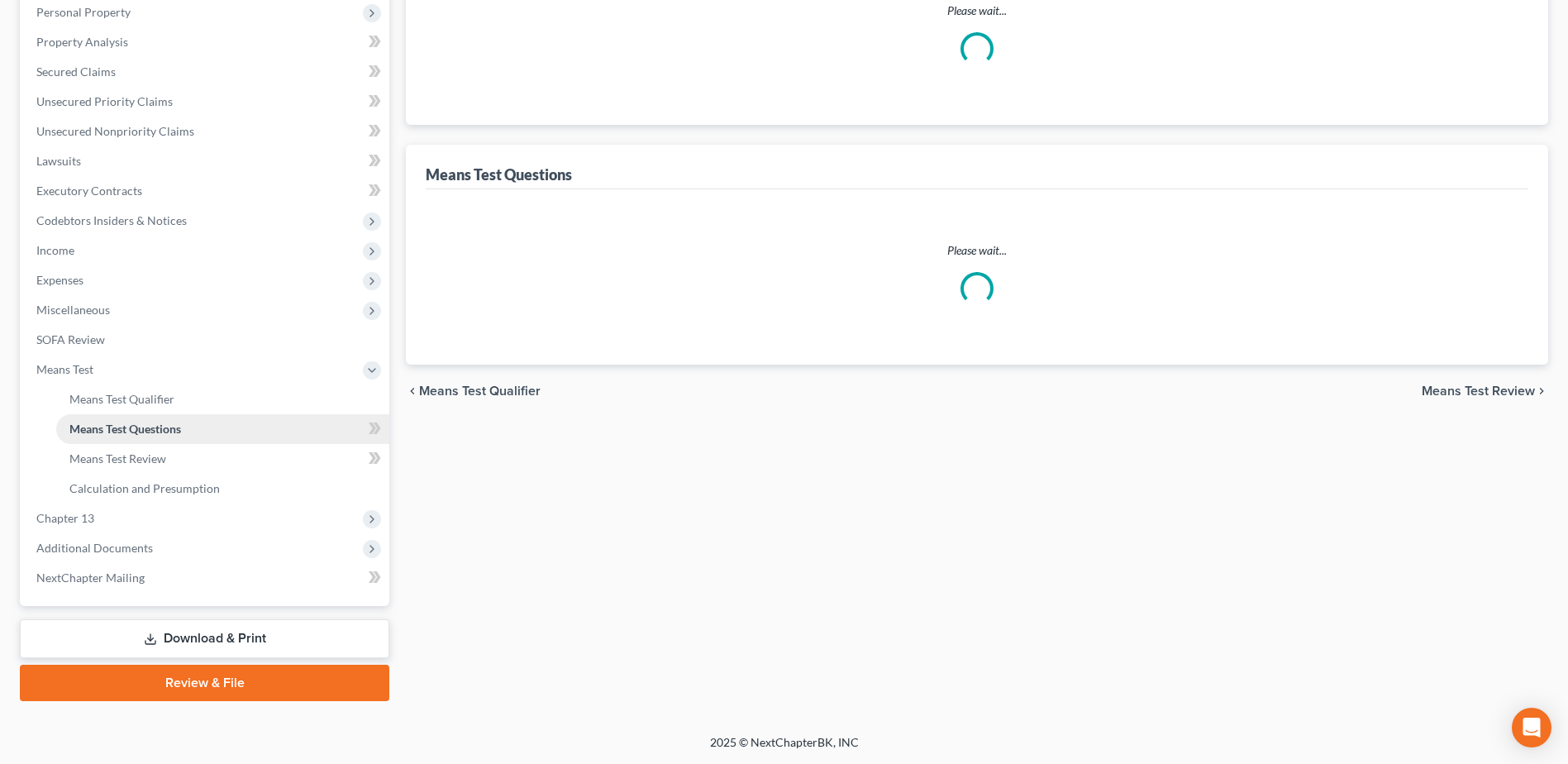
scroll to position [209, 0]
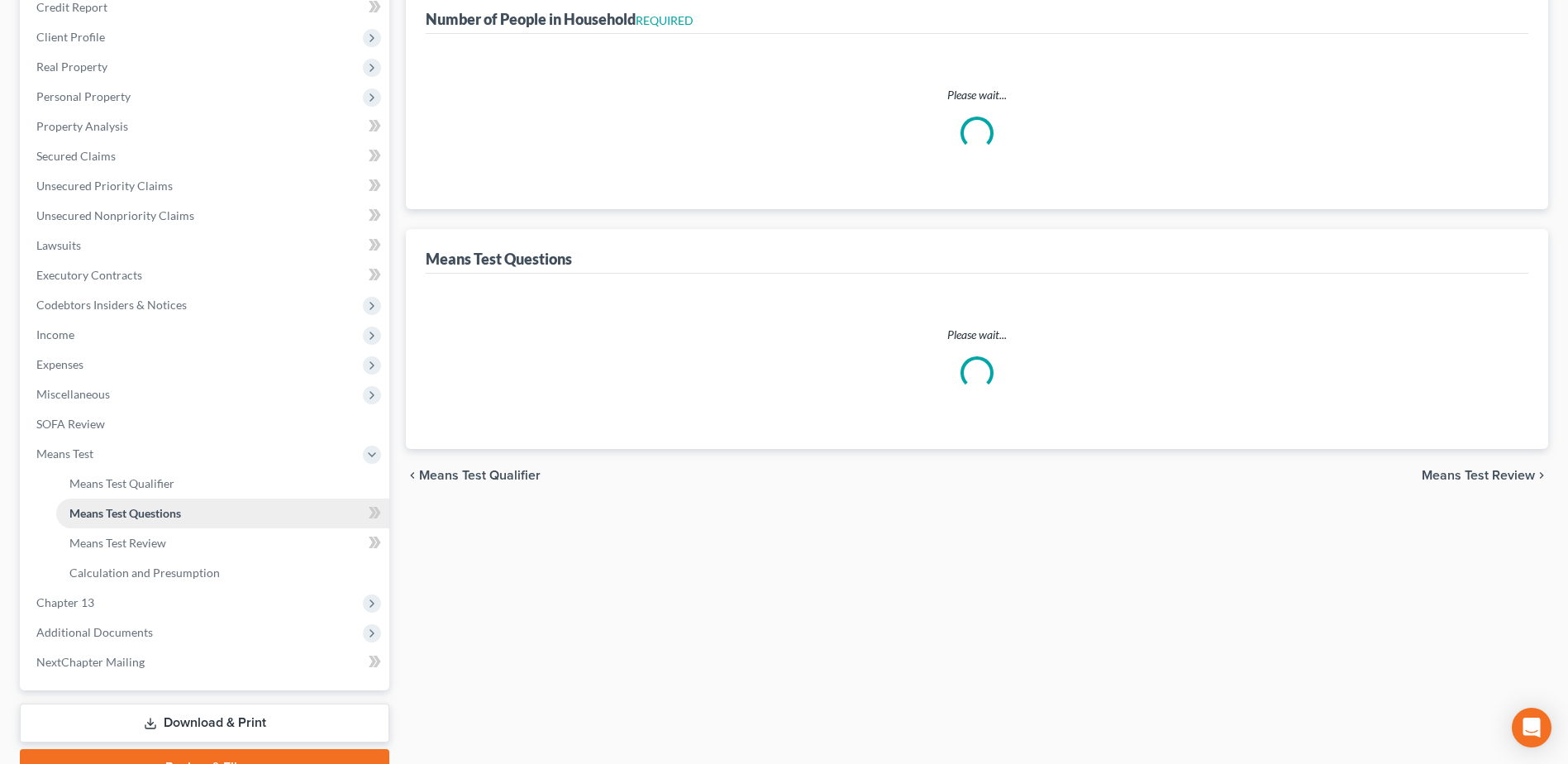
select select "1"
select select "60"
select select "4"
select select "2"
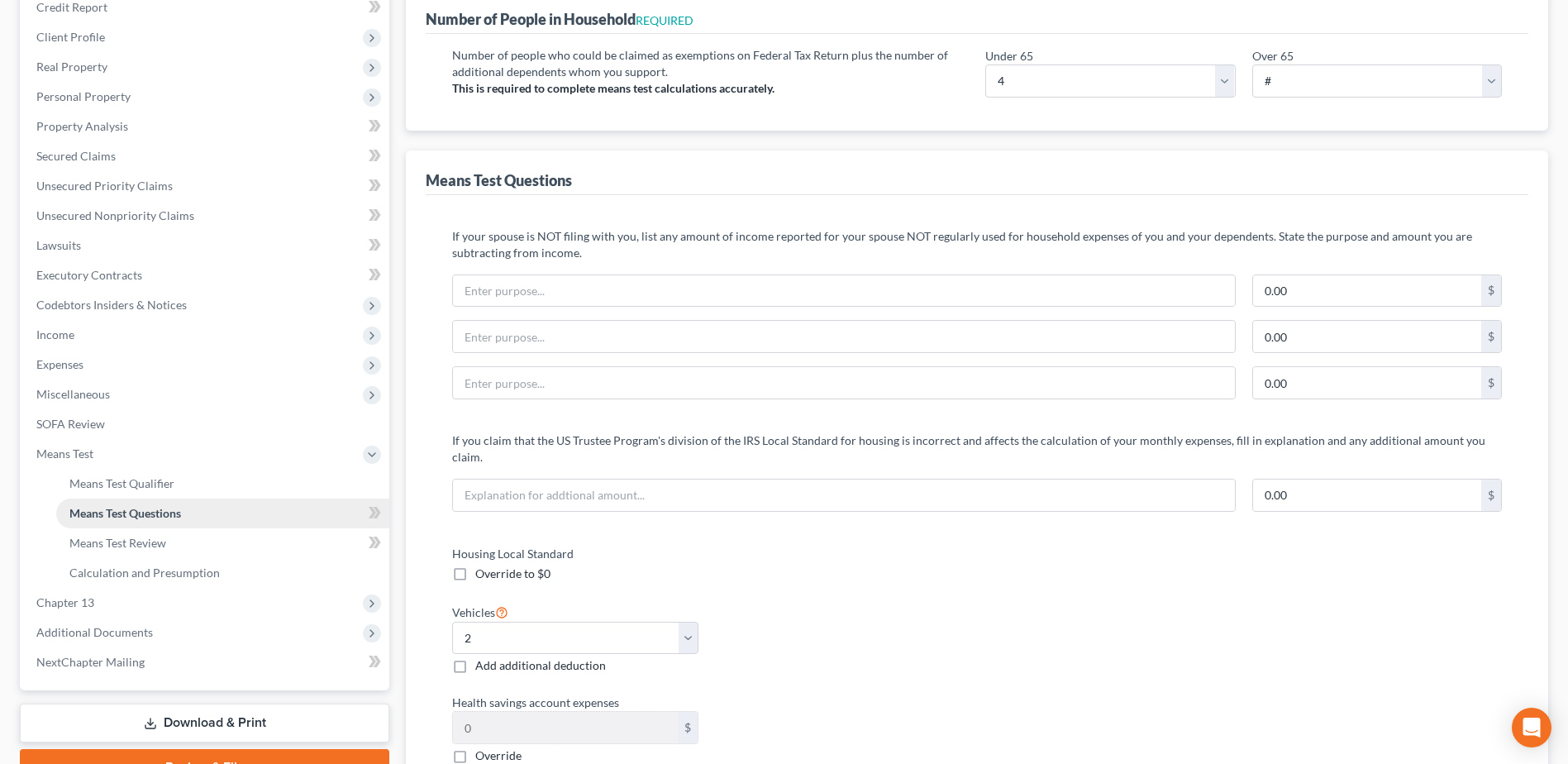
scroll to position [0, 0]
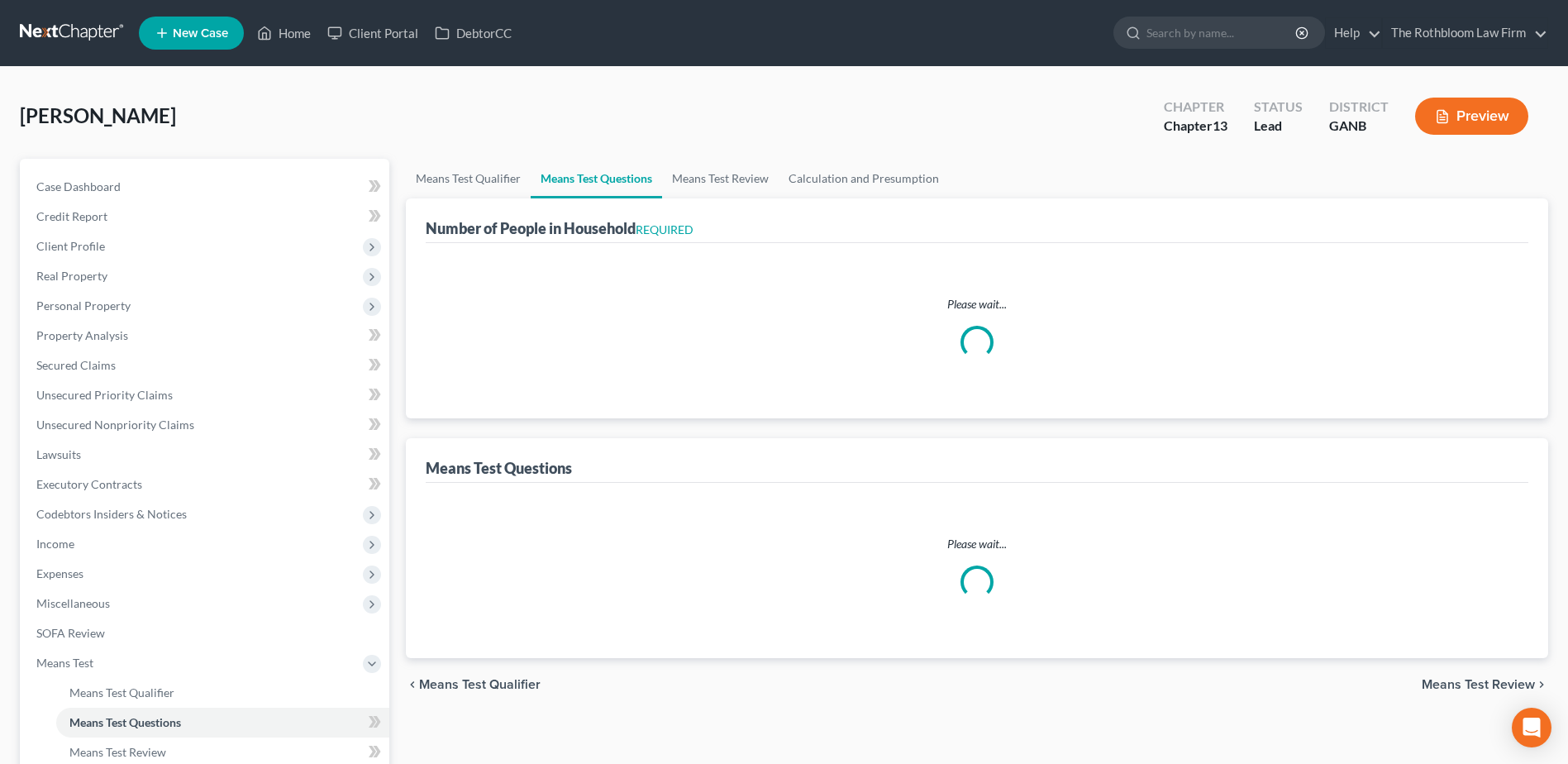
select select "1"
select select "60"
select select "2"
select select "4"
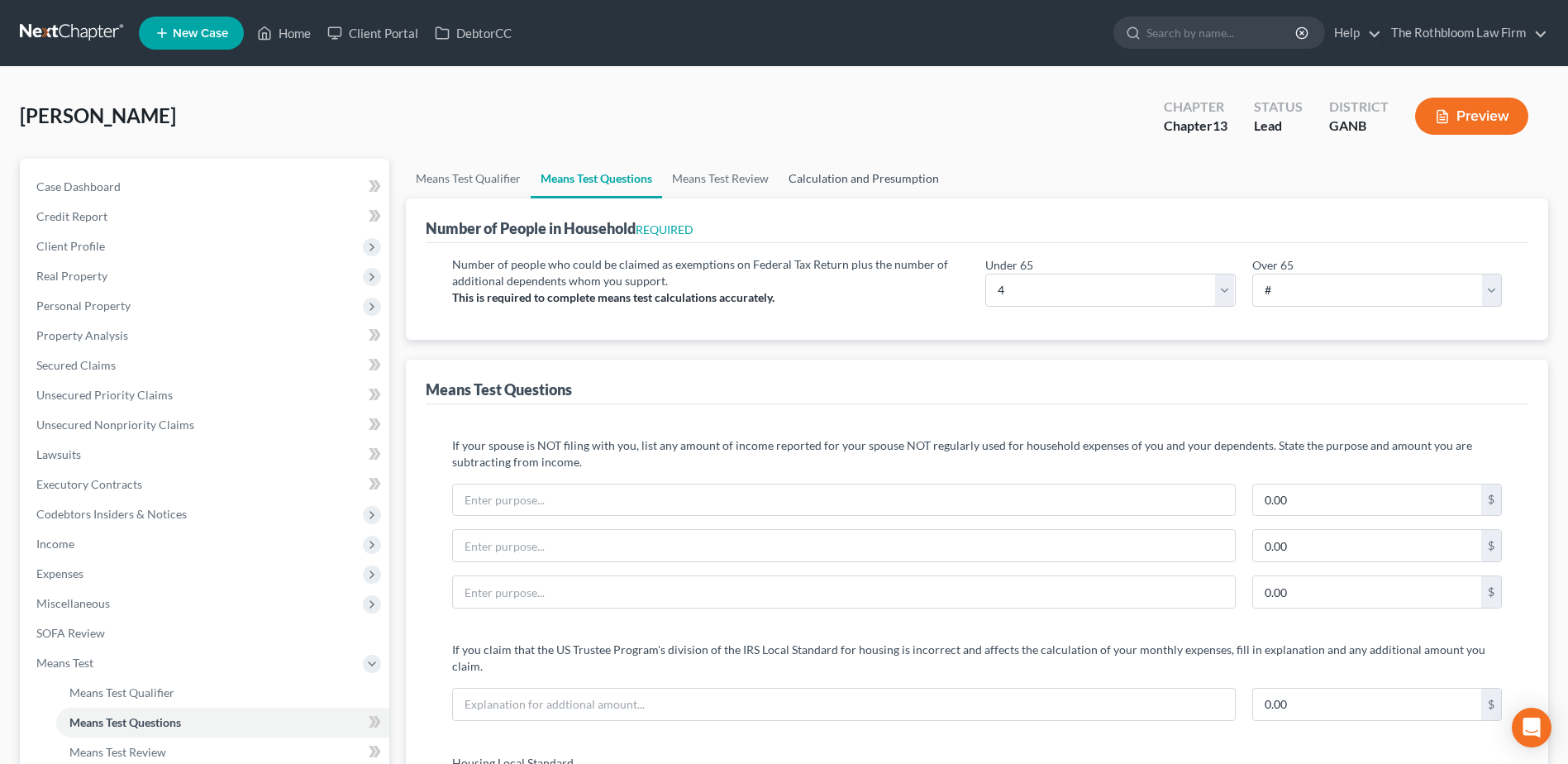
click at [878, 180] on link "Calculation and Presumption" at bounding box center [864, 179] width 171 height 40
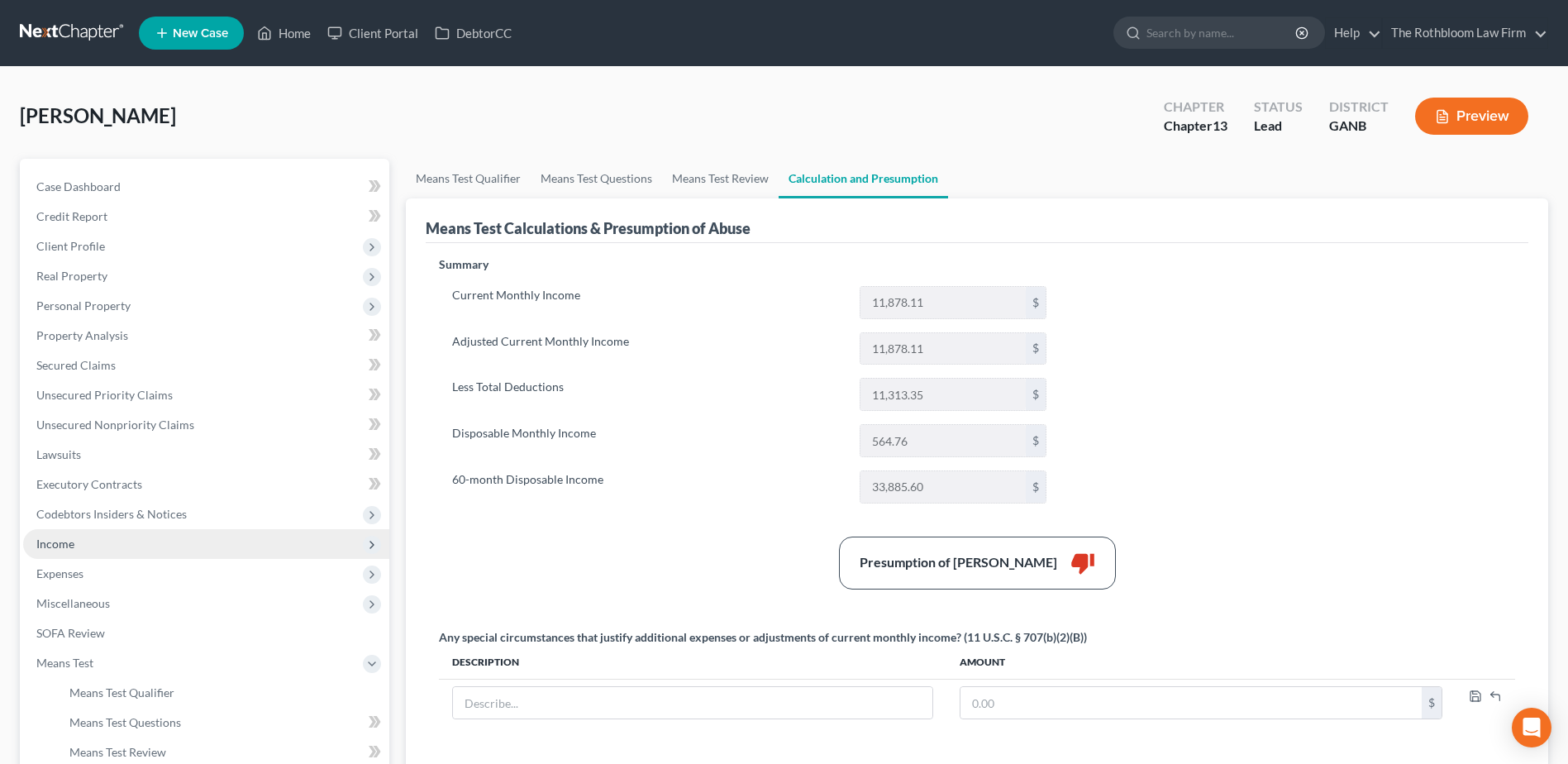
click at [43, 540] on span "Income" at bounding box center [56, 544] width 38 height 14
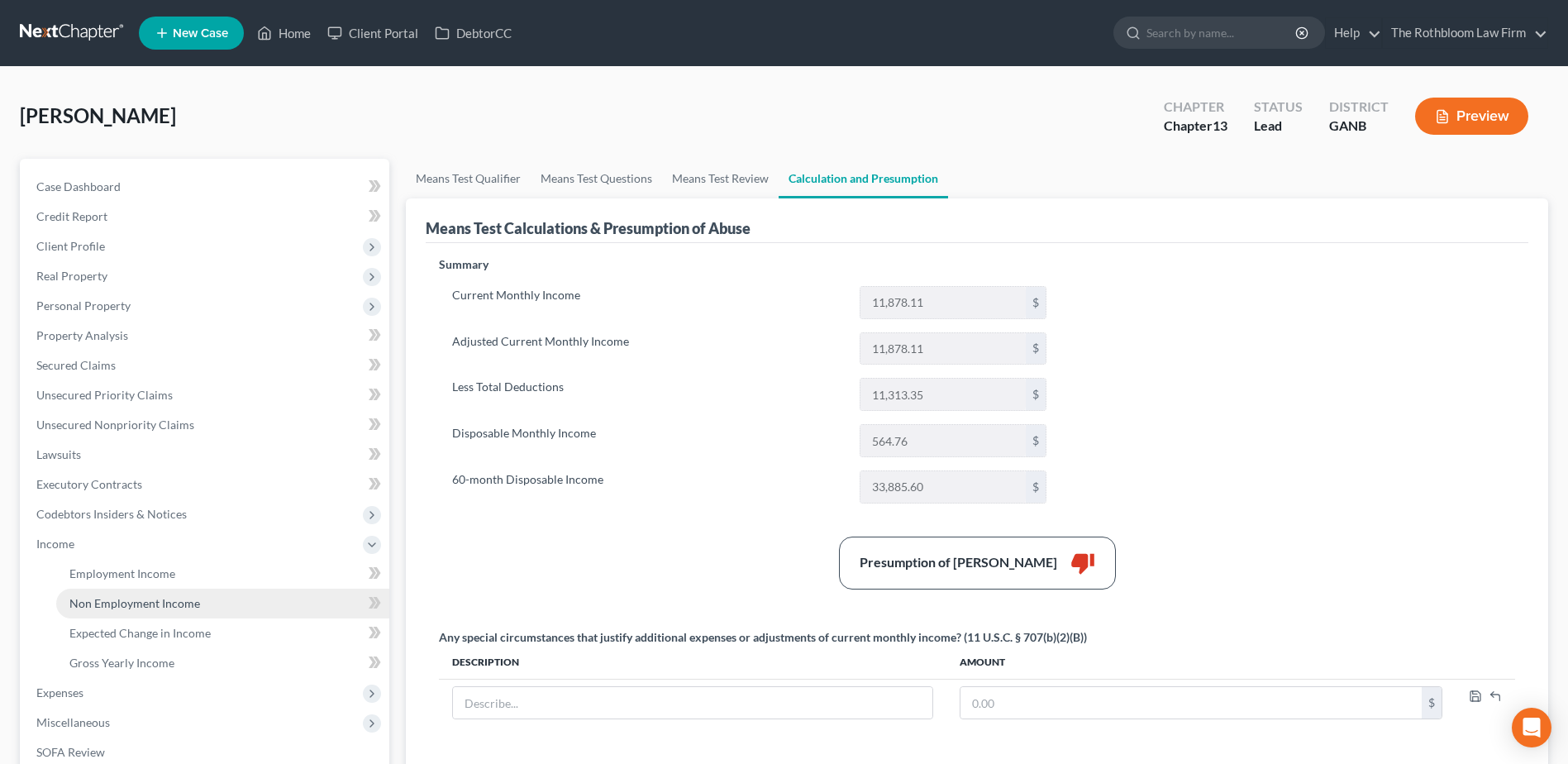
click at [132, 593] on link "Non Employment Income" at bounding box center [223, 603] width 333 height 30
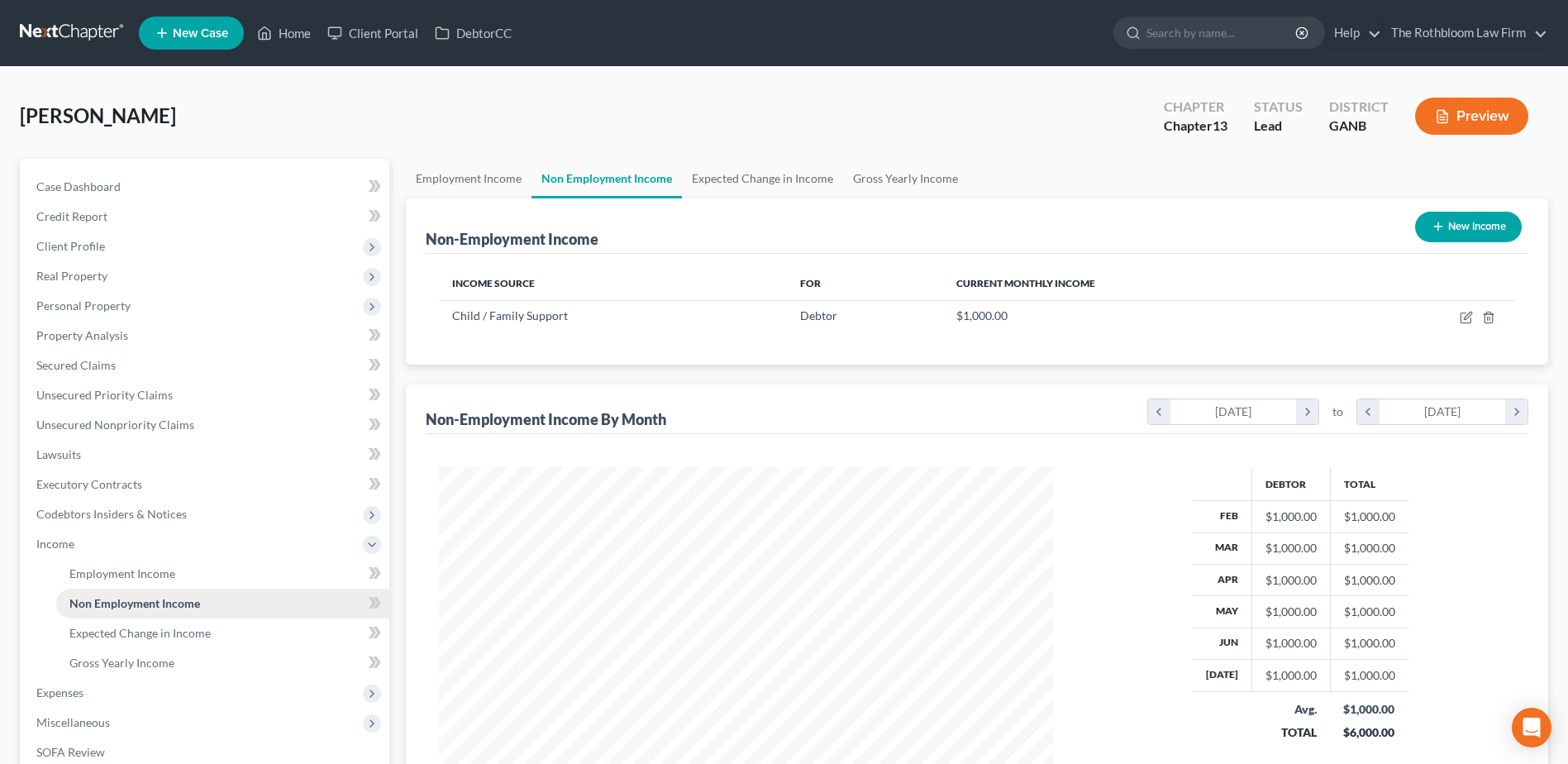
scroll to position [307, 646]
click at [478, 172] on link "Employment Income" at bounding box center [469, 179] width 126 height 40
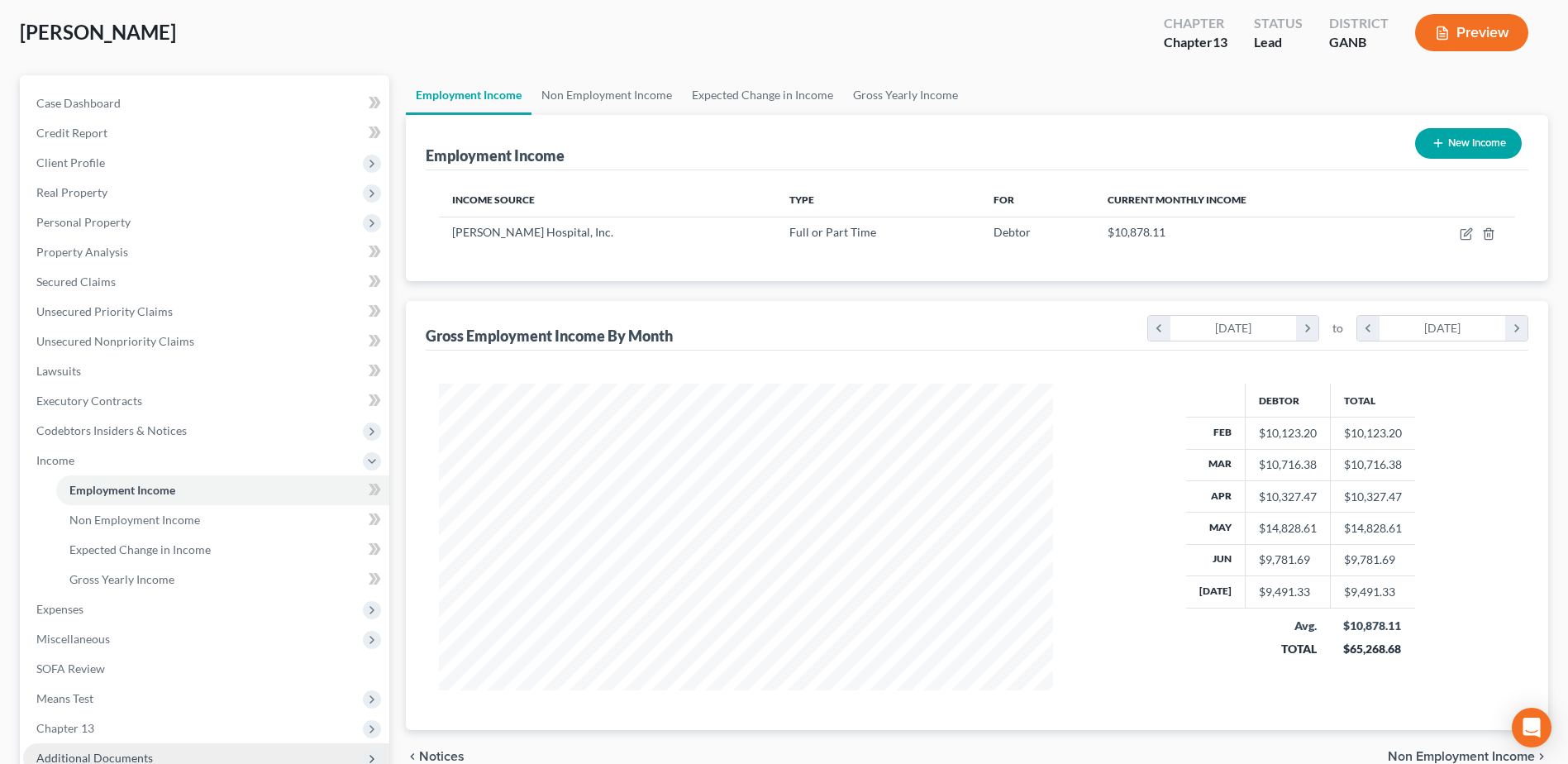
scroll to position [248, 0]
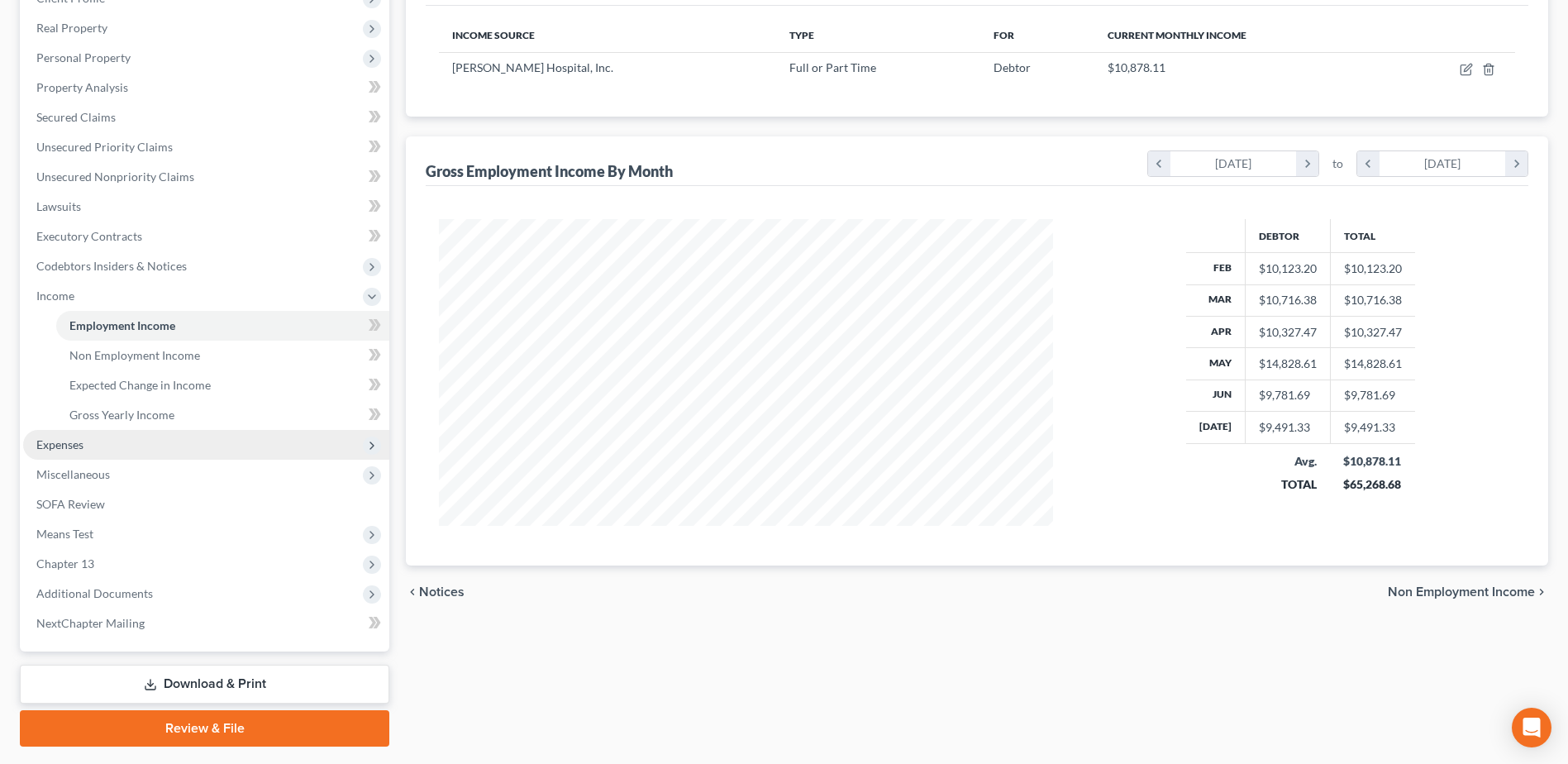
click at [60, 443] on span "Expenses" at bounding box center [60, 444] width 48 height 14
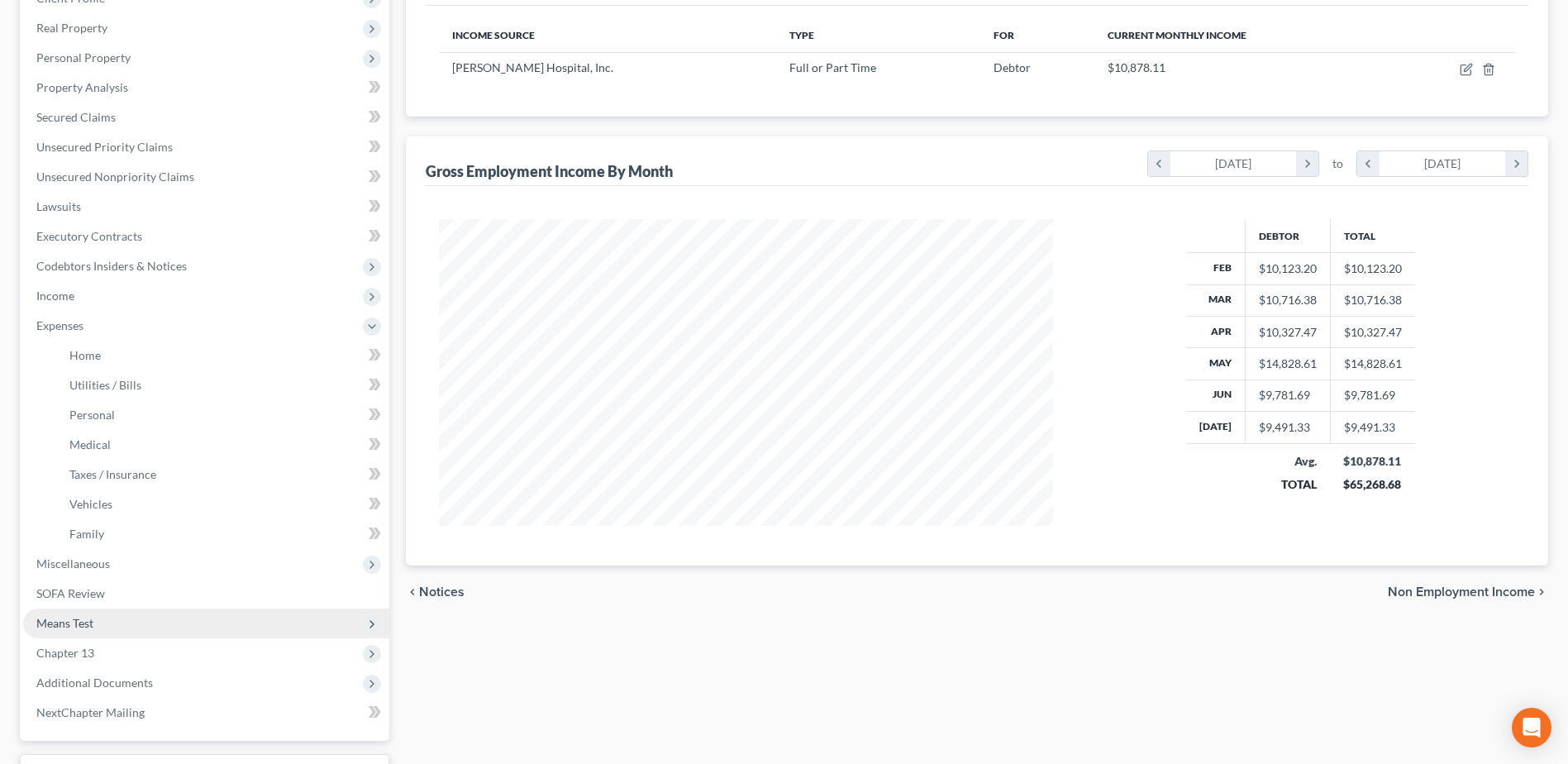
click at [83, 620] on span "Means Test" at bounding box center [66, 623] width 57 height 14
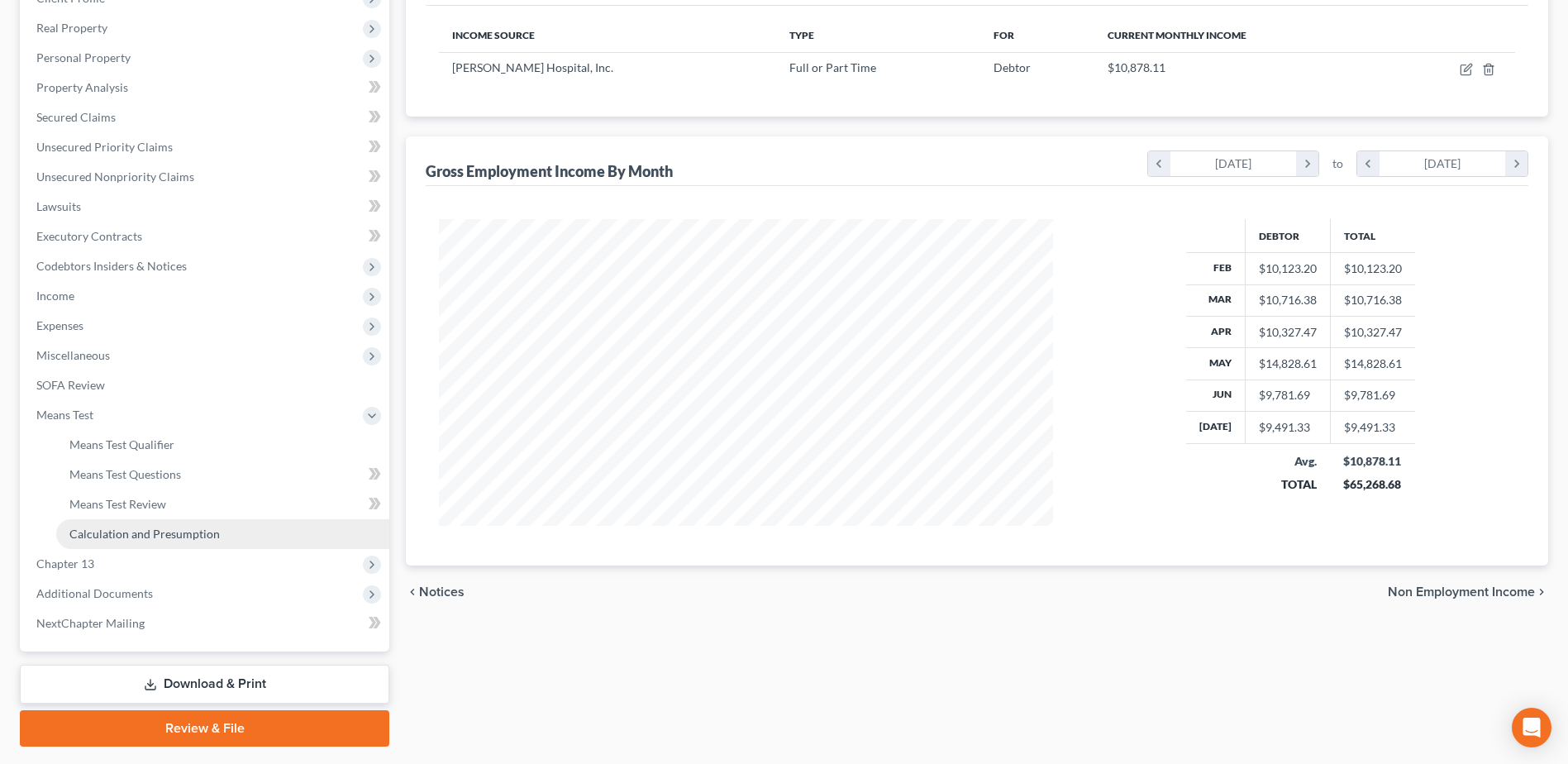
click at [145, 537] on span "Calculation and Presumption" at bounding box center [145, 534] width 151 height 14
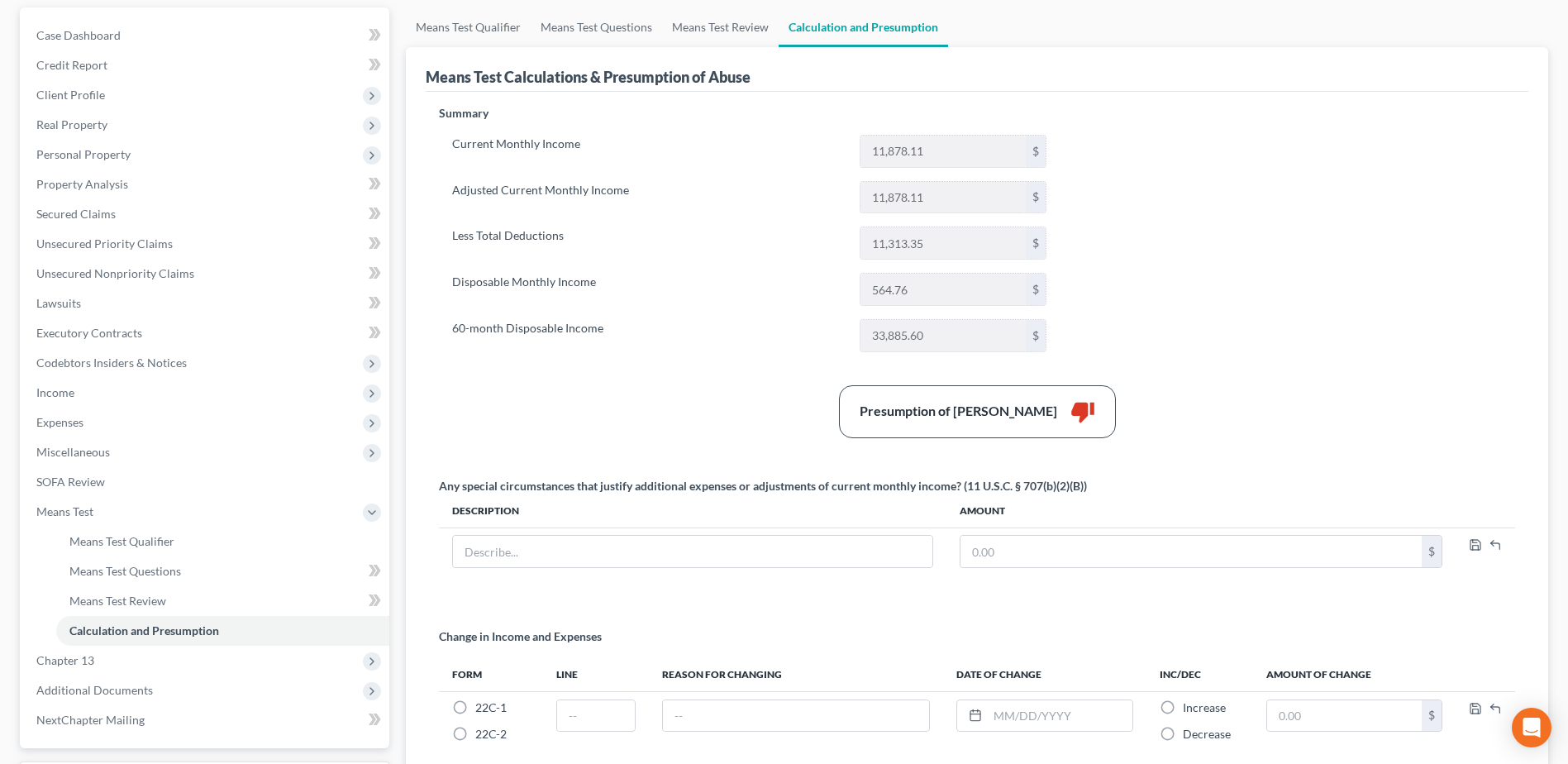
scroll to position [305, 0]
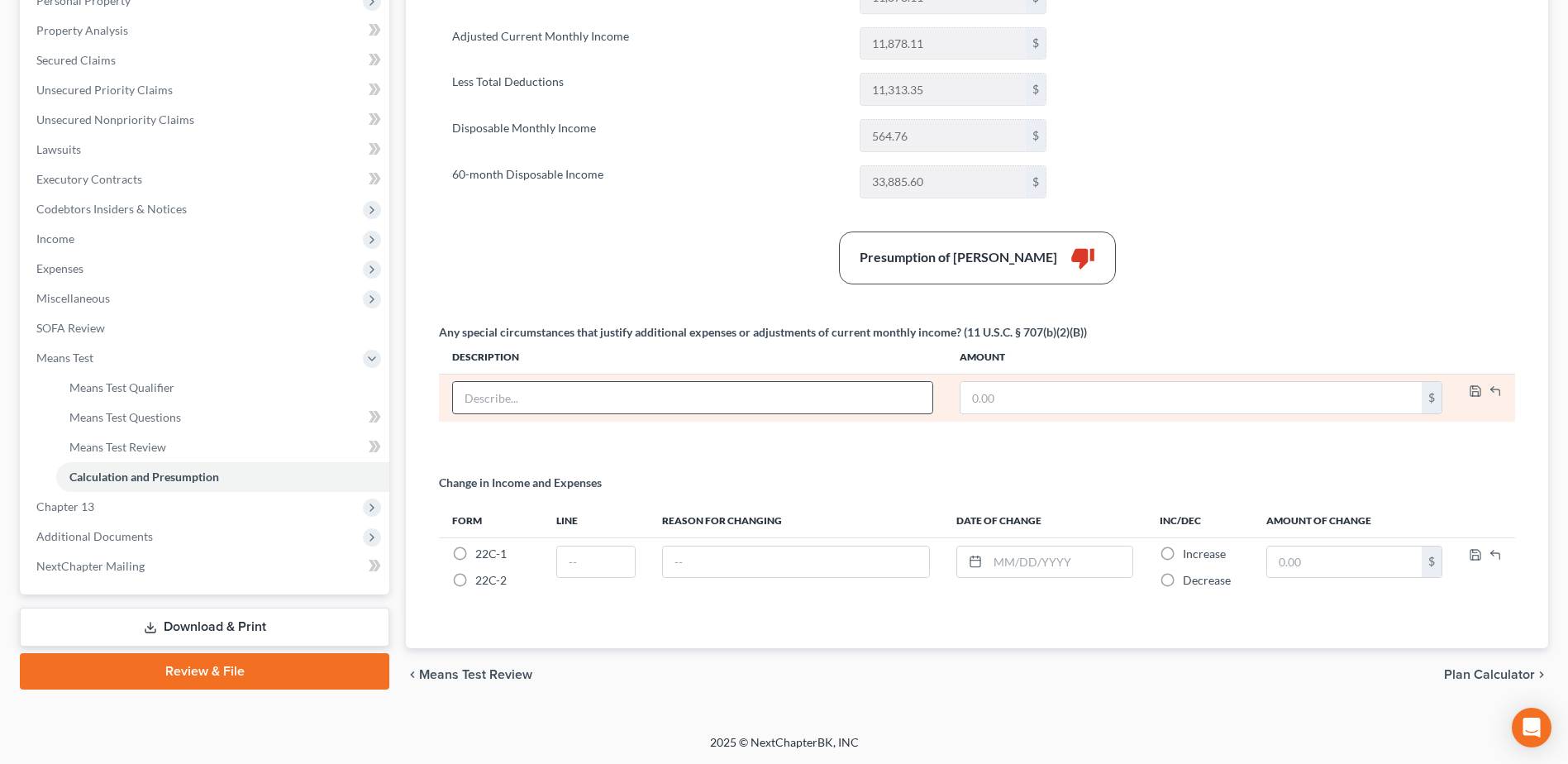
click at [549, 391] on input "text" at bounding box center [693, 398] width 479 height 31
type input "Student Loan"
type input "1,094.71"
click at [1476, 395] on icon "button" at bounding box center [1476, 391] width 13 height 13
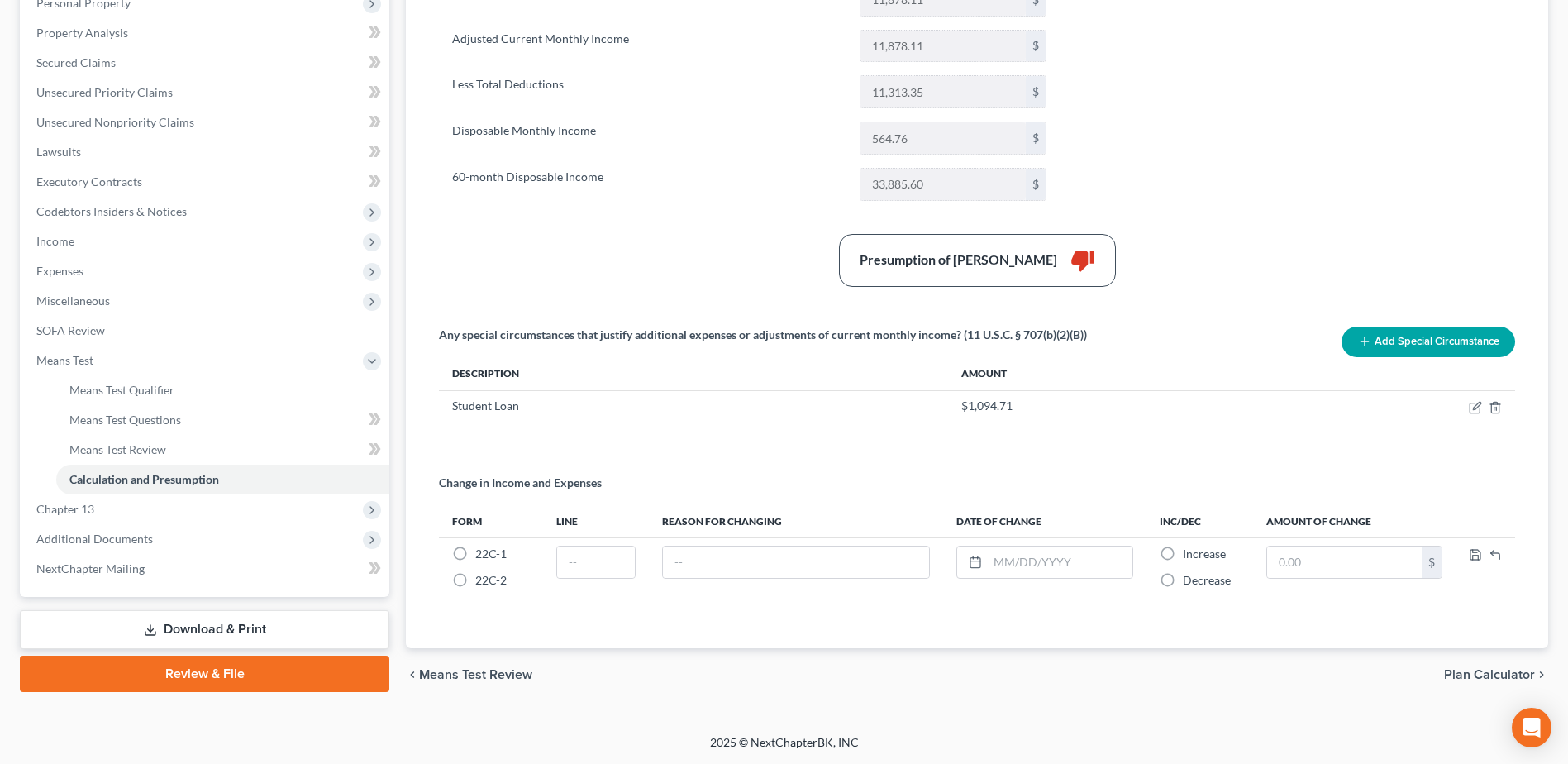
scroll to position [303, 0]
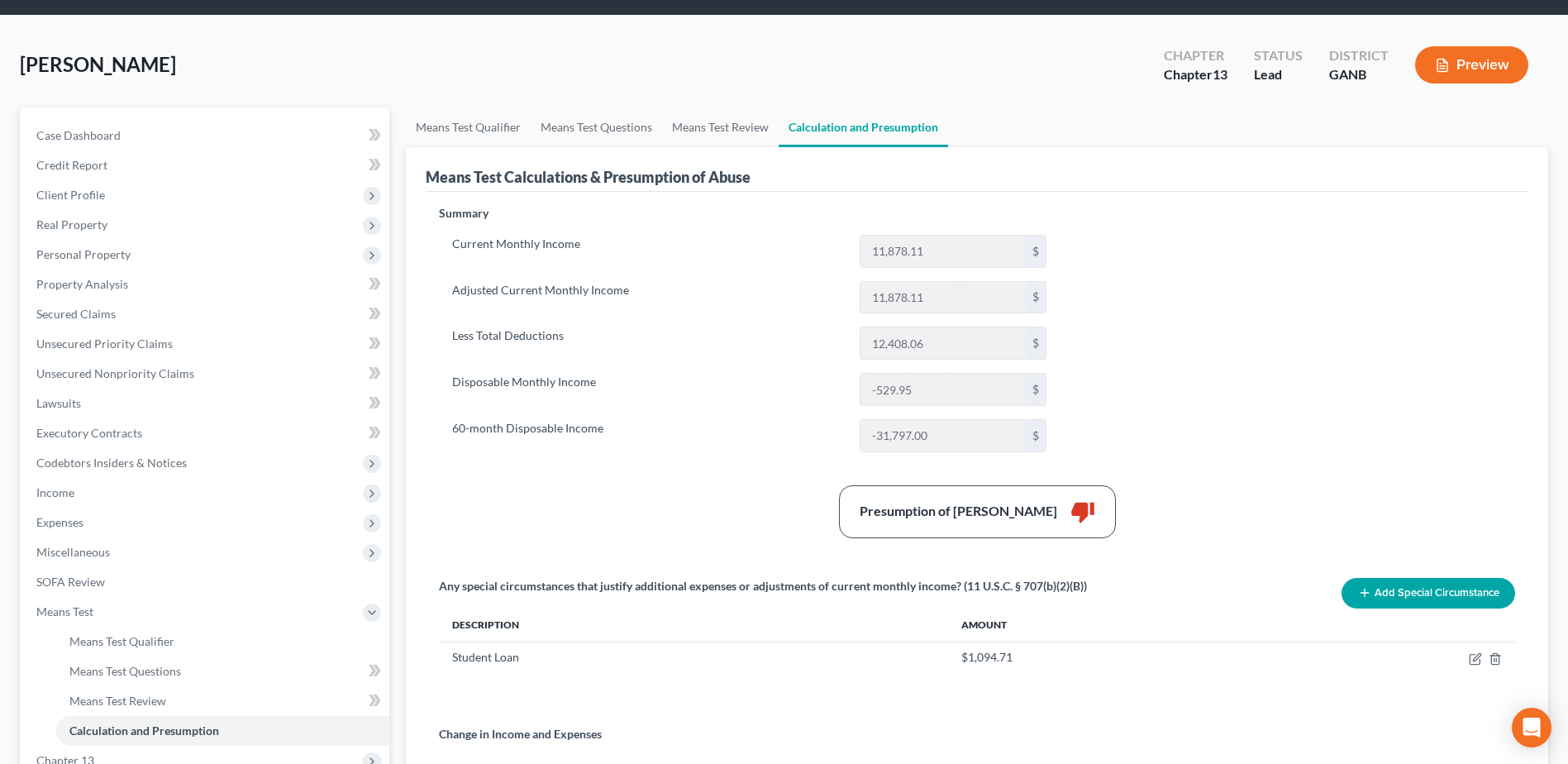
scroll to position [46, 0]
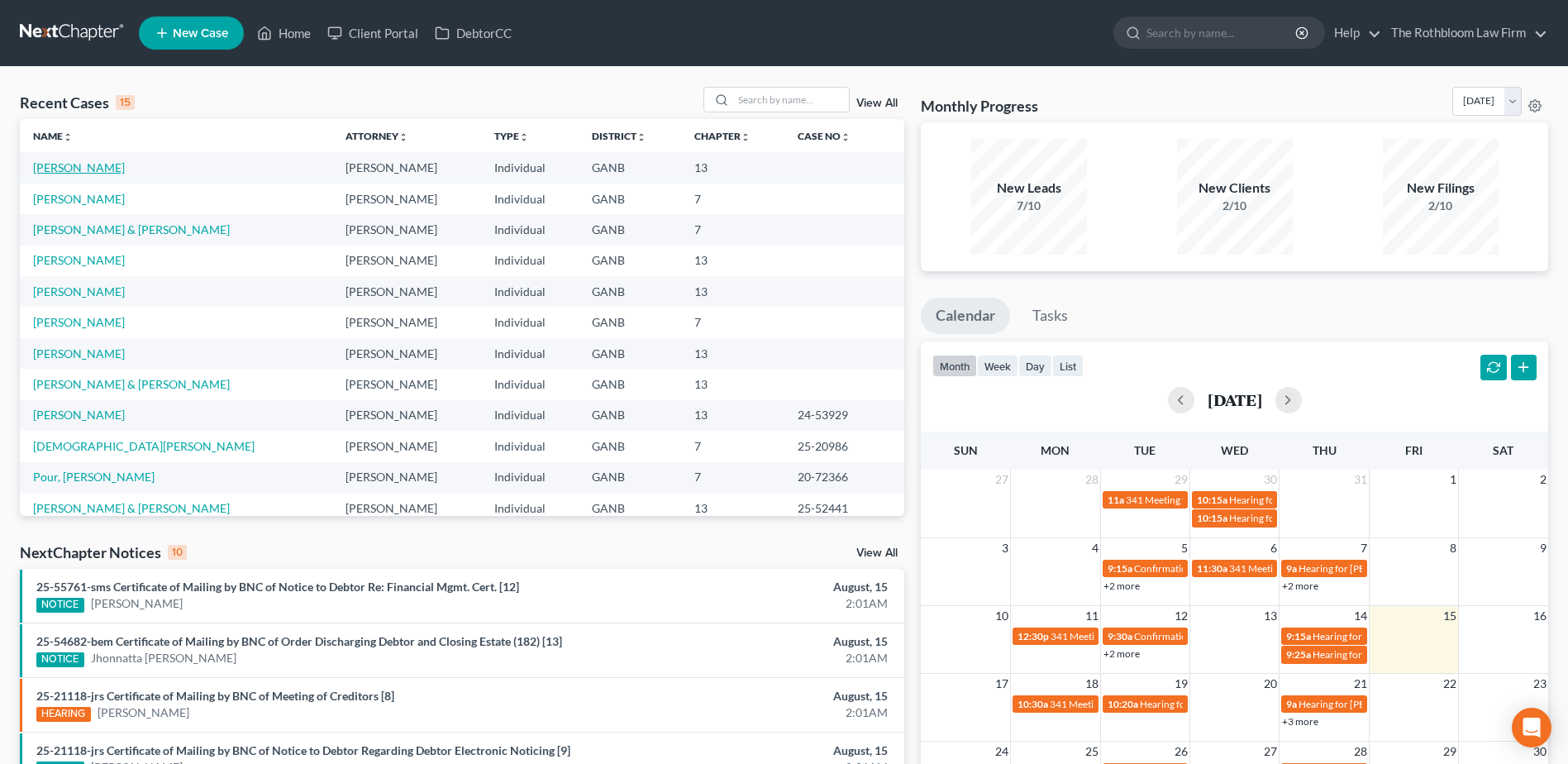
click at [80, 171] on link "[PERSON_NAME]" at bounding box center [79, 168] width 92 height 14
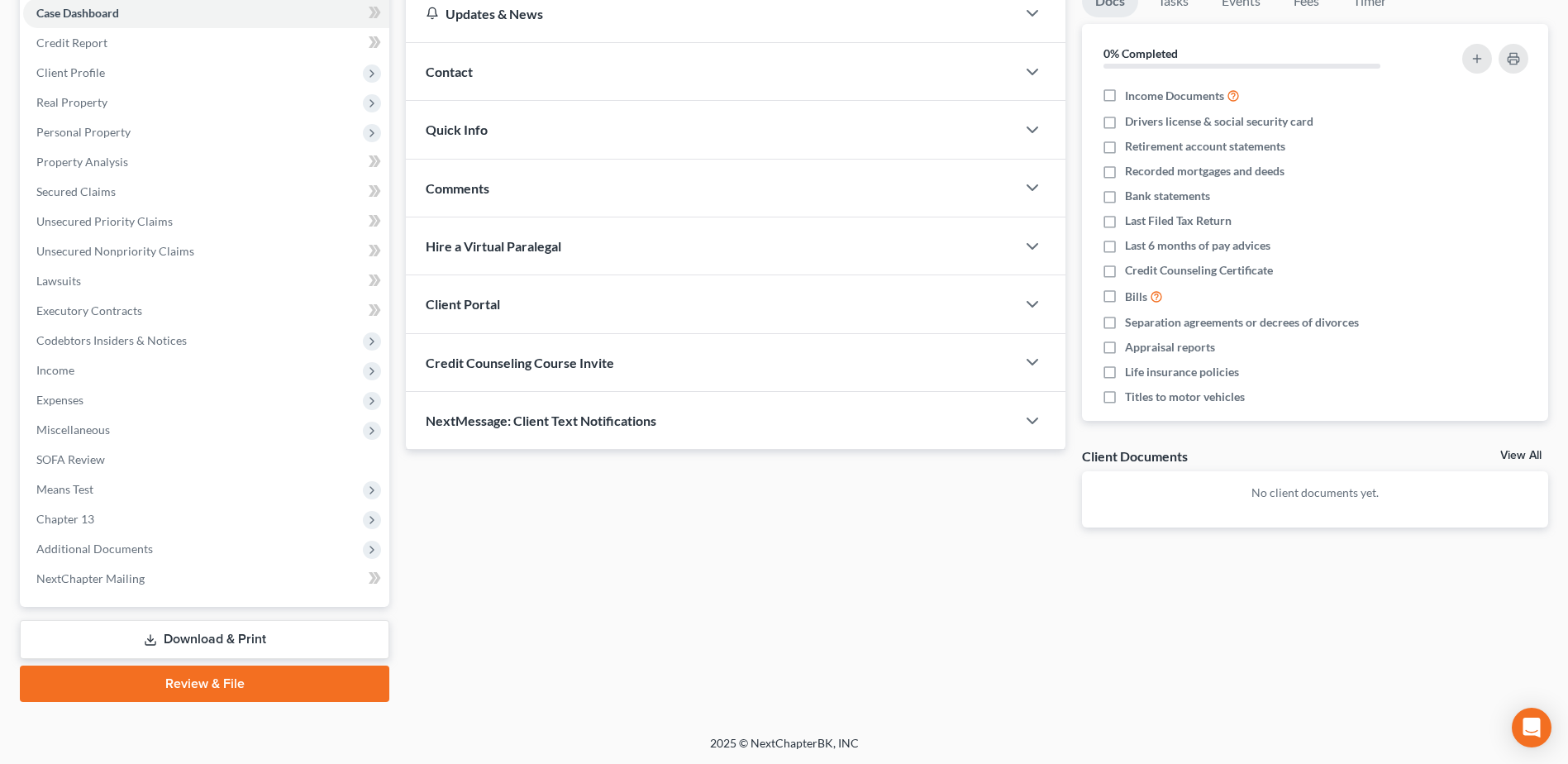
scroll to position [174, 0]
click at [94, 491] on span "Means Test" at bounding box center [206, 488] width 366 height 30
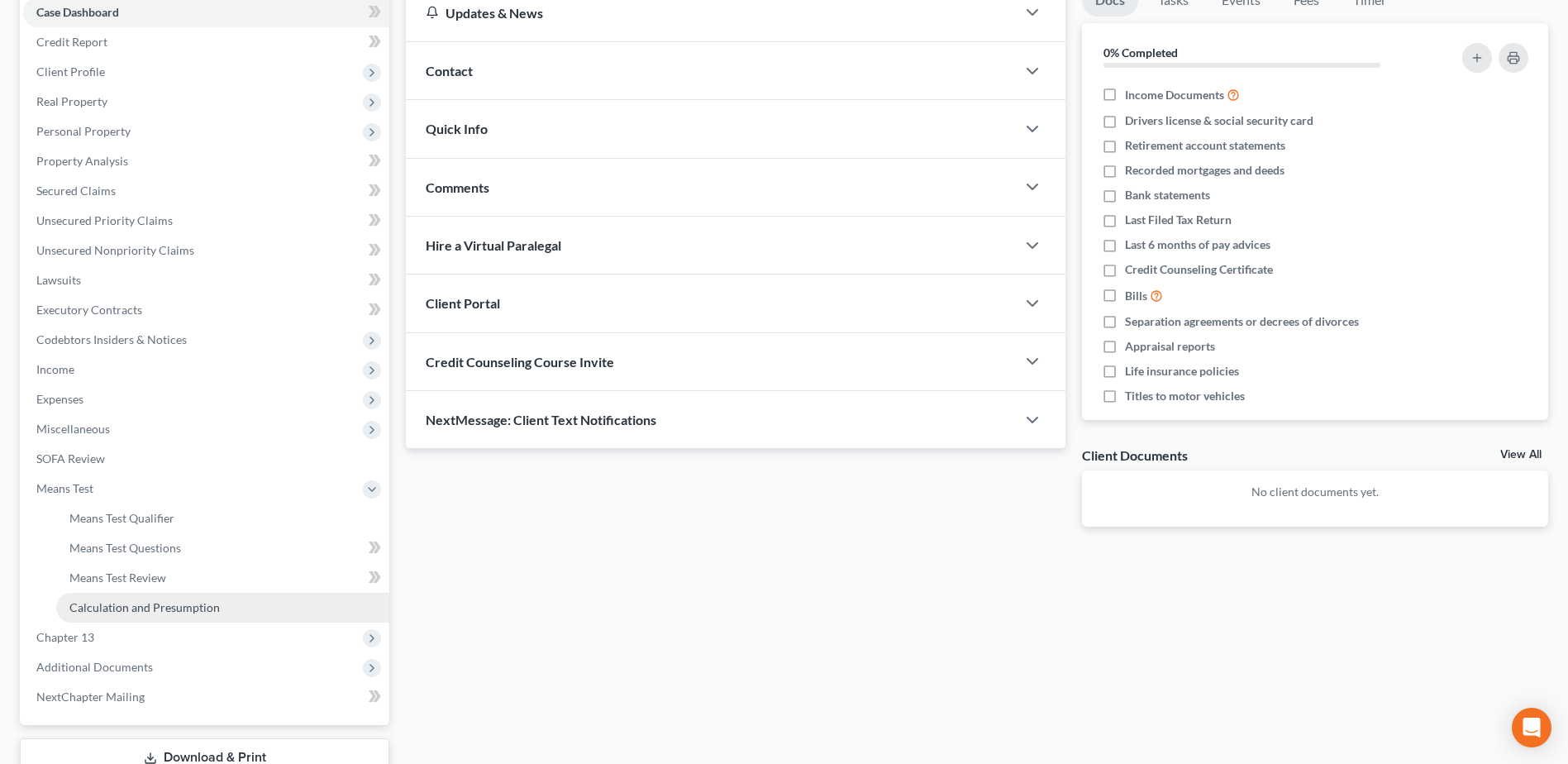
click at [115, 610] on span "Calculation and Presumption" at bounding box center [145, 608] width 151 height 14
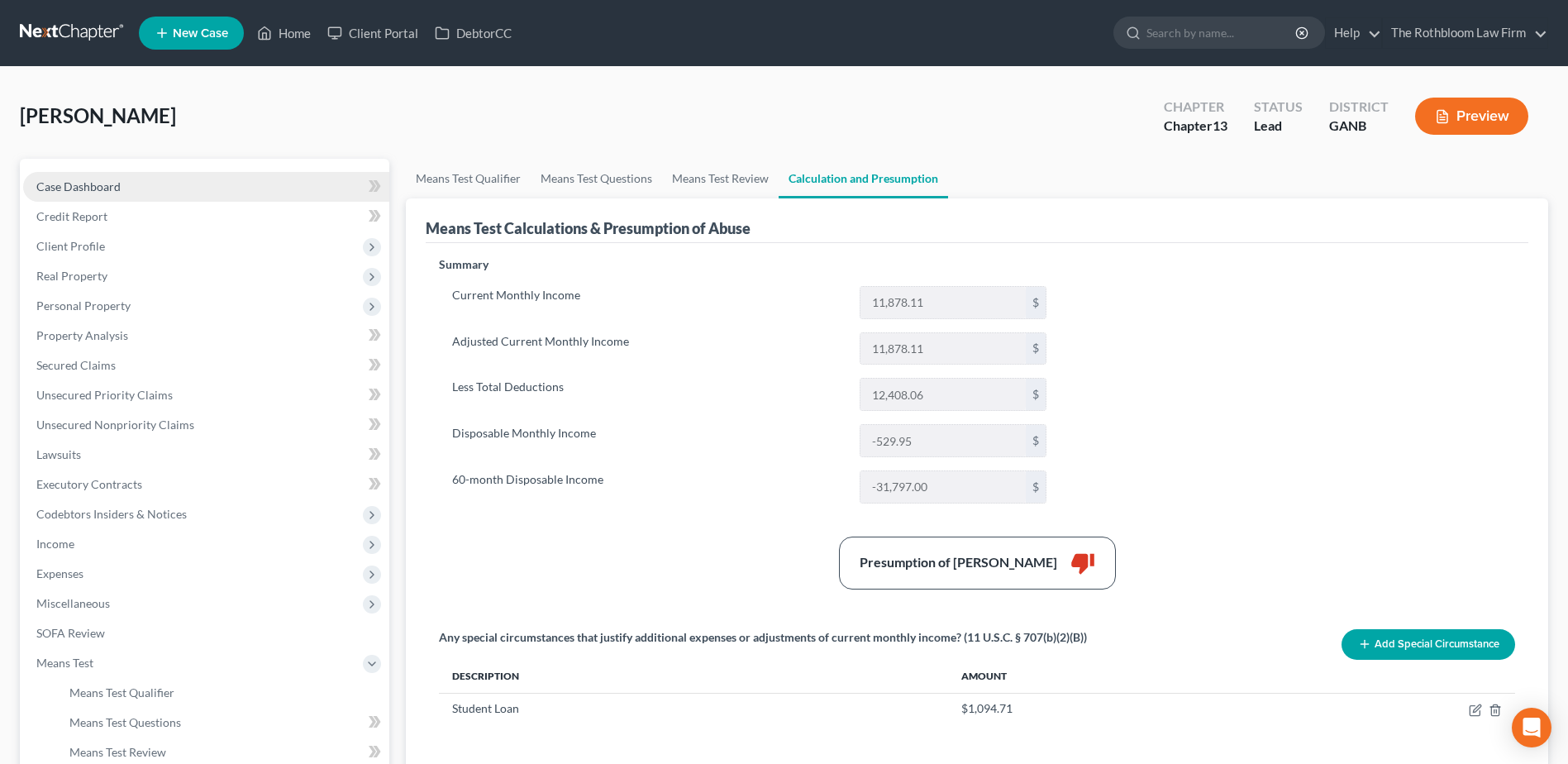
click at [62, 194] on link "Case Dashboard" at bounding box center [206, 187] width 366 height 30
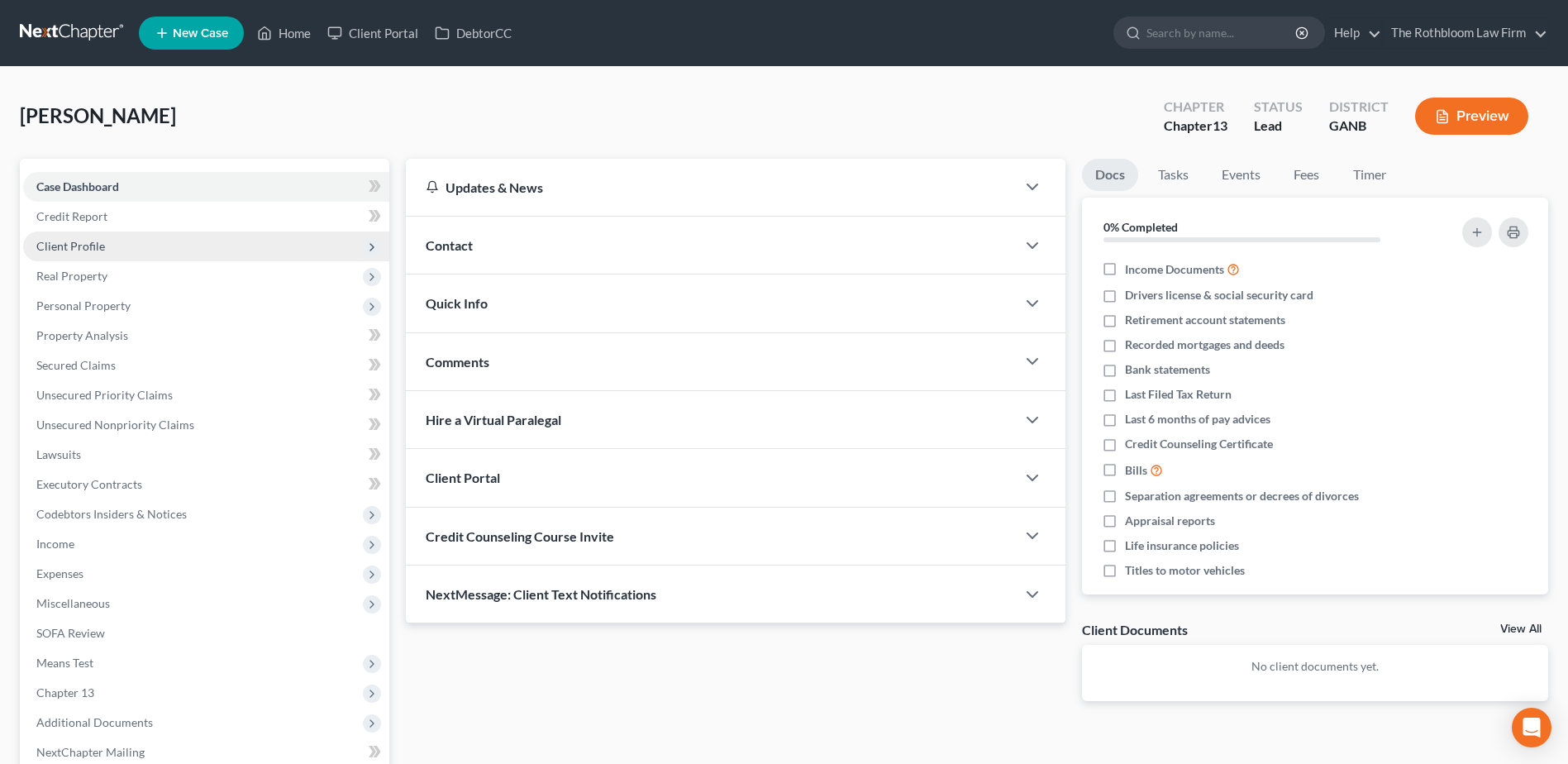
click at [92, 250] on span "Client Profile" at bounding box center [71, 246] width 68 height 14
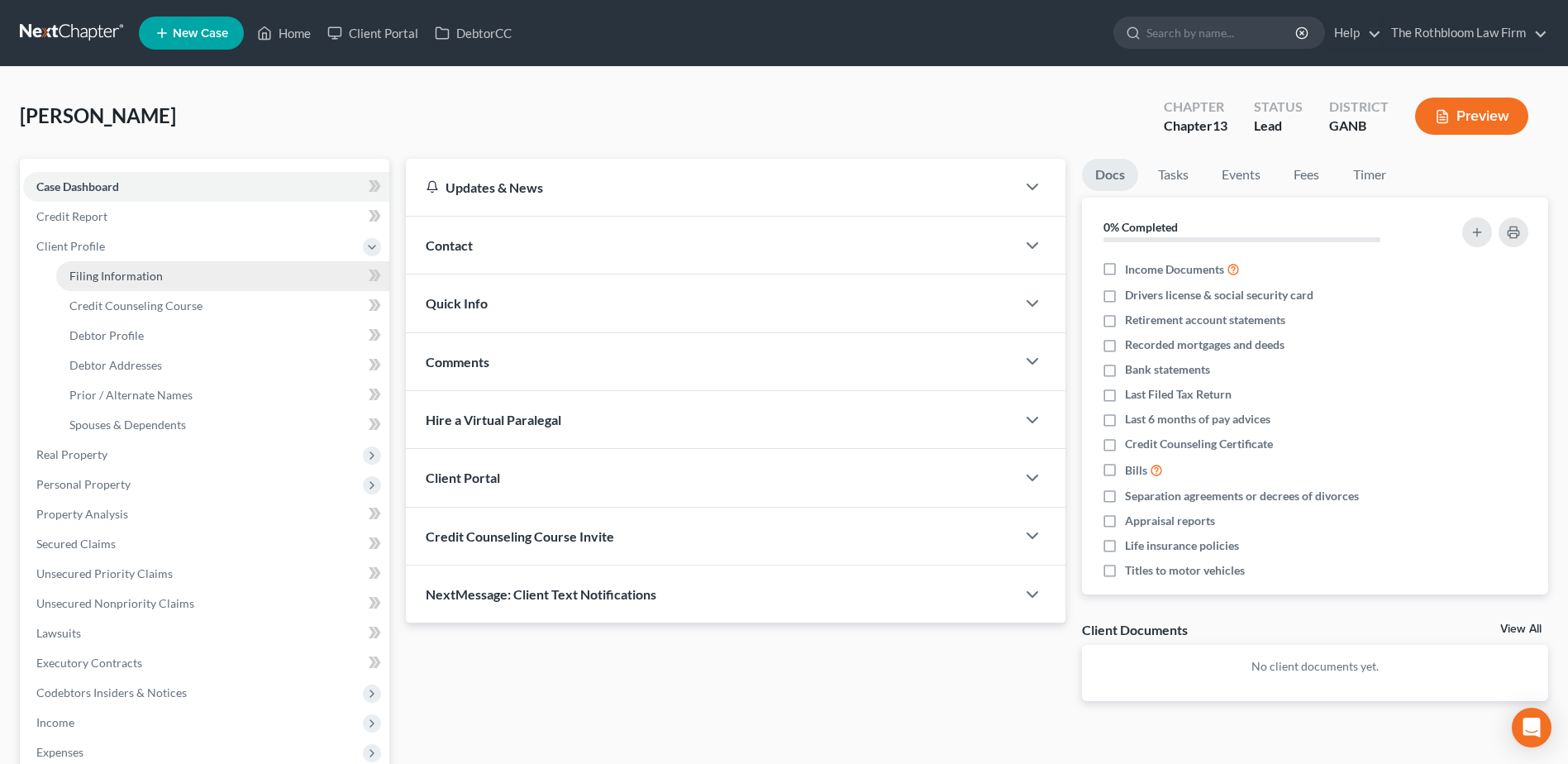
click at [101, 278] on span "Filing Information" at bounding box center [116, 276] width 93 height 14
select select "1"
select select "0"
select select "3"
select select "10"
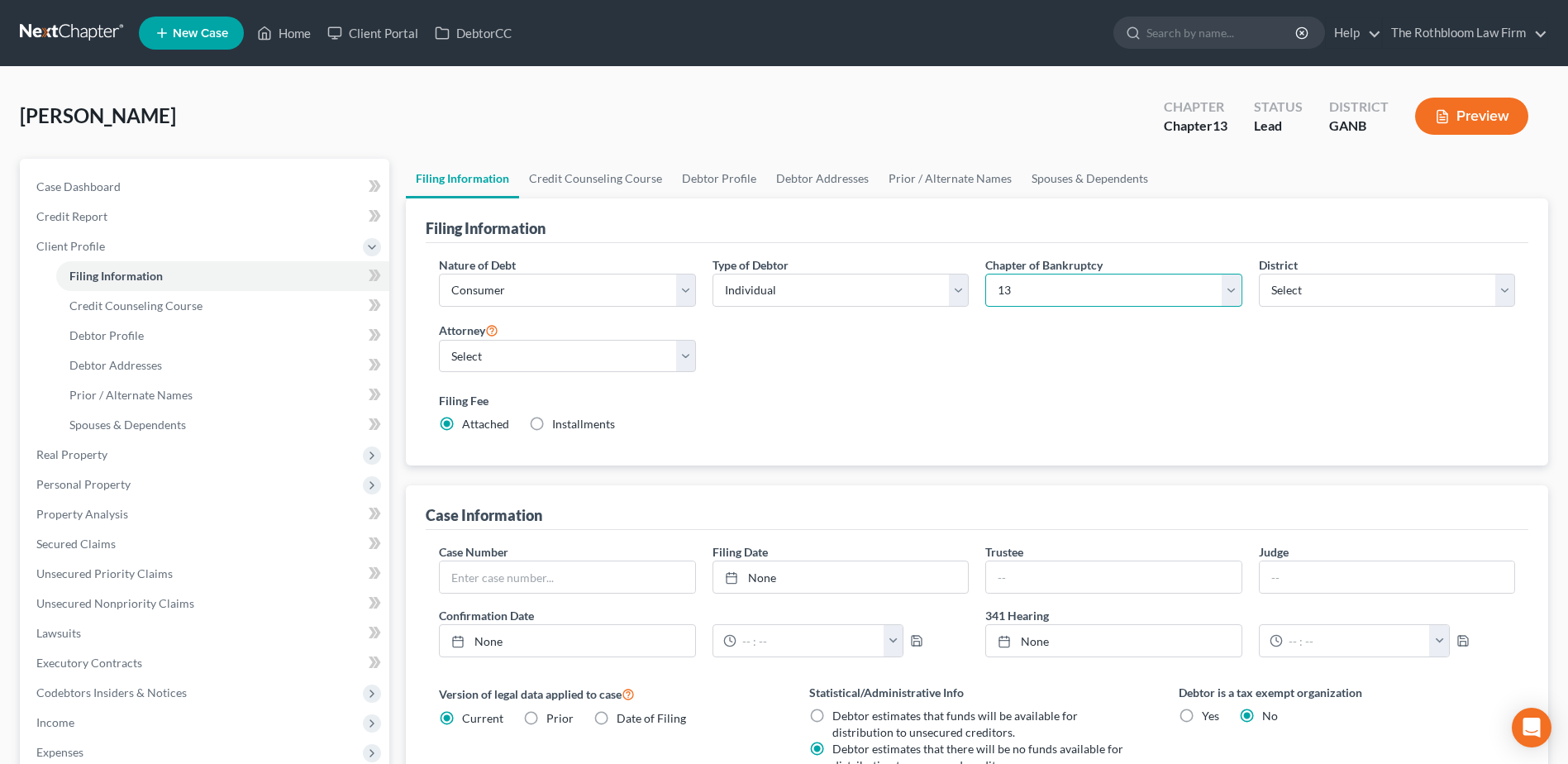
click at [1231, 293] on select "Select 7 11 12 13" at bounding box center [1114, 290] width 257 height 33
select select "0"
click at [985, 274] on select "Select 7 11 12 13" at bounding box center [1114, 290] width 257 height 33
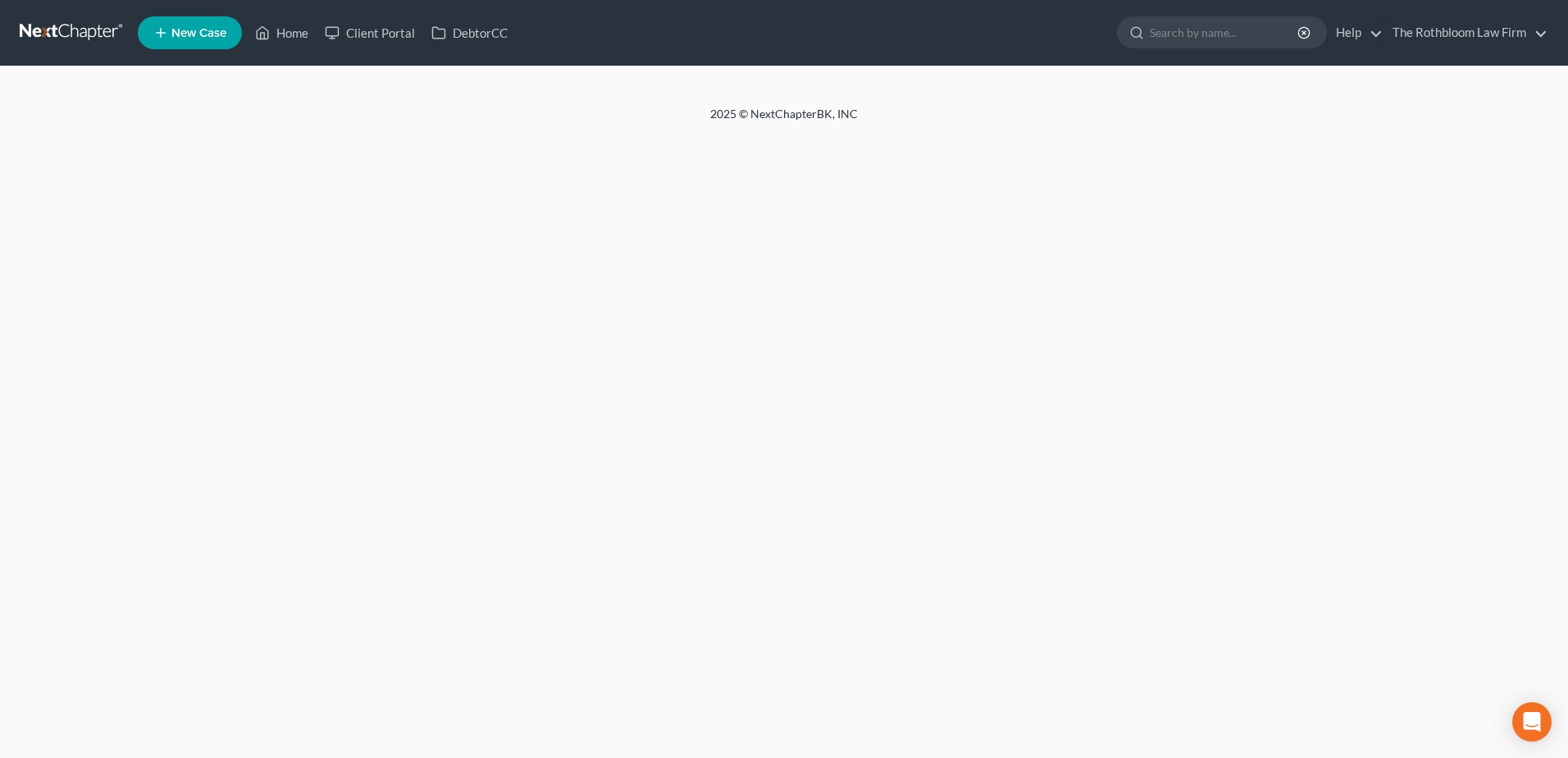
select select "1"
select select "0"
select select "10"
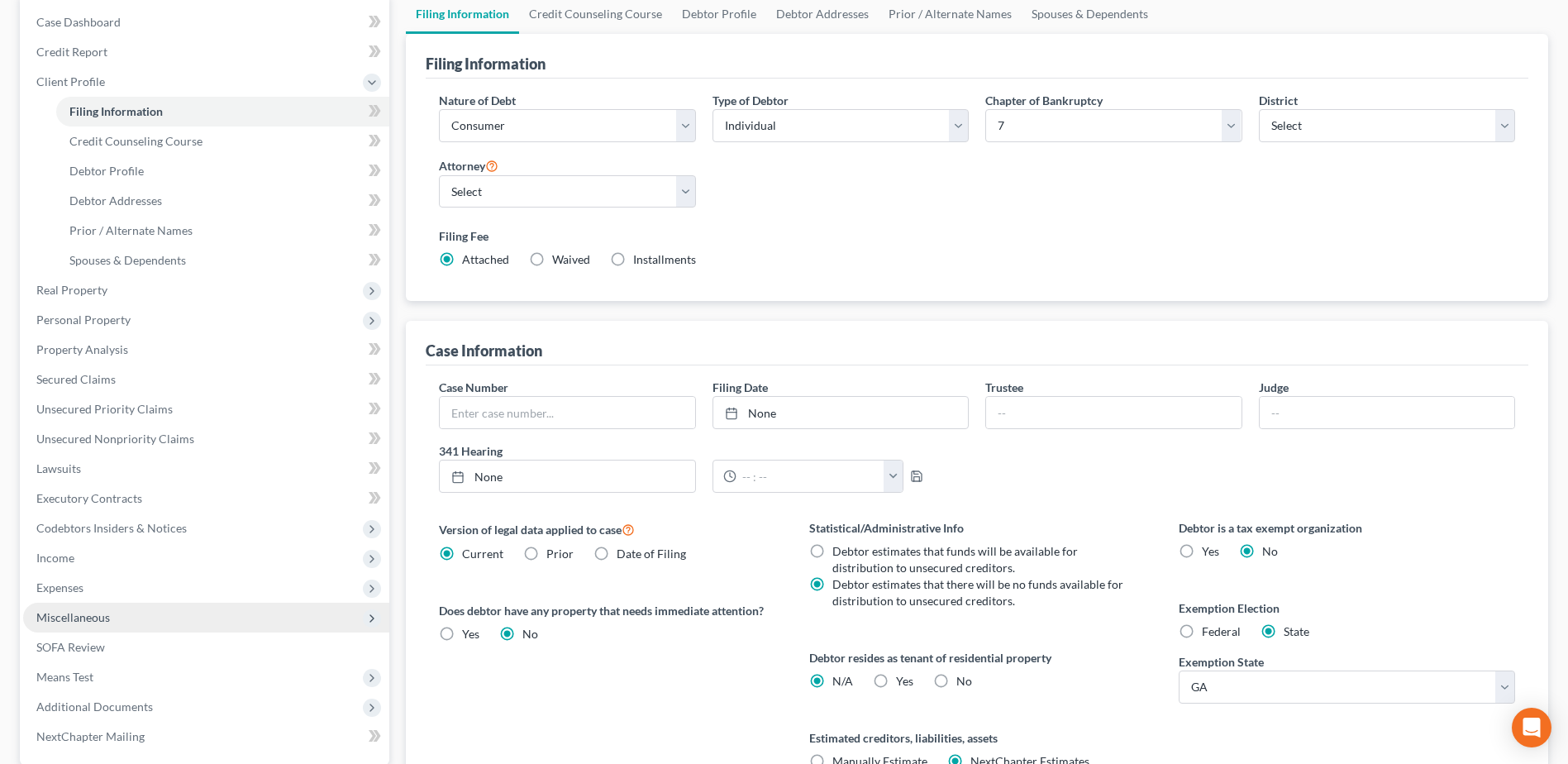
scroll to position [326, 0]
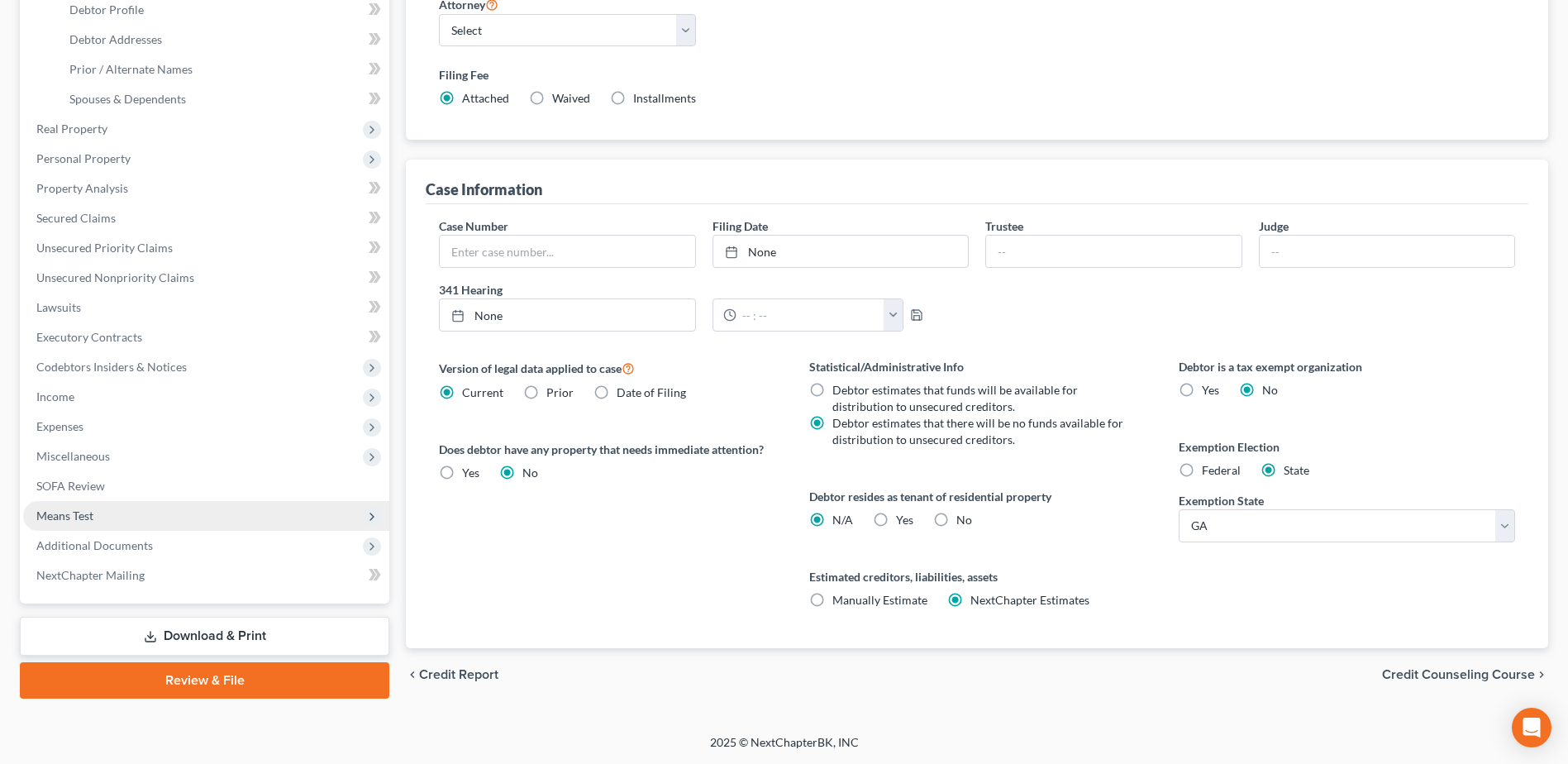
click at [89, 514] on span "Means Test" at bounding box center [66, 516] width 57 height 14
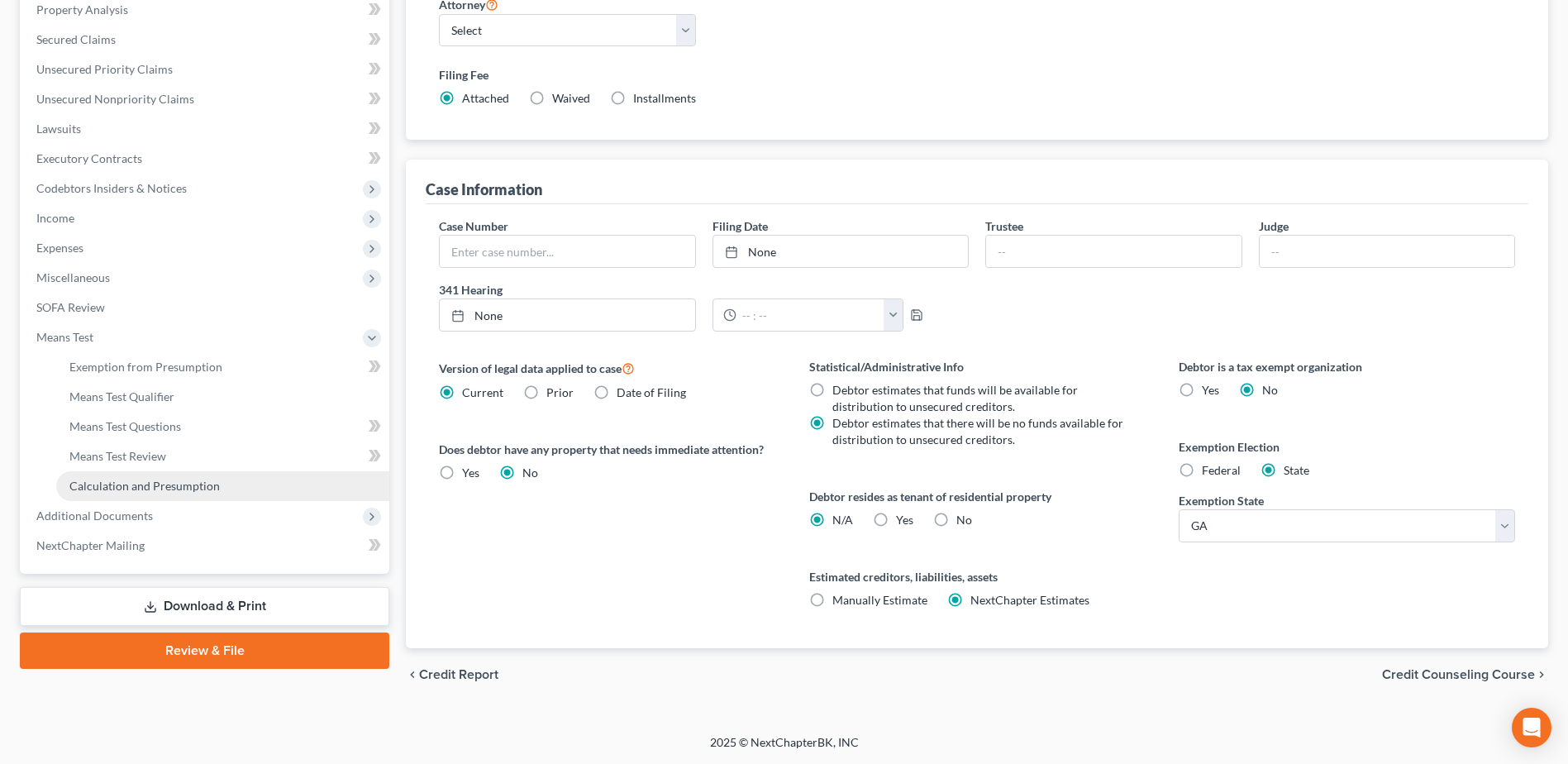
click at [183, 489] on span "Calculation and Presumption" at bounding box center [145, 486] width 151 height 14
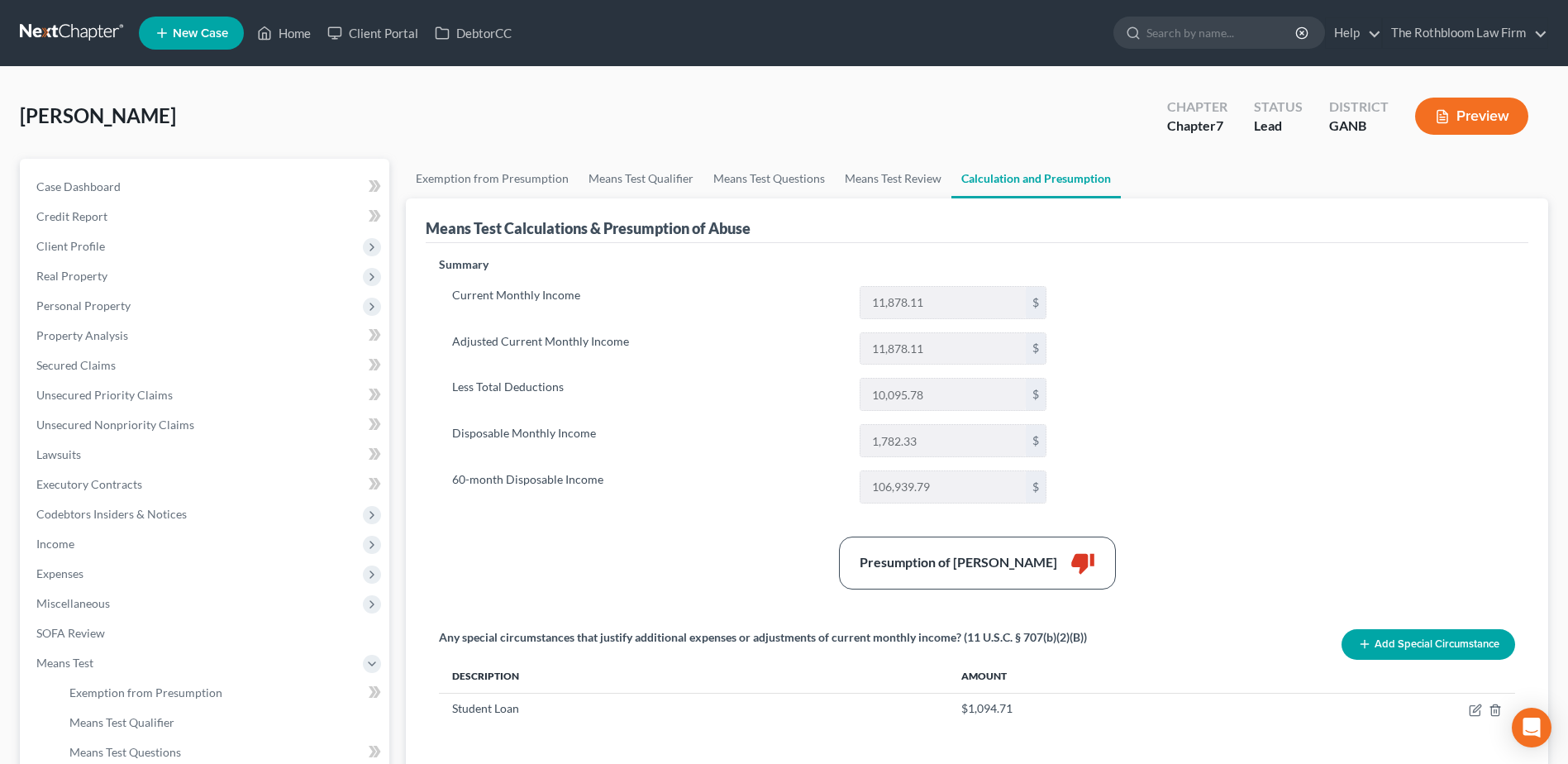
click at [1450, 127] on button "Preview" at bounding box center [1472, 116] width 113 height 37
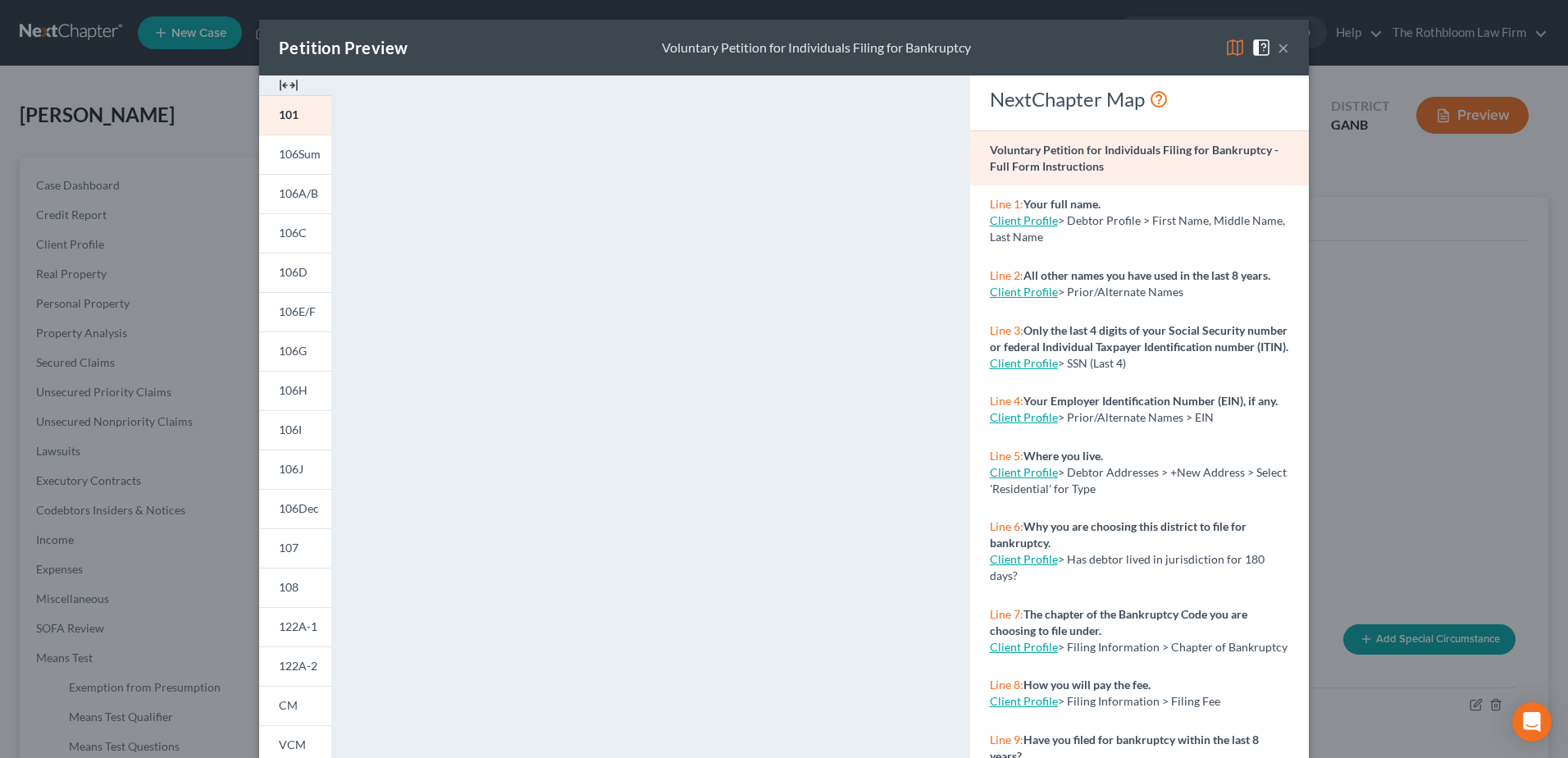
click at [1279, 47] on button "×" at bounding box center [1283, 47] width 12 height 20
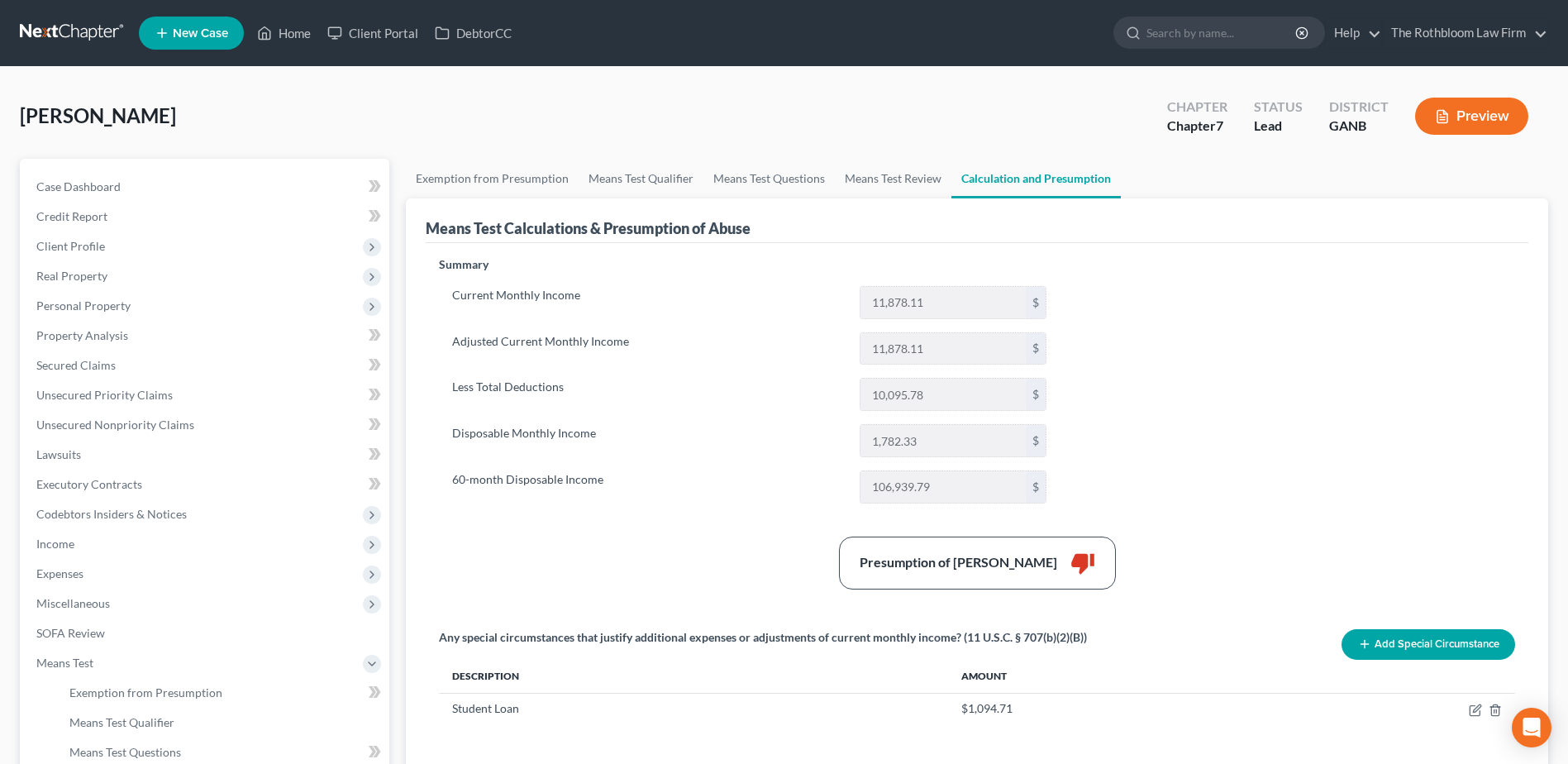
click at [1515, 112] on button "Preview" at bounding box center [1472, 116] width 113 height 37
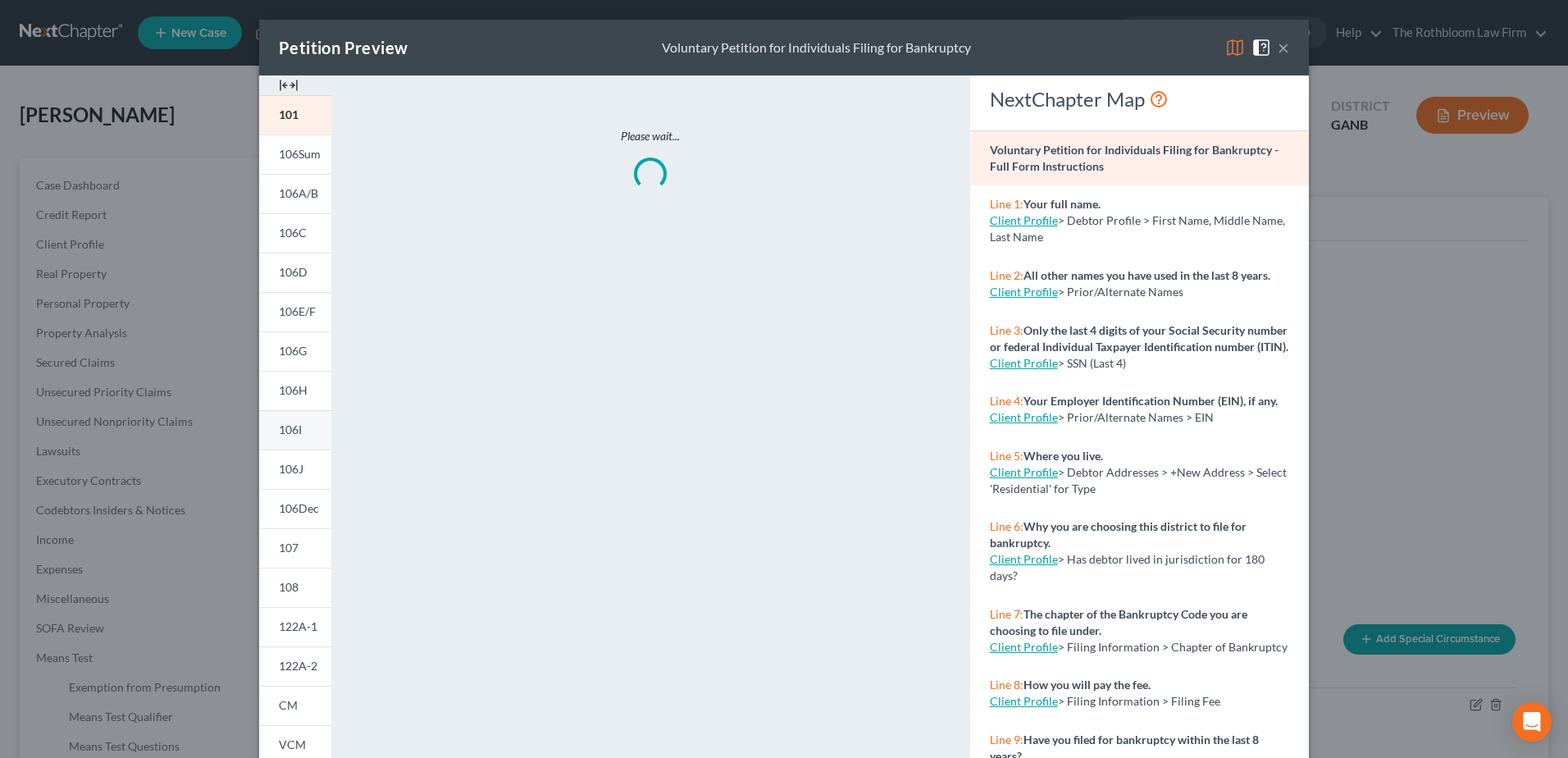
click at [286, 440] on link "106I" at bounding box center [295, 430] width 72 height 39
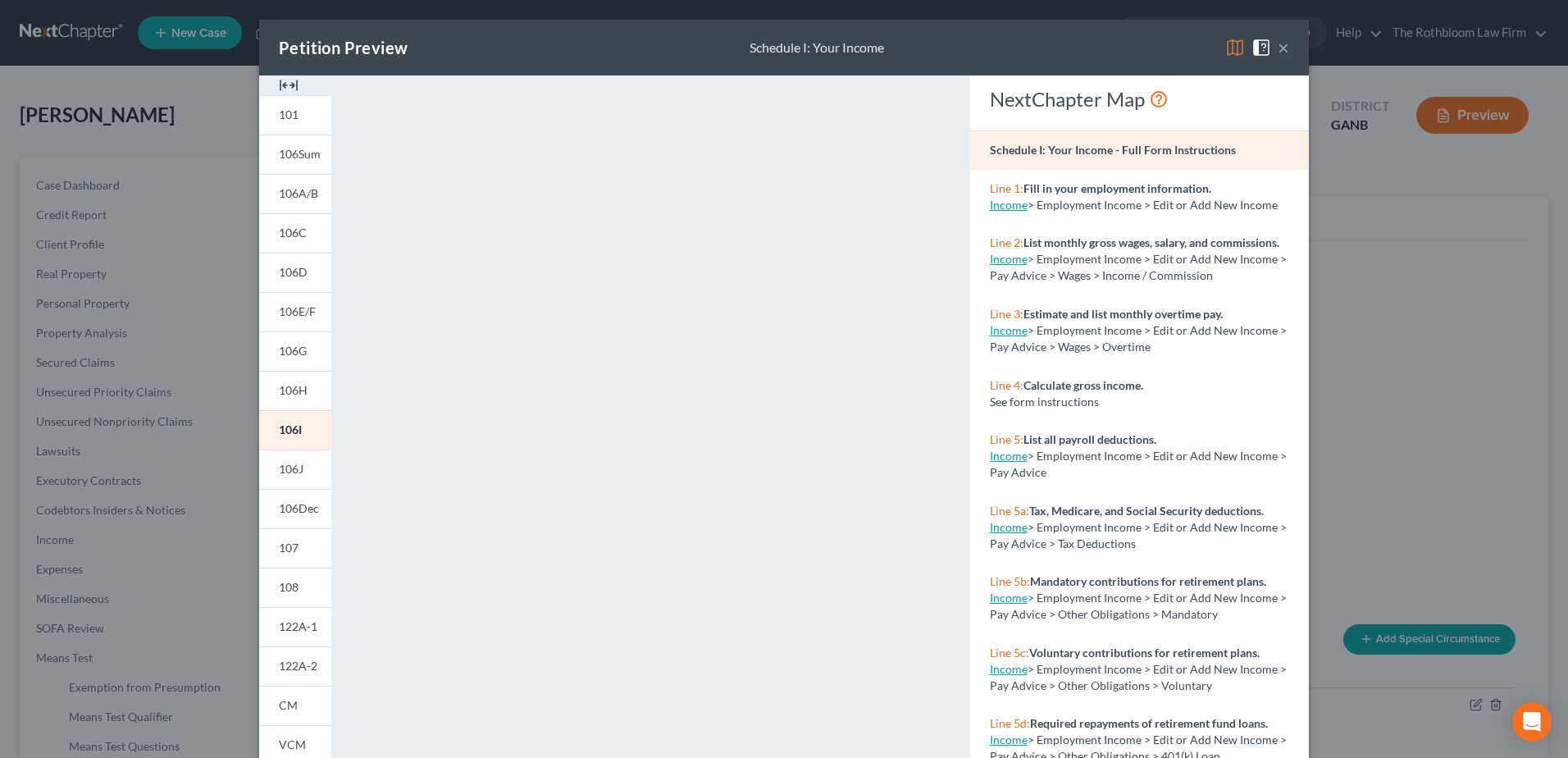
click at [1280, 50] on button "×" at bounding box center [1283, 47] width 12 height 20
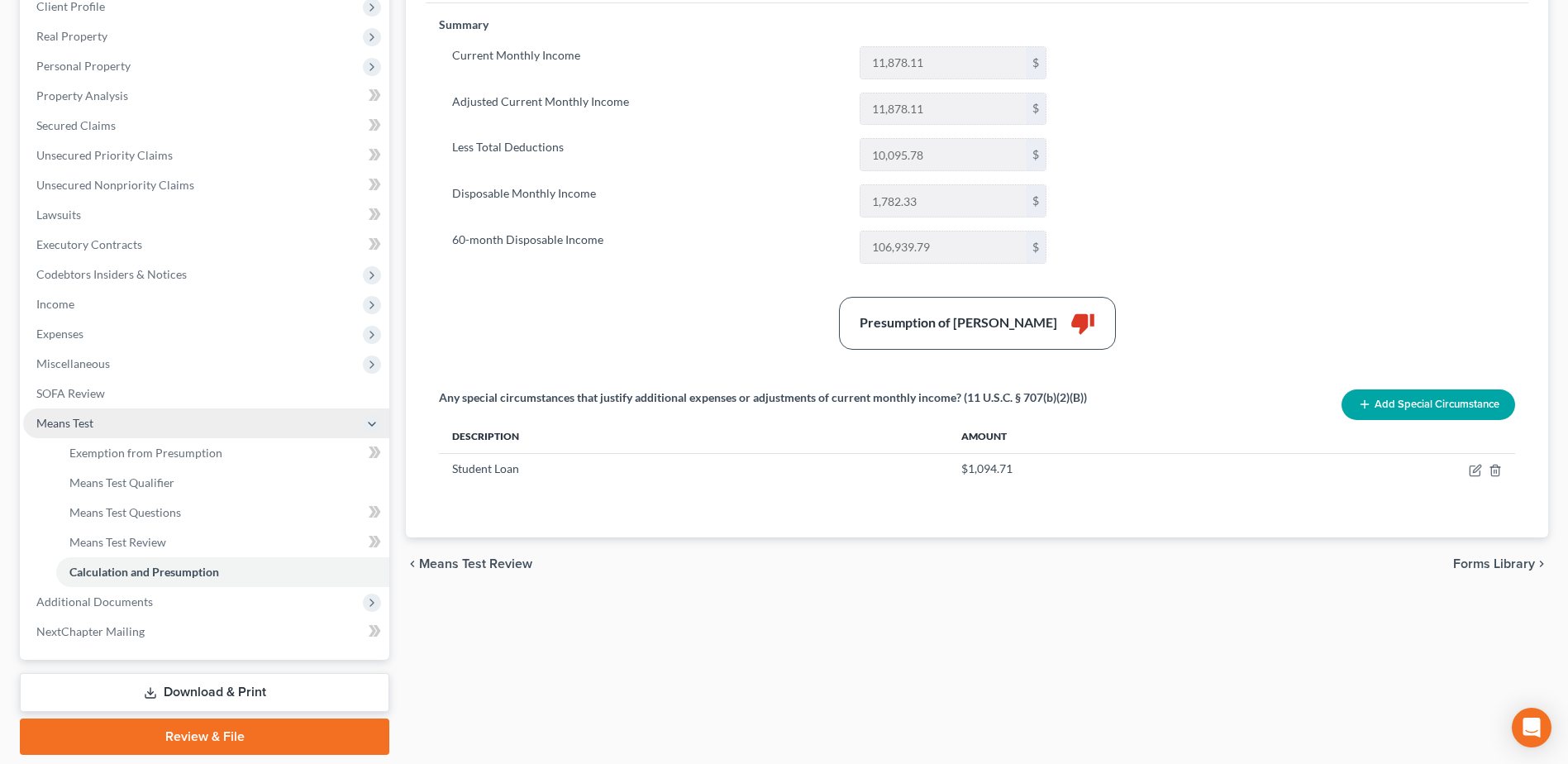
scroll to position [248, 0]
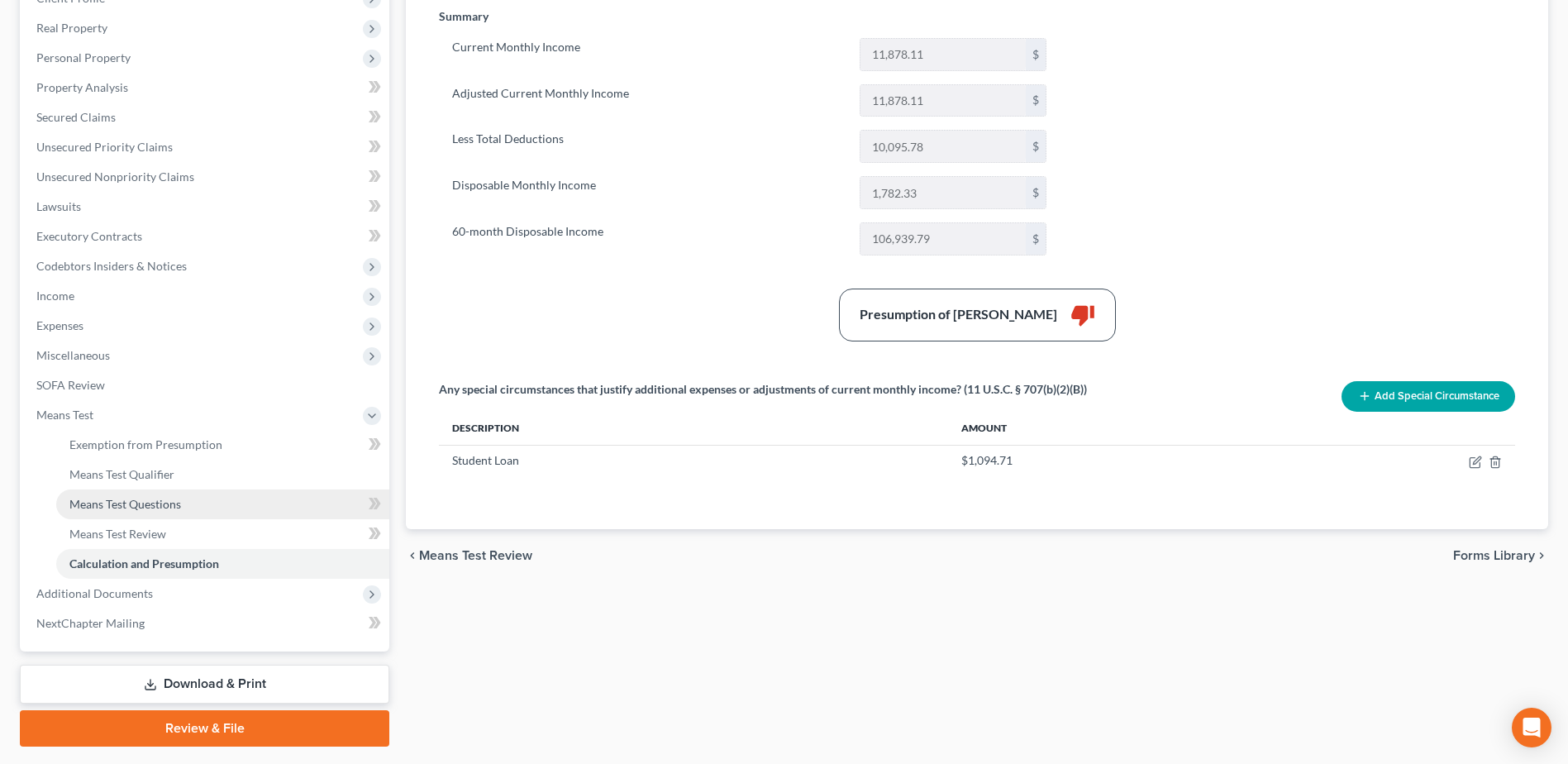
click at [111, 506] on span "Means Test Questions" at bounding box center [125, 505] width 111 height 14
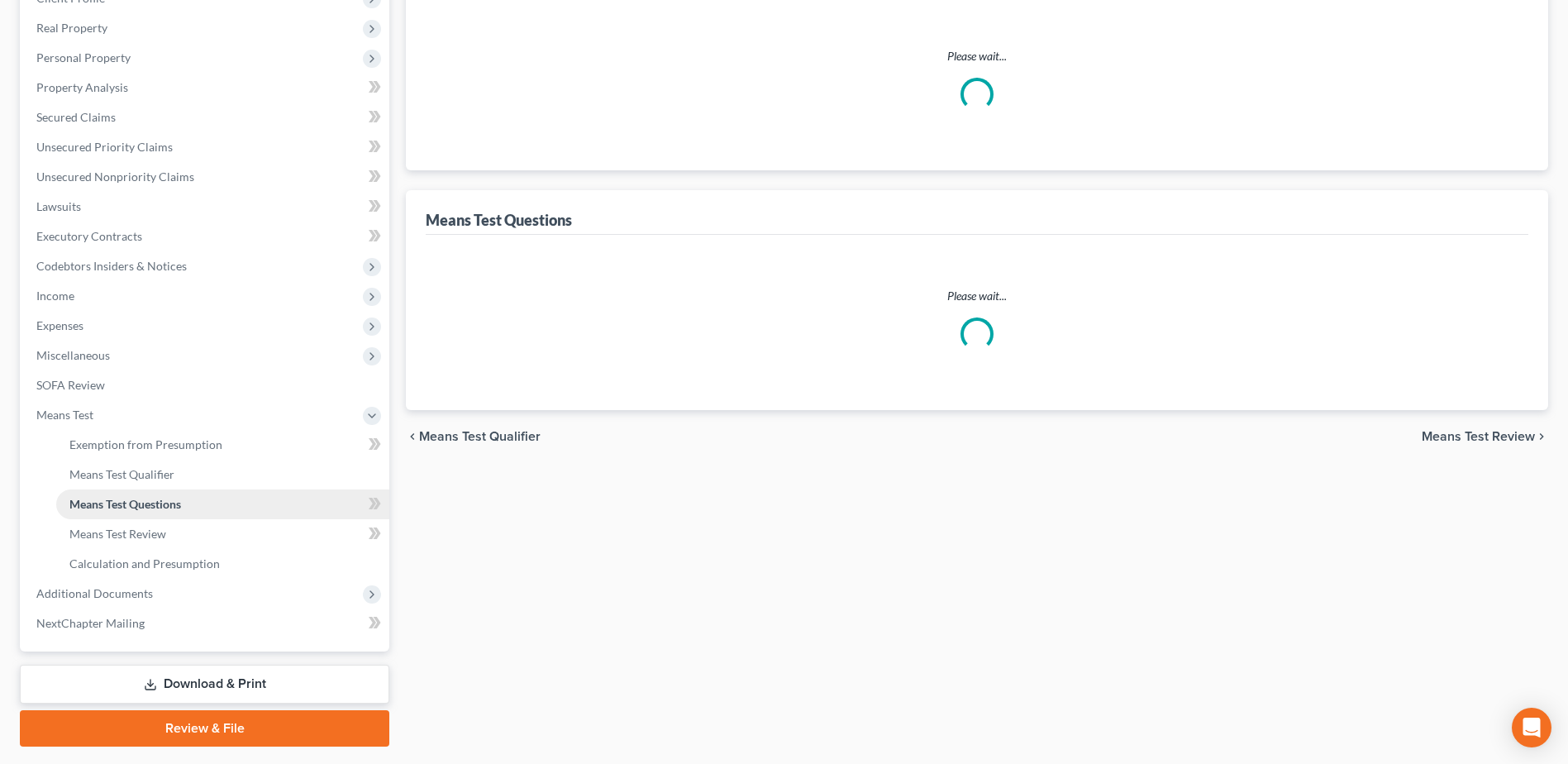
scroll to position [91, 0]
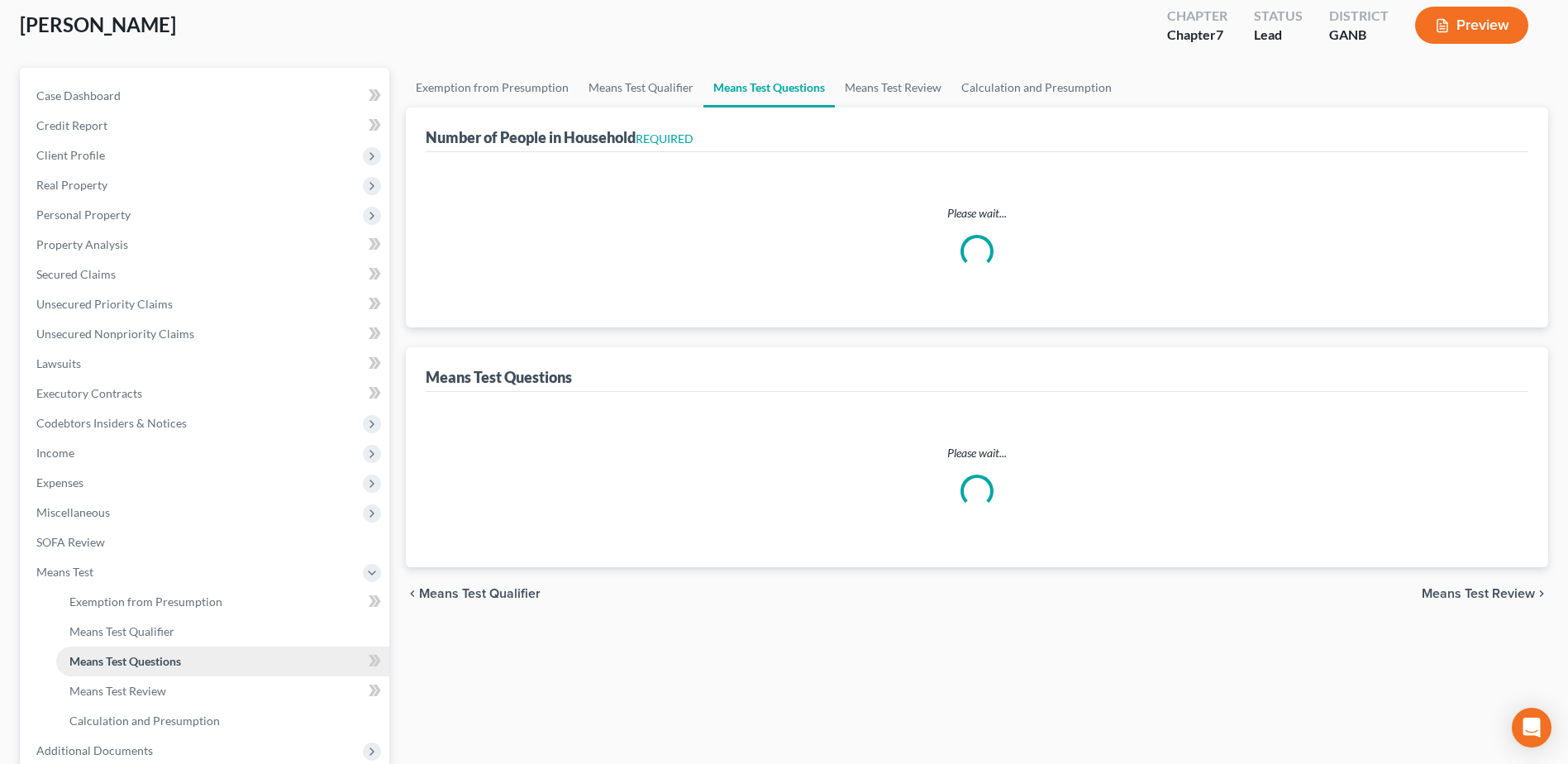
select select "1"
select select "60"
select select "4"
select select "2"
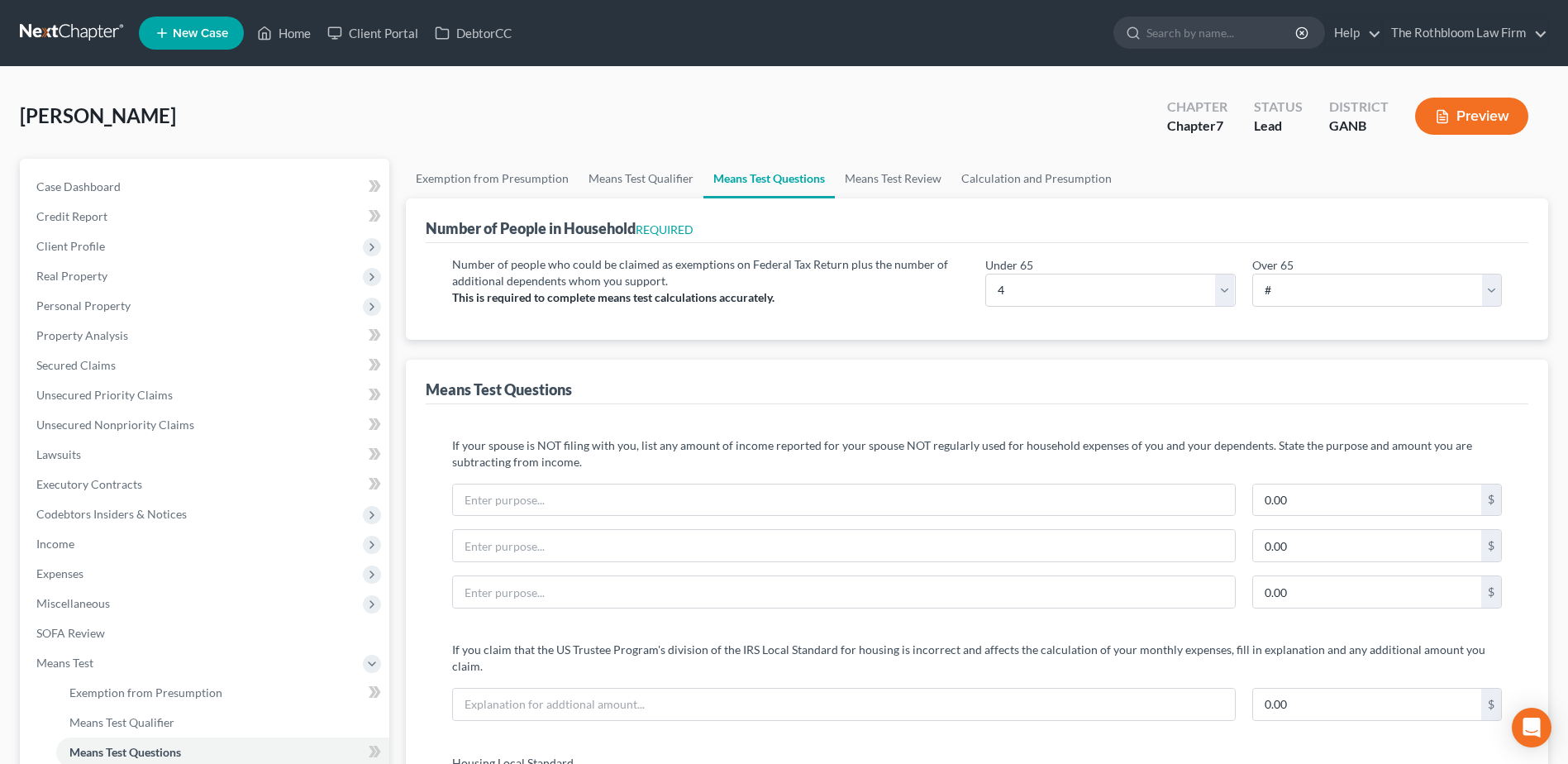
scroll to position [248, 0]
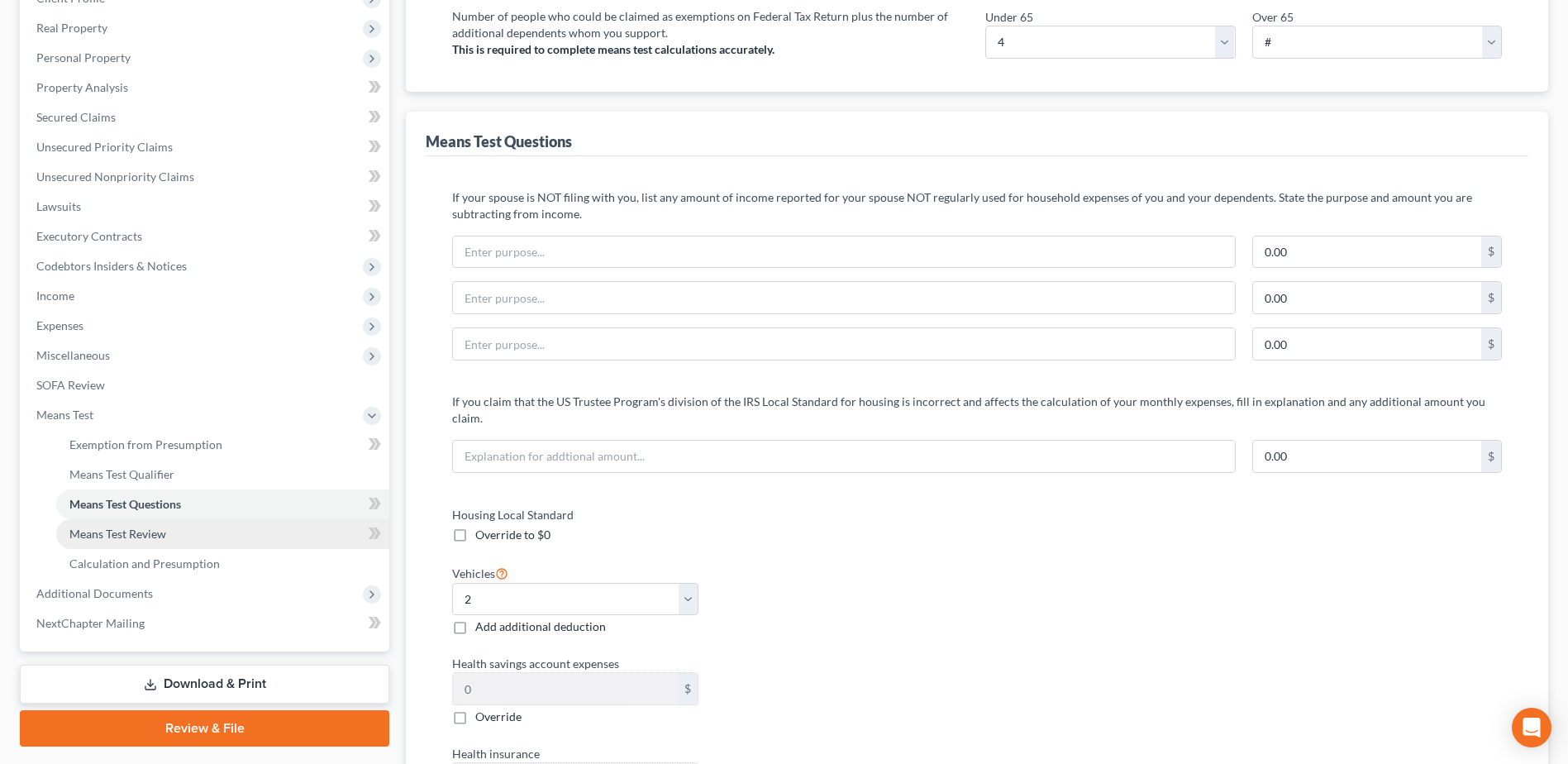
click at [110, 531] on span "Means Test Review" at bounding box center [118, 534] width 97 height 14
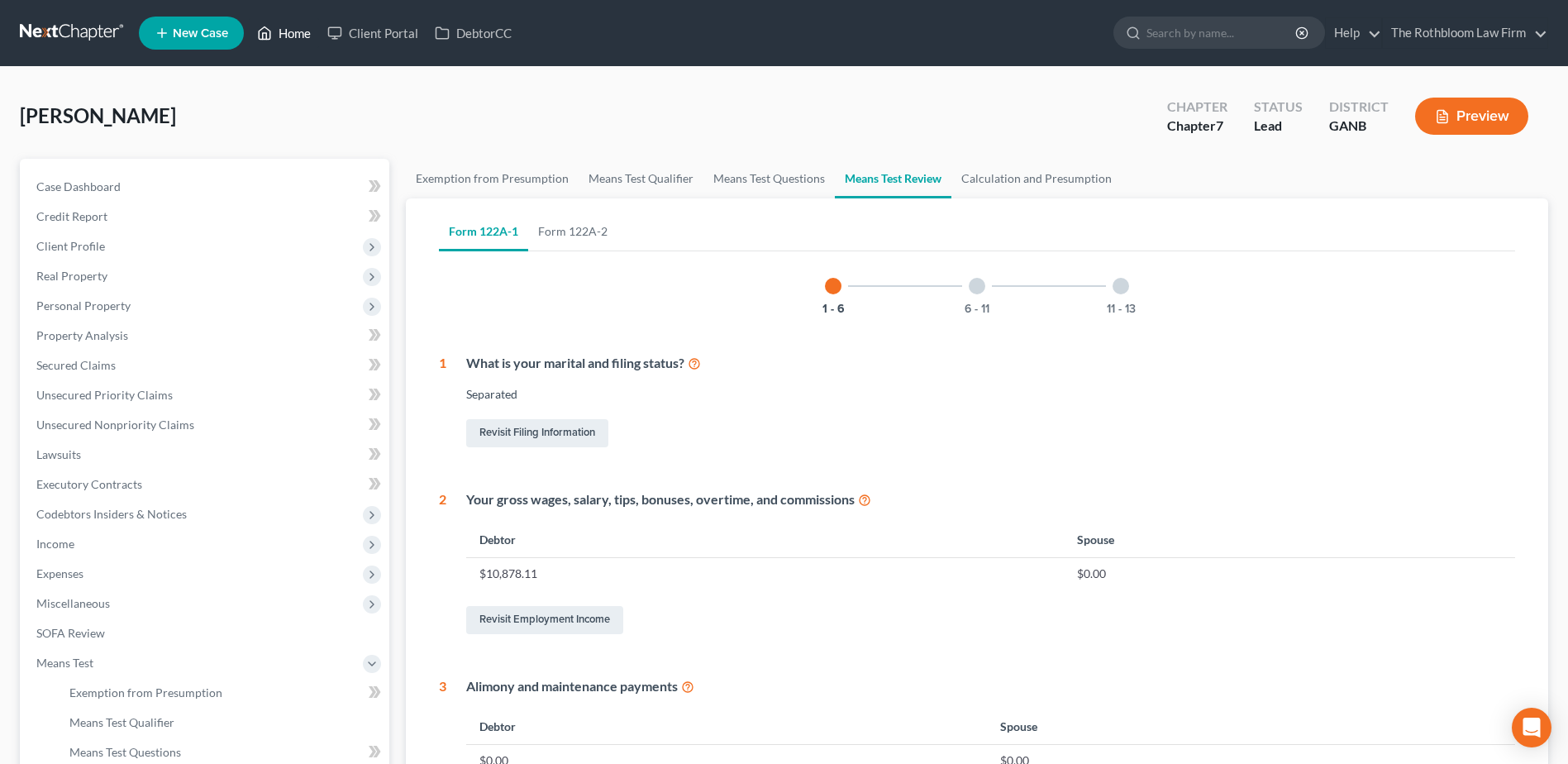
click at [292, 37] on link "Home" at bounding box center [284, 32] width 70 height 30
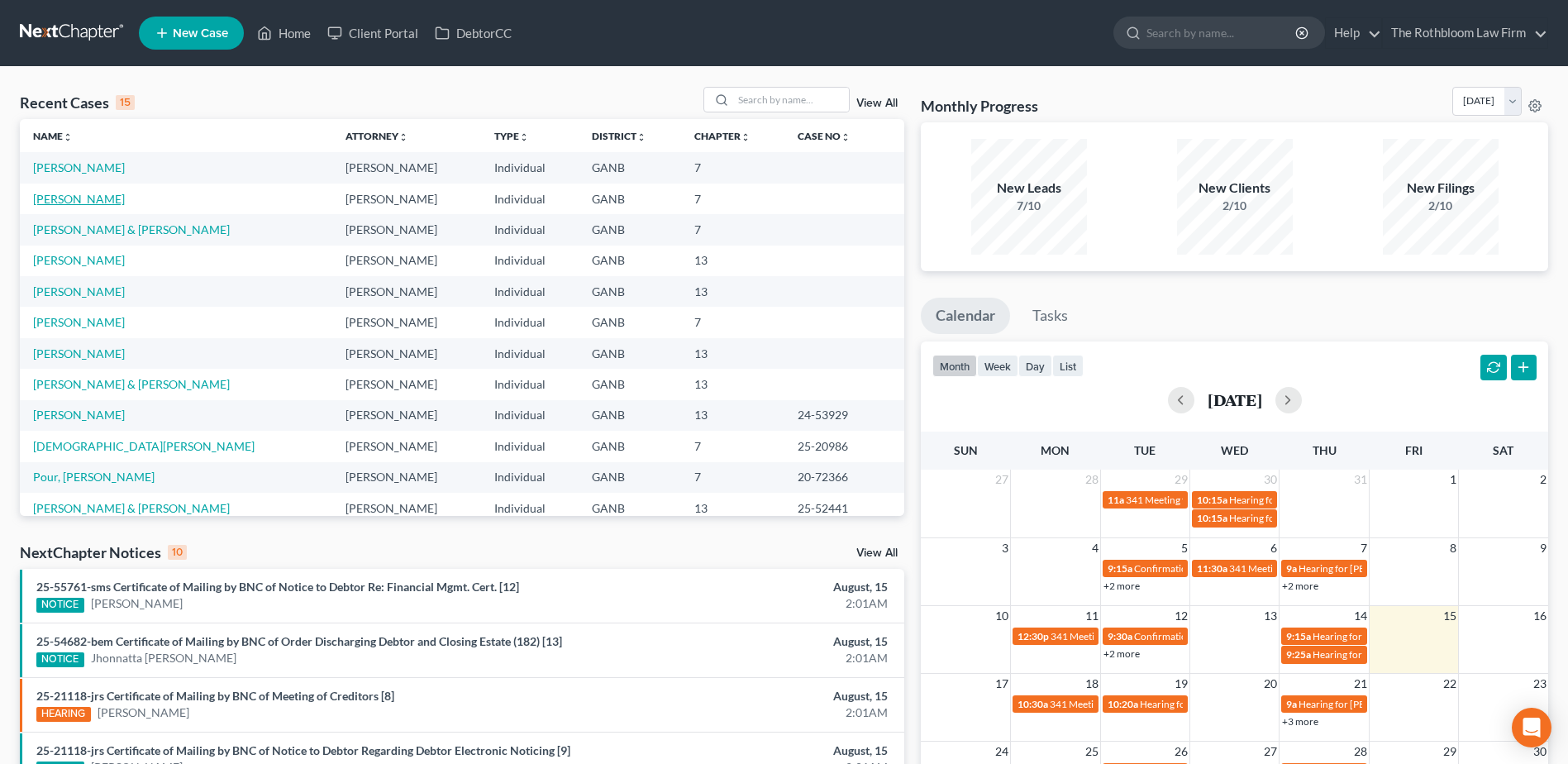
click at [57, 198] on link "[PERSON_NAME]" at bounding box center [79, 199] width 92 height 14
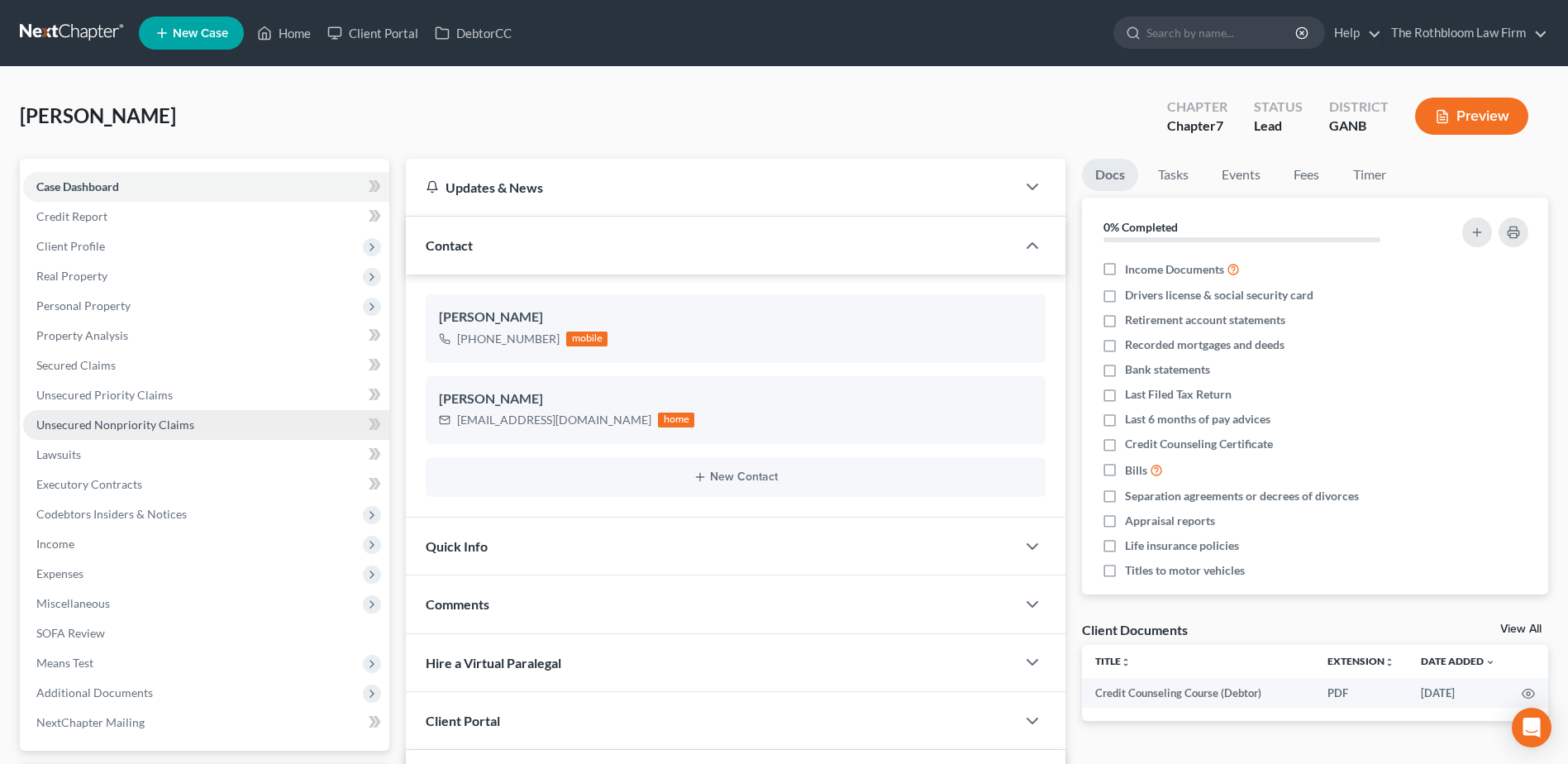
click at [91, 422] on span "Unsecured Nonpriority Claims" at bounding box center [116, 425] width 158 height 14
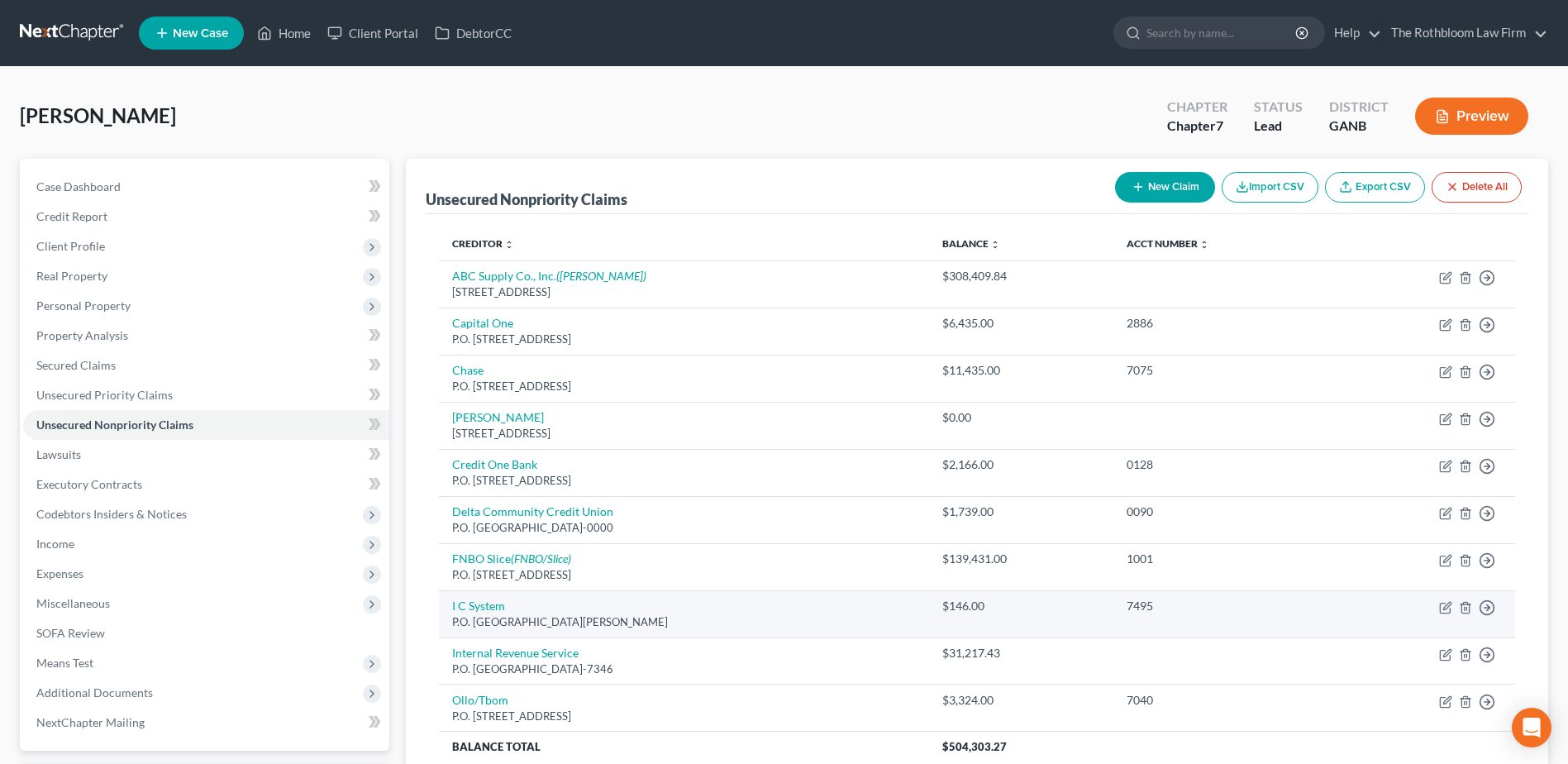
scroll to position [146, 0]
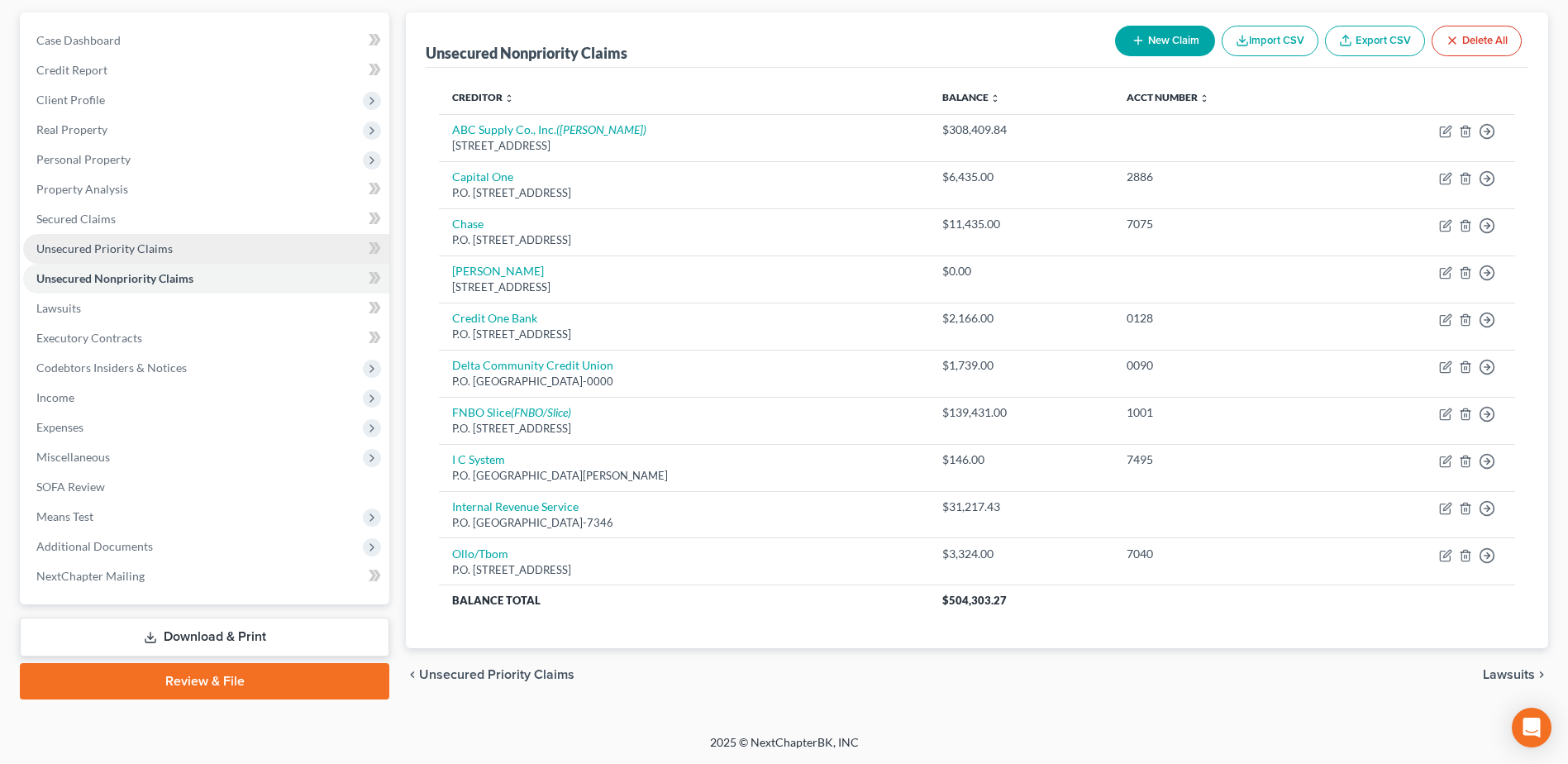
click at [81, 250] on span "Unsecured Priority Claims" at bounding box center [105, 249] width 136 height 14
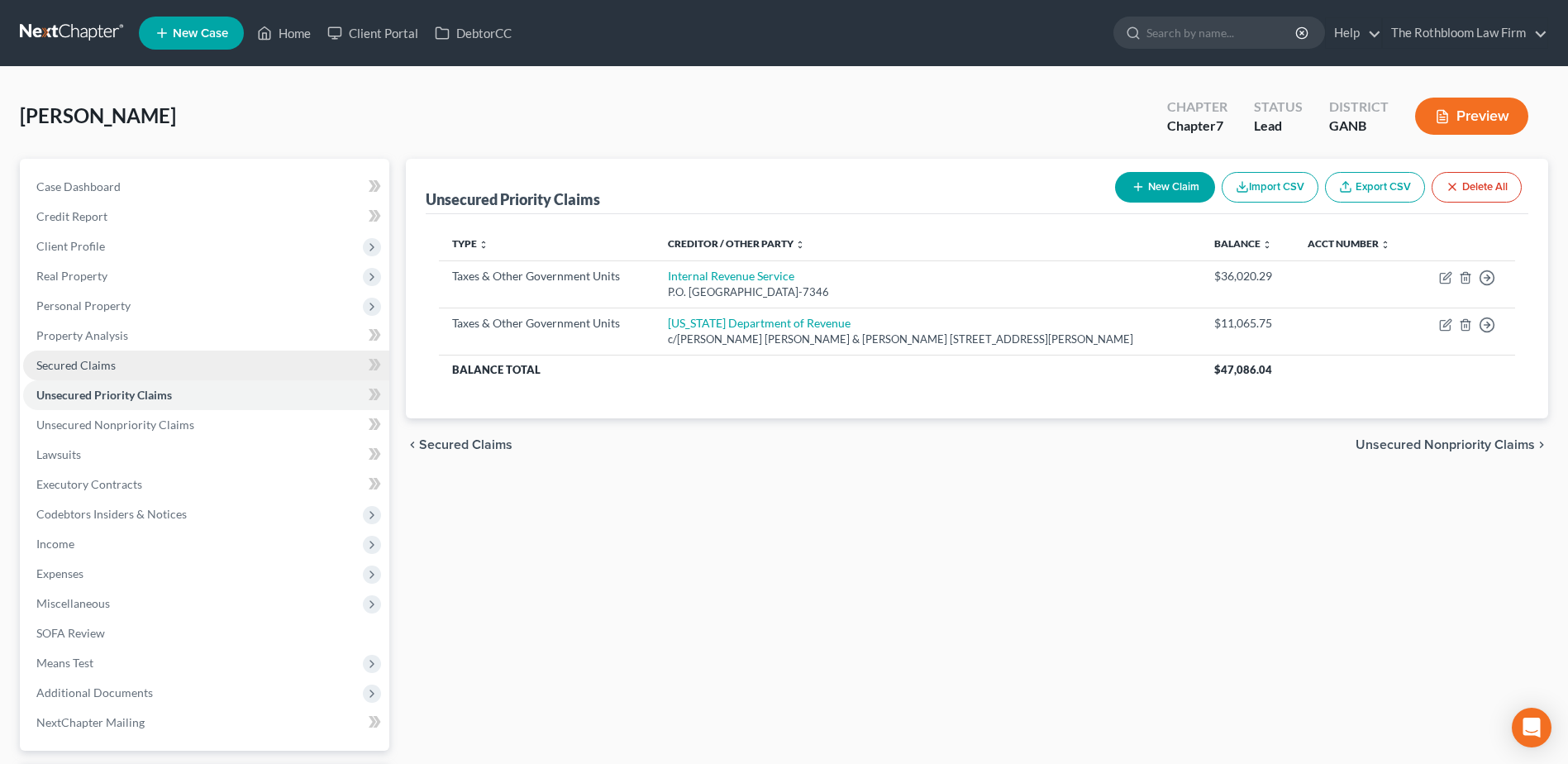
click at [90, 372] on span "Secured Claims" at bounding box center [76, 365] width 79 height 14
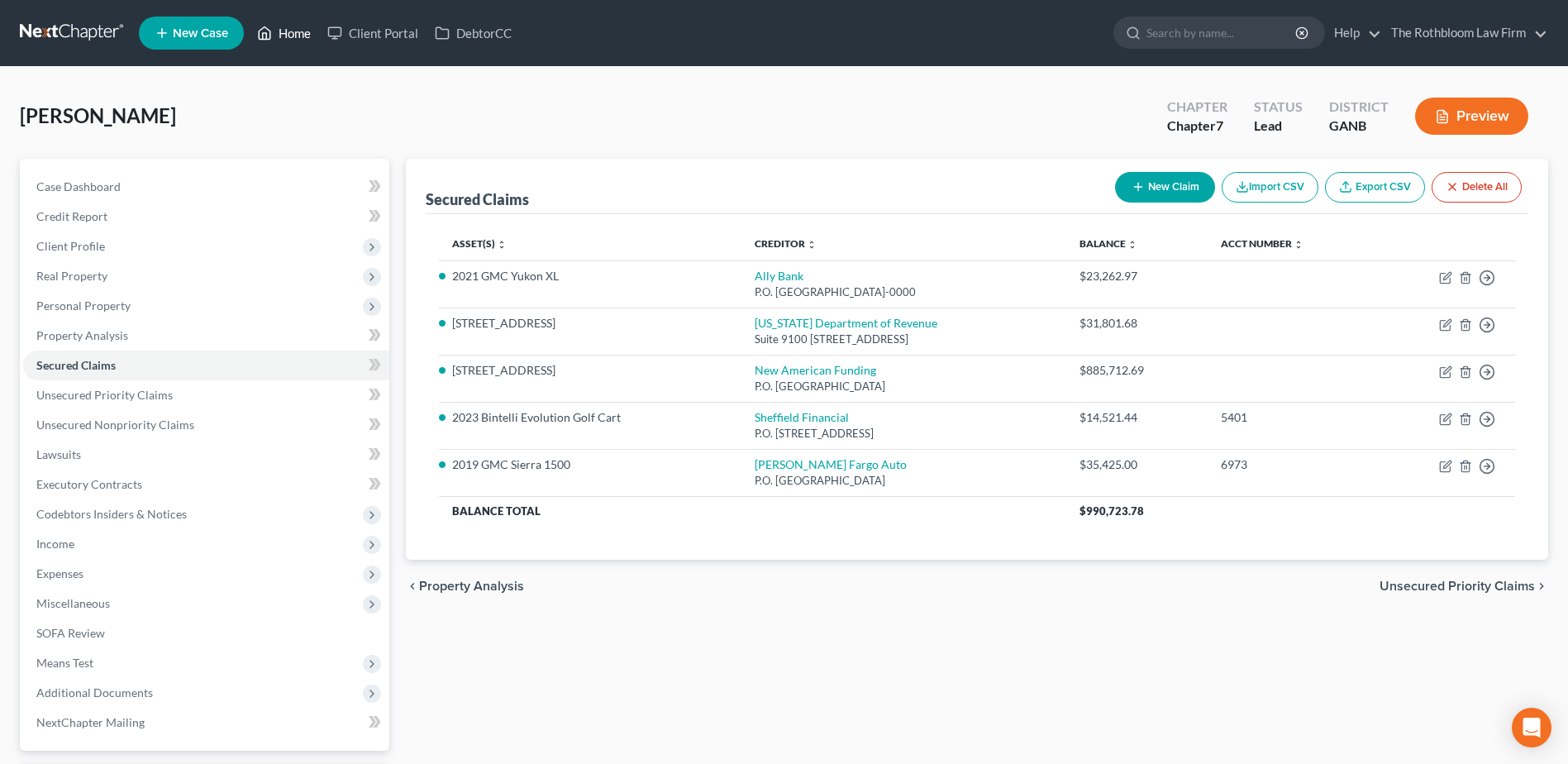
click at [303, 30] on link "Home" at bounding box center [284, 32] width 70 height 30
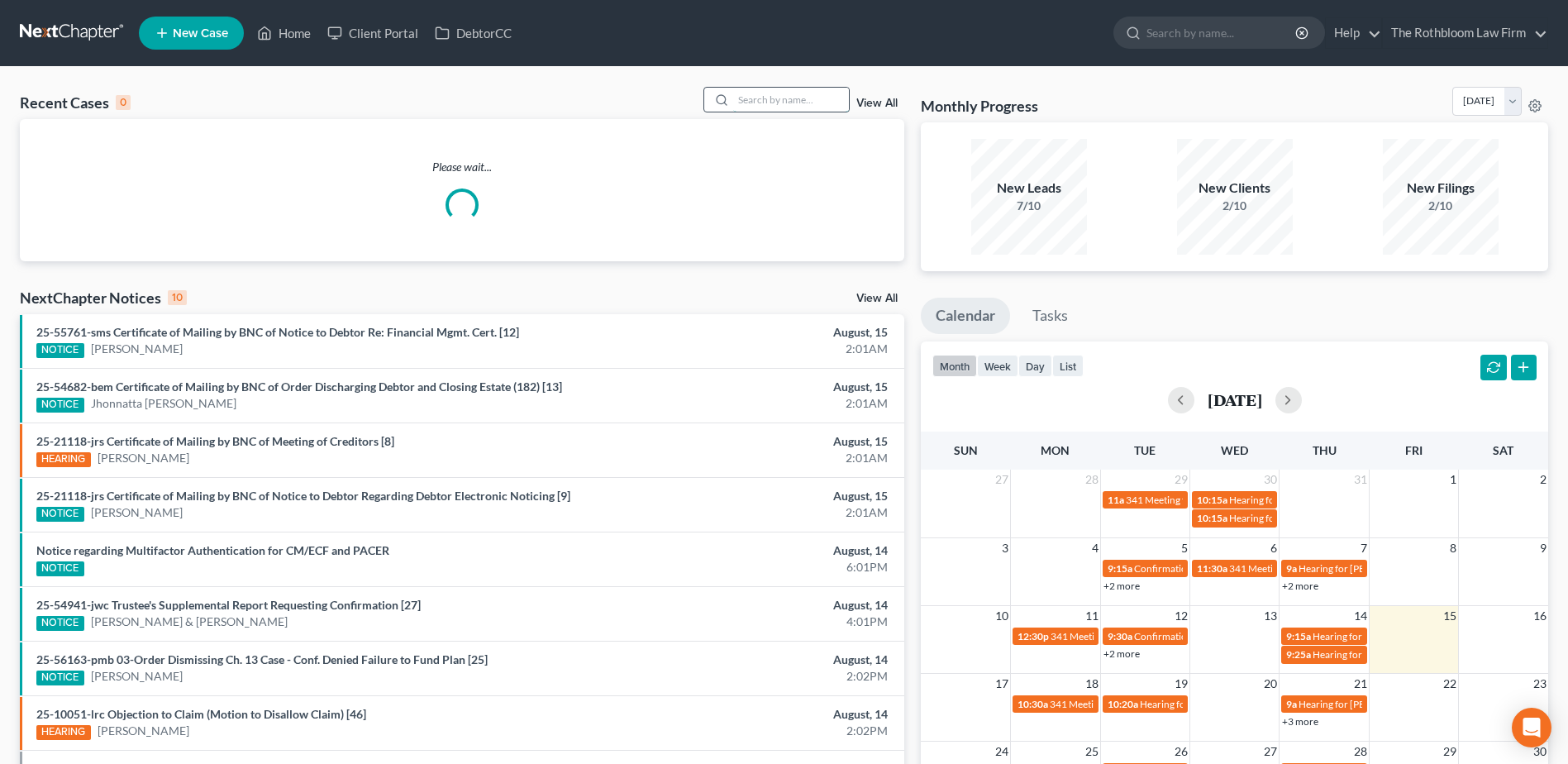
click at [775, 100] on input "search" at bounding box center [791, 100] width 116 height 24
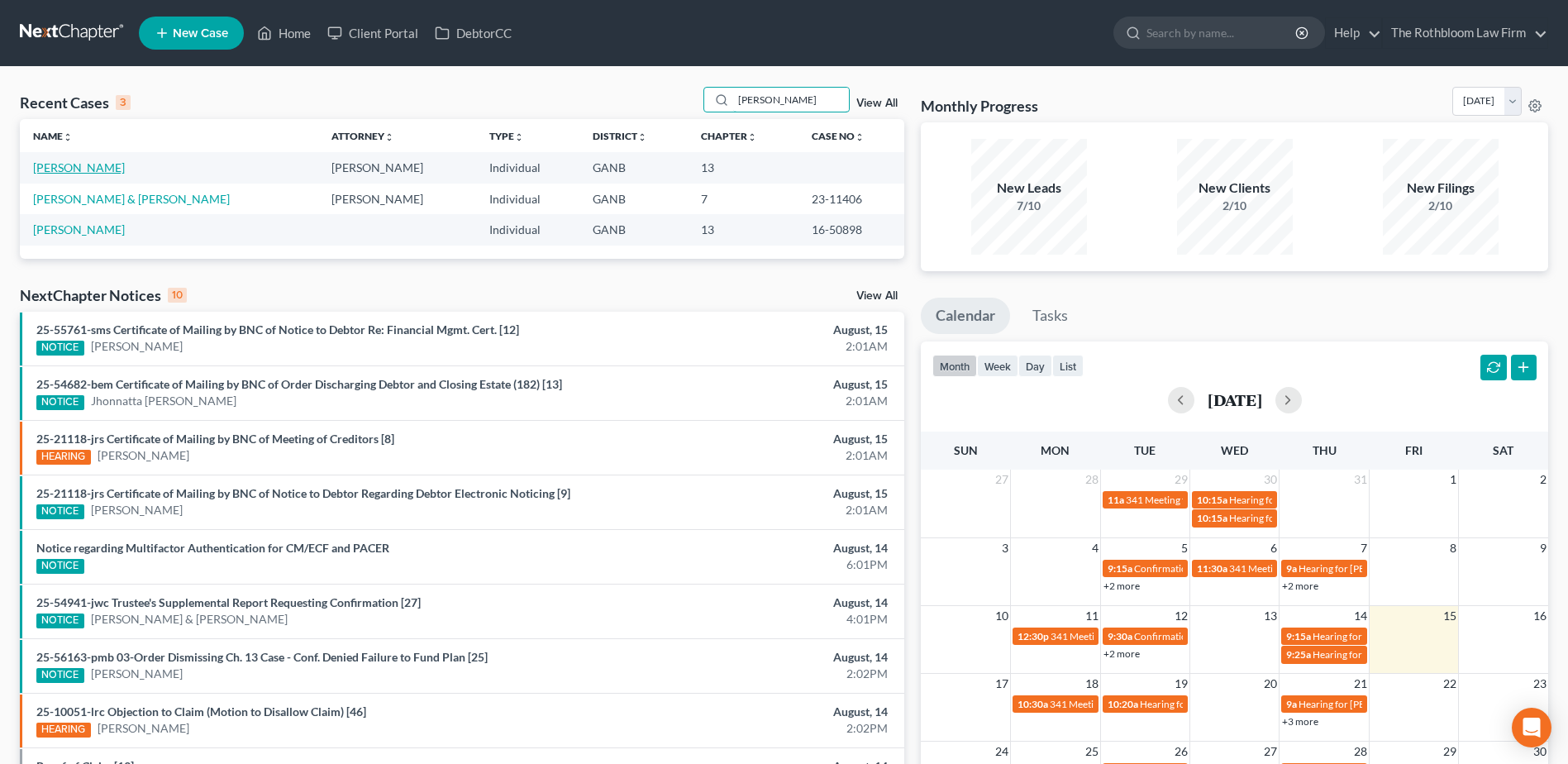
type input "[PERSON_NAME]"
click at [83, 168] on link "[PERSON_NAME]" at bounding box center [79, 168] width 92 height 14
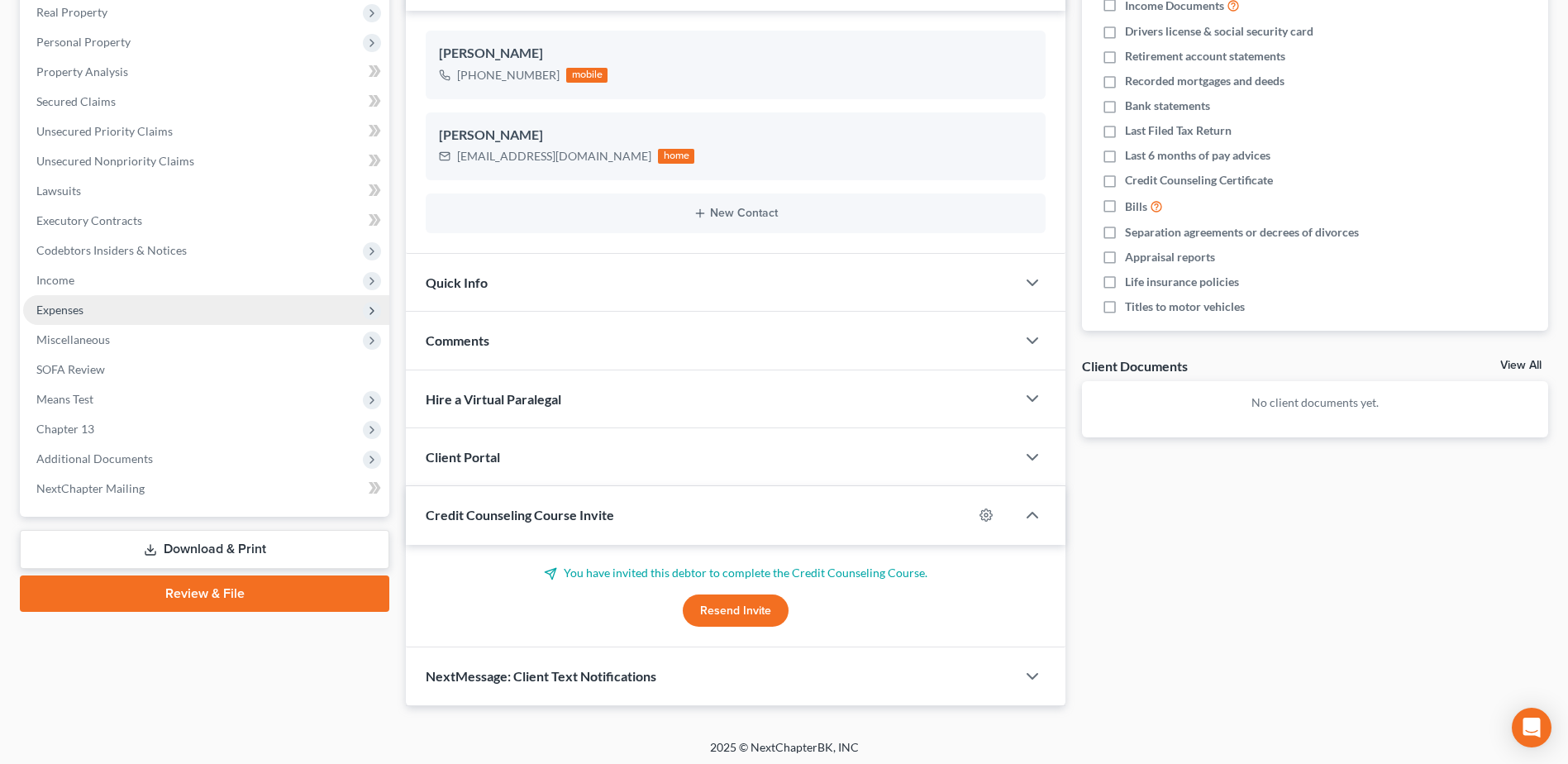
scroll to position [268, 0]
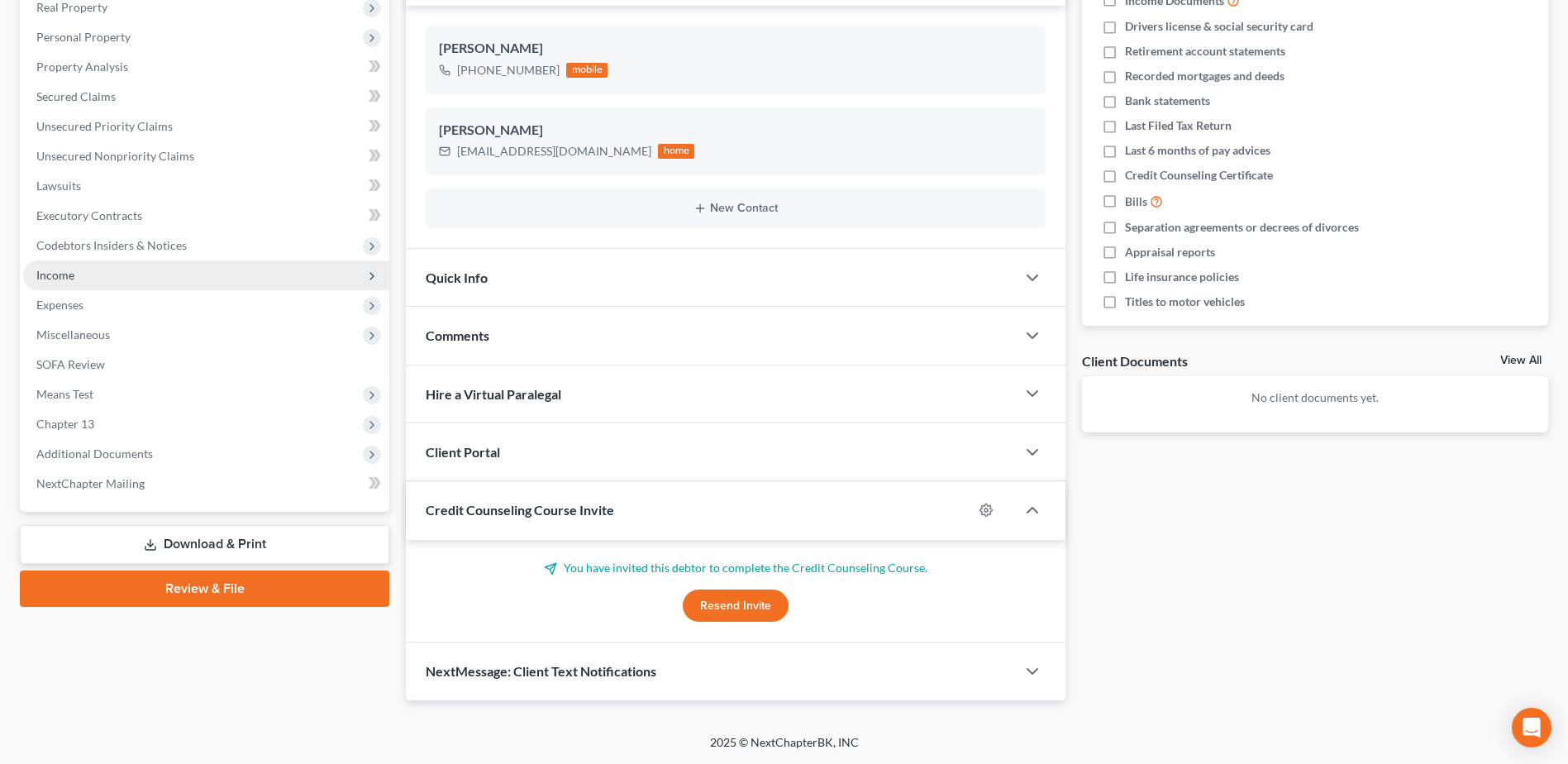
click at [44, 272] on span "Income" at bounding box center [56, 275] width 38 height 14
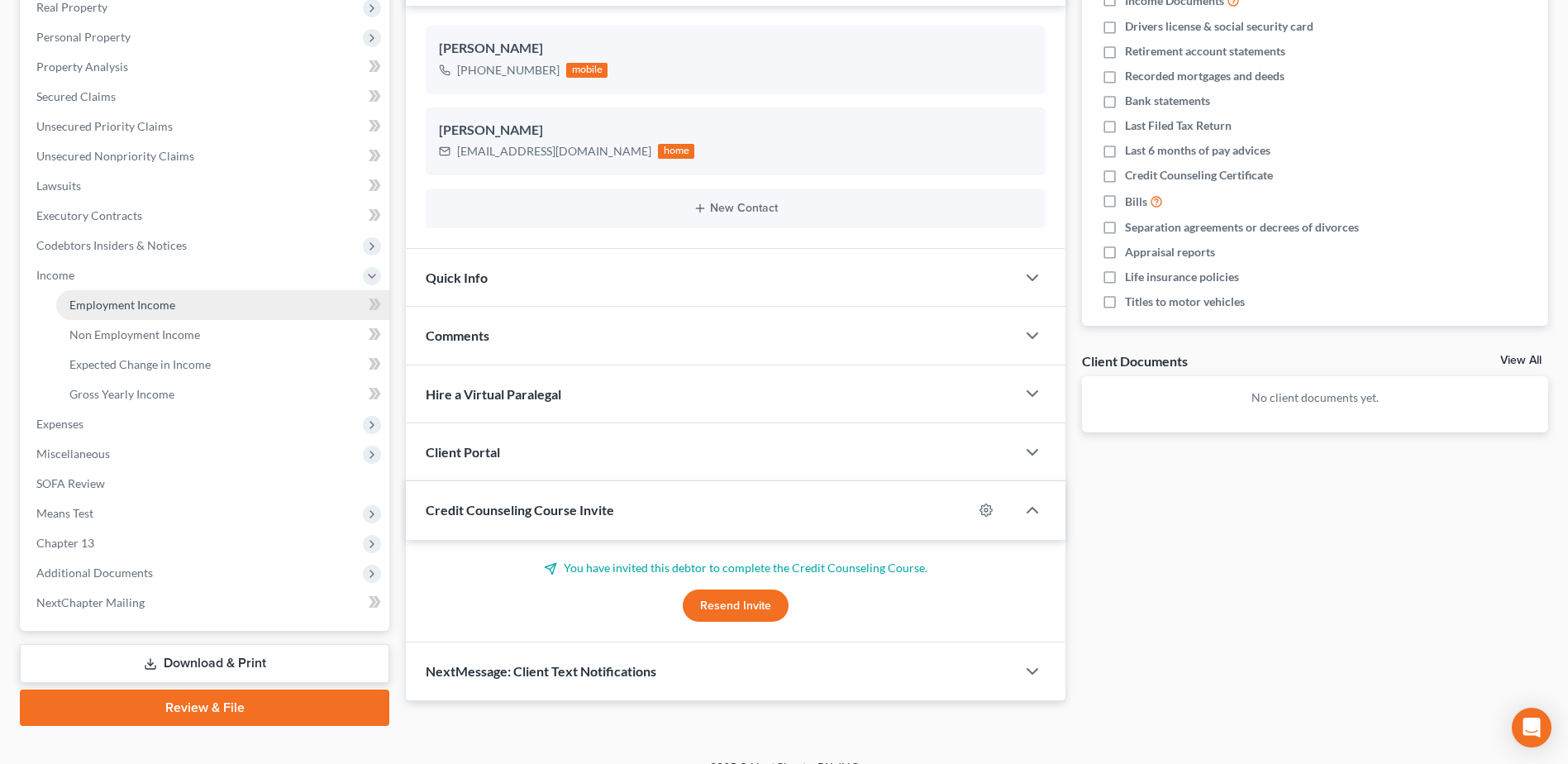
click at [106, 303] on span "Employment Income" at bounding box center [122, 305] width 106 height 14
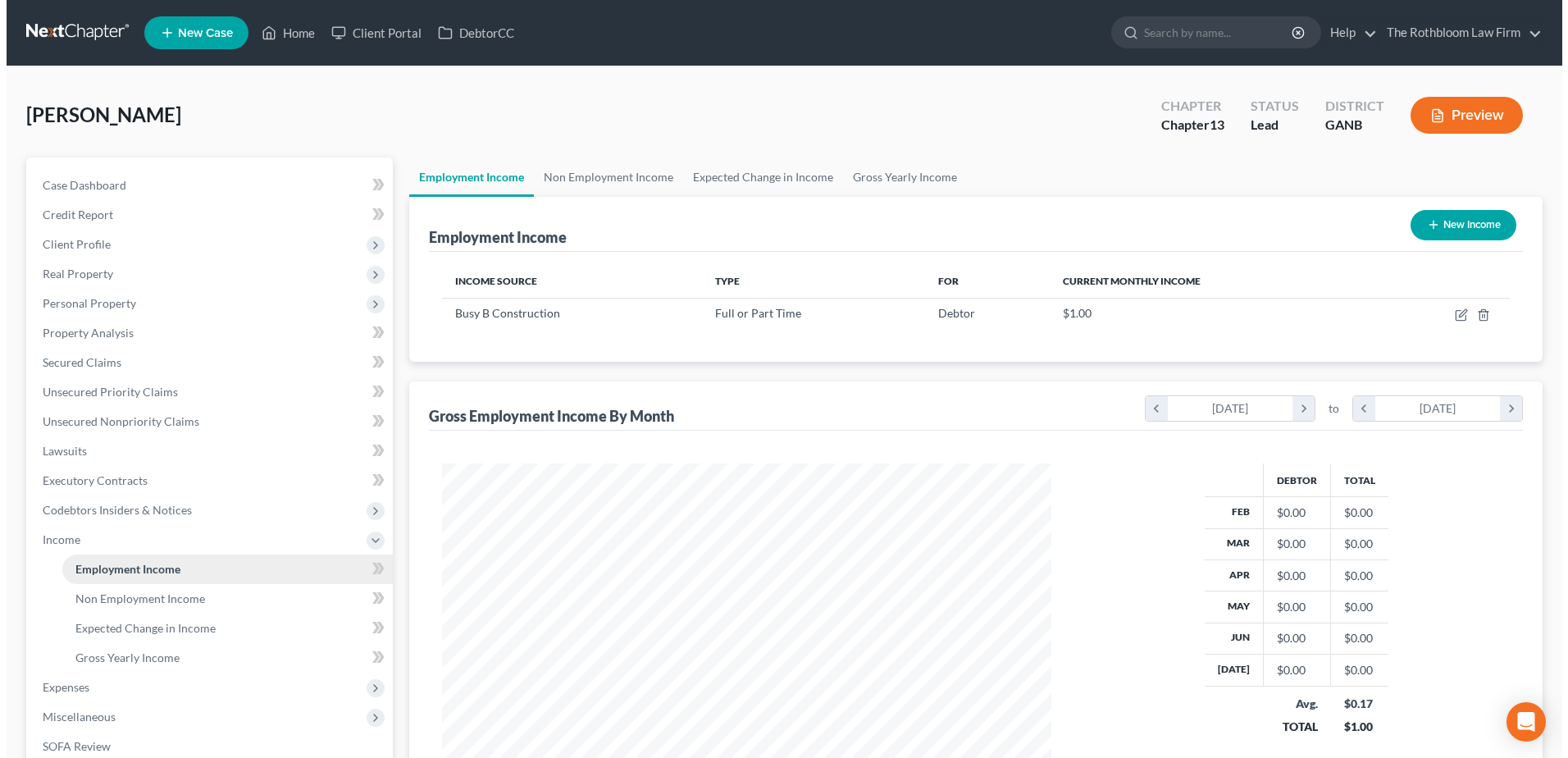
scroll to position [305, 641]
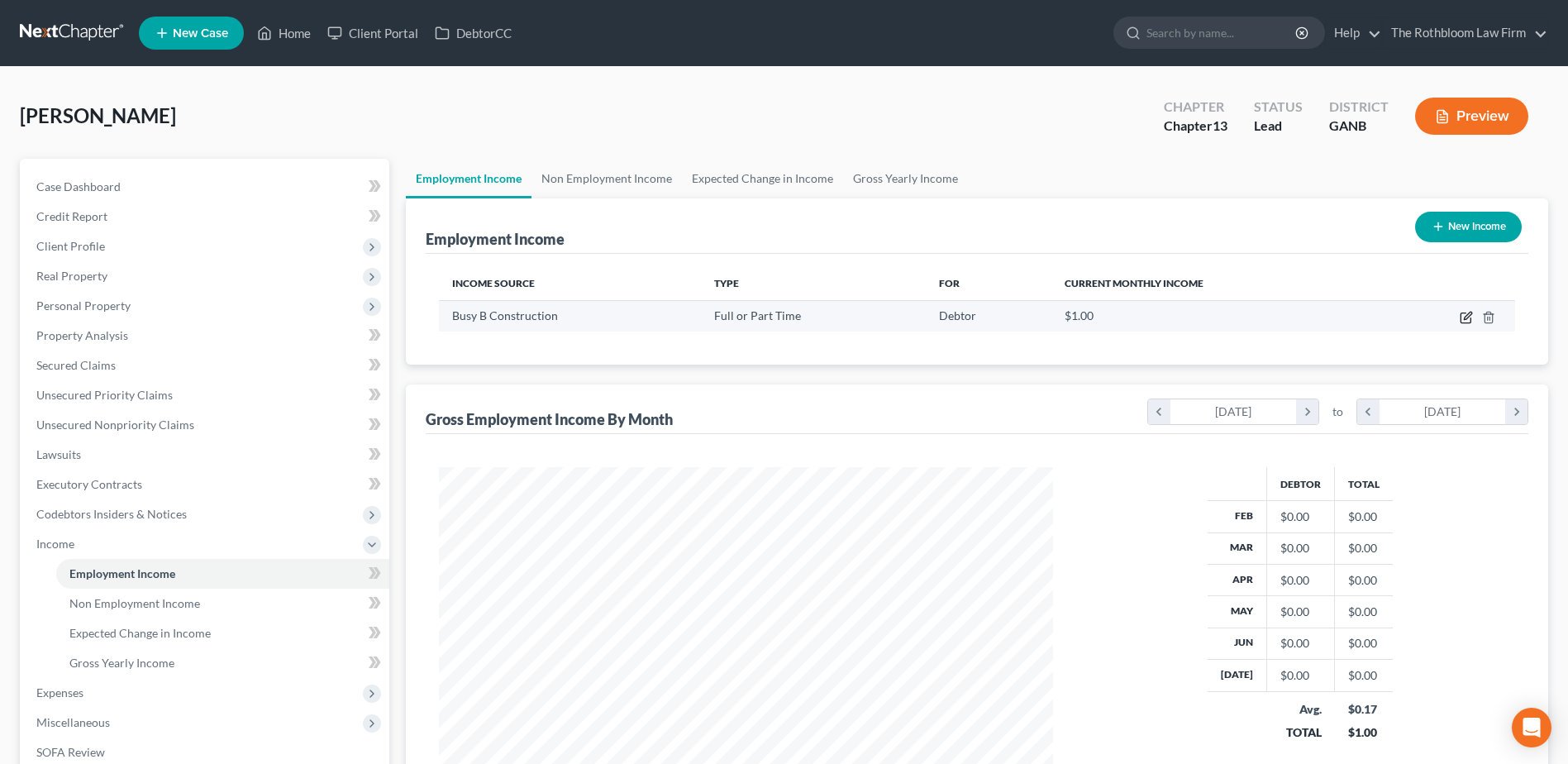
click at [1464, 312] on icon "button" at bounding box center [1467, 317] width 13 height 13
select select "0"
select select "10"
select select "0"
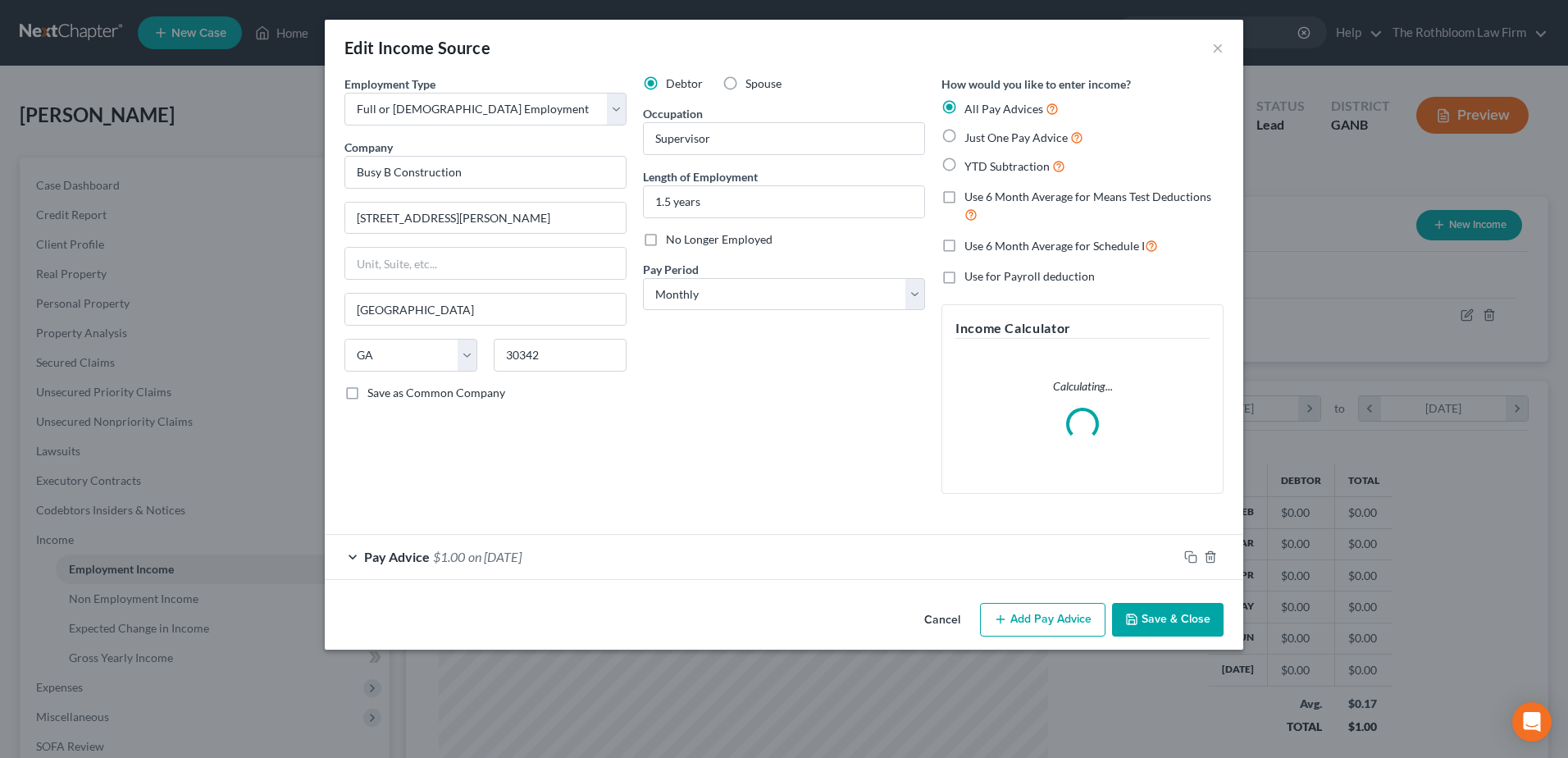
scroll to position [307, 648]
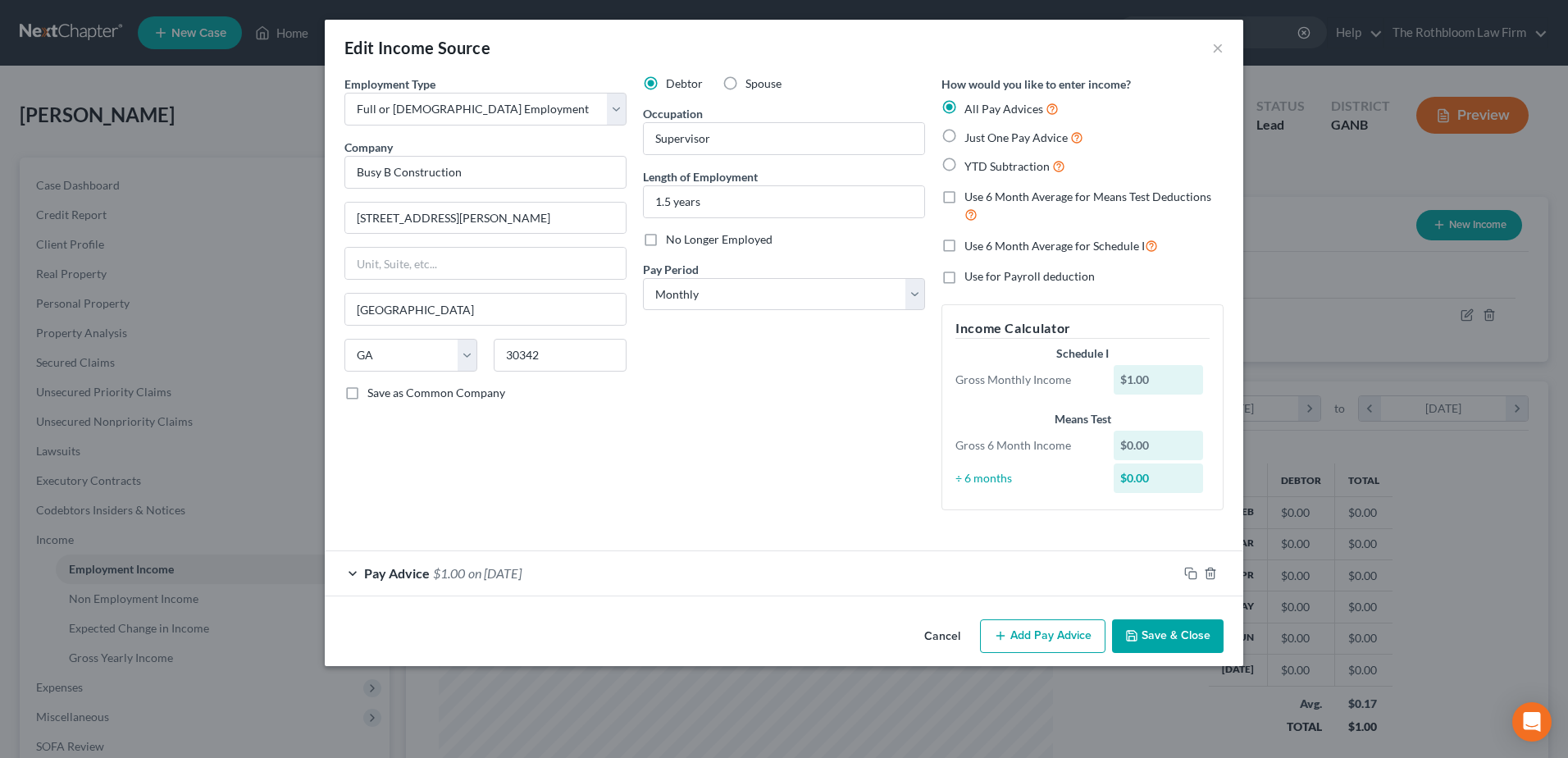
click at [422, 574] on span "Pay Advice" at bounding box center [397, 574] width 66 height 16
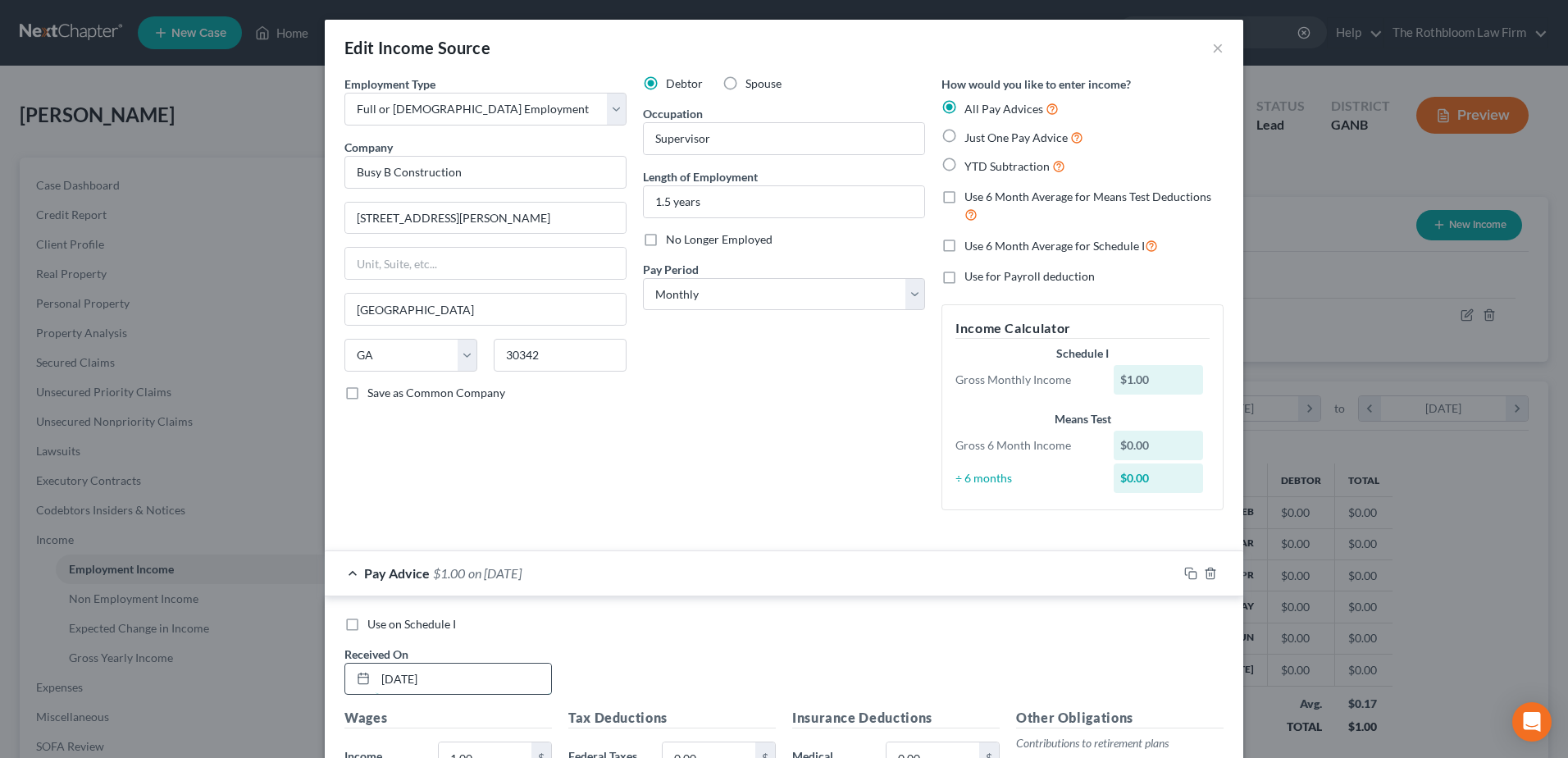
click at [451, 674] on input "[DATE]" at bounding box center [463, 679] width 175 height 31
drag, startPoint x: 451, startPoint y: 674, endPoint x: 340, endPoint y: 688, distance: 111.9
click at [345, 688] on div "[DATE]" at bounding box center [448, 679] width 207 height 33
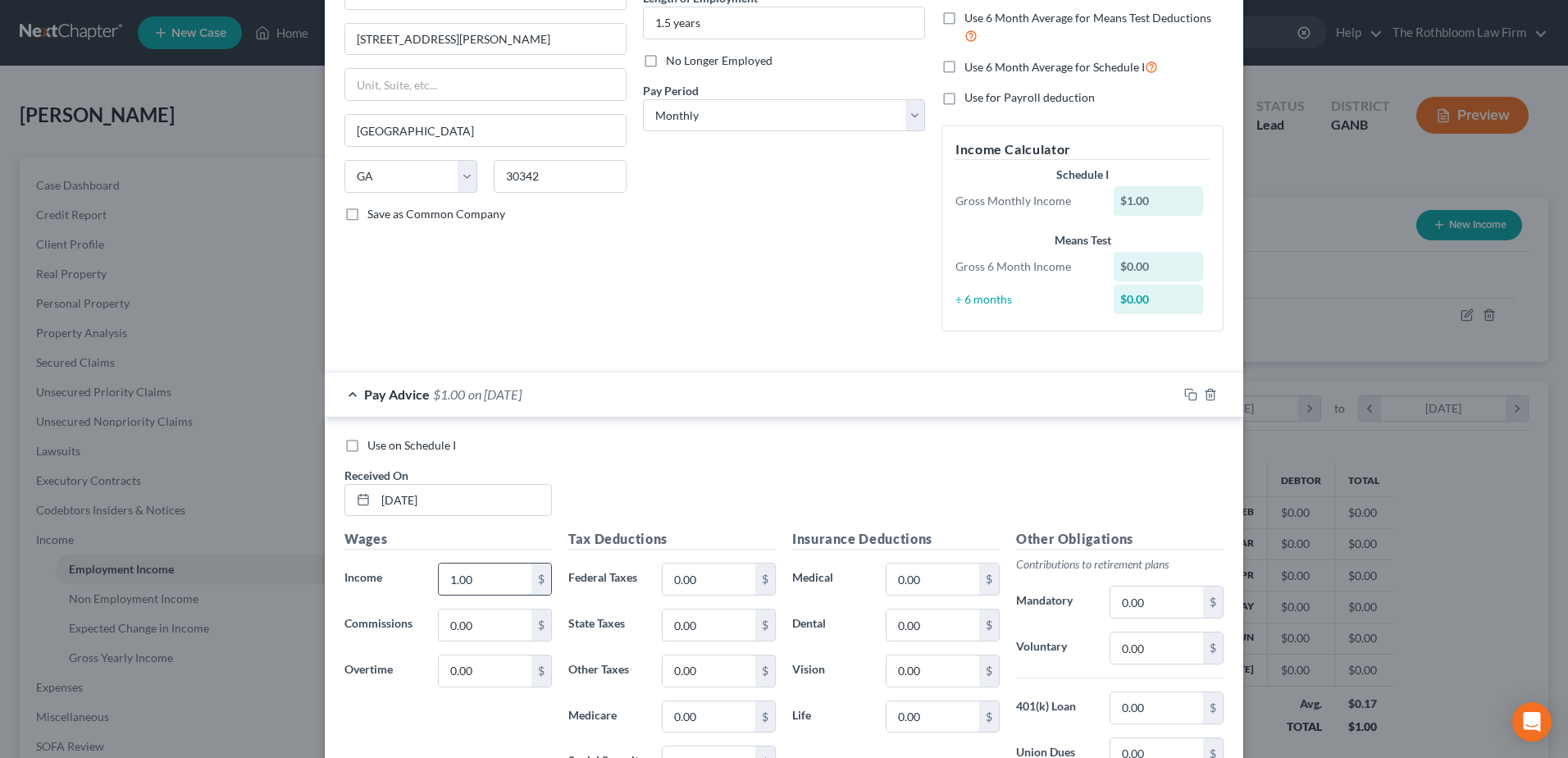
scroll to position [180, 0]
click at [452, 497] on input "[DATE]" at bounding box center [463, 499] width 175 height 31
type input "[DATE]"
click at [485, 576] on input "1.00" at bounding box center [485, 578] width 93 height 31
type input "2,200"
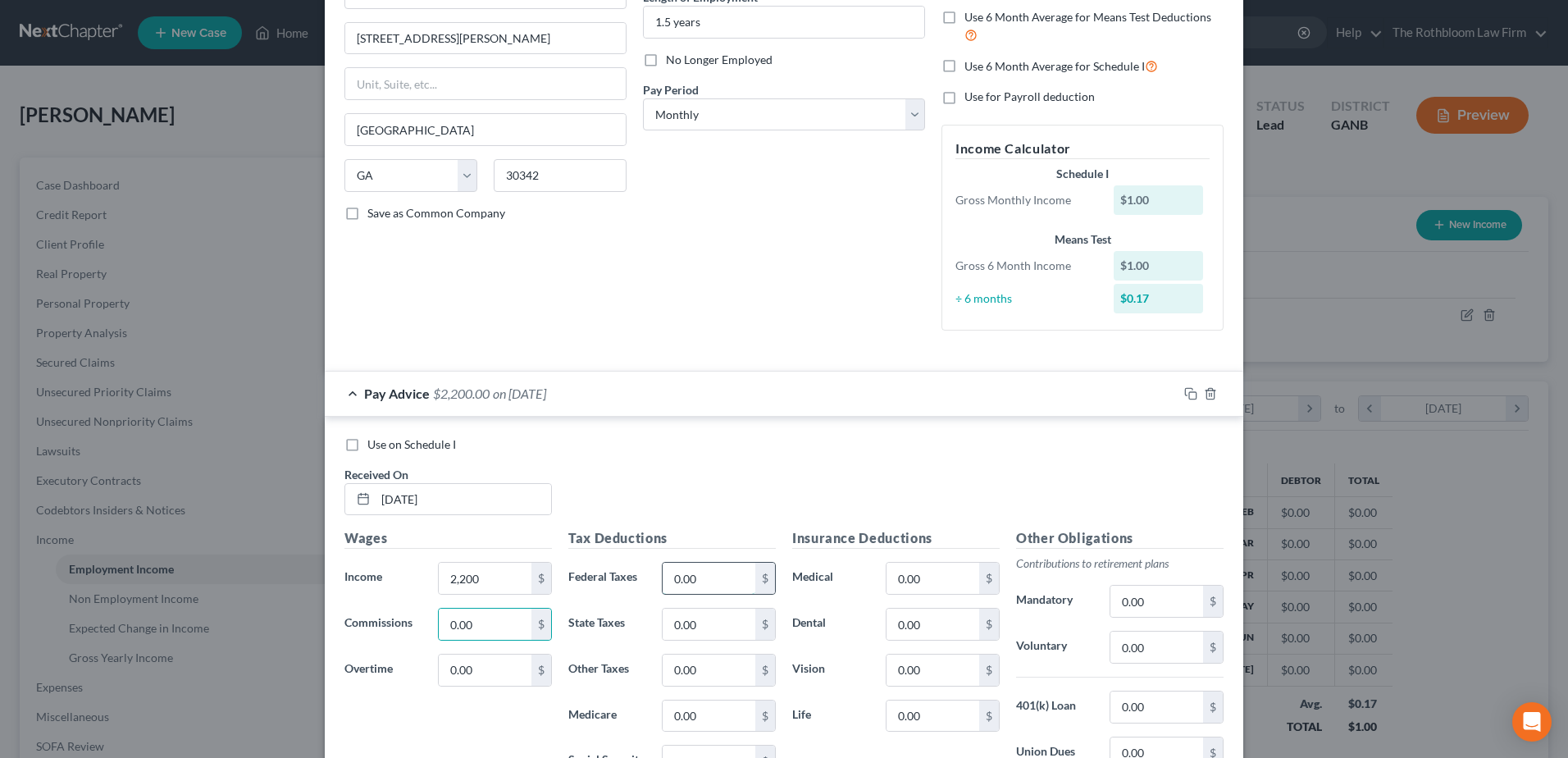
click at [711, 565] on input "0.00" at bounding box center [709, 578] width 93 height 31
type input "607.72"
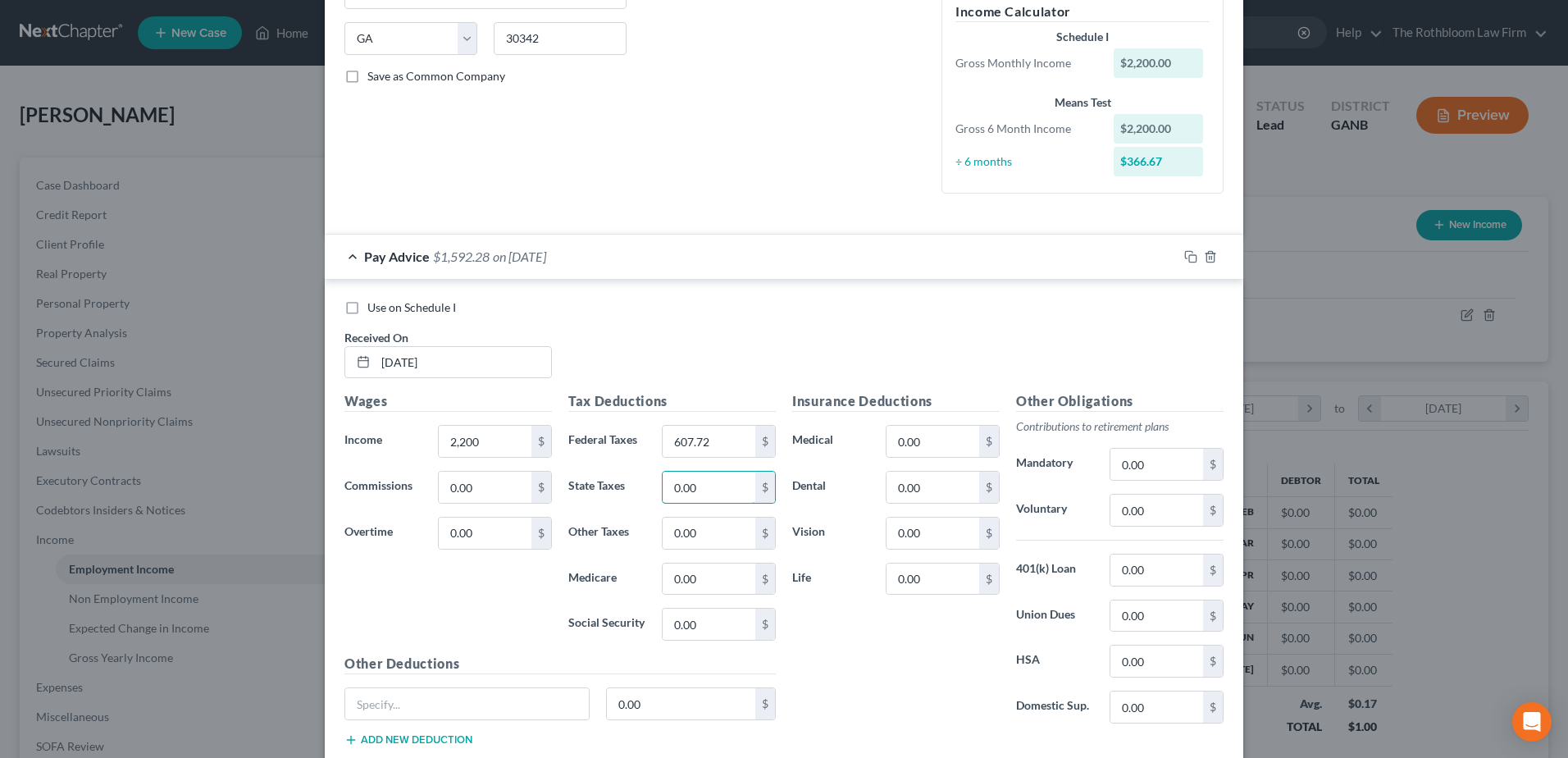
scroll to position [421, 0]
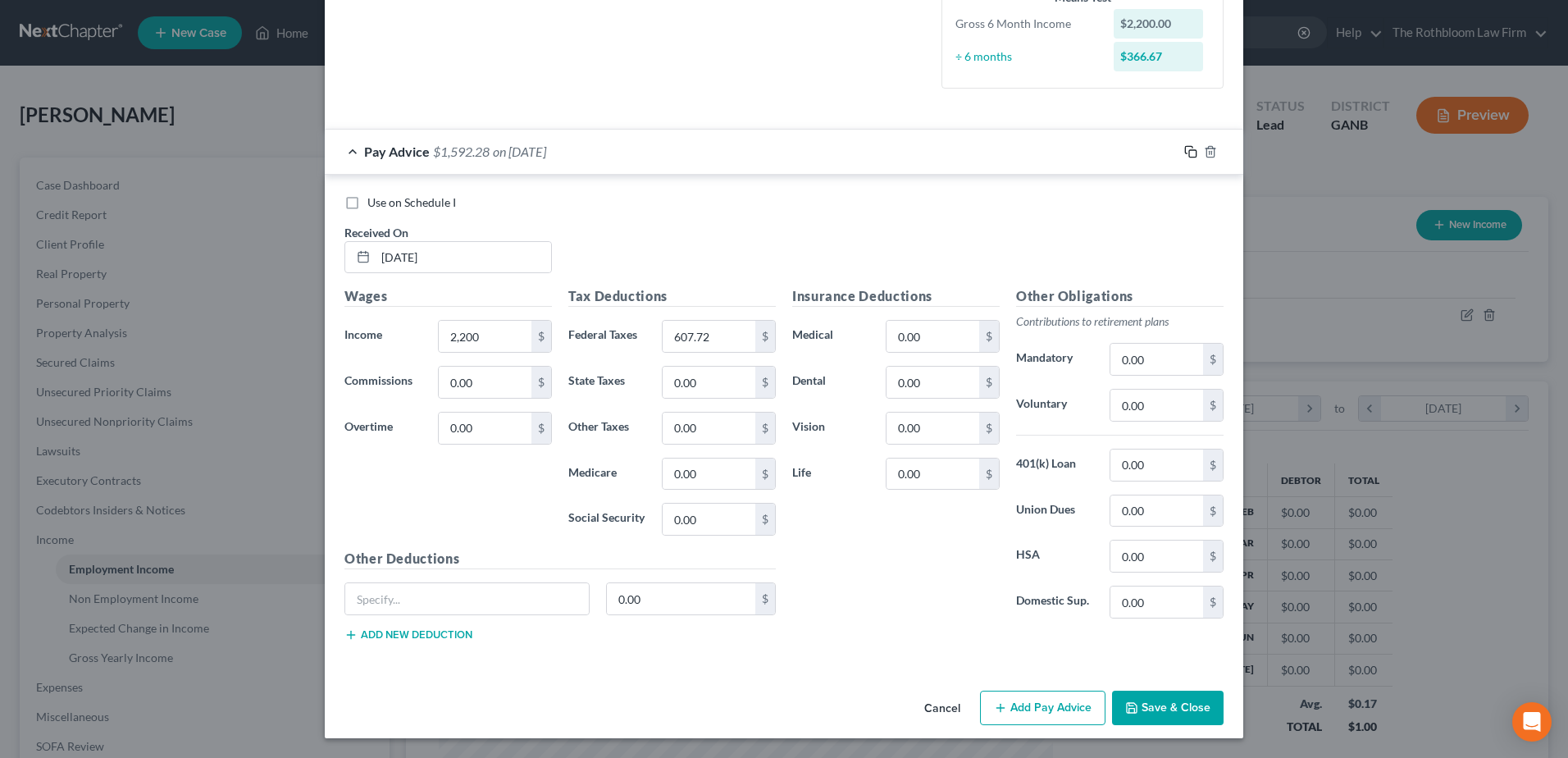
click at [1186, 150] on icon "button" at bounding box center [1190, 151] width 13 height 13
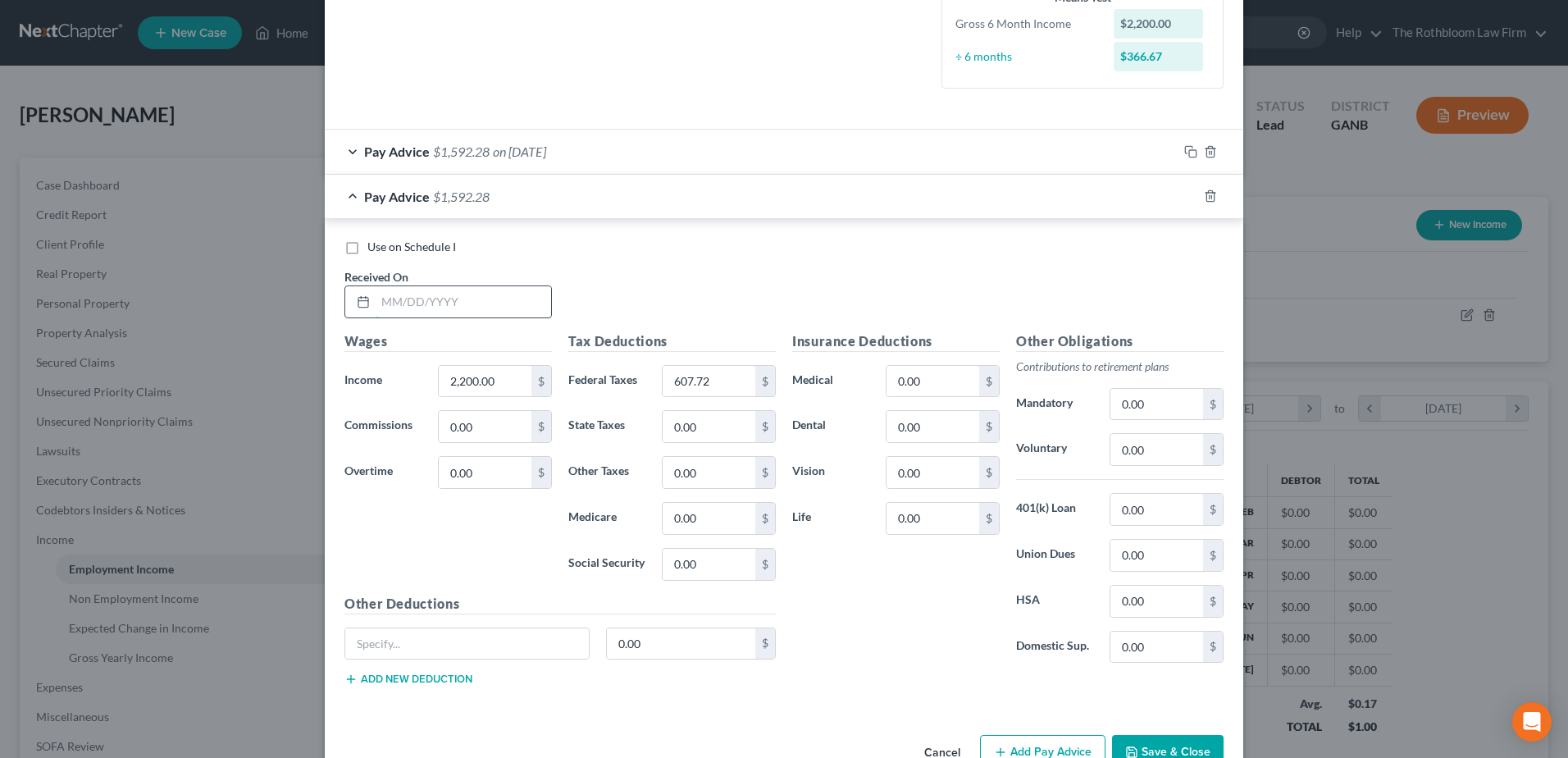
click at [415, 307] on input "text" at bounding box center [463, 301] width 175 height 31
type input "[DATE]"
click at [1185, 196] on icon "button" at bounding box center [1190, 196] width 13 height 13
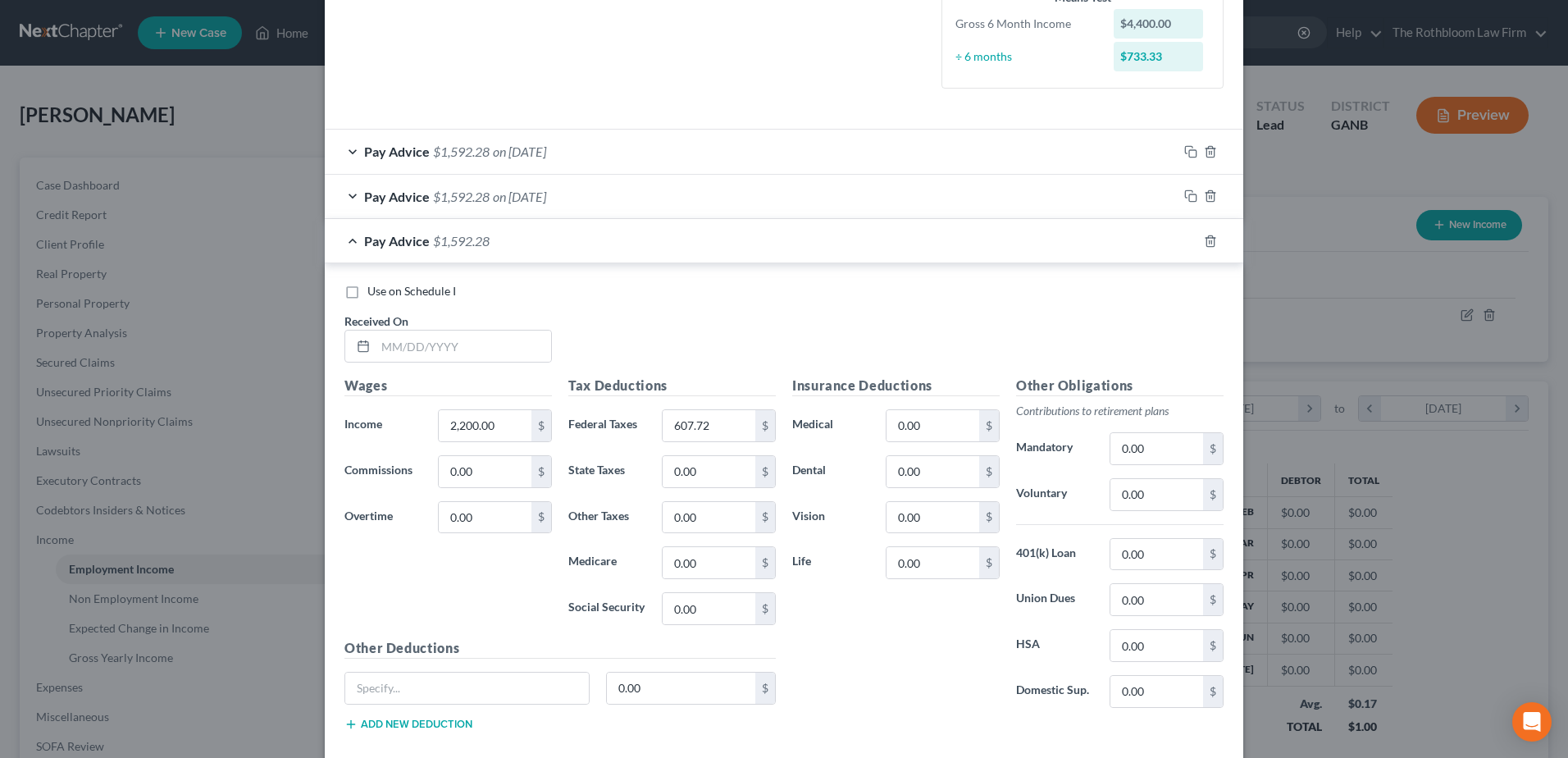
click at [459, 324] on div "Received On *" at bounding box center [448, 338] width 223 height 50
click at [455, 342] on input "text" at bounding box center [463, 346] width 175 height 31
click at [1204, 196] on icon "button" at bounding box center [1210, 196] width 13 height 13
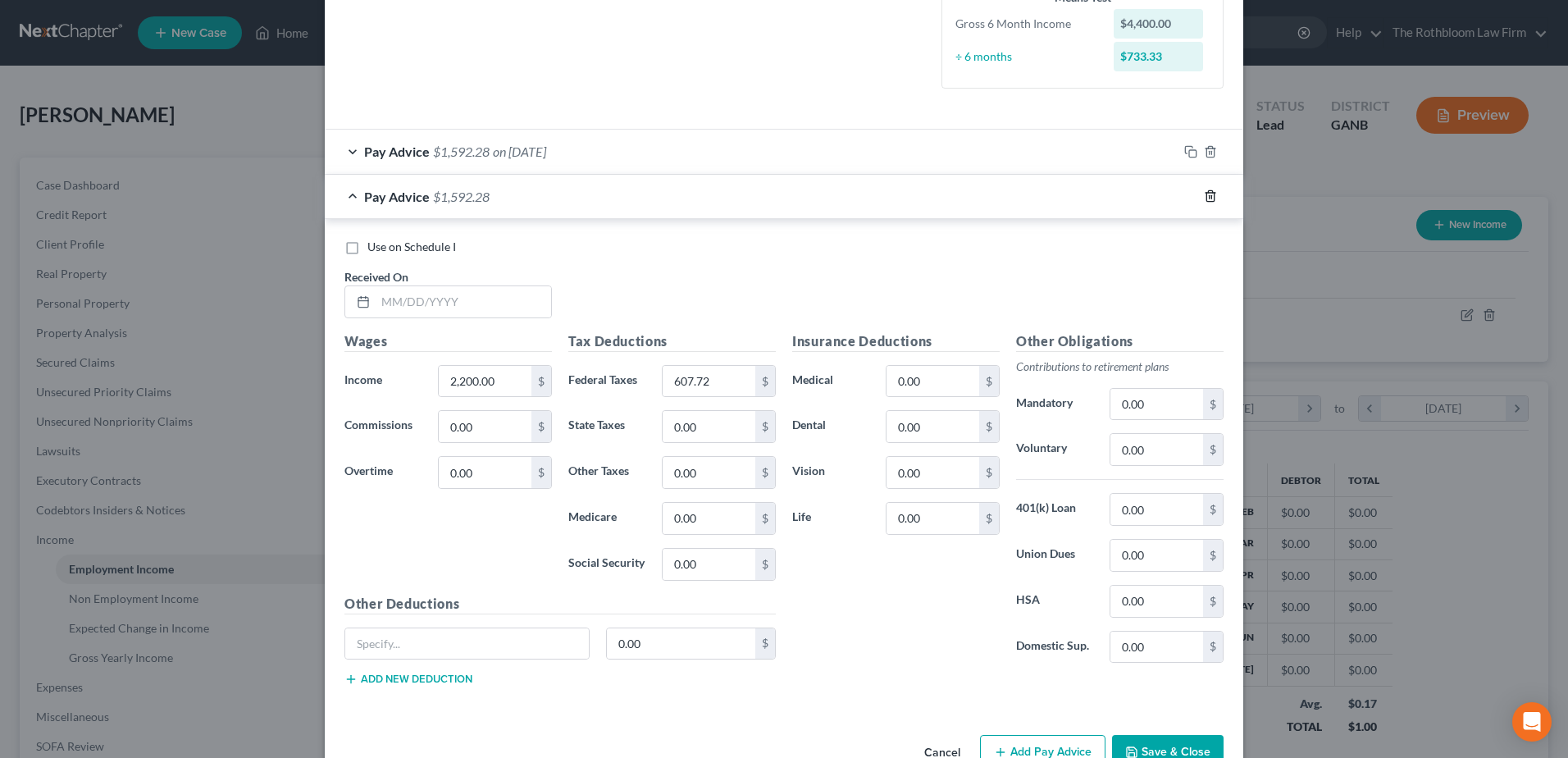
click at [1204, 196] on icon "button" at bounding box center [1210, 196] width 13 height 13
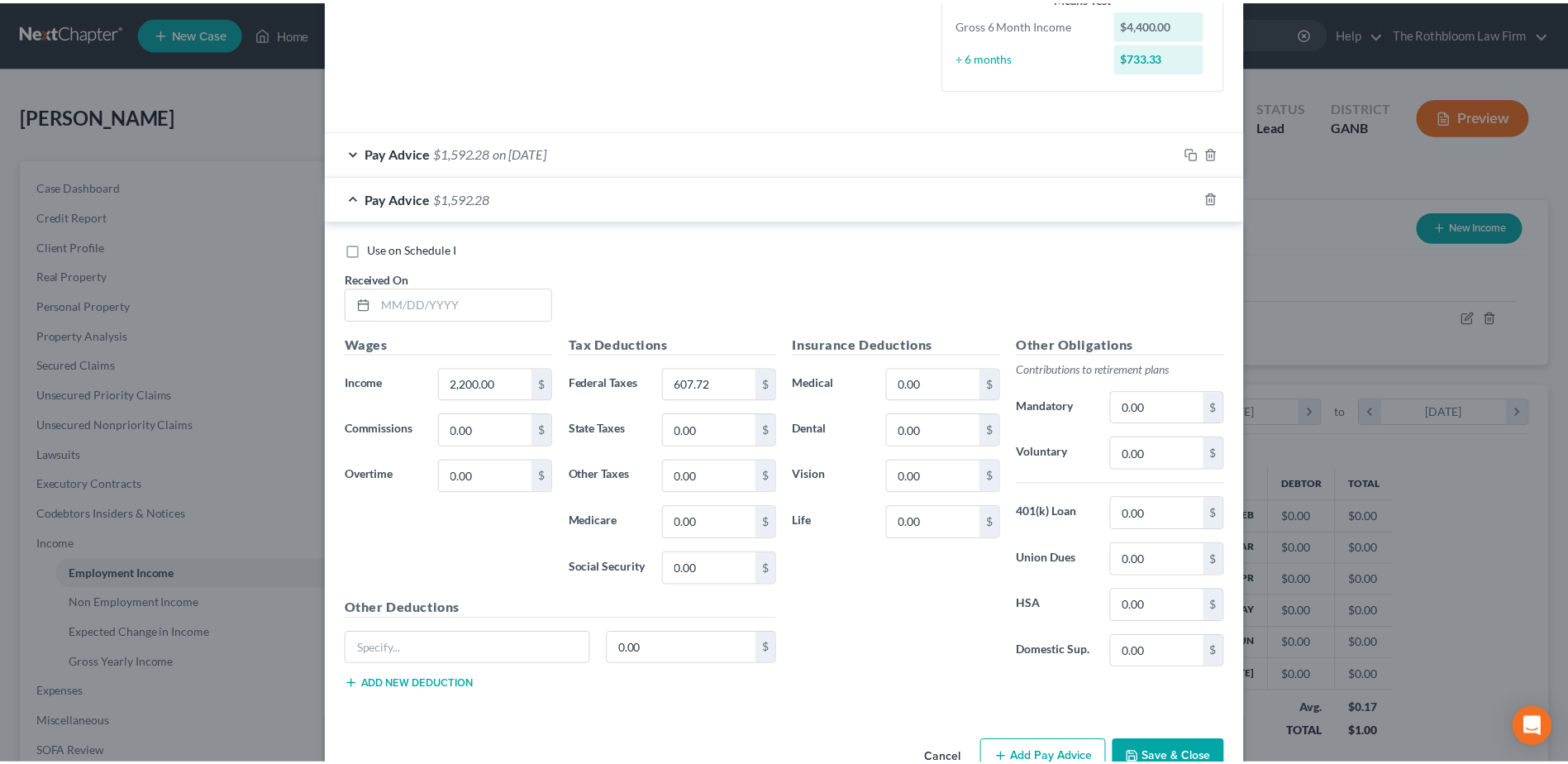
scroll to position [0, 0]
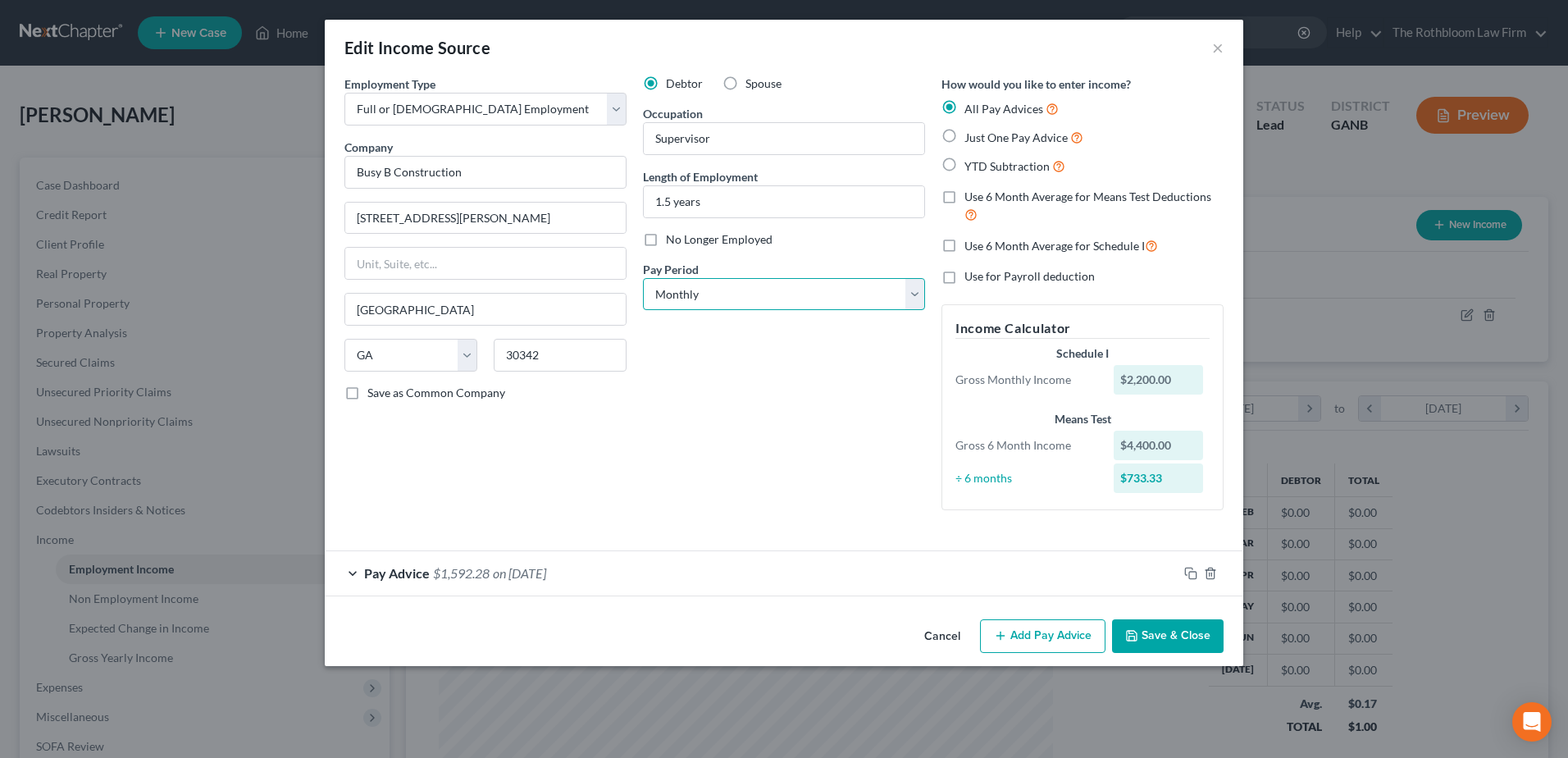
click at [715, 297] on select "Select Monthly Twice Monthly Every Other Week Weekly" at bounding box center [784, 294] width 282 height 33
select select "3"
click at [643, 278] on select "Select Monthly Twice Monthly Every Other Week Weekly" at bounding box center [784, 294] width 282 height 33
click at [964, 141] on label "Just One Pay Advice" at bounding box center [1024, 137] width 119 height 19
click at [971, 139] on input "Just One Pay Advice" at bounding box center [977, 134] width 11 height 11
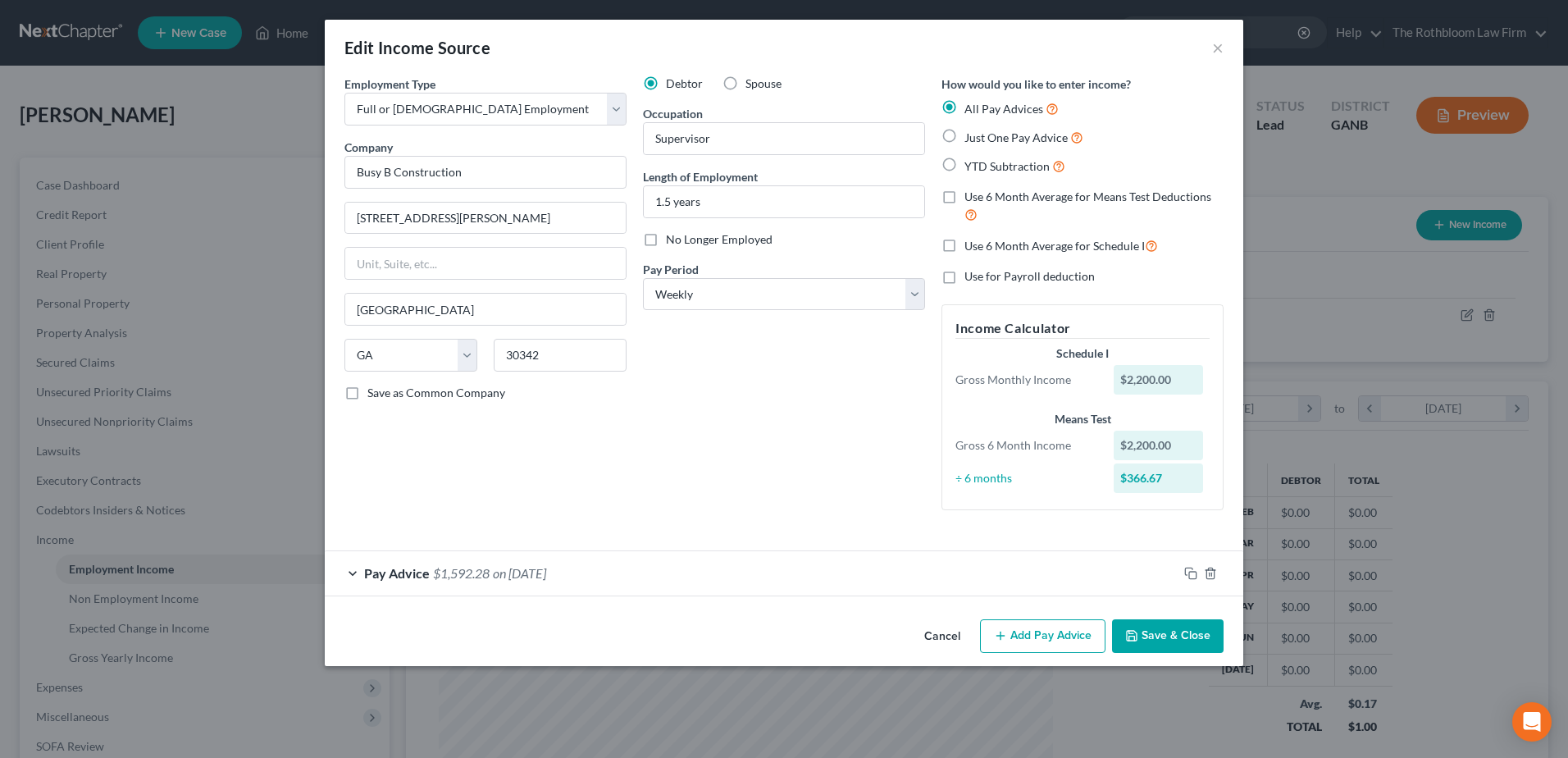
radio input "true"
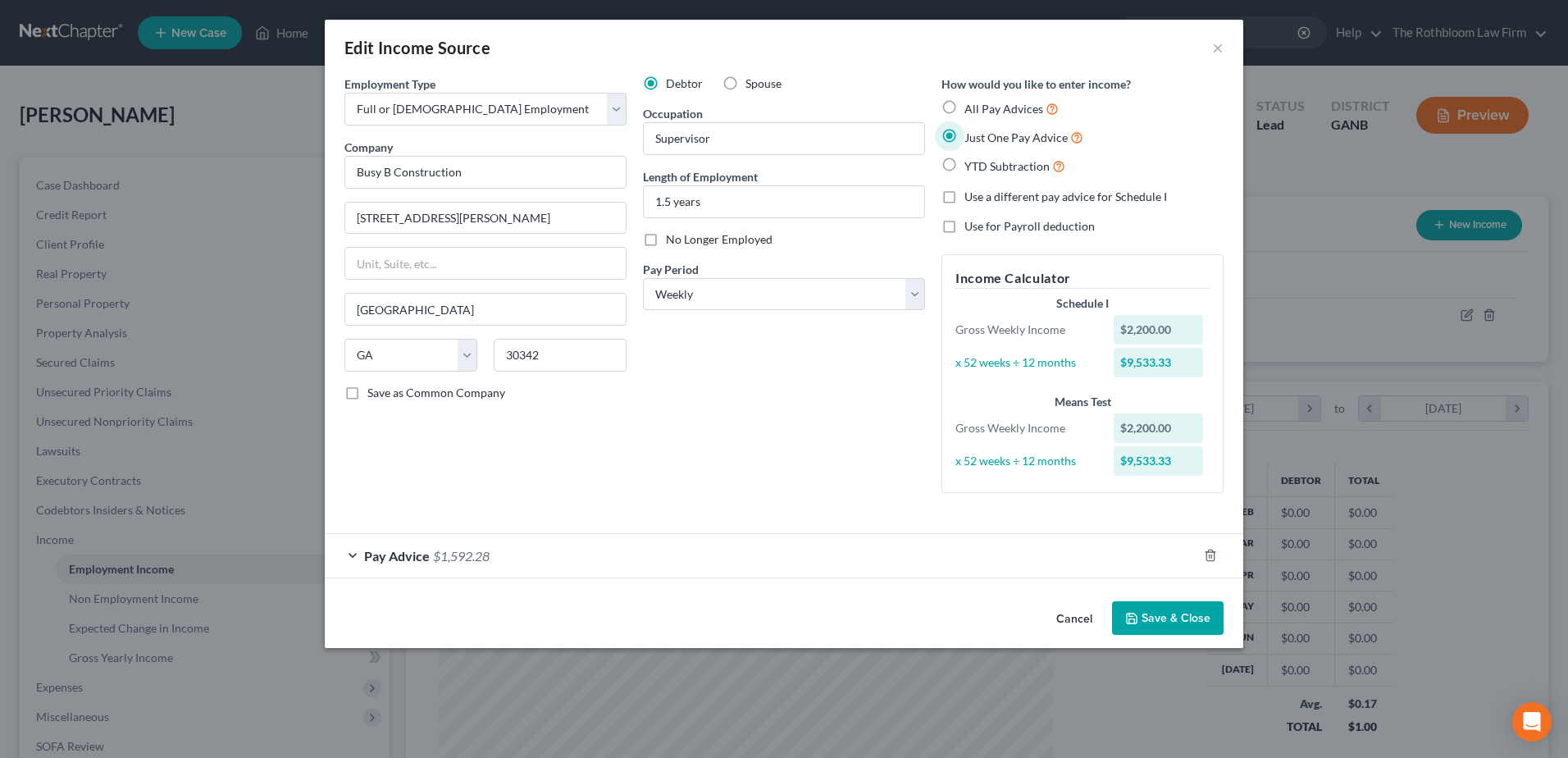
click at [1159, 620] on button "Save & Close" at bounding box center [1167, 618] width 111 height 35
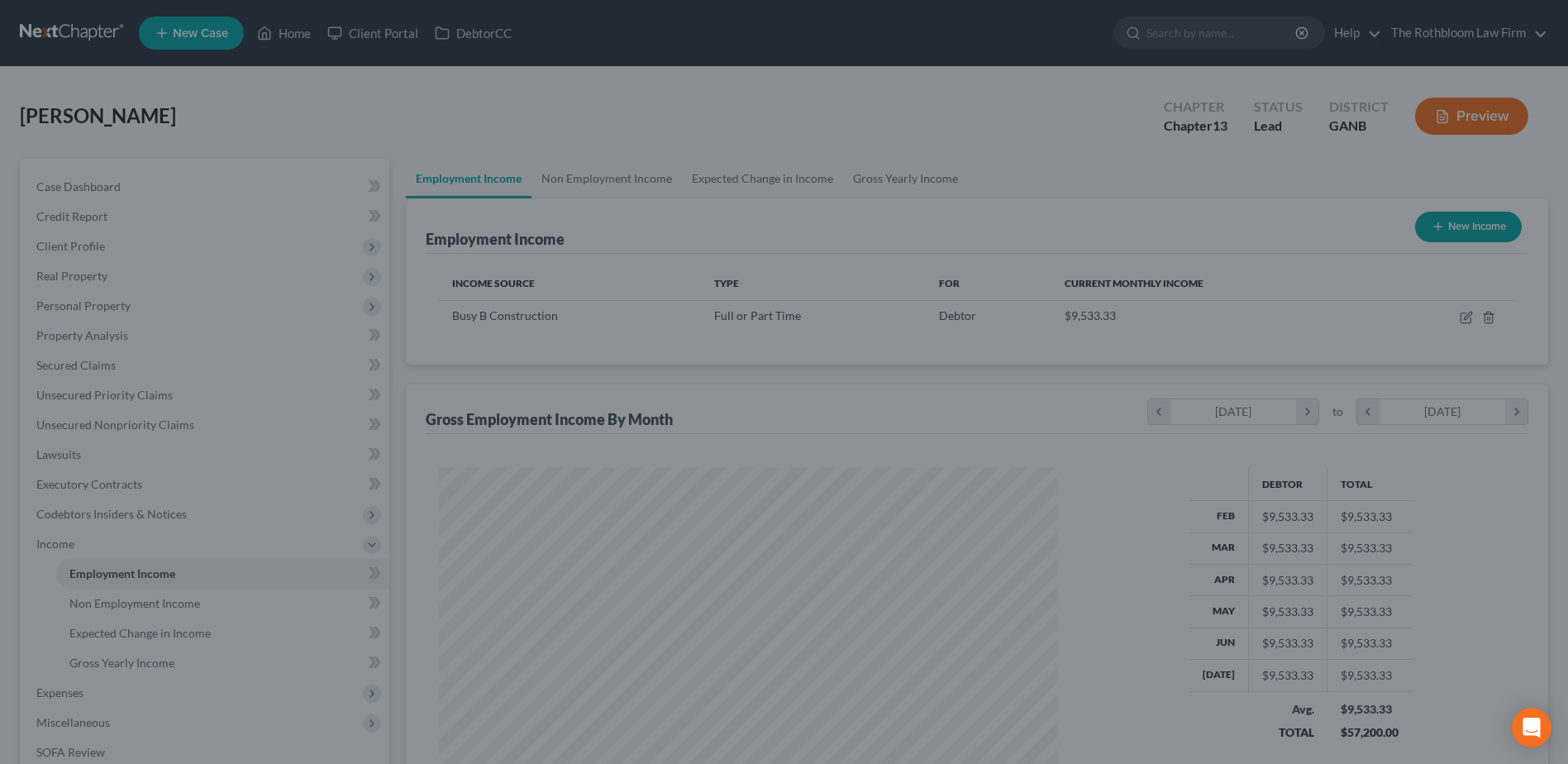
scroll to position [826661, 826110]
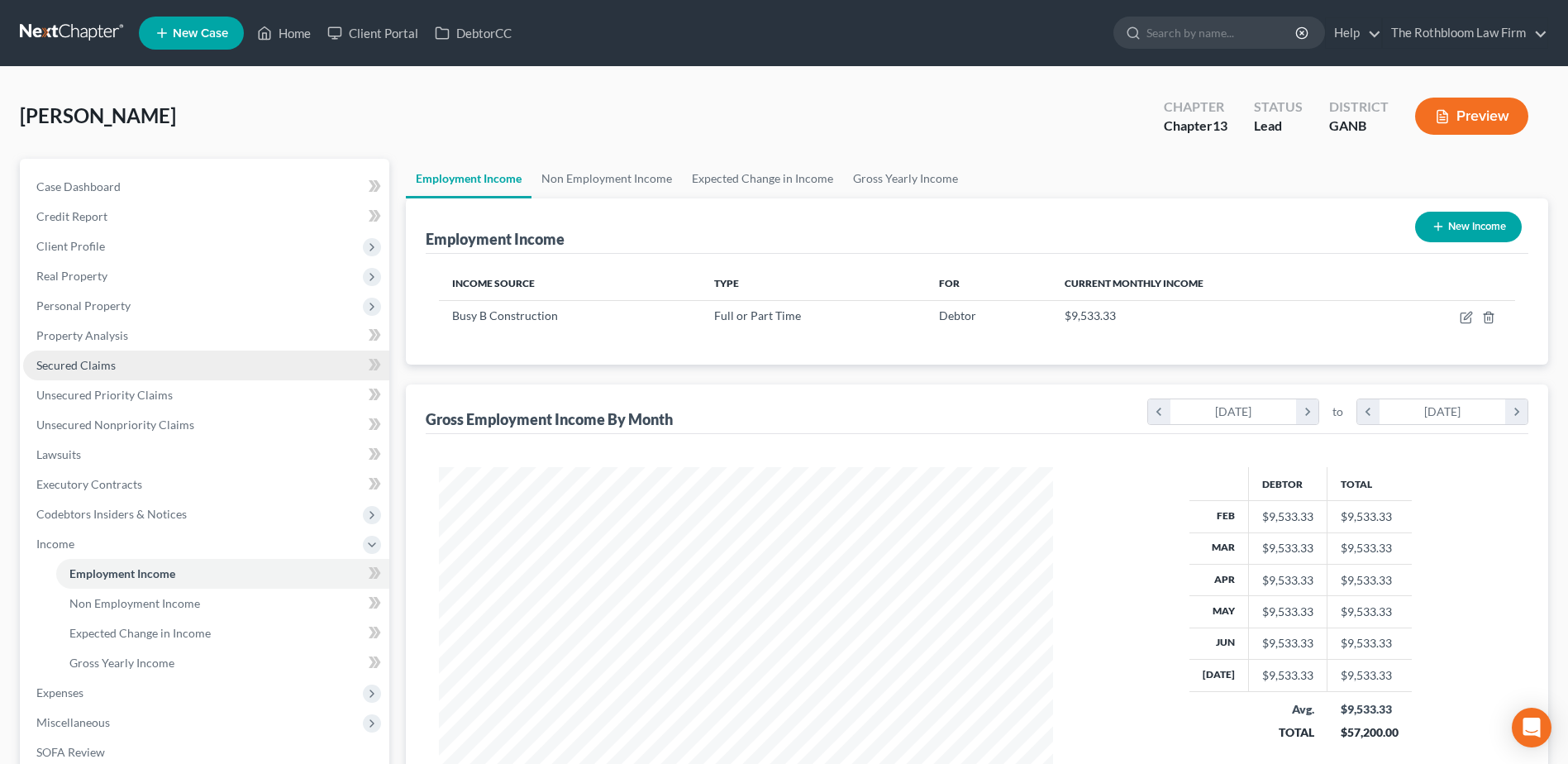
click at [57, 361] on span "Secured Claims" at bounding box center [76, 365] width 79 height 14
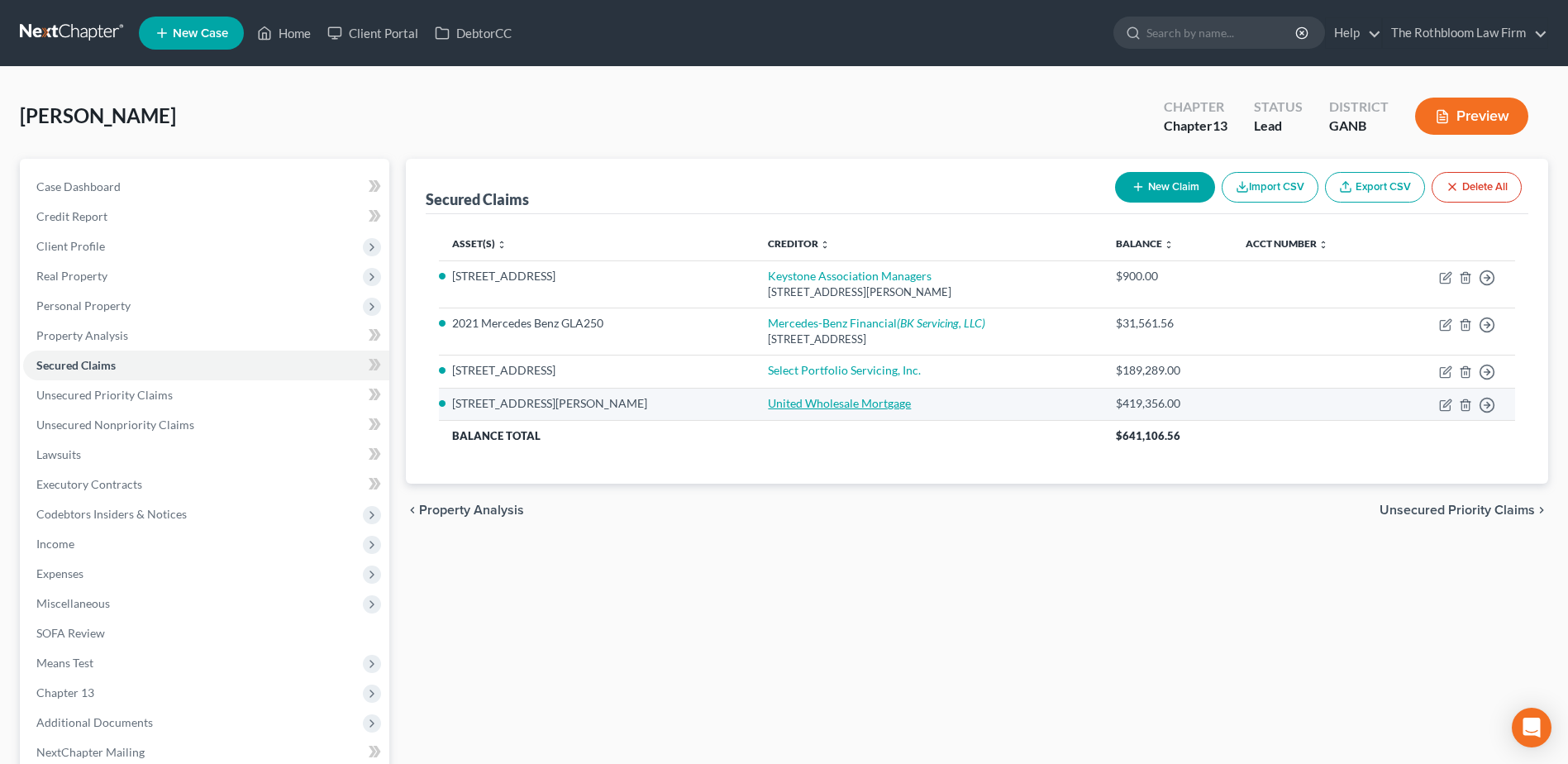
click at [768, 404] on link "United Wholesale Mortgage" at bounding box center [839, 403] width 143 height 14
select select "2"
select select "0"
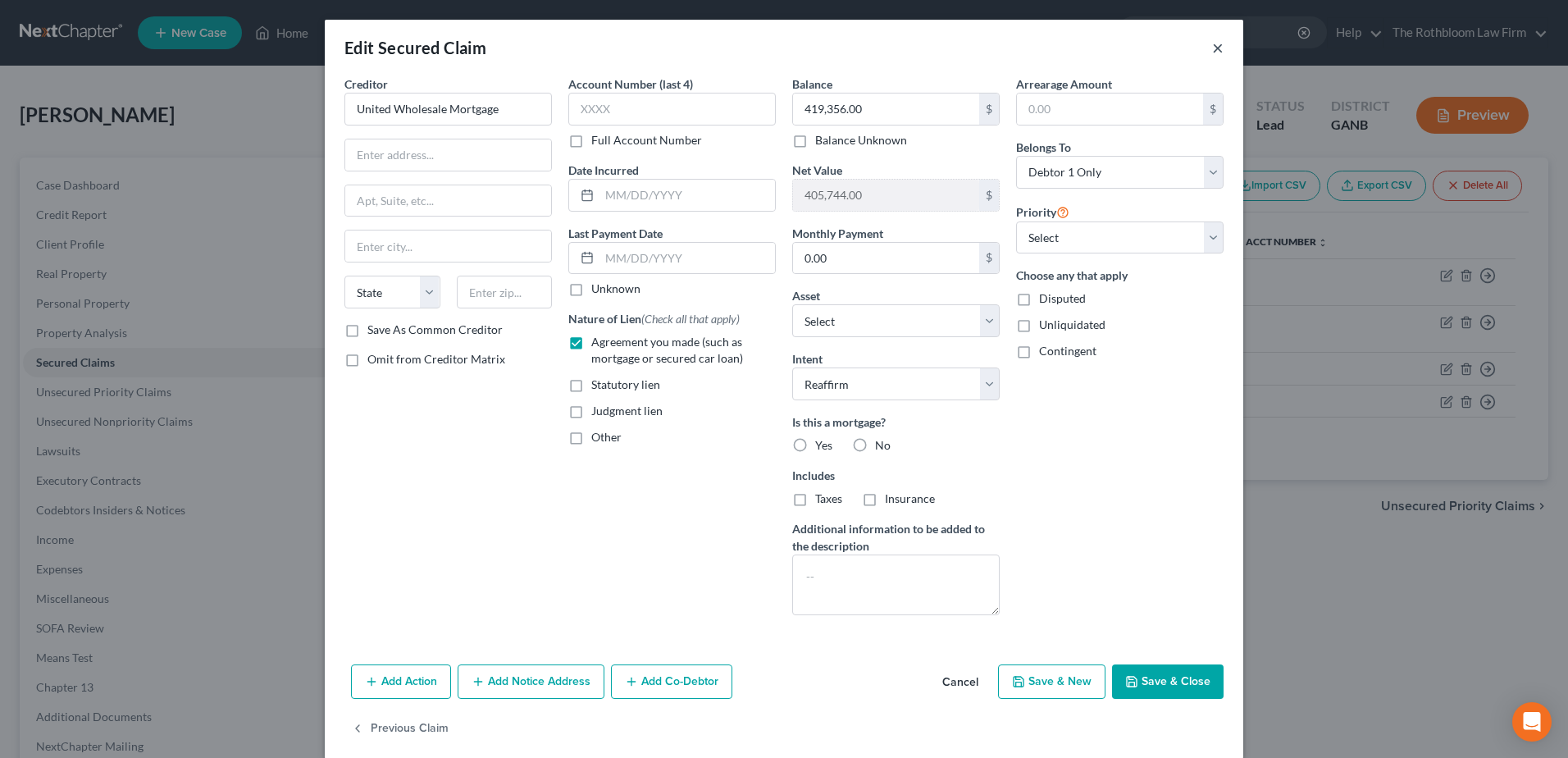
click at [1212, 52] on button "×" at bounding box center [1217, 47] width 12 height 20
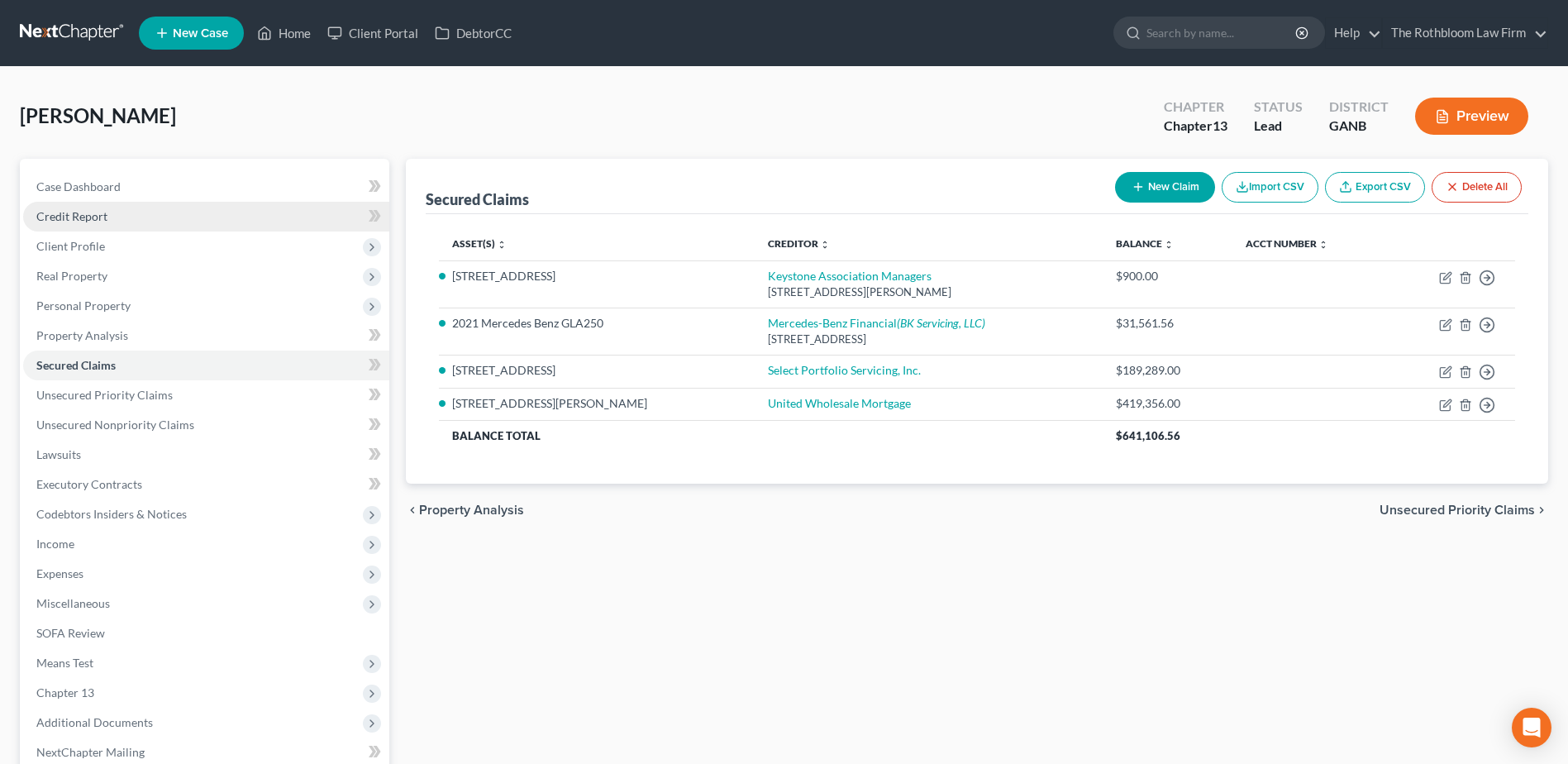
click at [81, 217] on span "Credit Report" at bounding box center [72, 216] width 71 height 14
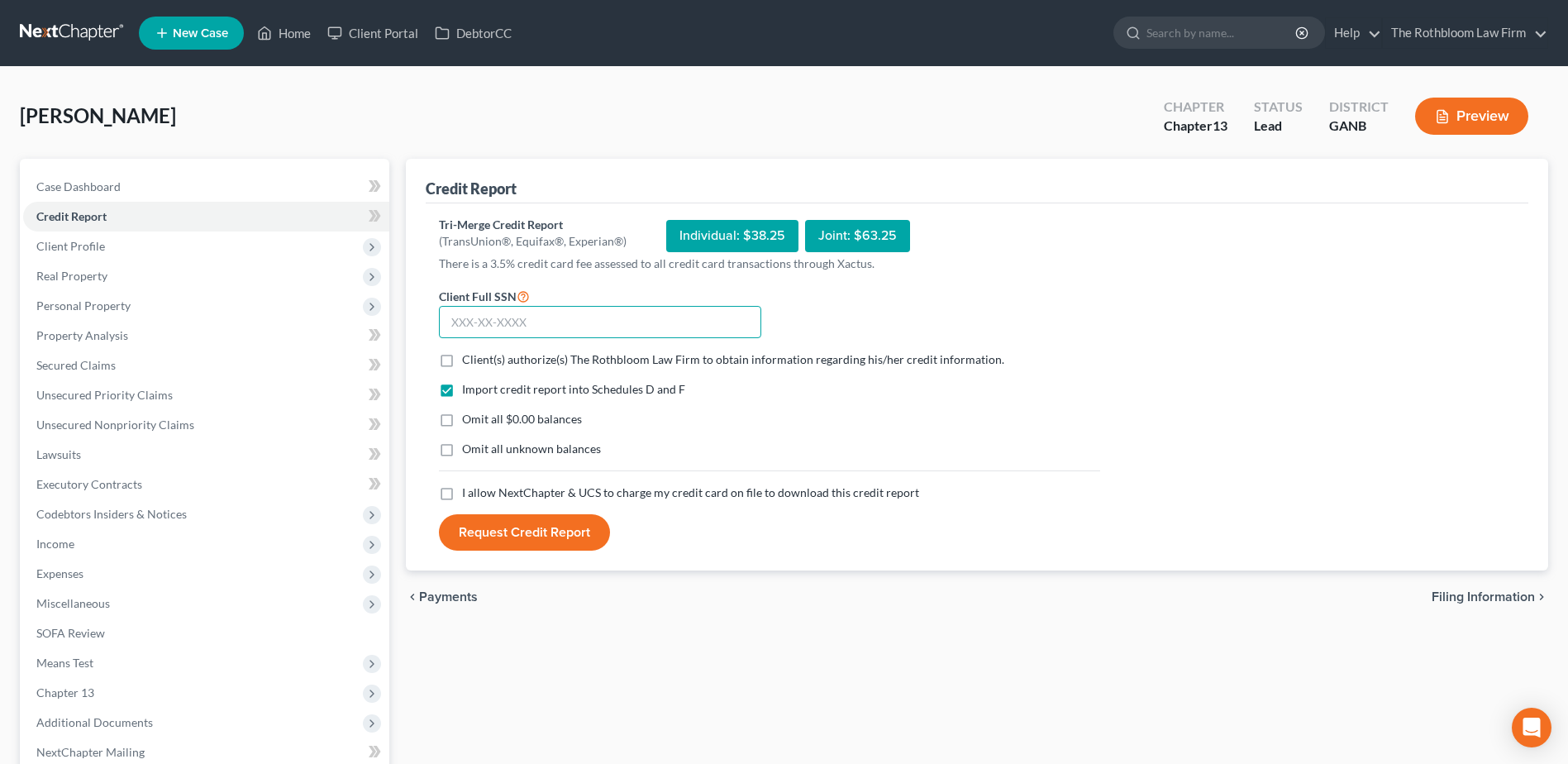
click at [467, 320] on input "text" at bounding box center [600, 322] width 322 height 33
click at [522, 311] on input "text" at bounding box center [600, 322] width 322 height 33
type input "258-57-5727"
click at [462, 352] on label "Client(s) authorize(s) The Rothbloom Law Firm to obtain information regarding h…" at bounding box center [733, 359] width 542 height 16
click at [469, 352] on input "Client(s) authorize(s) The Rothbloom Law Firm to obtain information regarding h…" at bounding box center [474, 356] width 11 height 11
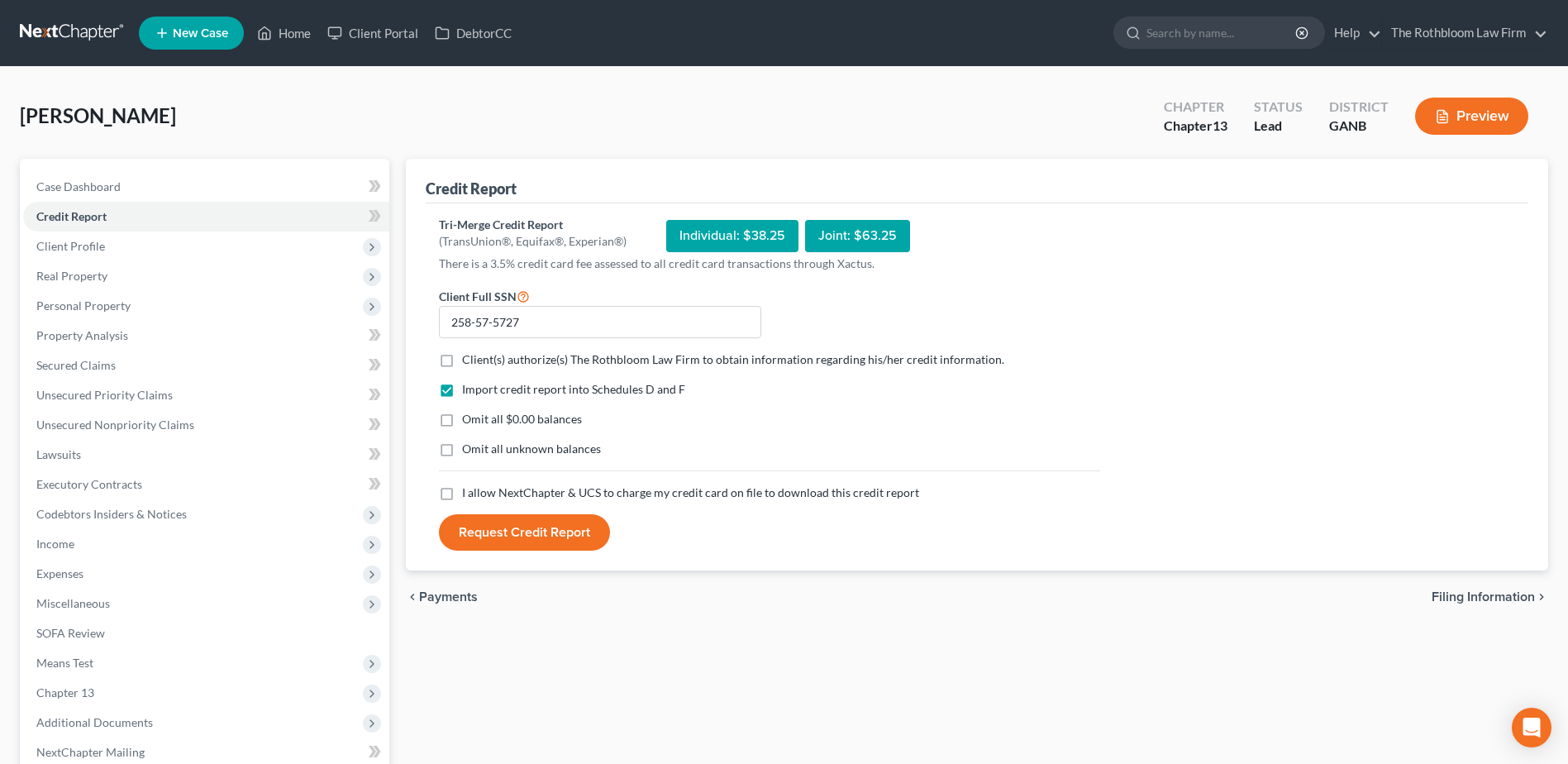
checkbox input "true"
click at [462, 412] on label "Omit all $0.00 balances" at bounding box center [522, 419] width 120 height 16
click at [469, 412] on input "Omit all $0.00 balances" at bounding box center [474, 417] width 11 height 11
checkbox input "true"
click at [462, 496] on label "I allow NextChapter & UCS to charge my credit card on file to download this cre…" at bounding box center [690, 493] width 457 height 16
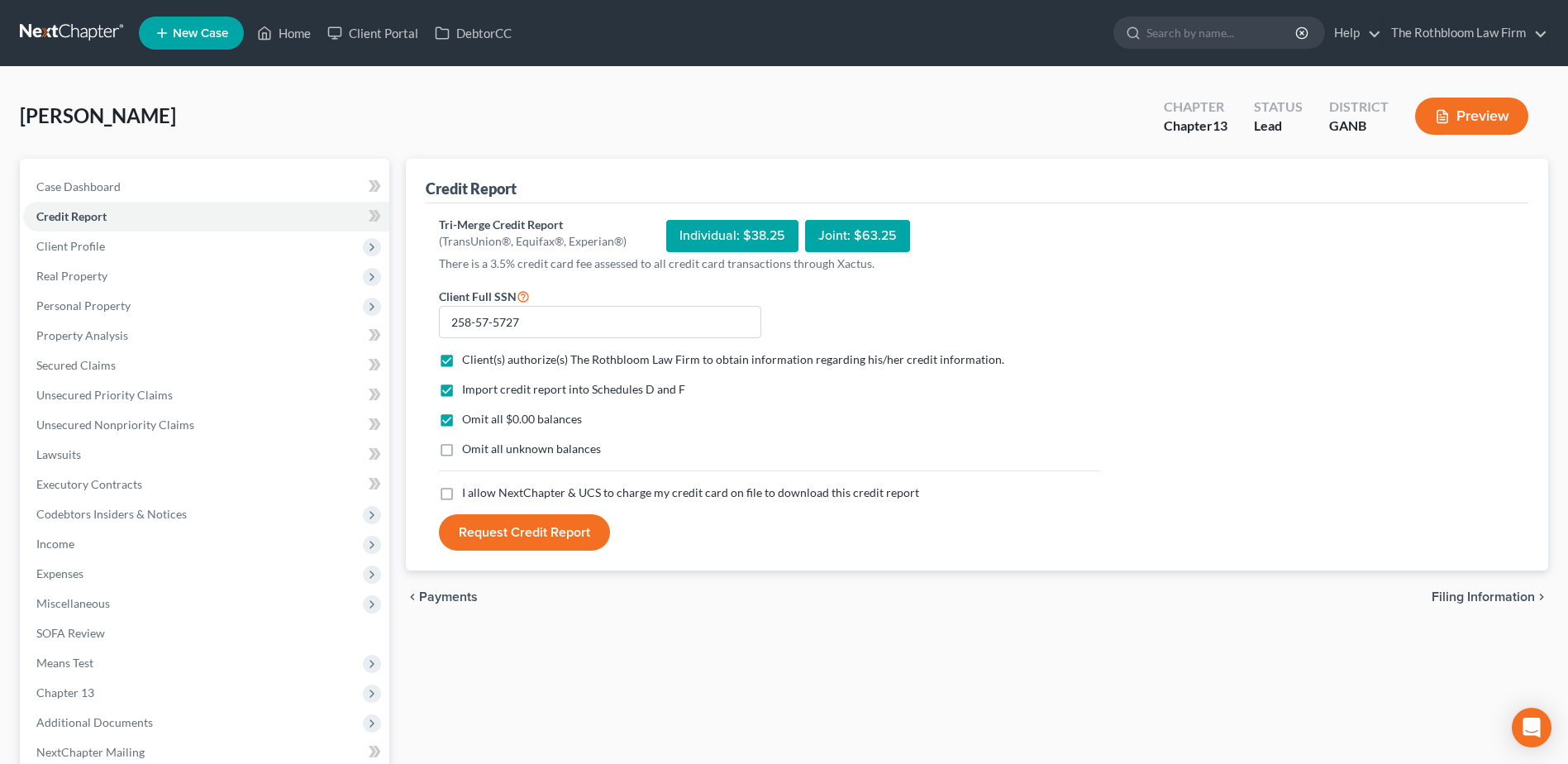
click at [469, 496] on input "I allow NextChapter & UCS to charge my credit card on file to download this cre…" at bounding box center [474, 490] width 11 height 11
checkbox input "true"
click at [531, 548] on button "Request Credit Report" at bounding box center [524, 532] width 171 height 37
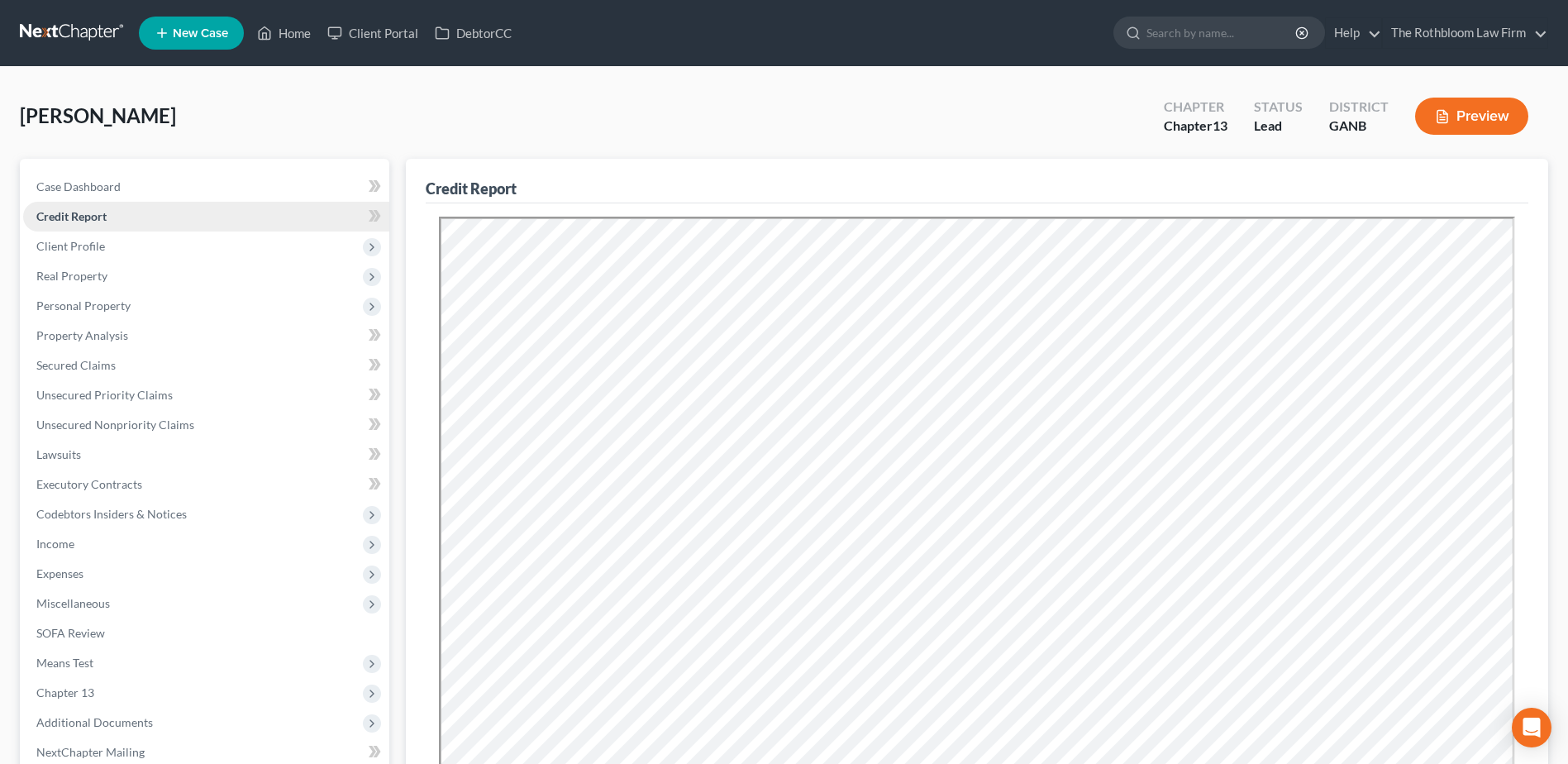
click at [94, 215] on span "Credit Report" at bounding box center [72, 216] width 70 height 14
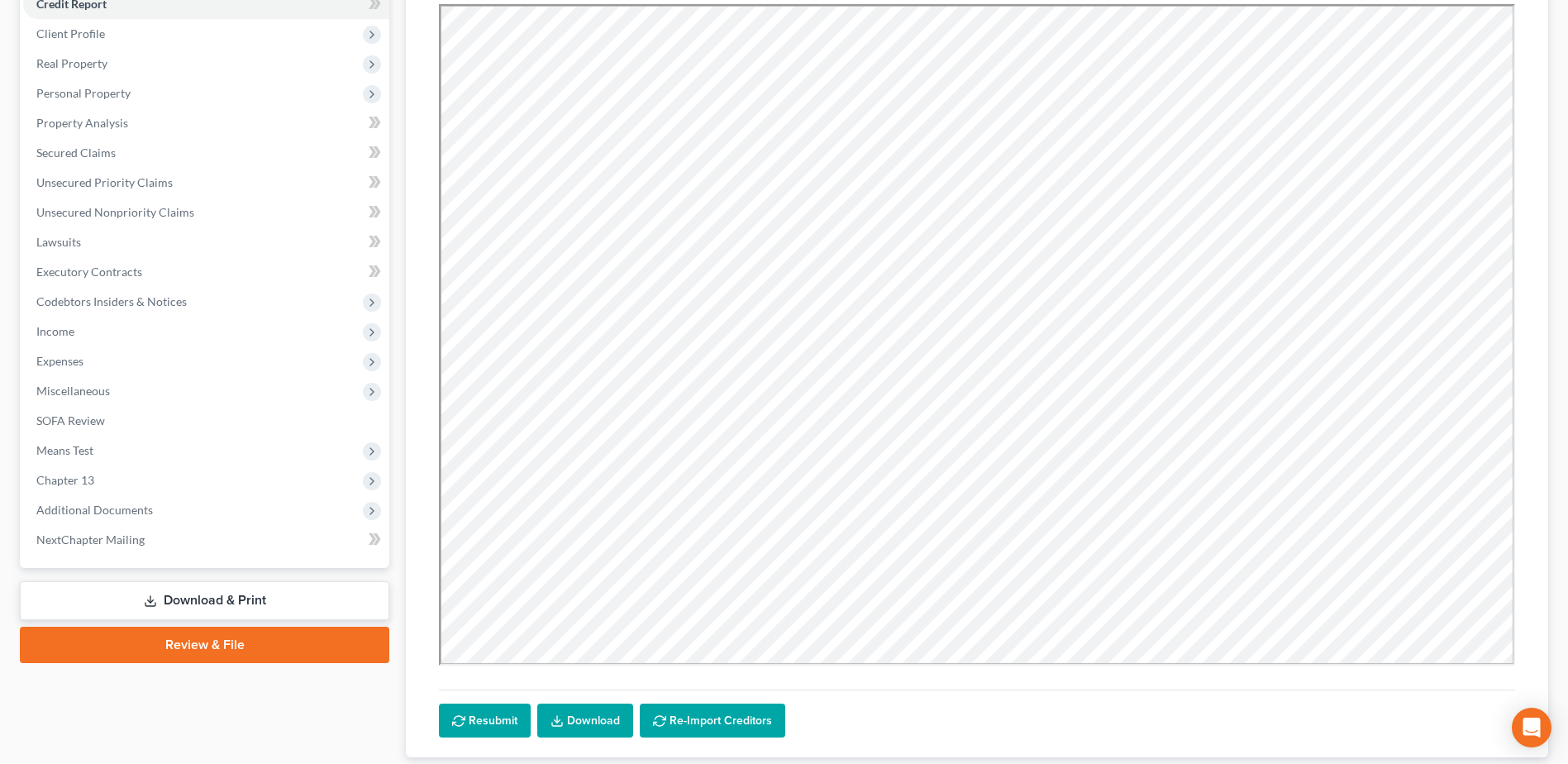
scroll to position [321, 0]
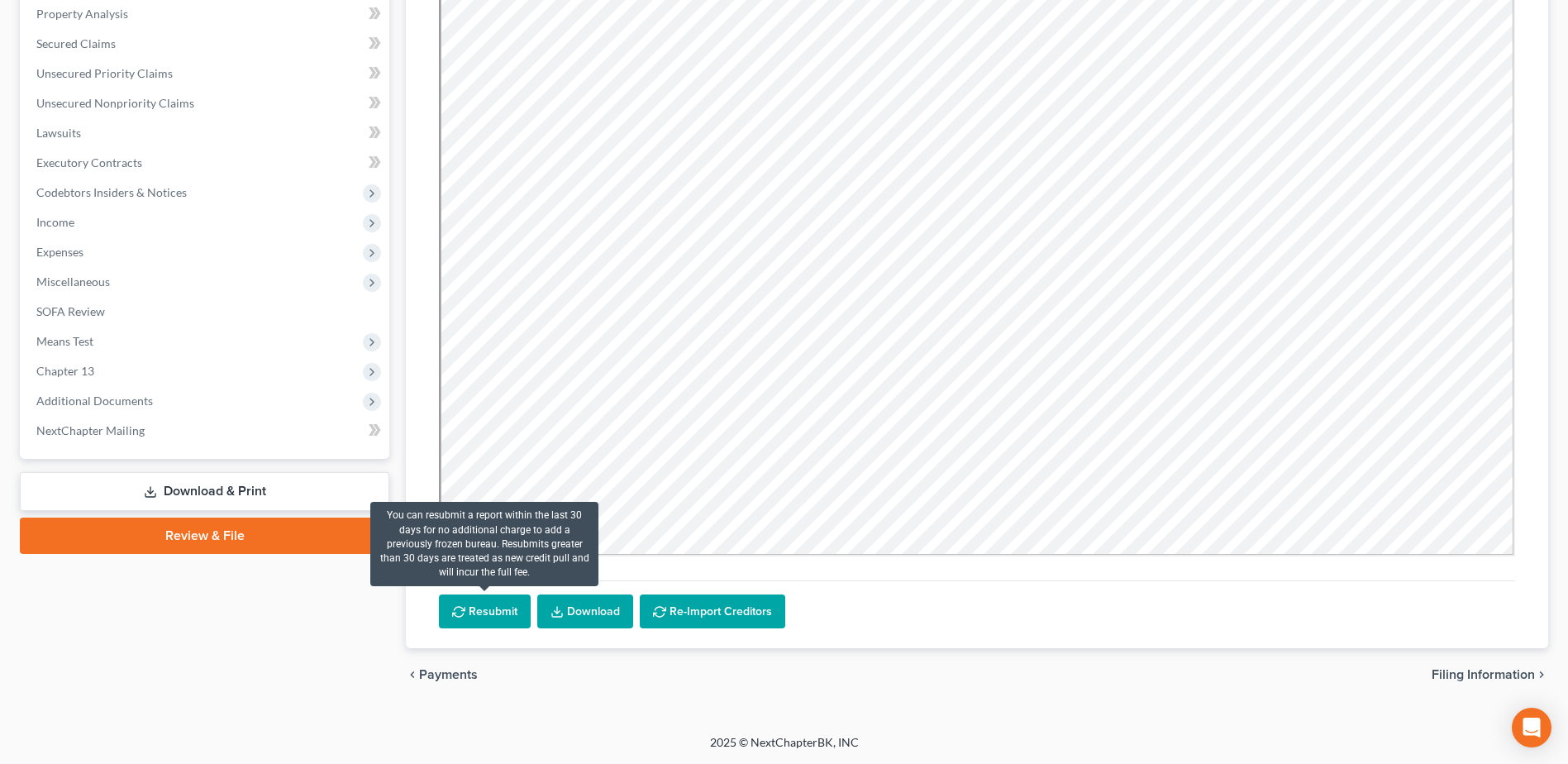
click at [492, 620] on button "Resubmit" at bounding box center [485, 611] width 92 height 35
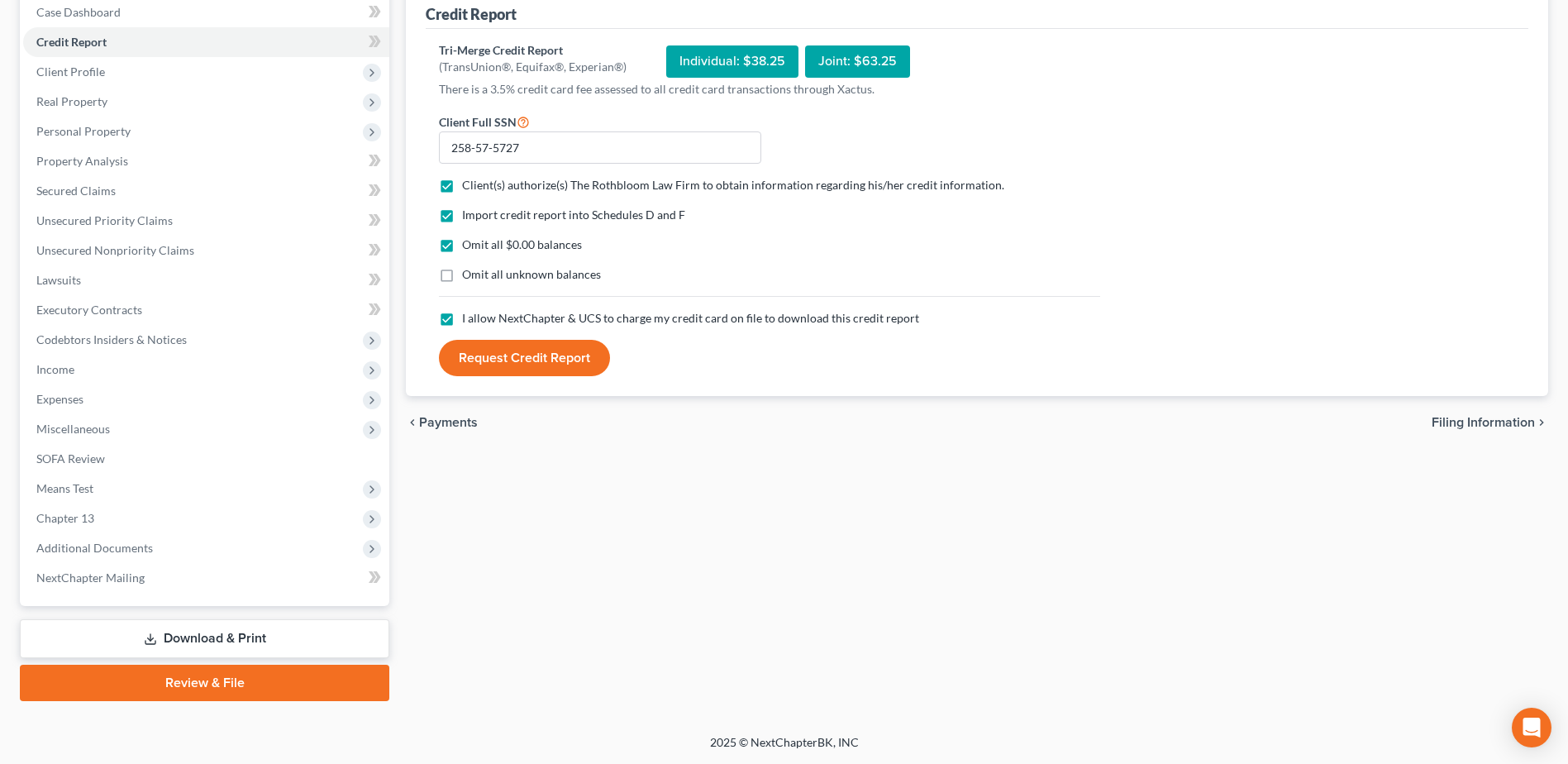
scroll to position [174, 0]
click at [498, 357] on button "Request Credit Report" at bounding box center [524, 358] width 171 height 37
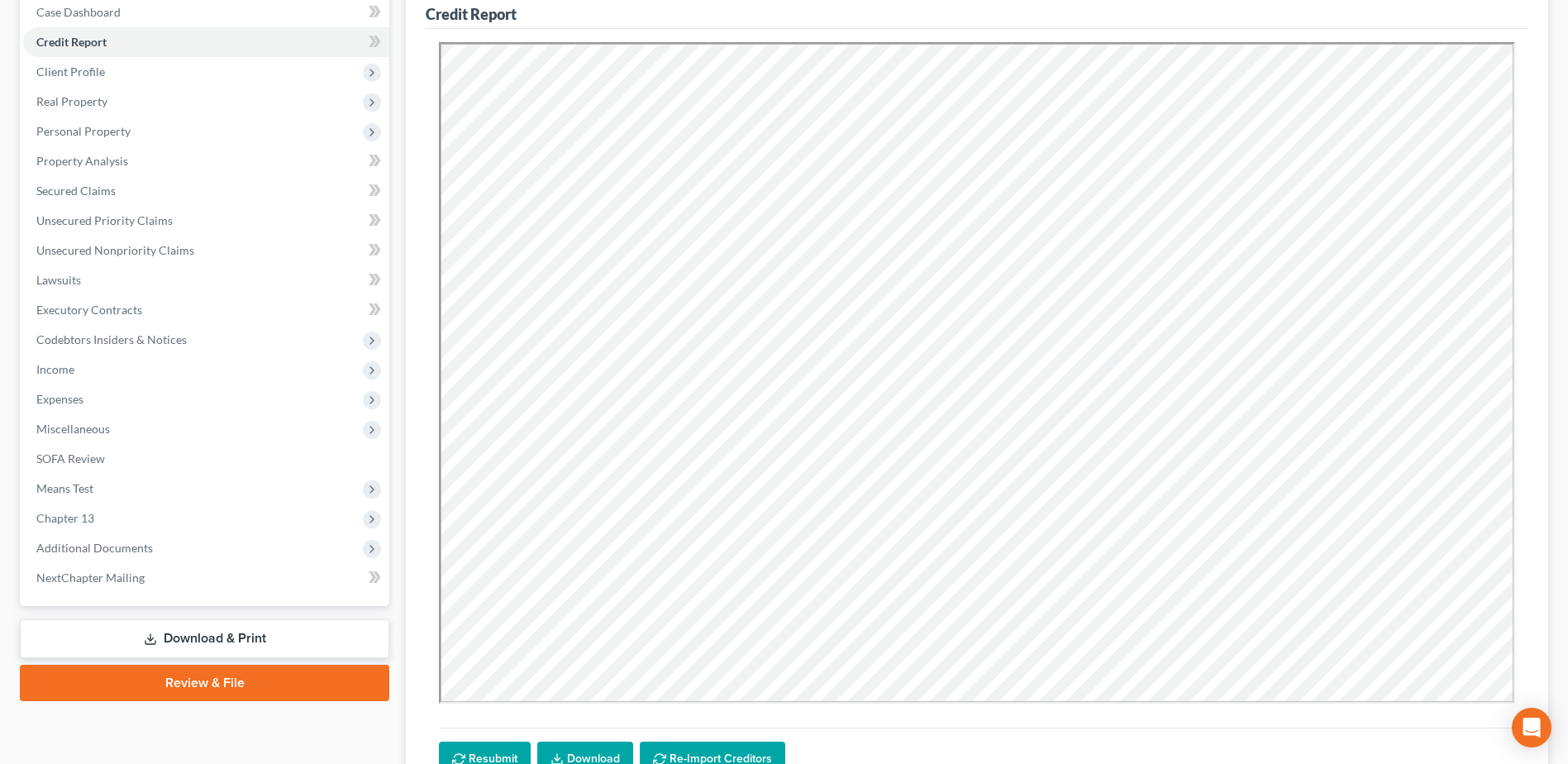
scroll to position [0, 0]
